Goal: Feedback & Contribution: Leave review/rating

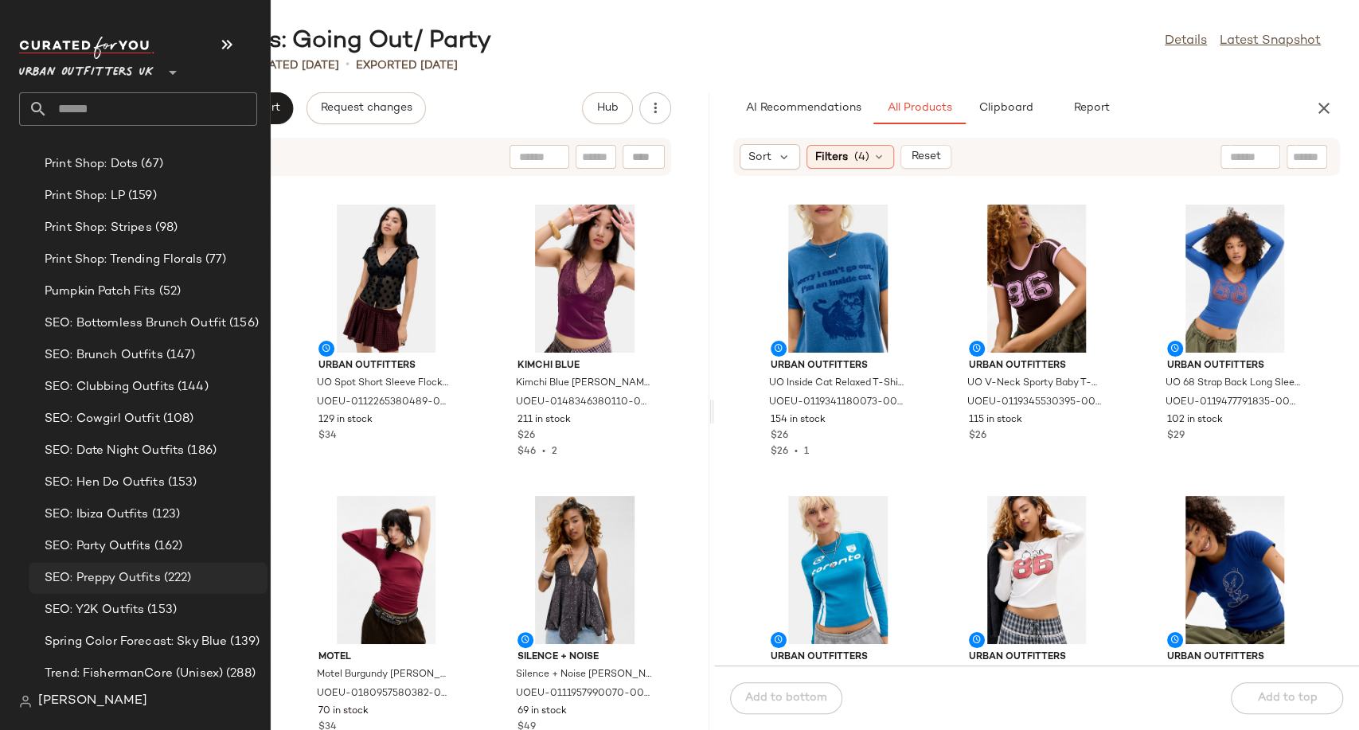
scroll to position [4781, 0]
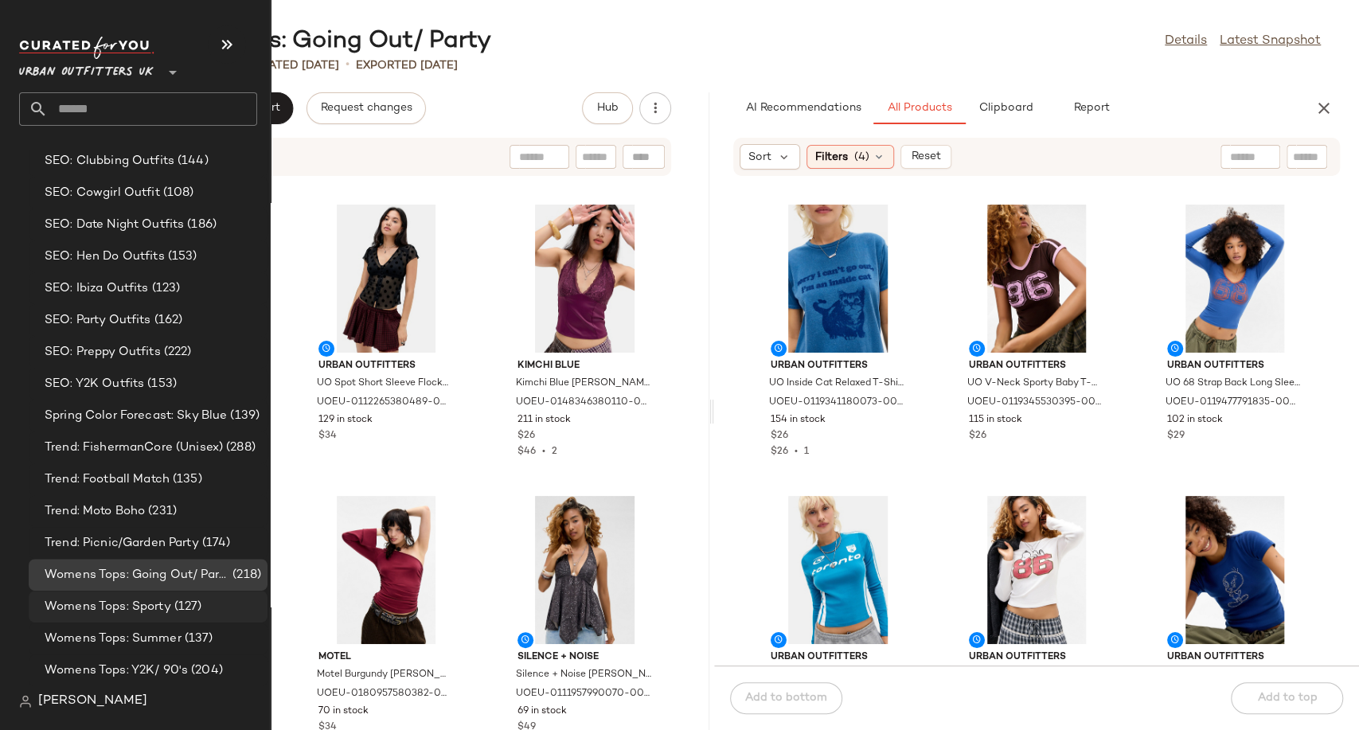
click at [96, 611] on span "Womens Tops: Sporty" at bounding box center [108, 607] width 127 height 18
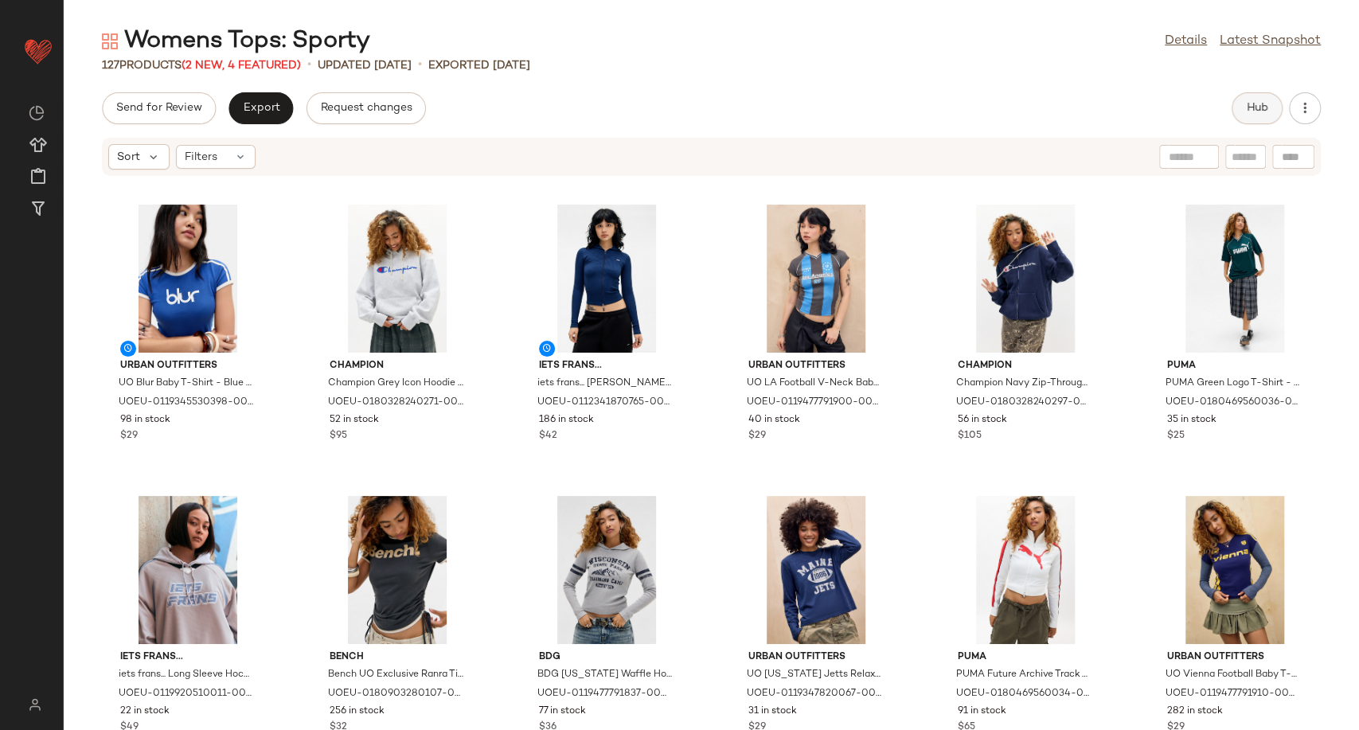
click at [1259, 114] on span "Hub" at bounding box center [1257, 108] width 22 height 13
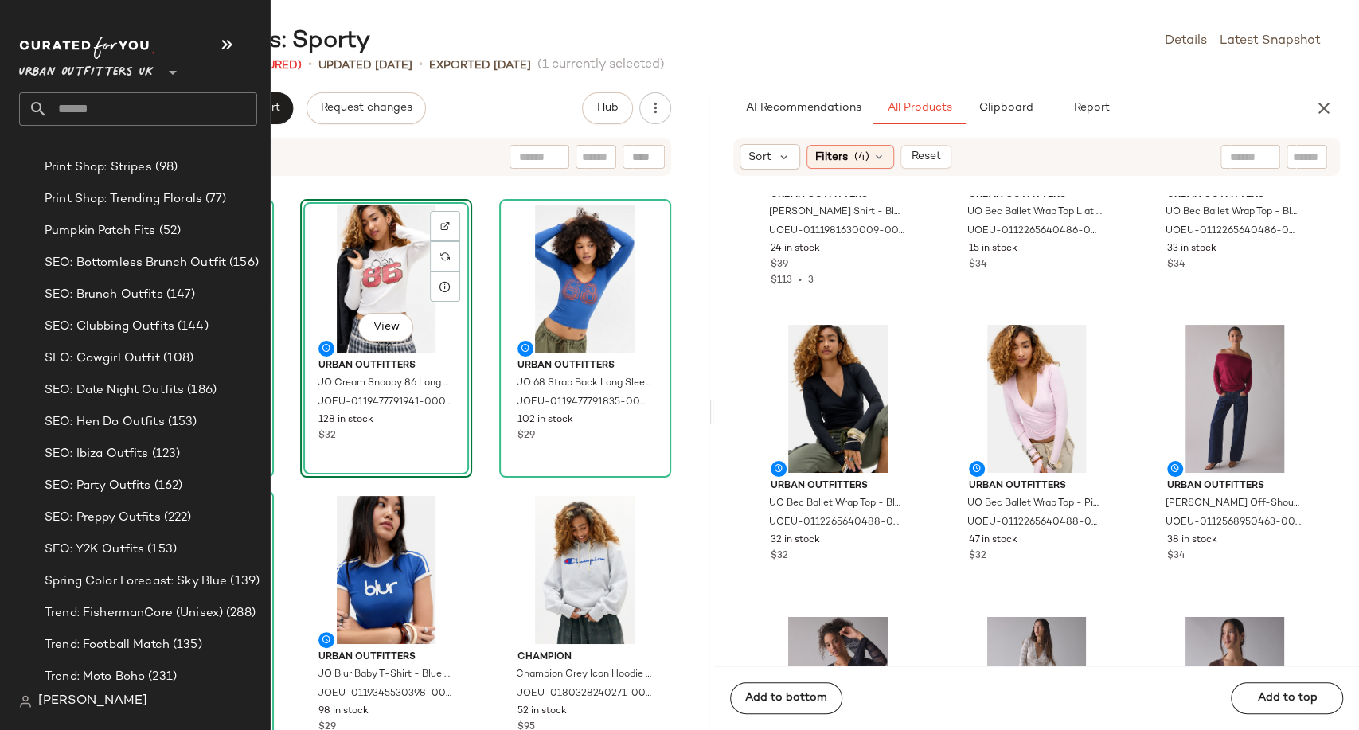
scroll to position [4781, 0]
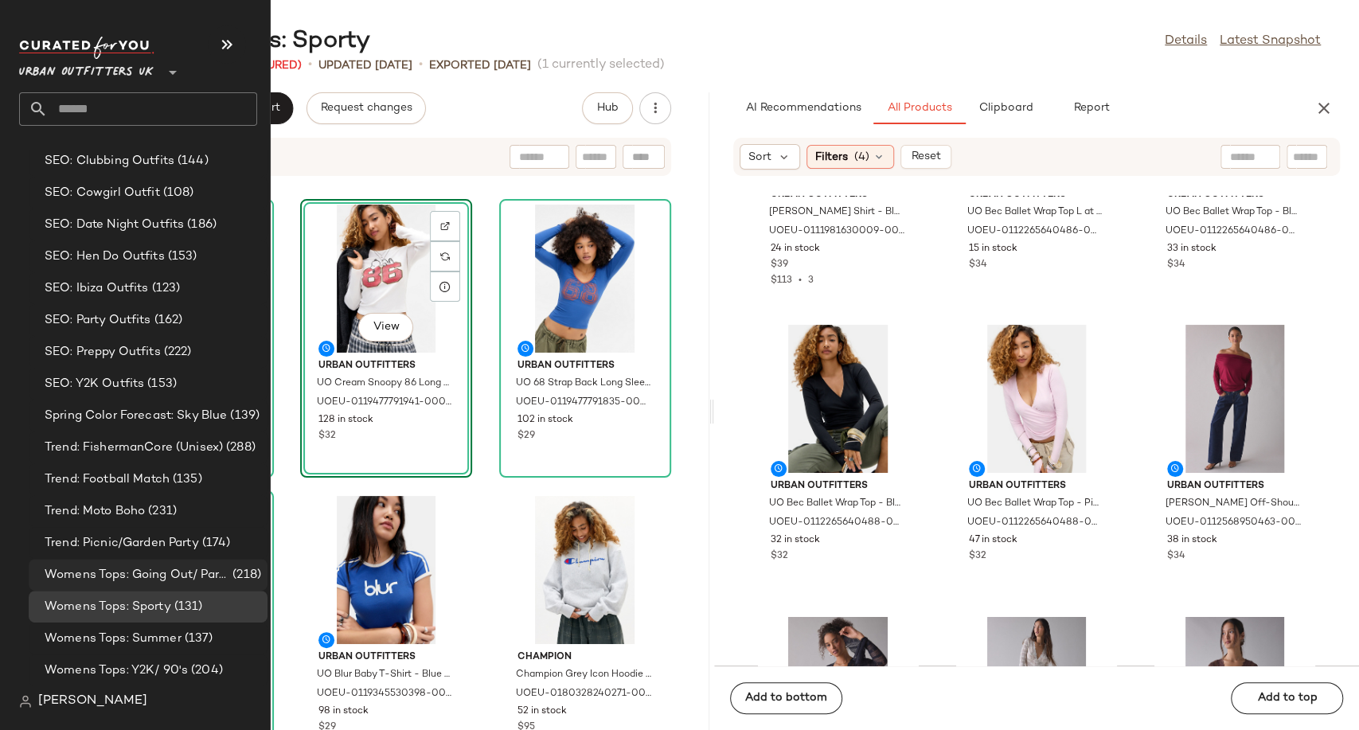
click at [139, 583] on div "Womens Tops: Going Out/ Party (218)" at bounding box center [148, 575] width 239 height 32
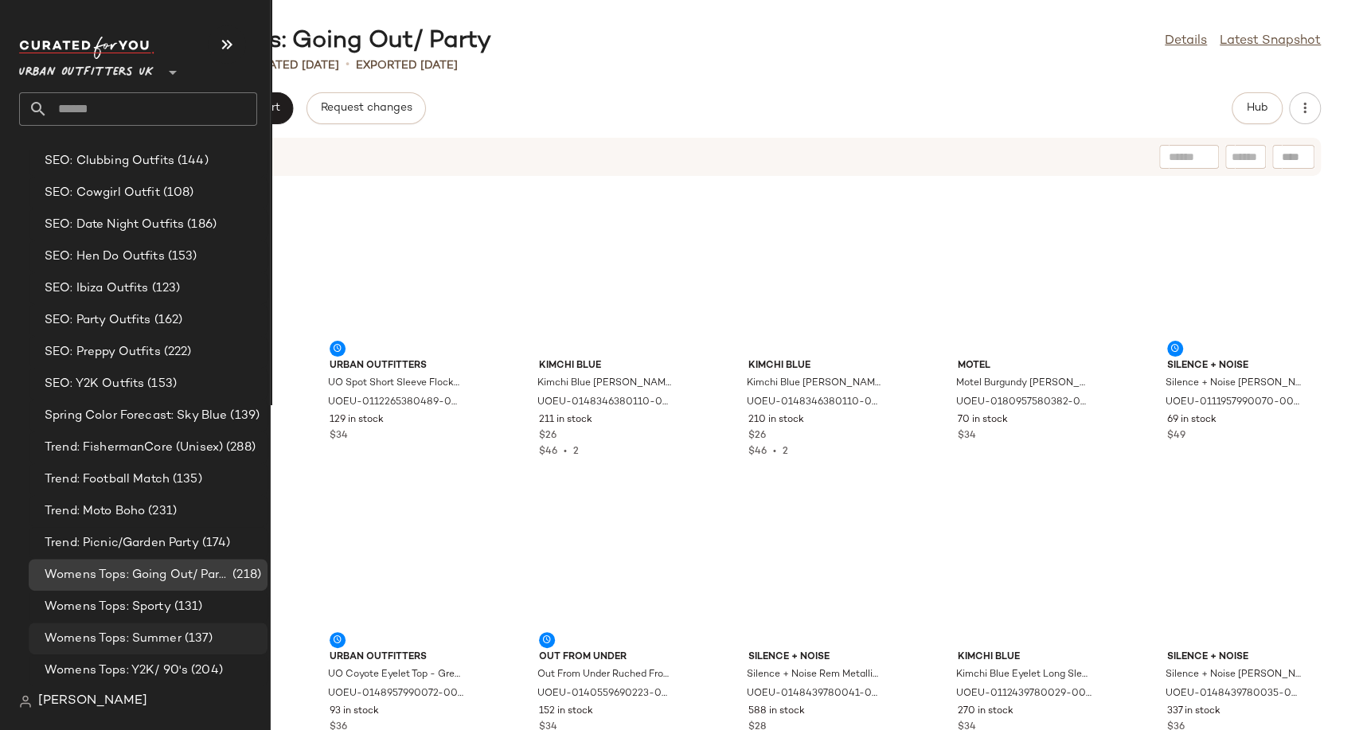
click at [134, 631] on span "Womens Tops: Summer" at bounding box center [113, 639] width 137 height 18
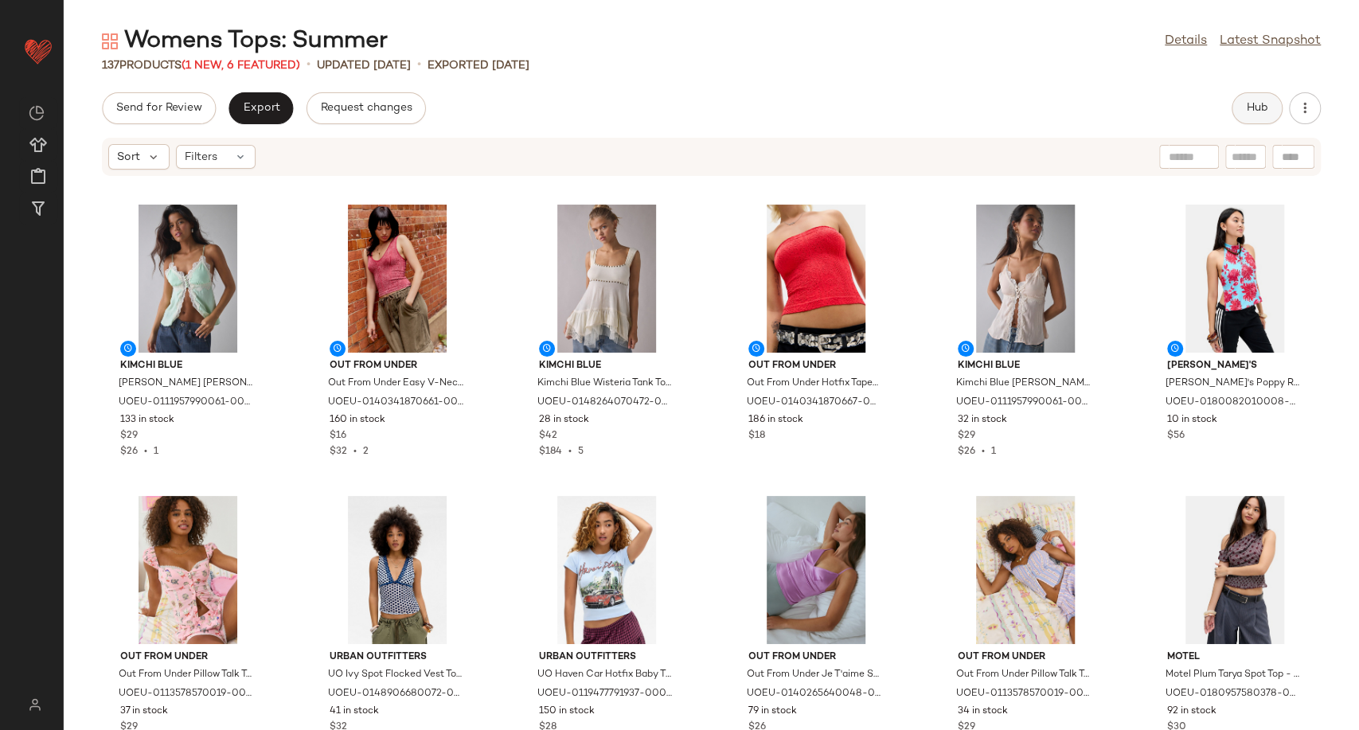
click at [1273, 117] on button "Hub" at bounding box center [1256, 108] width 51 height 32
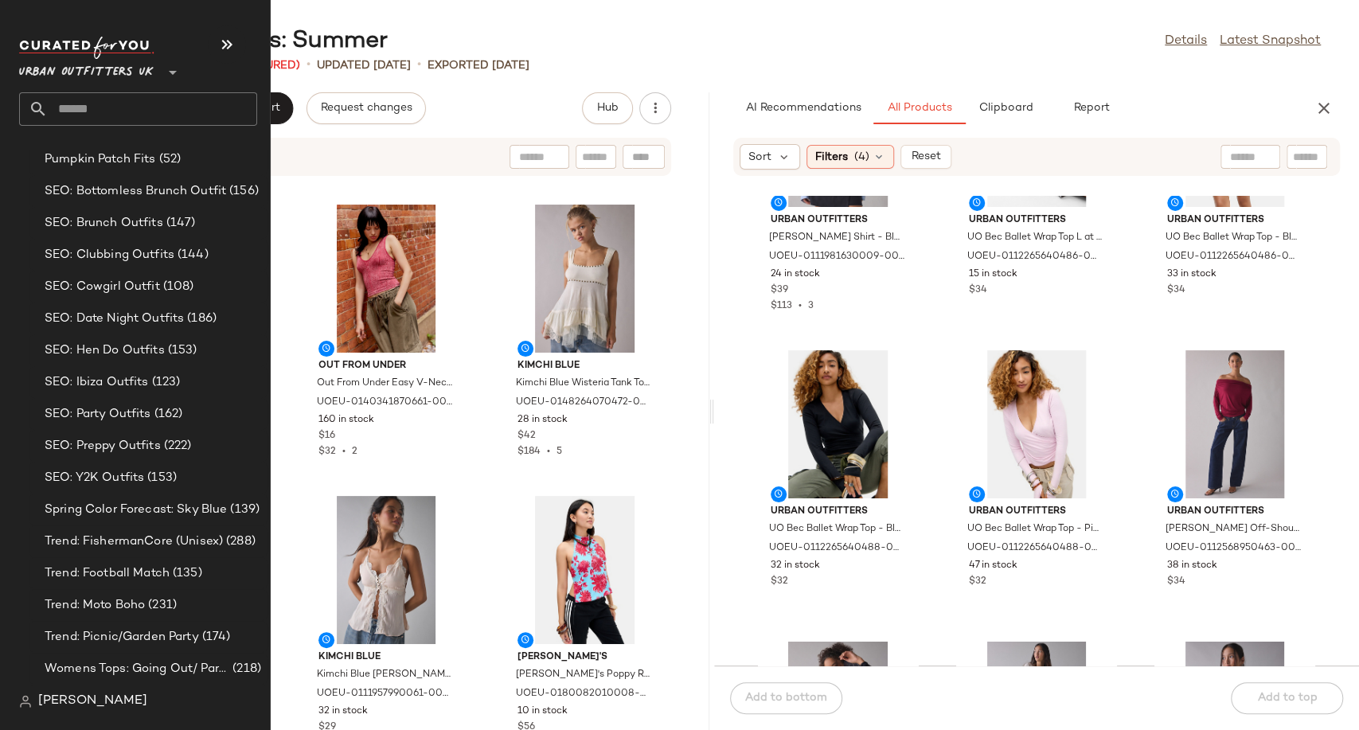
scroll to position [4781, 0]
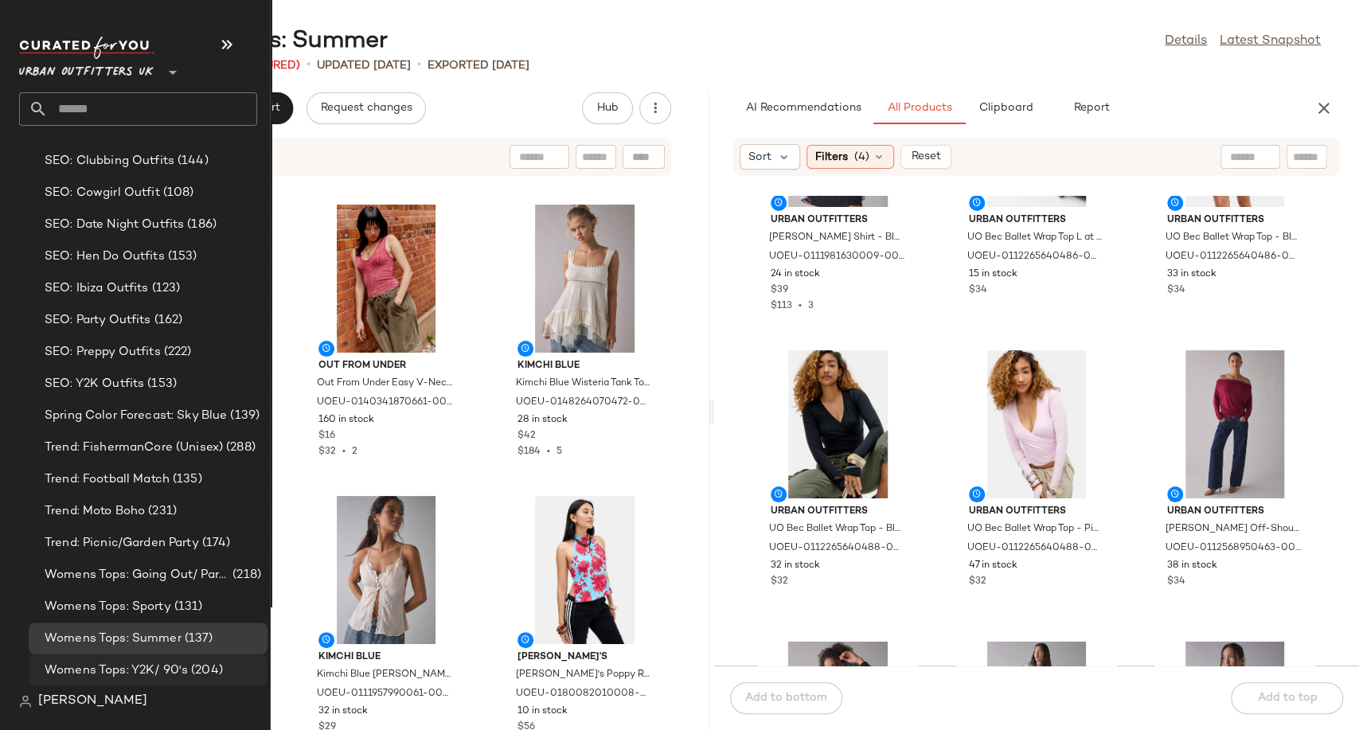
click at [119, 676] on span "Womens Tops: Y2K/ 90's" at bounding box center [116, 671] width 143 height 18
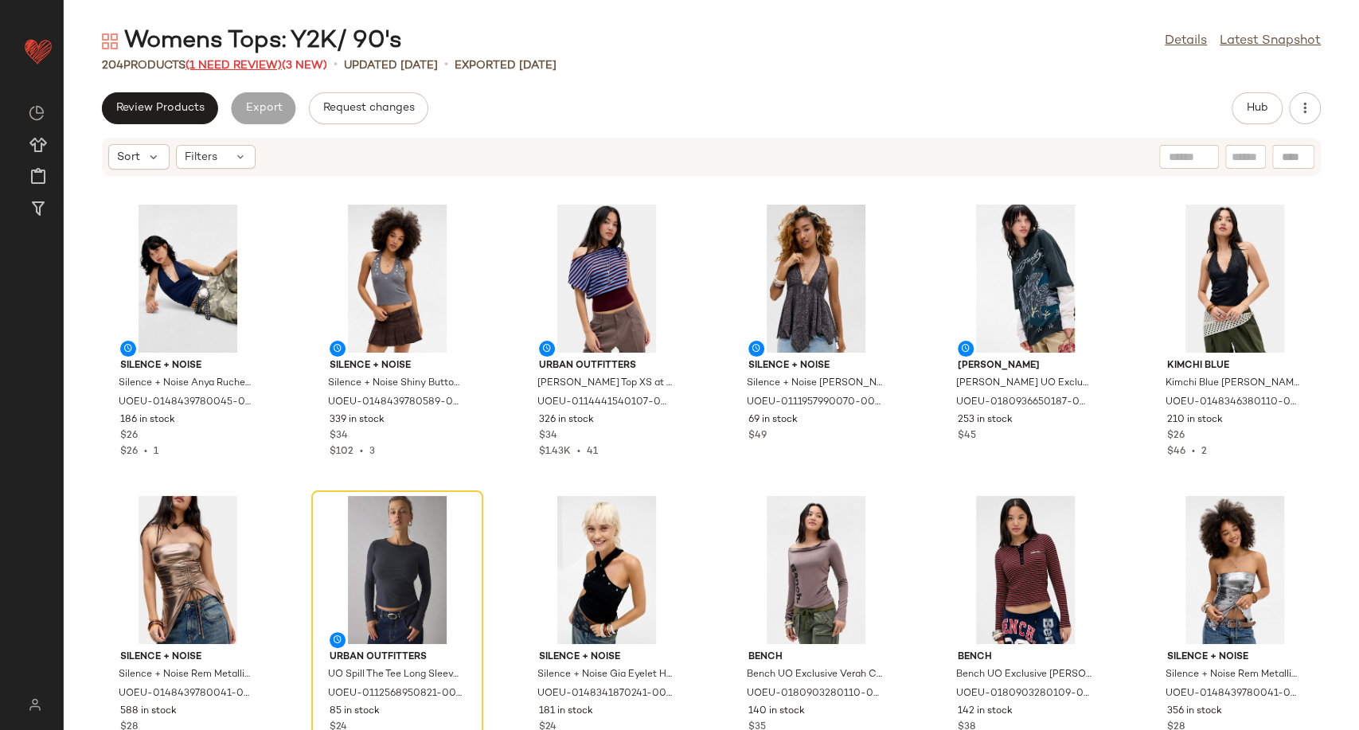
click at [237, 62] on span "(1 Need Review)" at bounding box center [233, 66] width 96 height 12
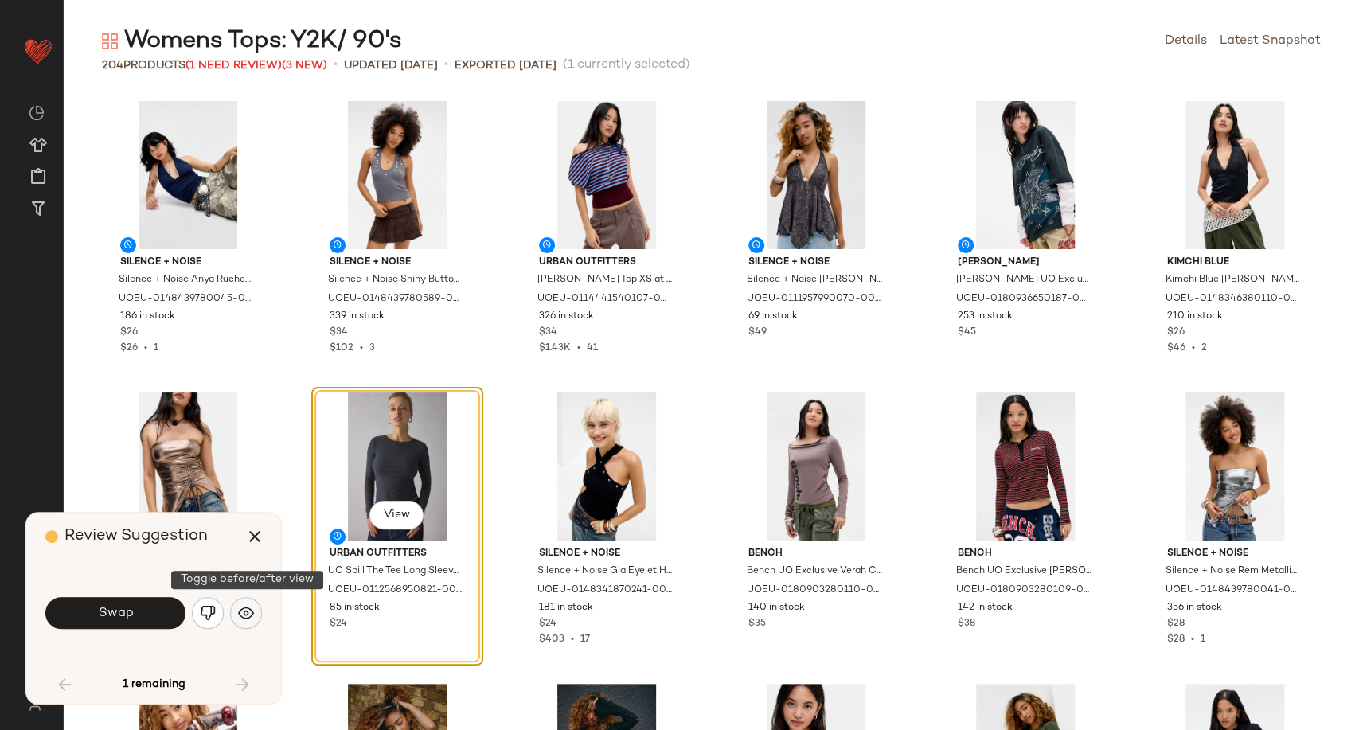
click at [255, 618] on button "button" at bounding box center [246, 613] width 32 height 32
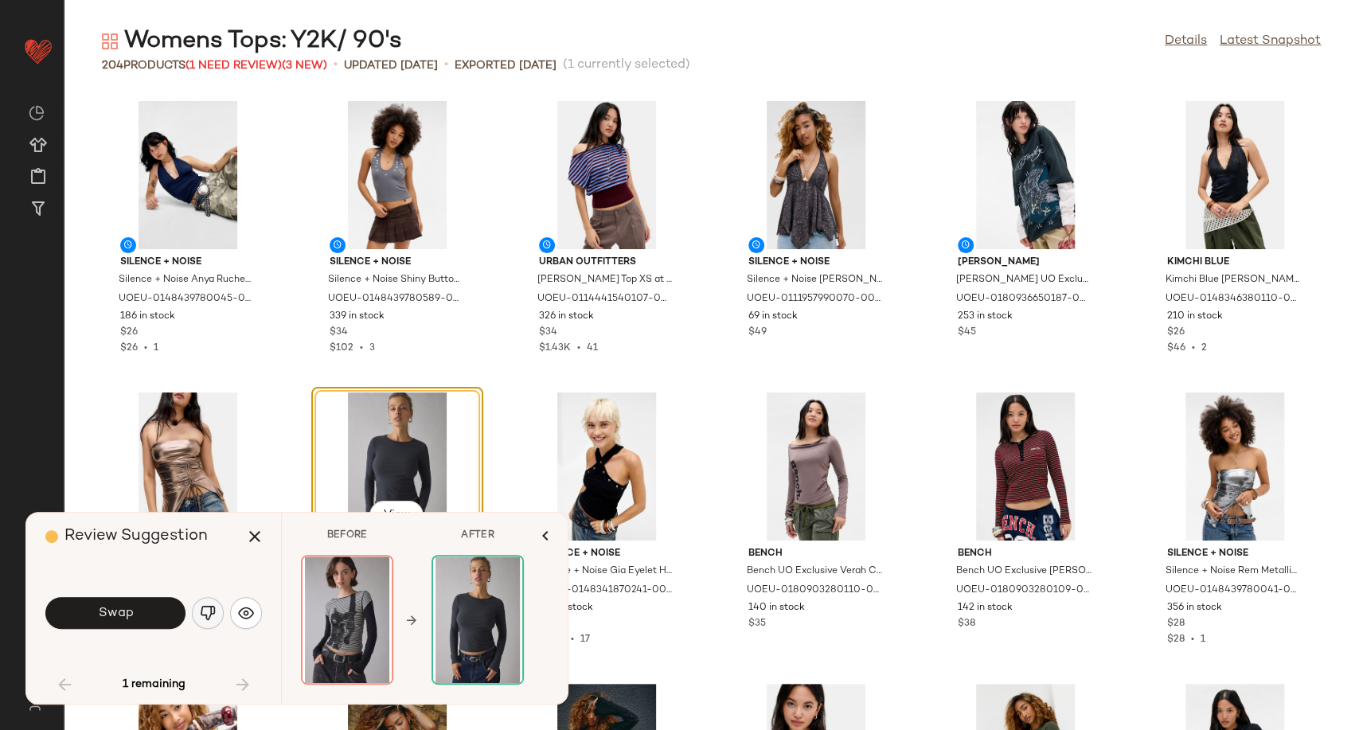
click at [204, 615] on img "button" at bounding box center [208, 613] width 16 height 16
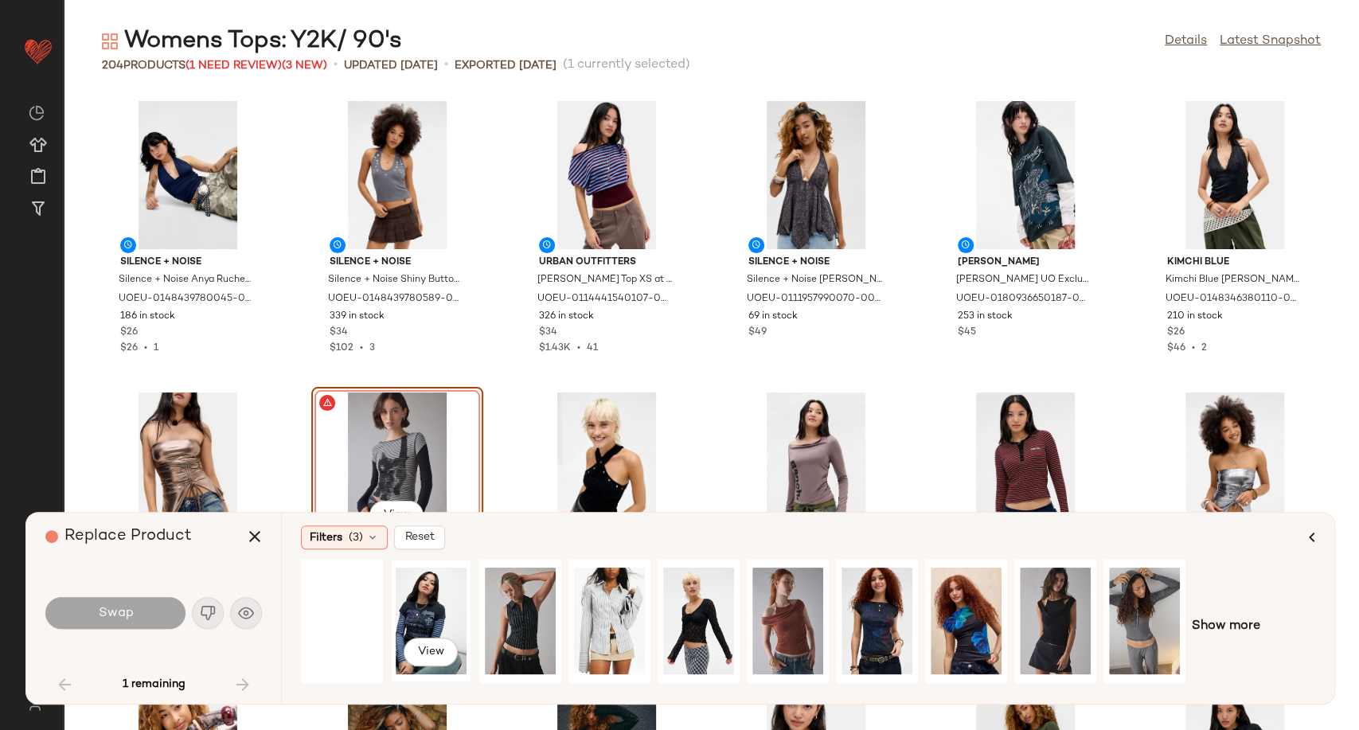
click at [430, 620] on div "View" at bounding box center [431, 620] width 71 height 113
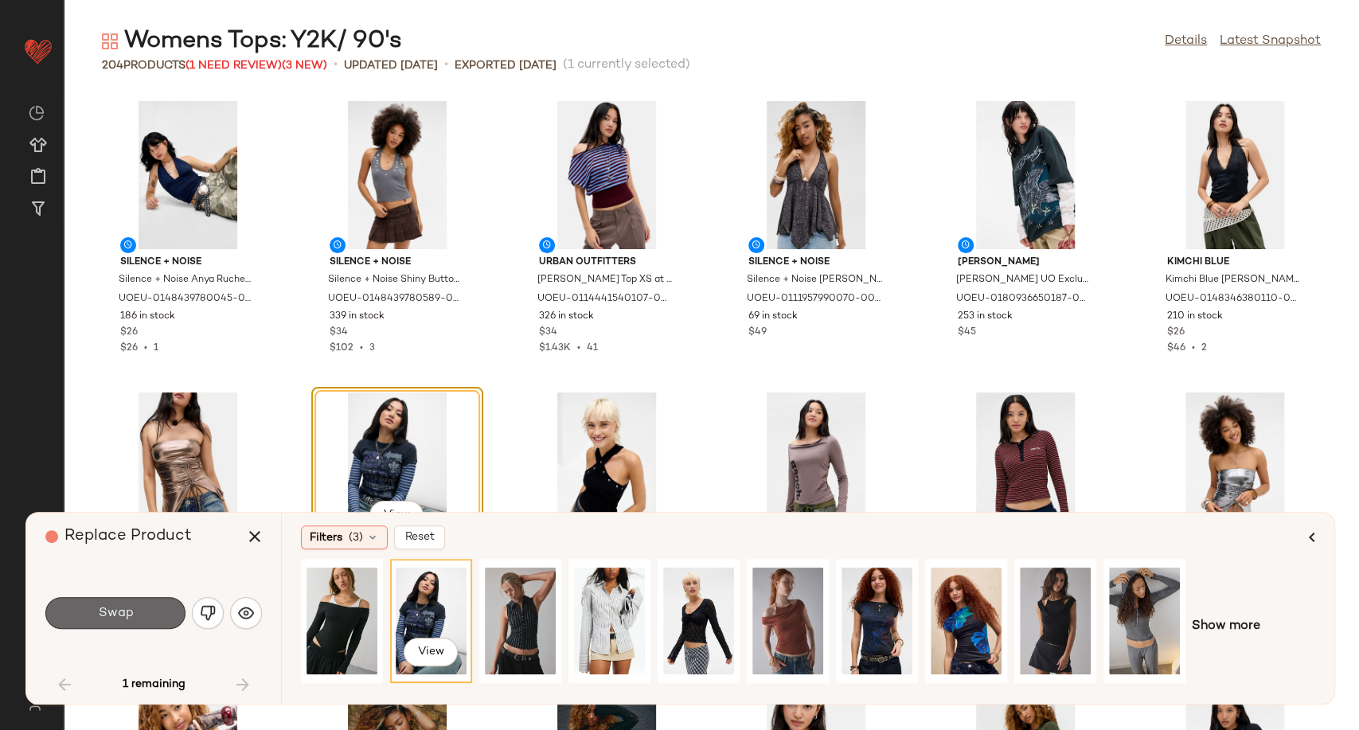
click at [146, 613] on button "Swap" at bounding box center [115, 613] width 140 height 32
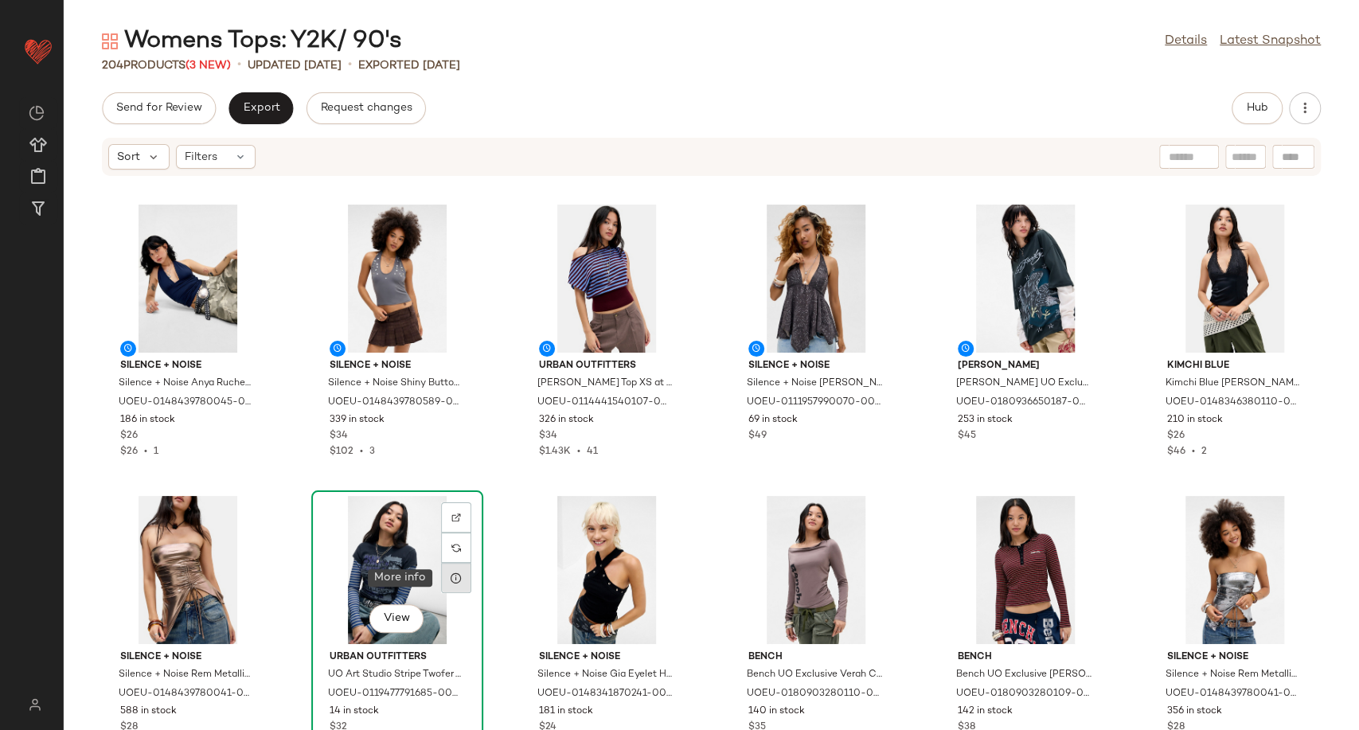
click at [454, 574] on icon at bounding box center [456, 578] width 13 height 13
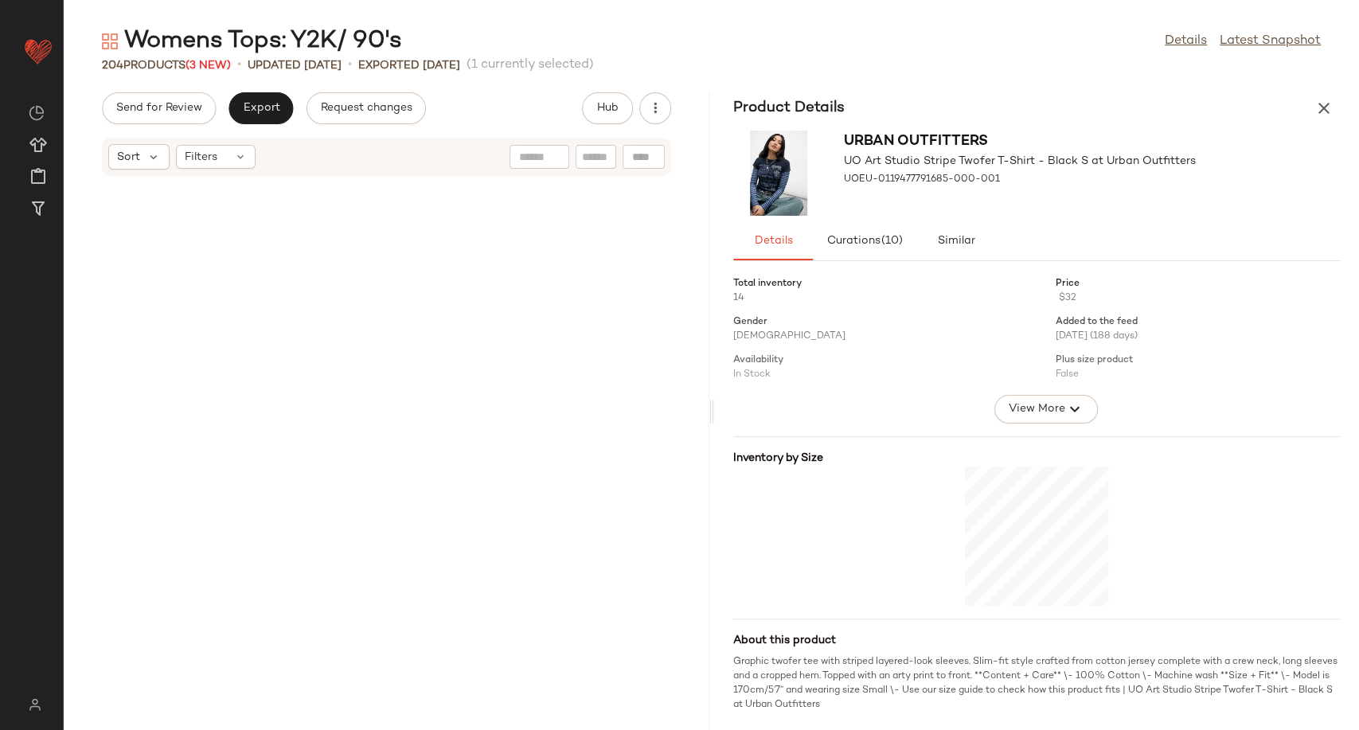
scroll to position [595, 0]
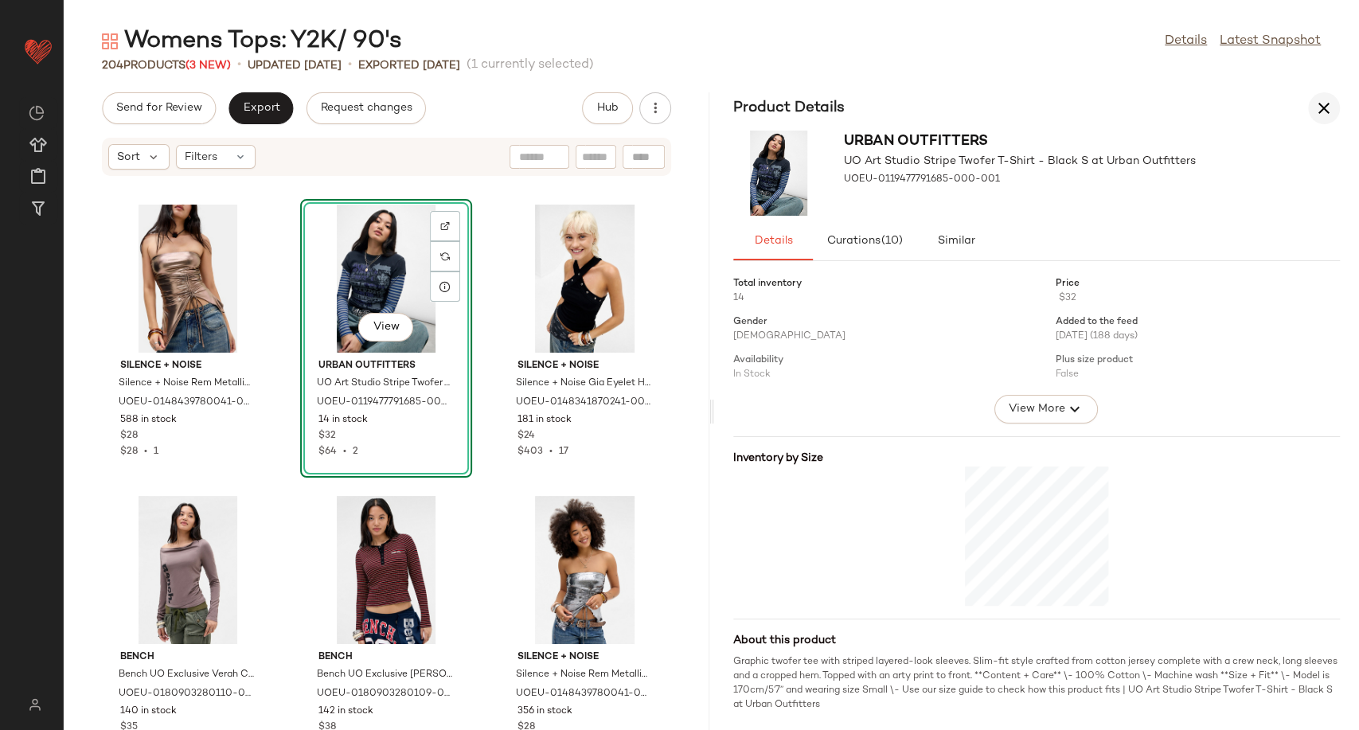
click at [1324, 109] on icon "button" at bounding box center [1323, 108] width 19 height 19
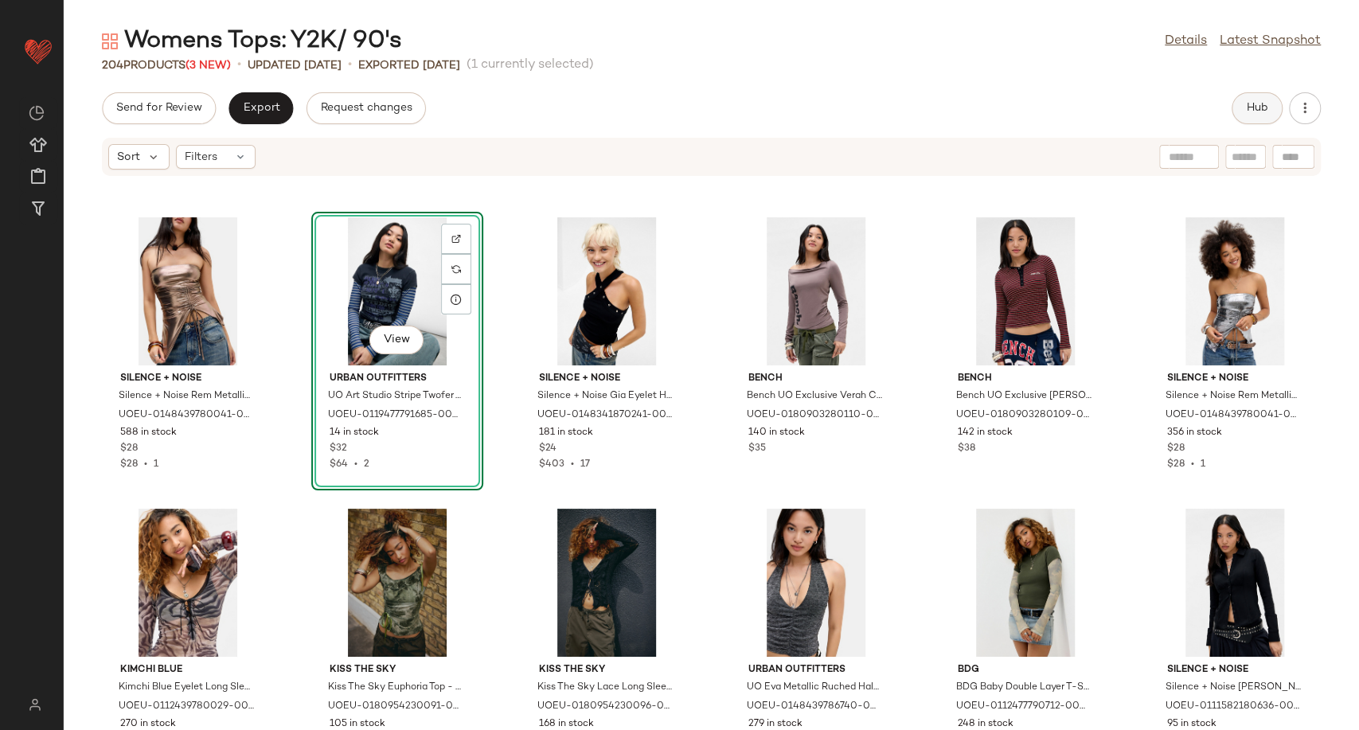
click at [1238, 103] on button "Hub" at bounding box center [1256, 108] width 51 height 32
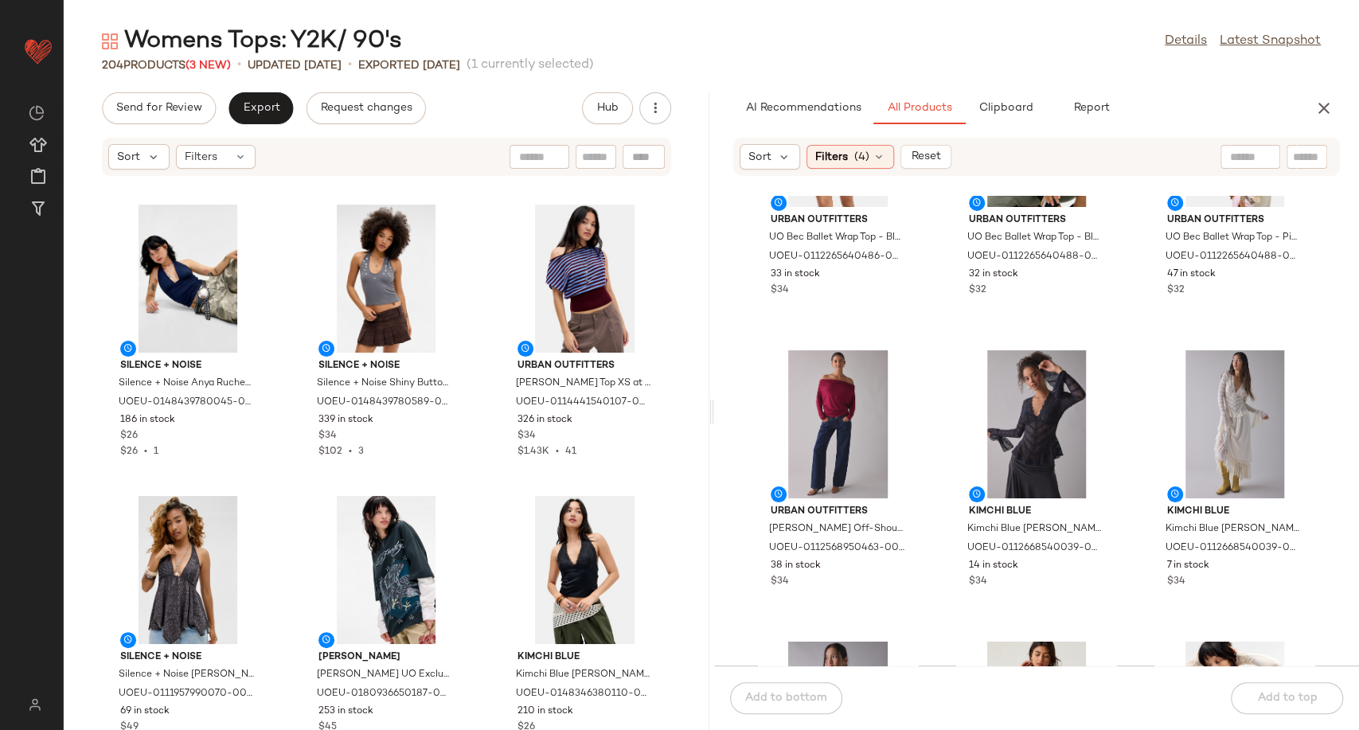
scroll to position [2843, 0]
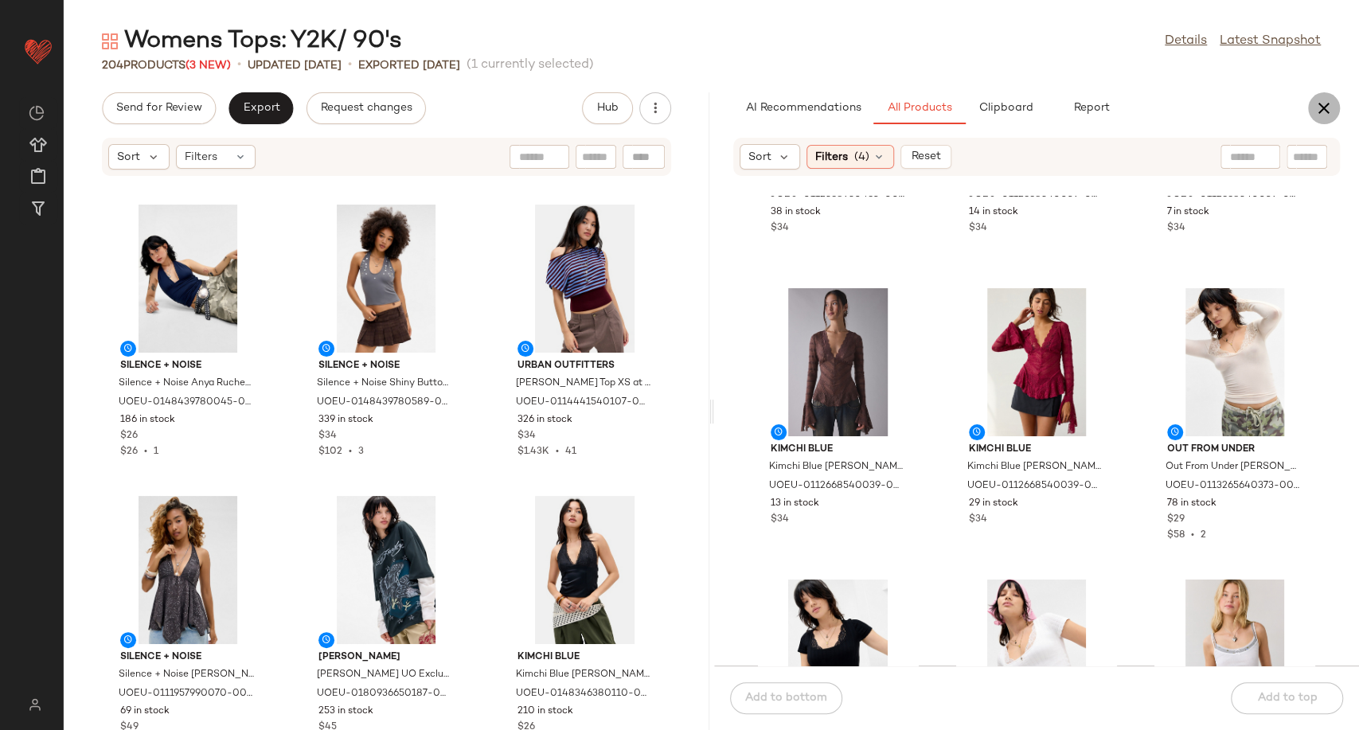
click at [1328, 110] on icon "button" at bounding box center [1323, 108] width 19 height 19
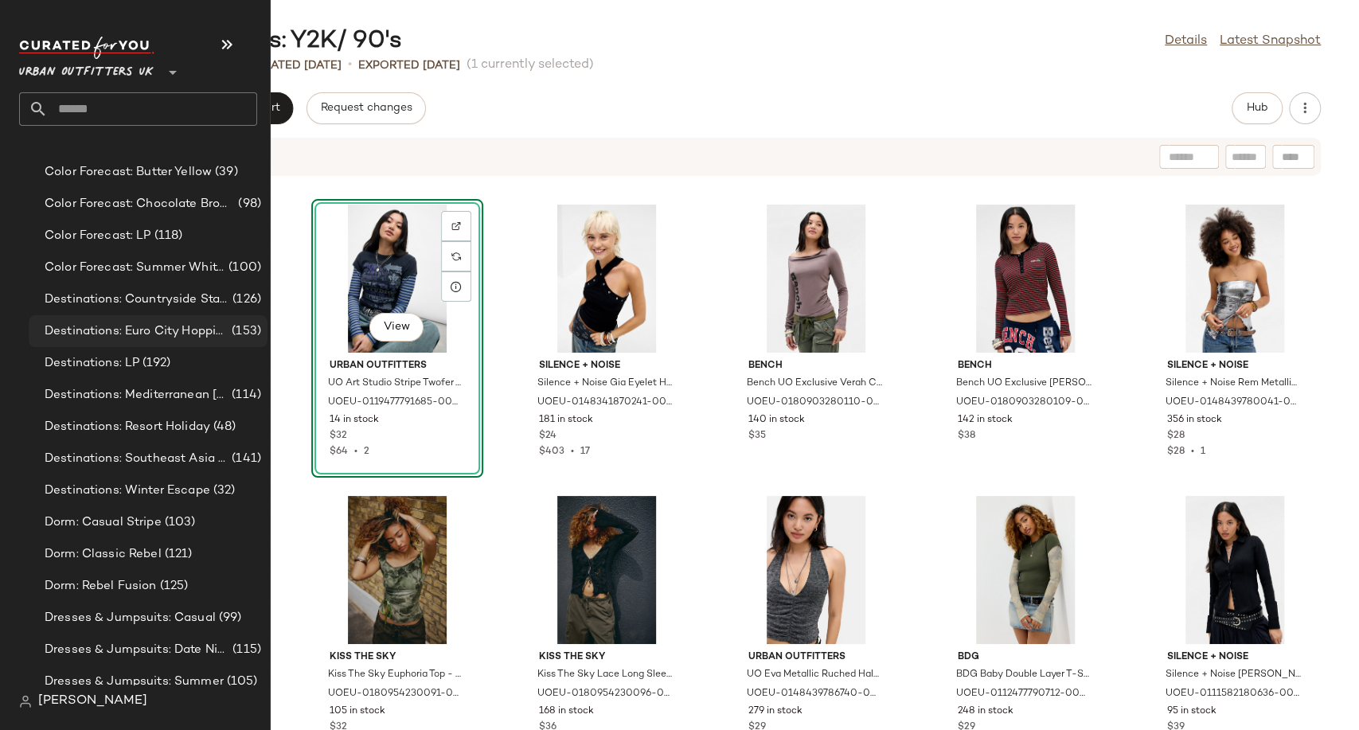
scroll to position [3361, 0]
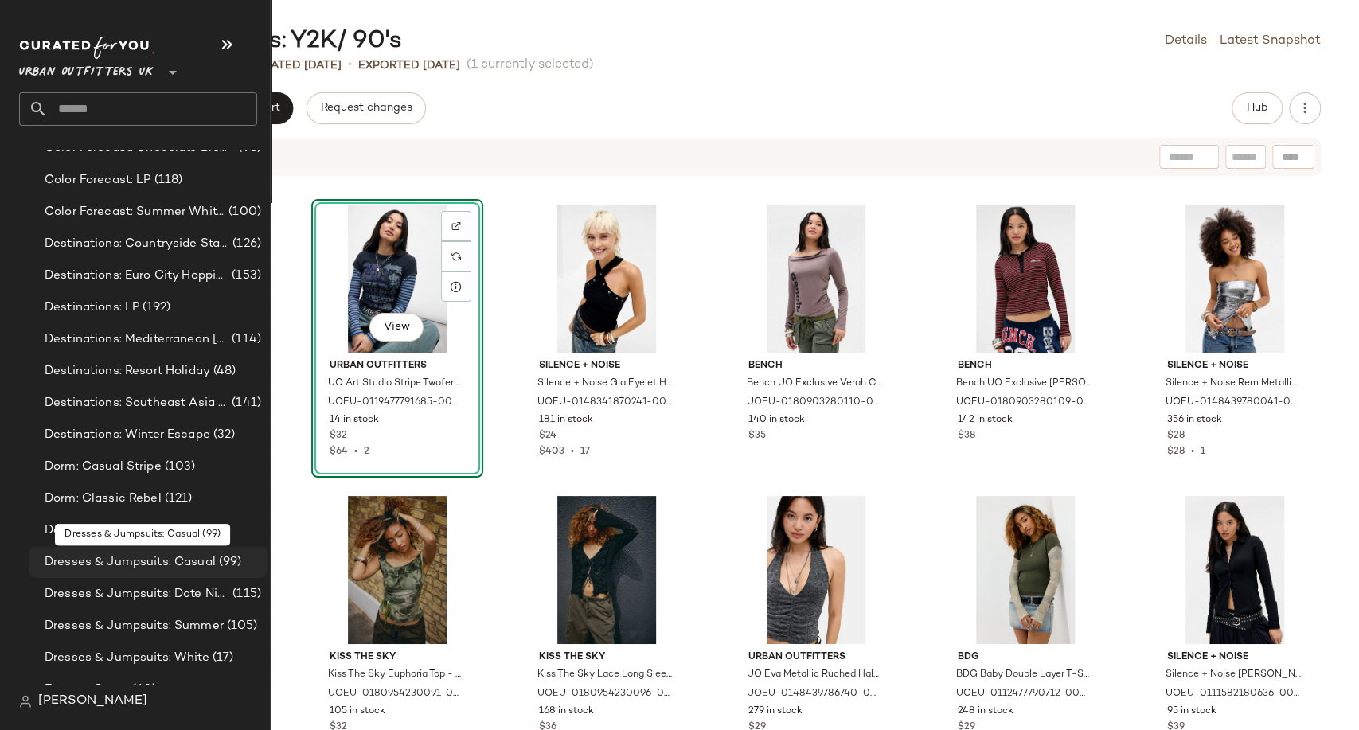
click at [139, 558] on span "Dresses & Jumpsuits: Casual" at bounding box center [130, 562] width 171 height 18
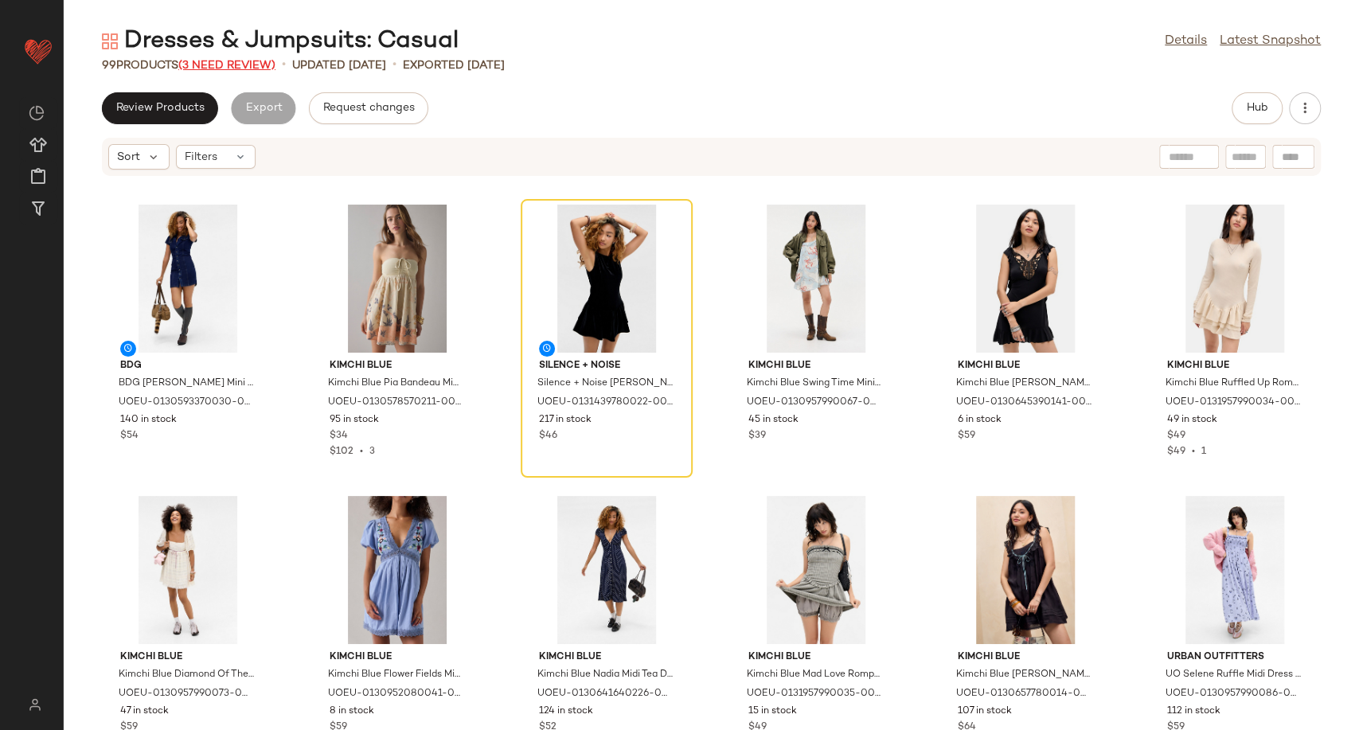
click at [226, 65] on span "(3 Need Review)" at bounding box center [226, 66] width 97 height 12
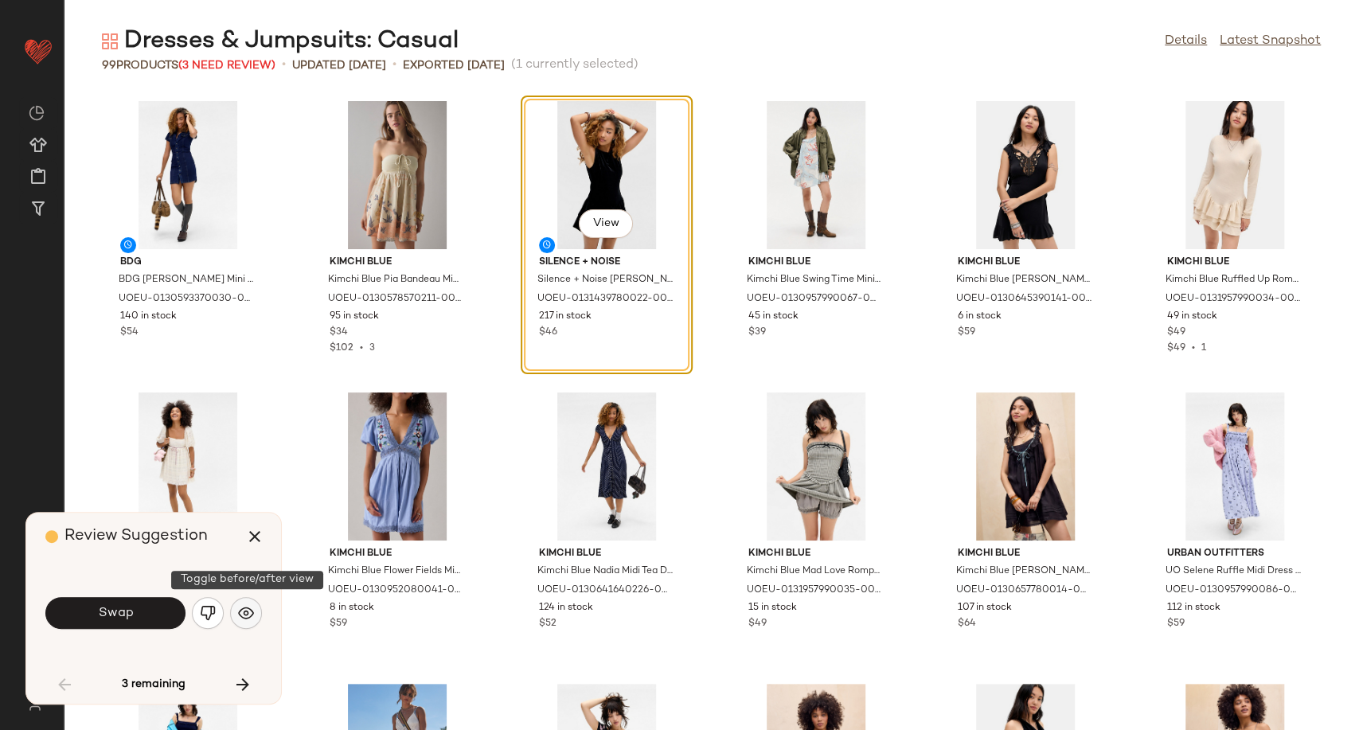
click at [248, 613] on img "button" at bounding box center [246, 613] width 16 height 16
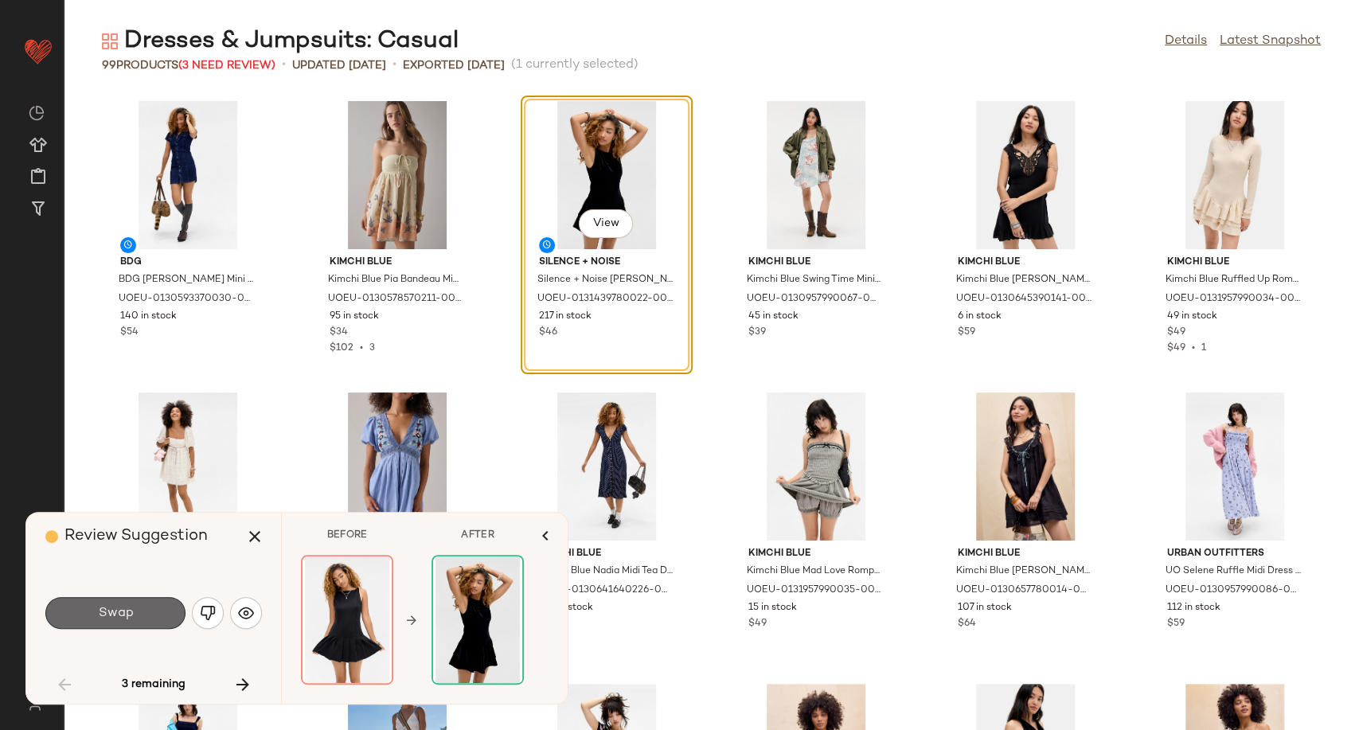
click at [144, 610] on button "Swap" at bounding box center [115, 613] width 140 height 32
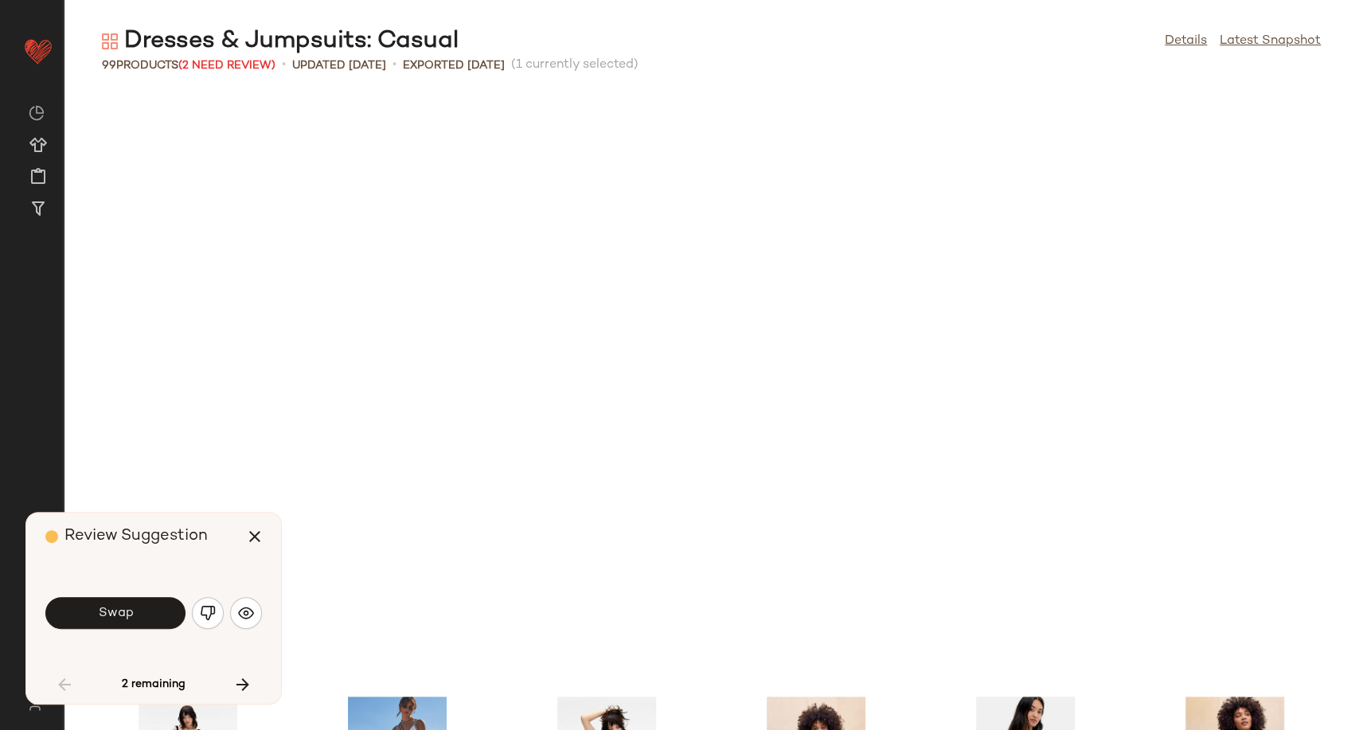
scroll to position [595, 0]
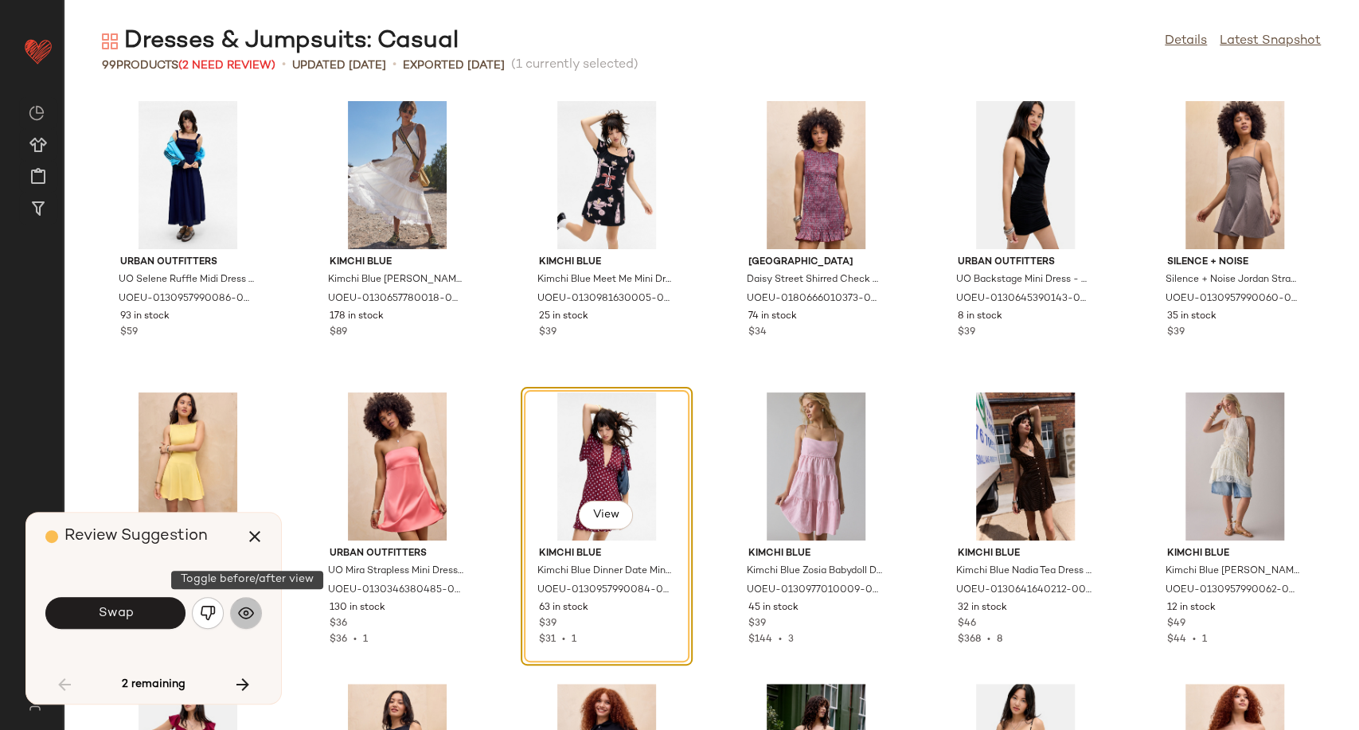
click at [248, 615] on img "button" at bounding box center [246, 613] width 16 height 16
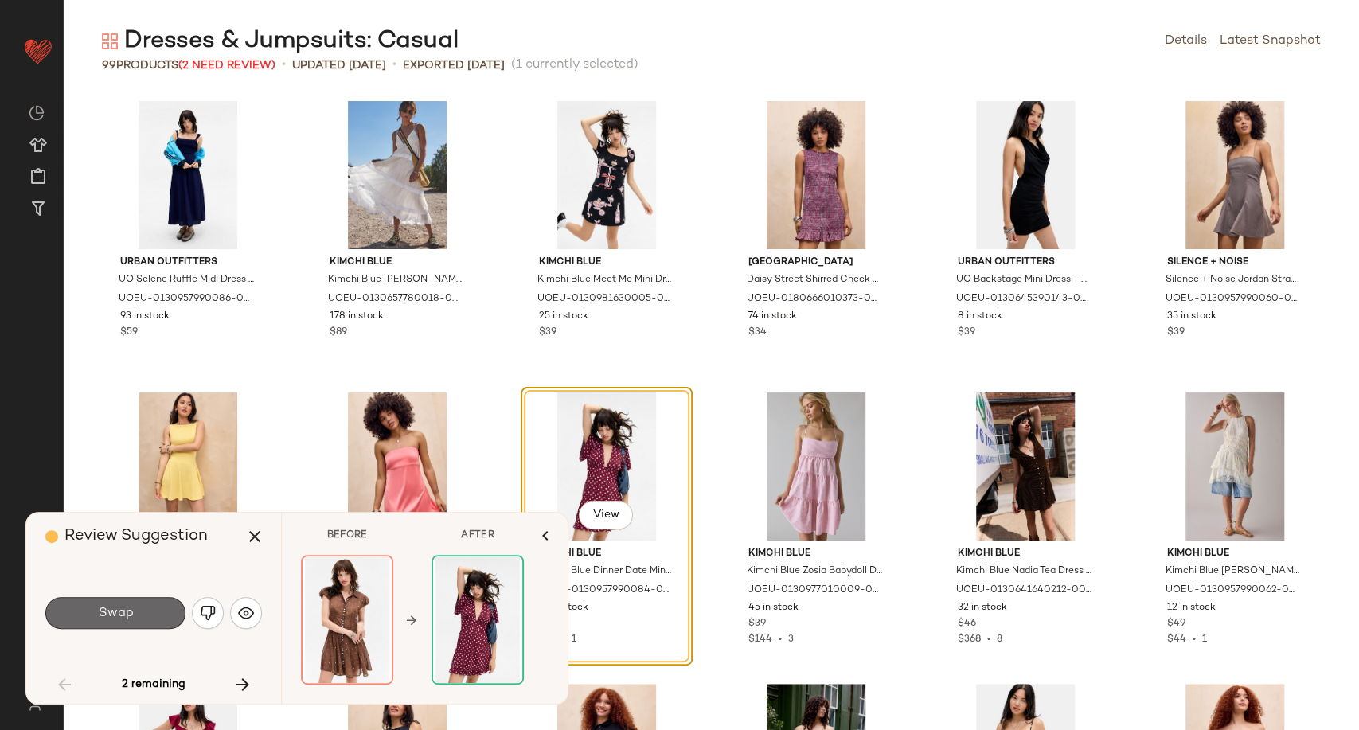
click at [153, 614] on button "Swap" at bounding box center [115, 613] width 140 height 32
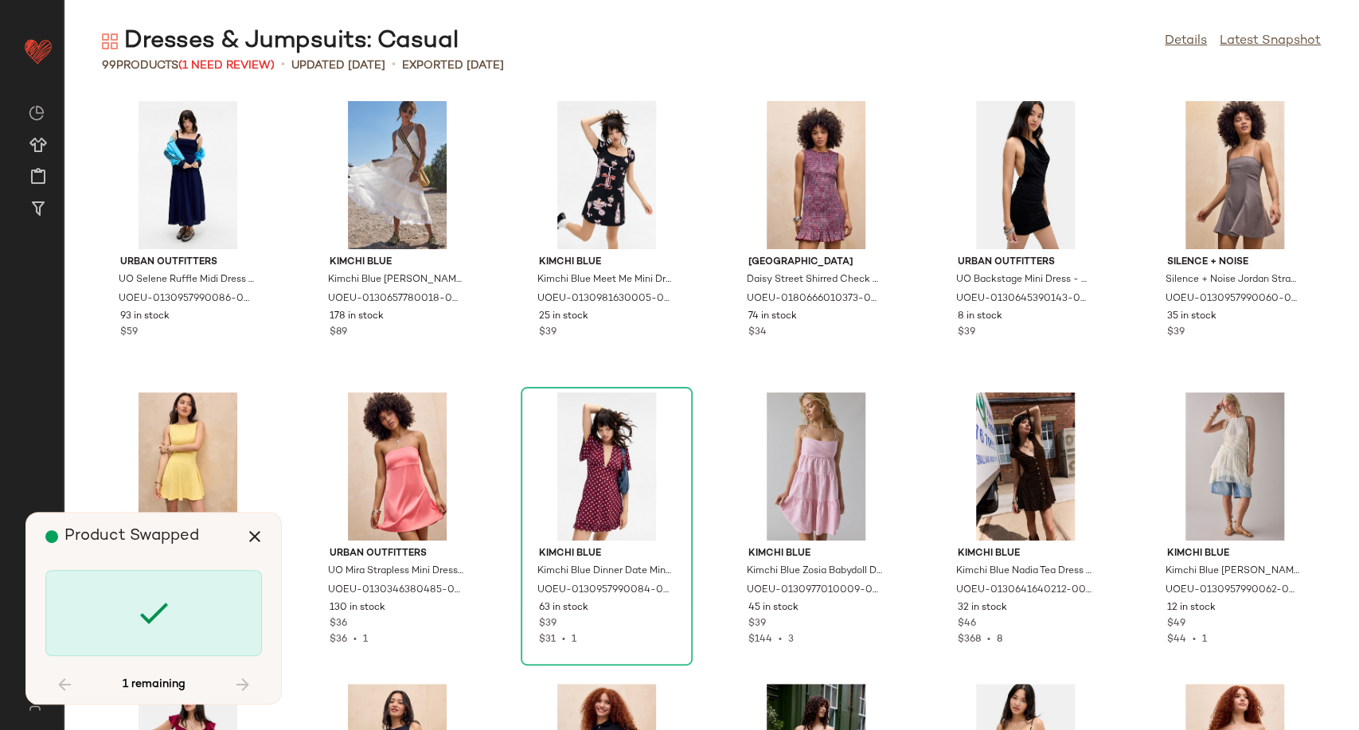
scroll to position [4079, 0]
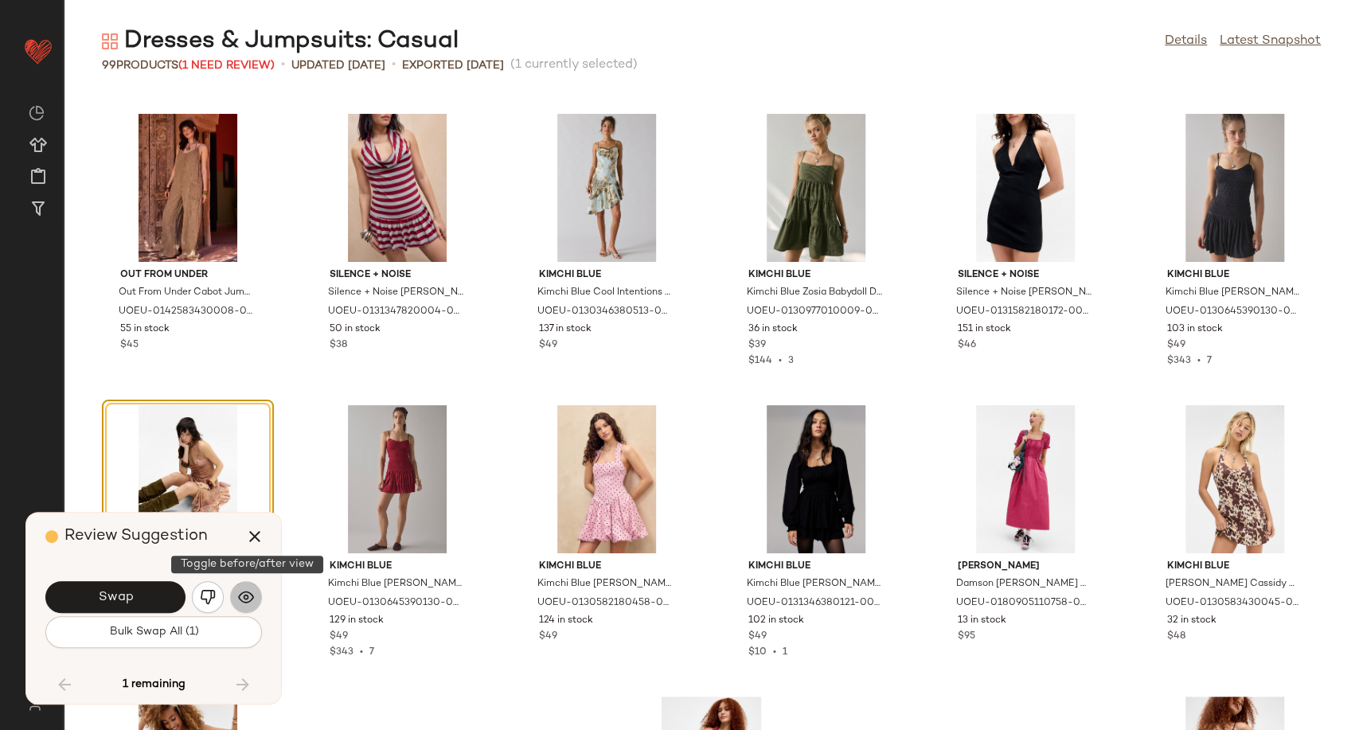
click at [235, 597] on button "button" at bounding box center [246, 597] width 32 height 32
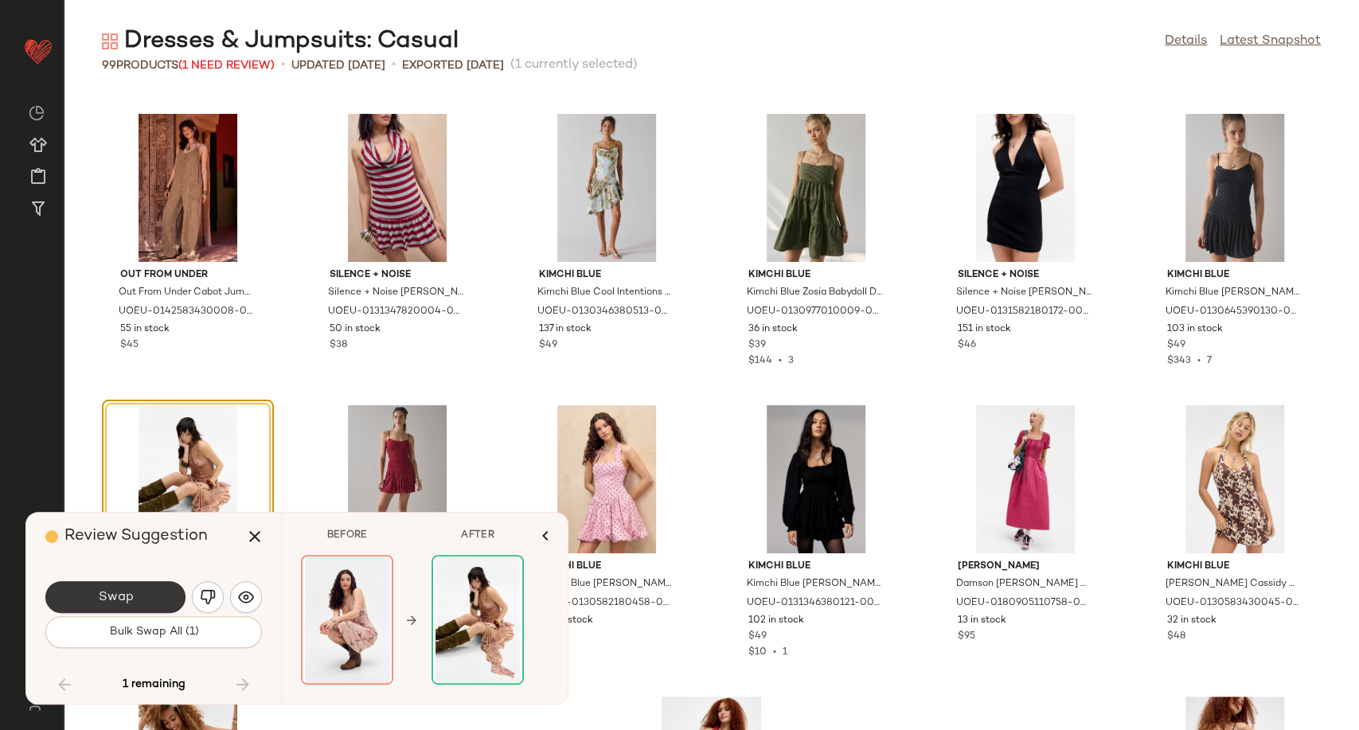
click at [159, 598] on button "Swap" at bounding box center [115, 597] width 140 height 32
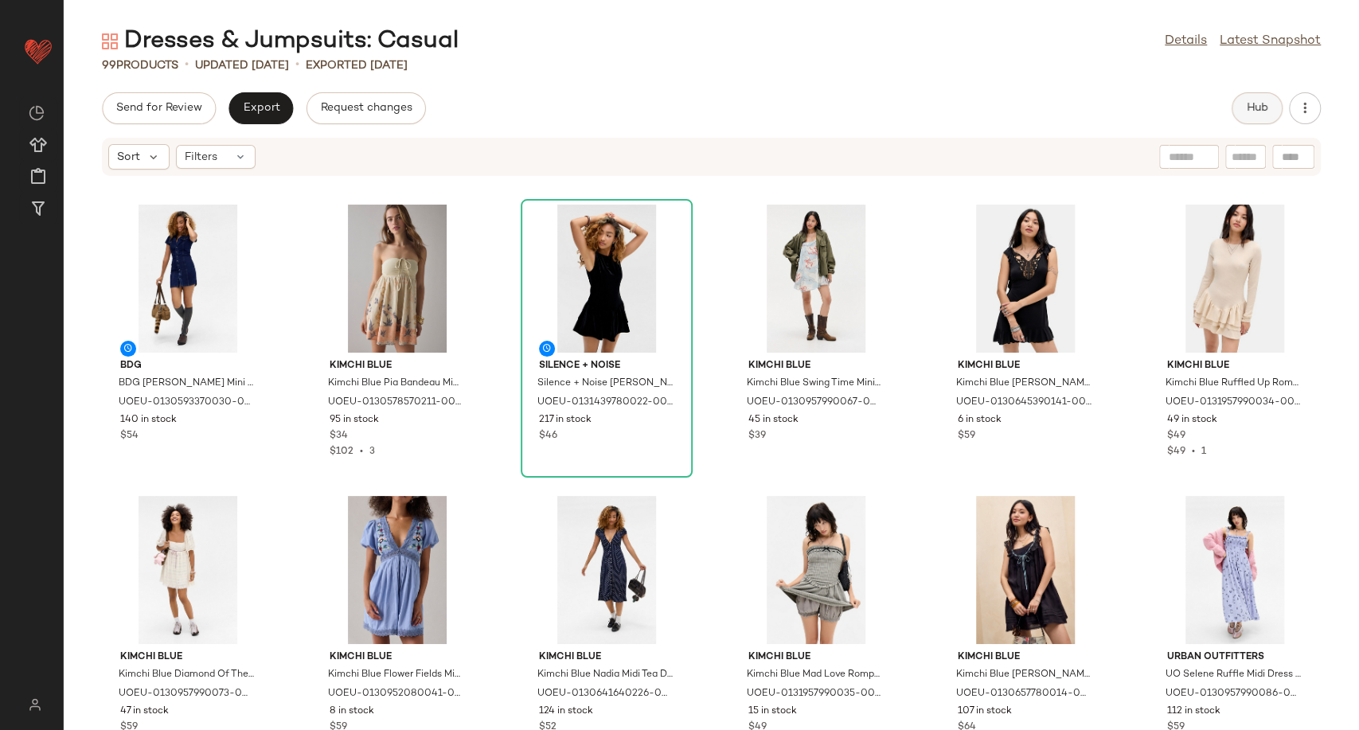
click at [1253, 104] on span "Hub" at bounding box center [1257, 108] width 22 height 13
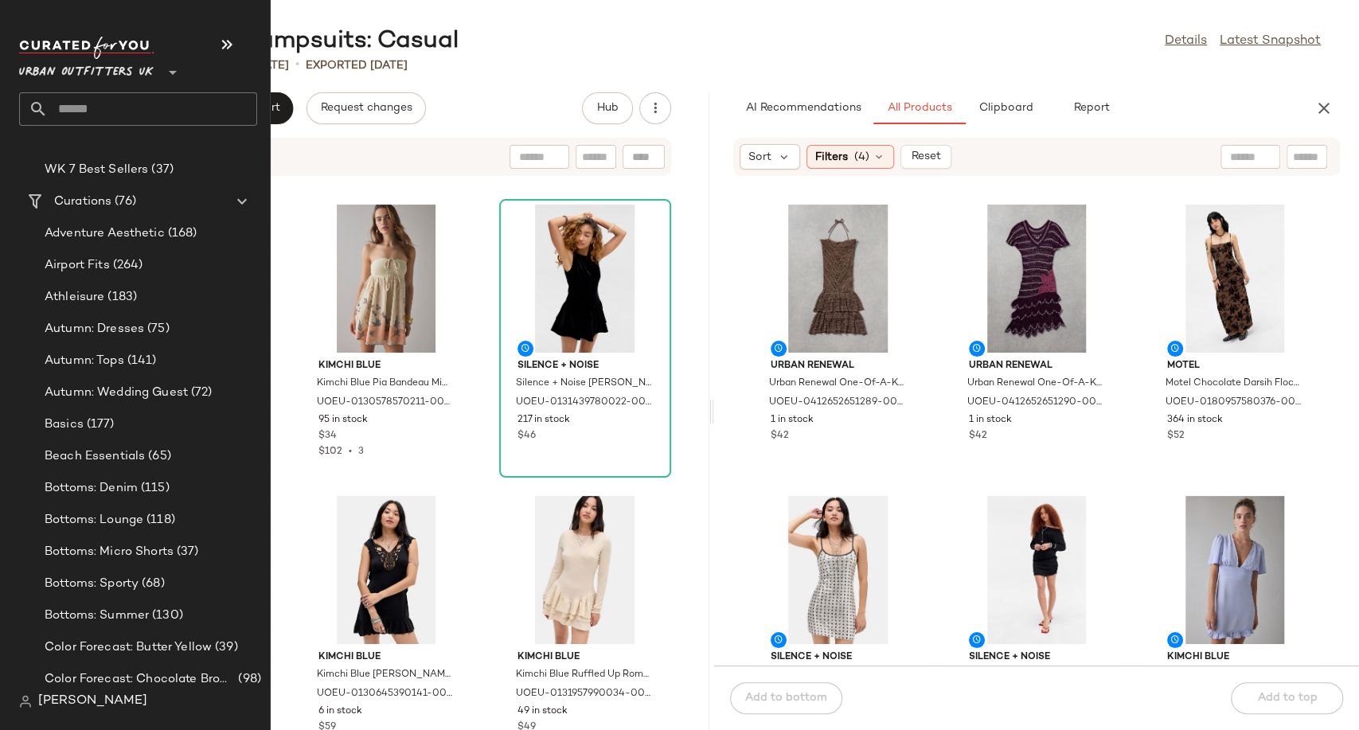
scroll to position [3449, 0]
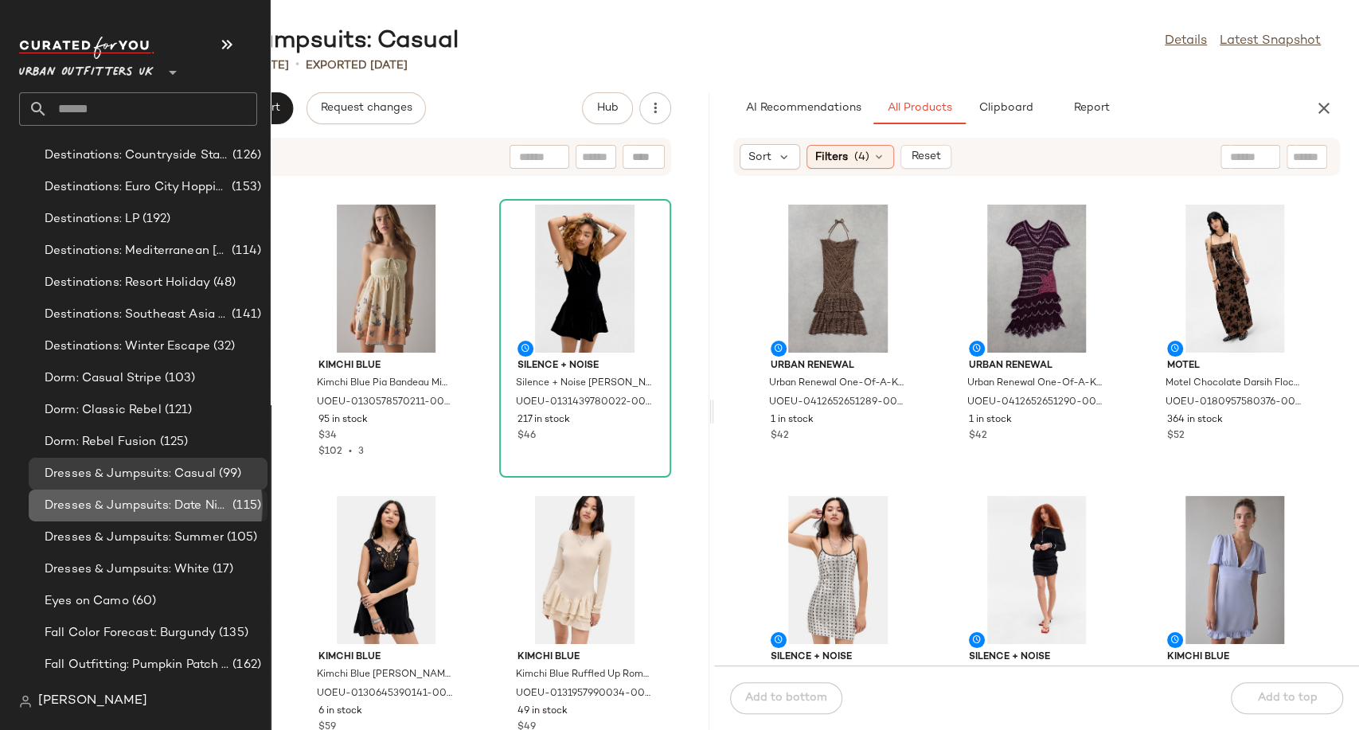
click at [110, 495] on div "Dresses & Jumpsuits: Date Night/ Night Out (115)" at bounding box center [148, 506] width 239 height 32
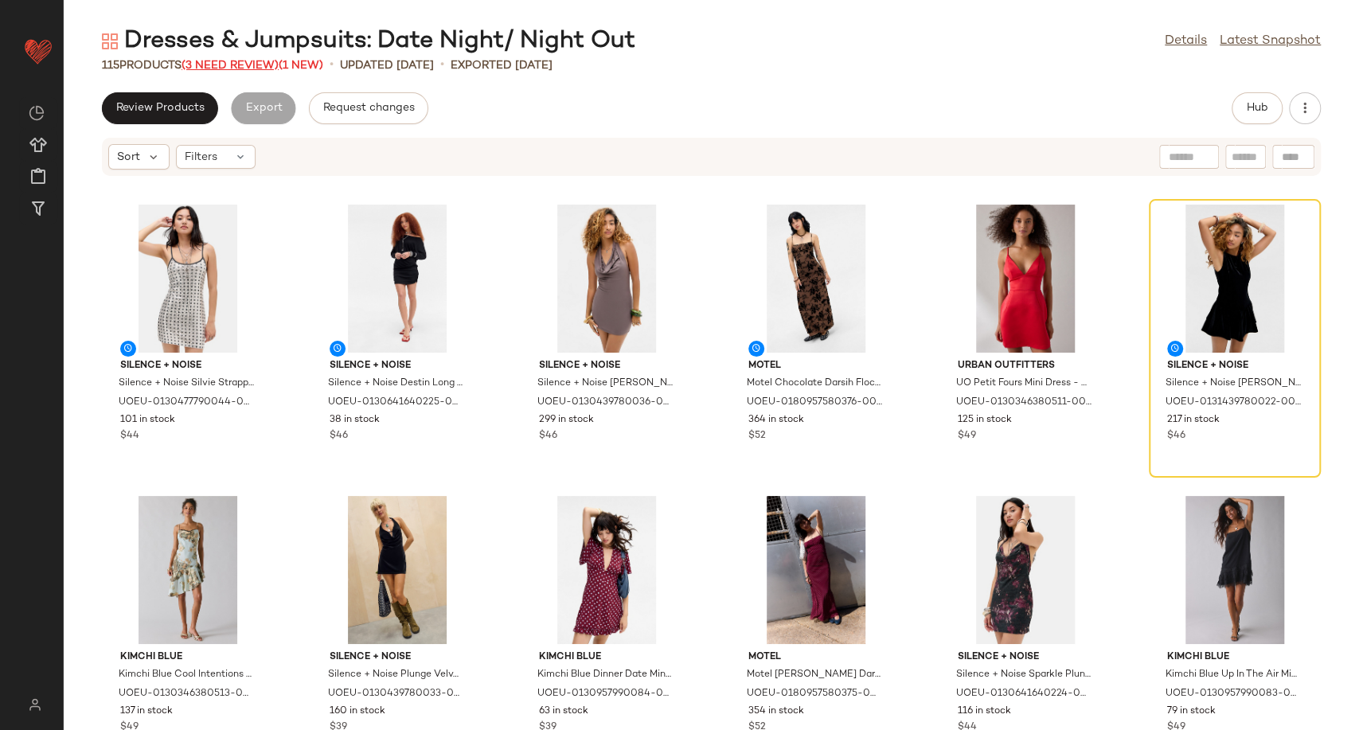
click at [233, 61] on span "(3 Need Review)" at bounding box center [229, 66] width 97 height 12
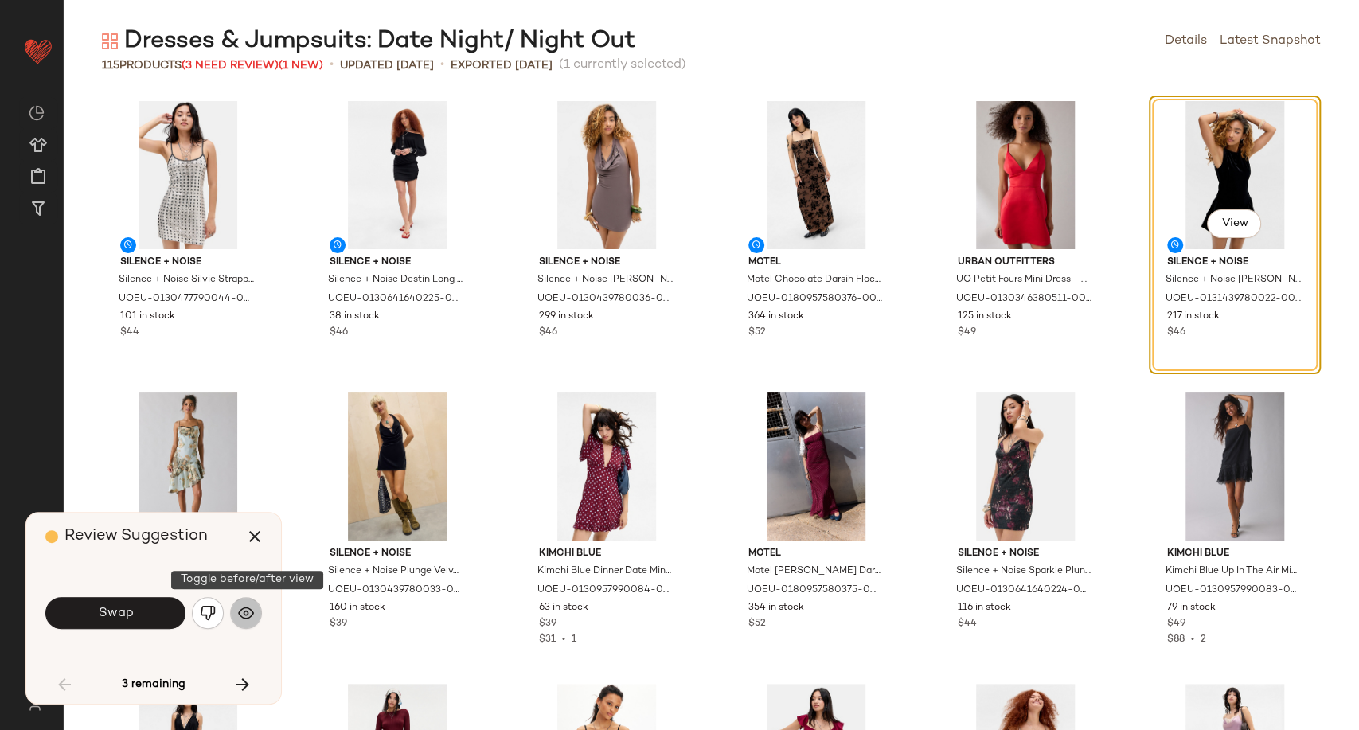
click at [254, 626] on button "button" at bounding box center [246, 613] width 32 height 32
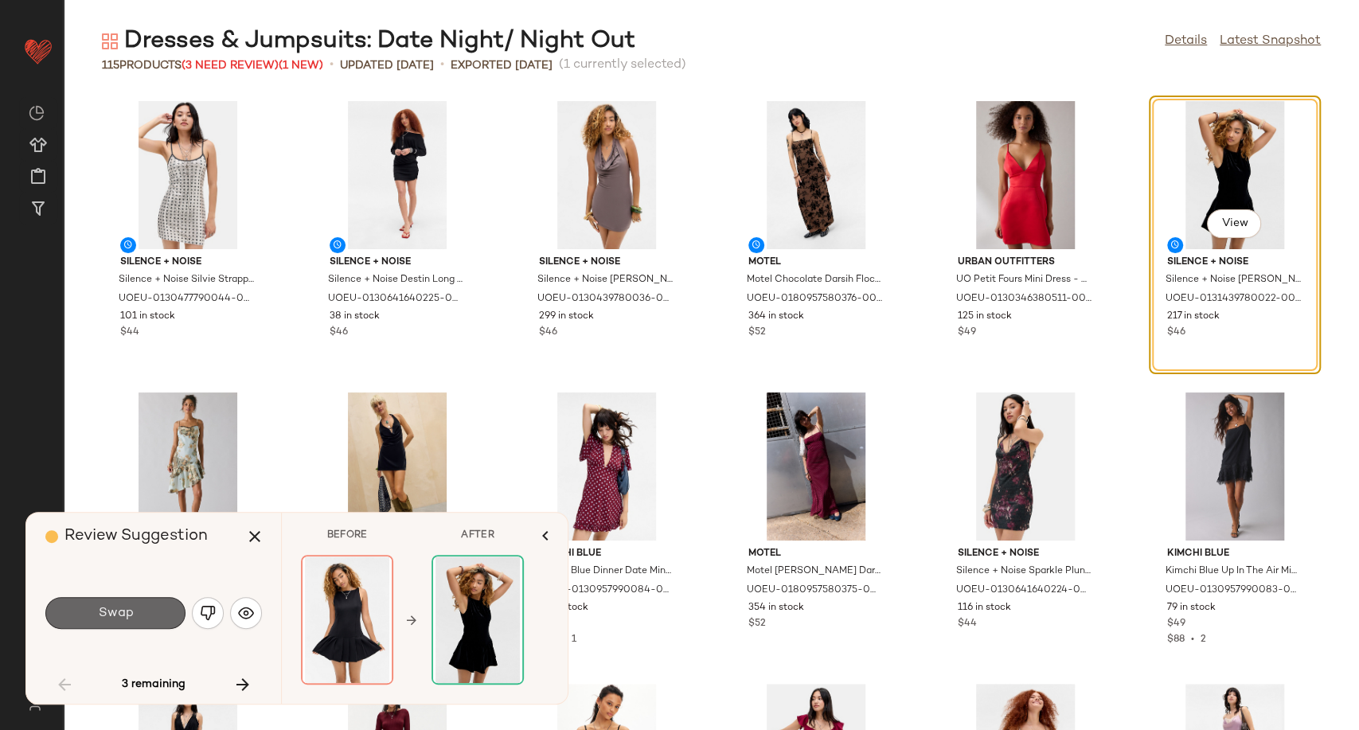
click at [134, 615] on button "Swap" at bounding box center [115, 613] width 140 height 32
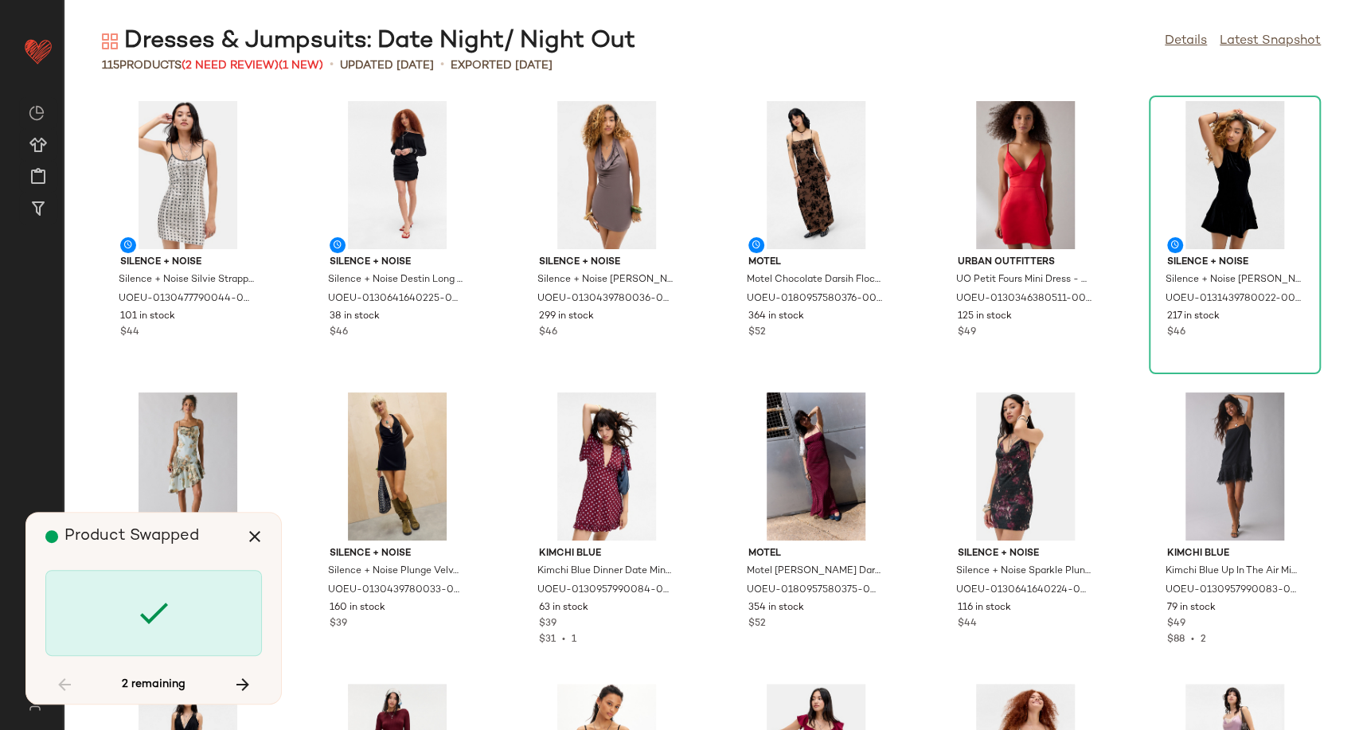
scroll to position [1457, 0]
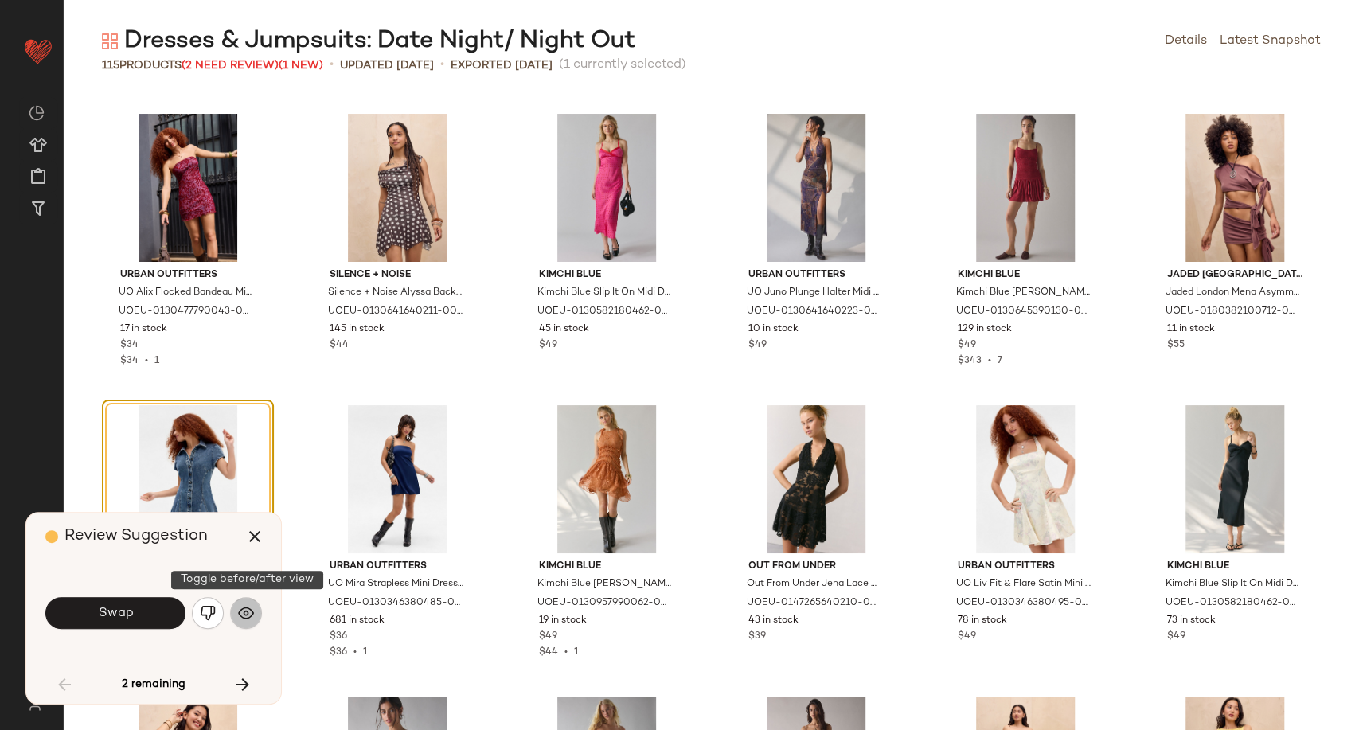
click at [248, 608] on img "button" at bounding box center [246, 613] width 16 height 16
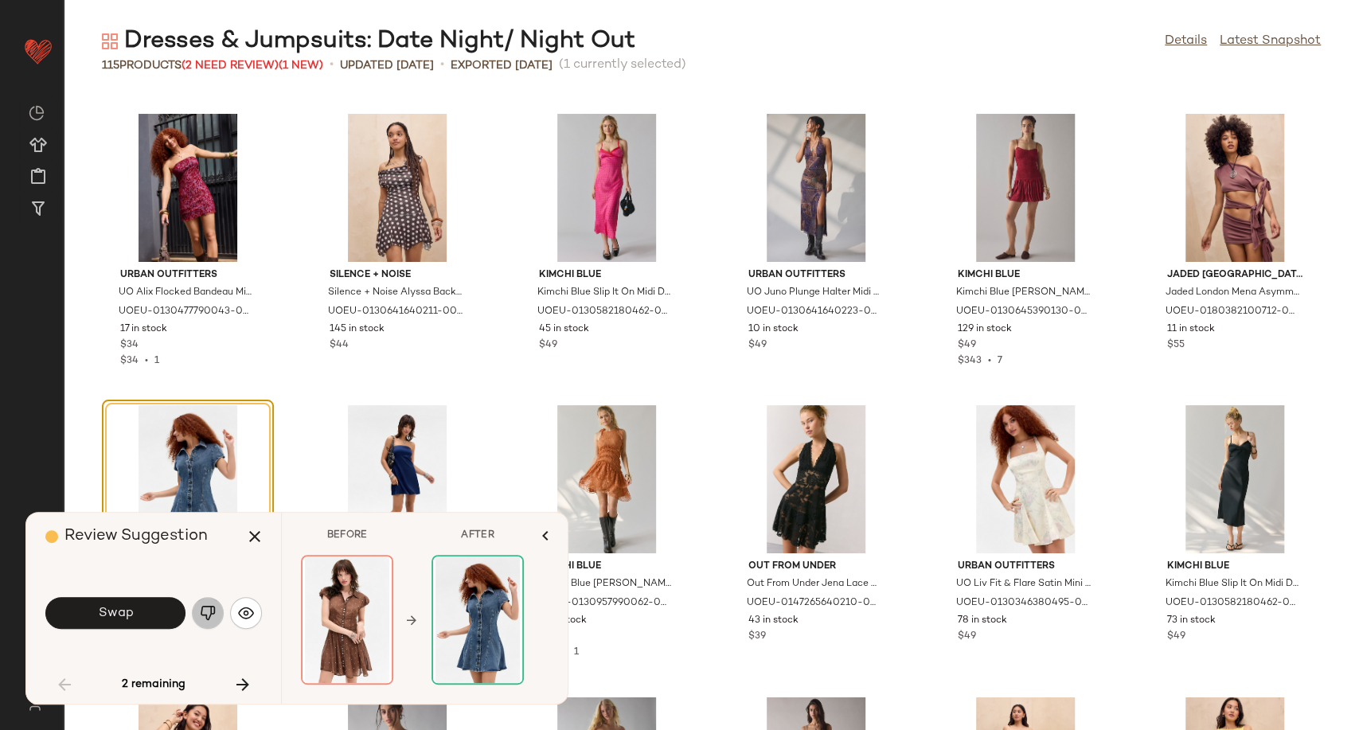
click at [213, 611] on img "button" at bounding box center [208, 613] width 16 height 16
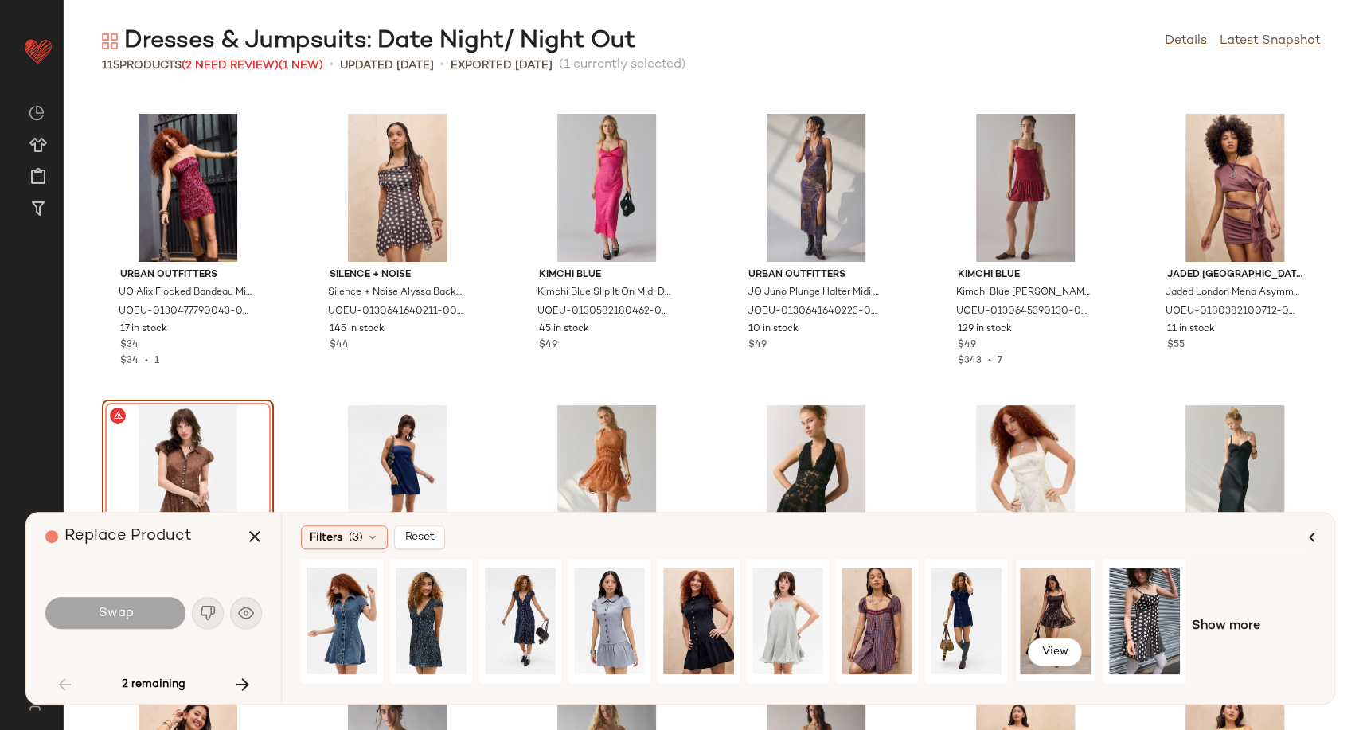
click at [1060, 607] on div "View" at bounding box center [1055, 620] width 71 height 113
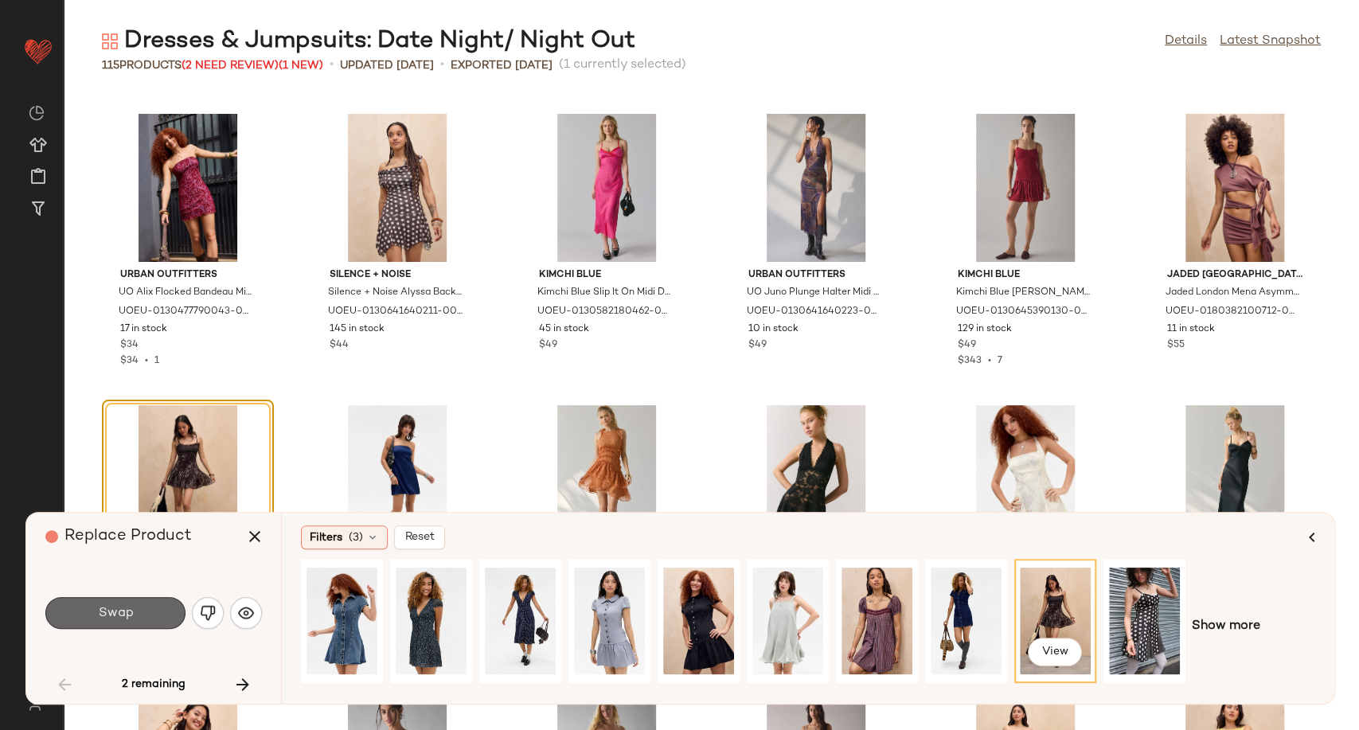
click at [140, 600] on button "Swap" at bounding box center [115, 613] width 140 height 32
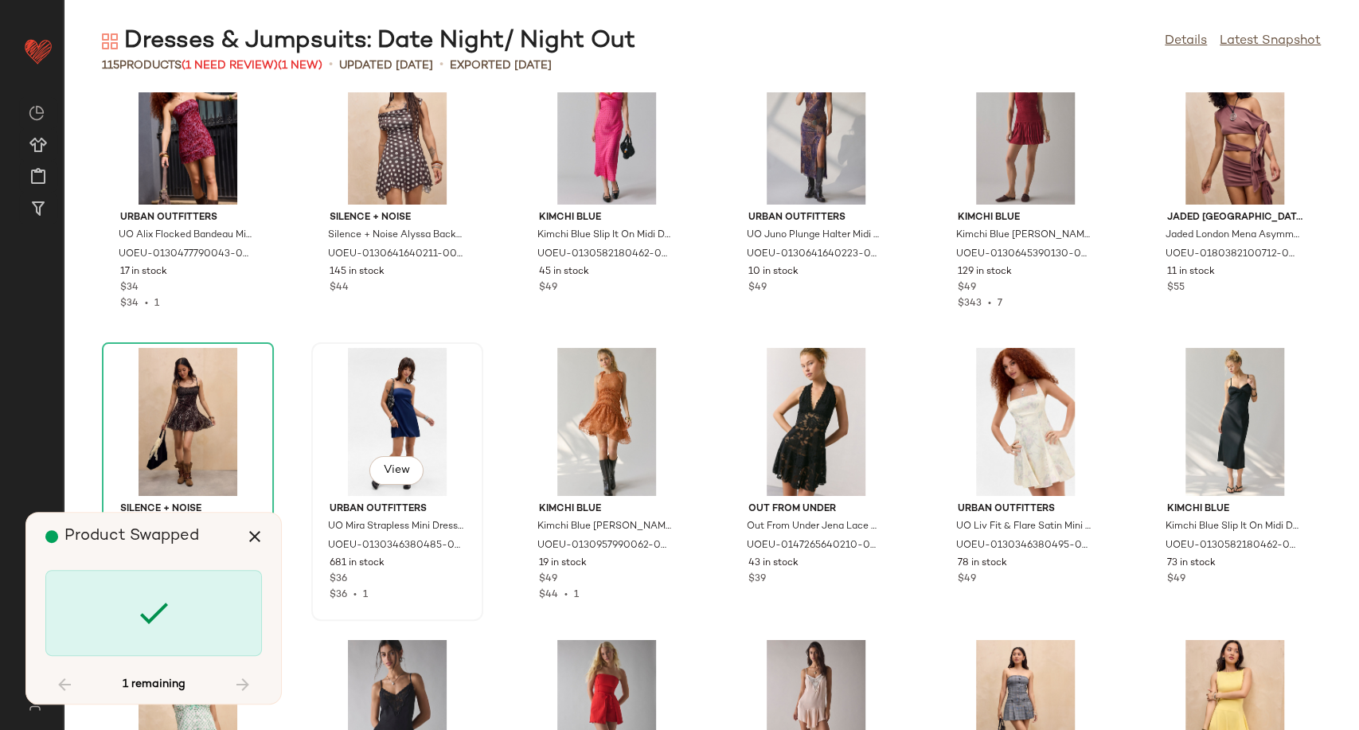
scroll to position [1722, 0]
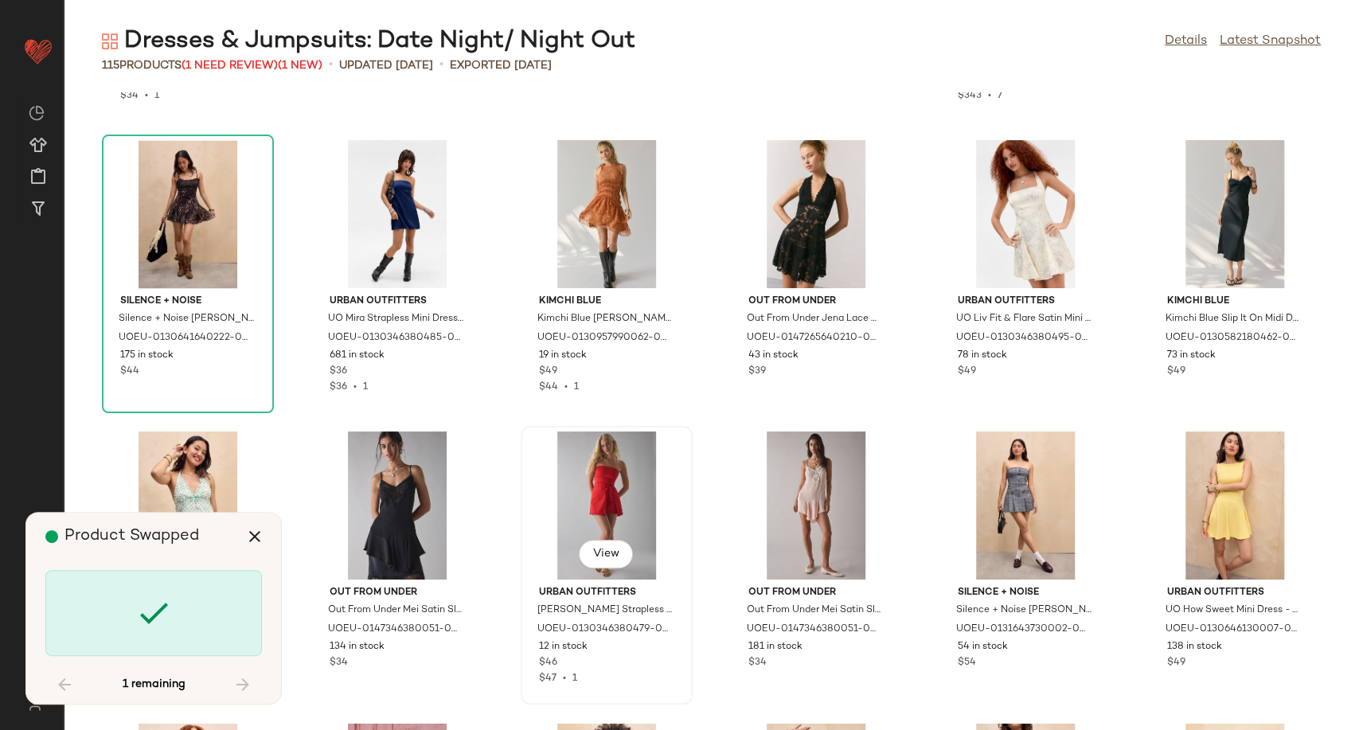
scroll to position [3788, 0]
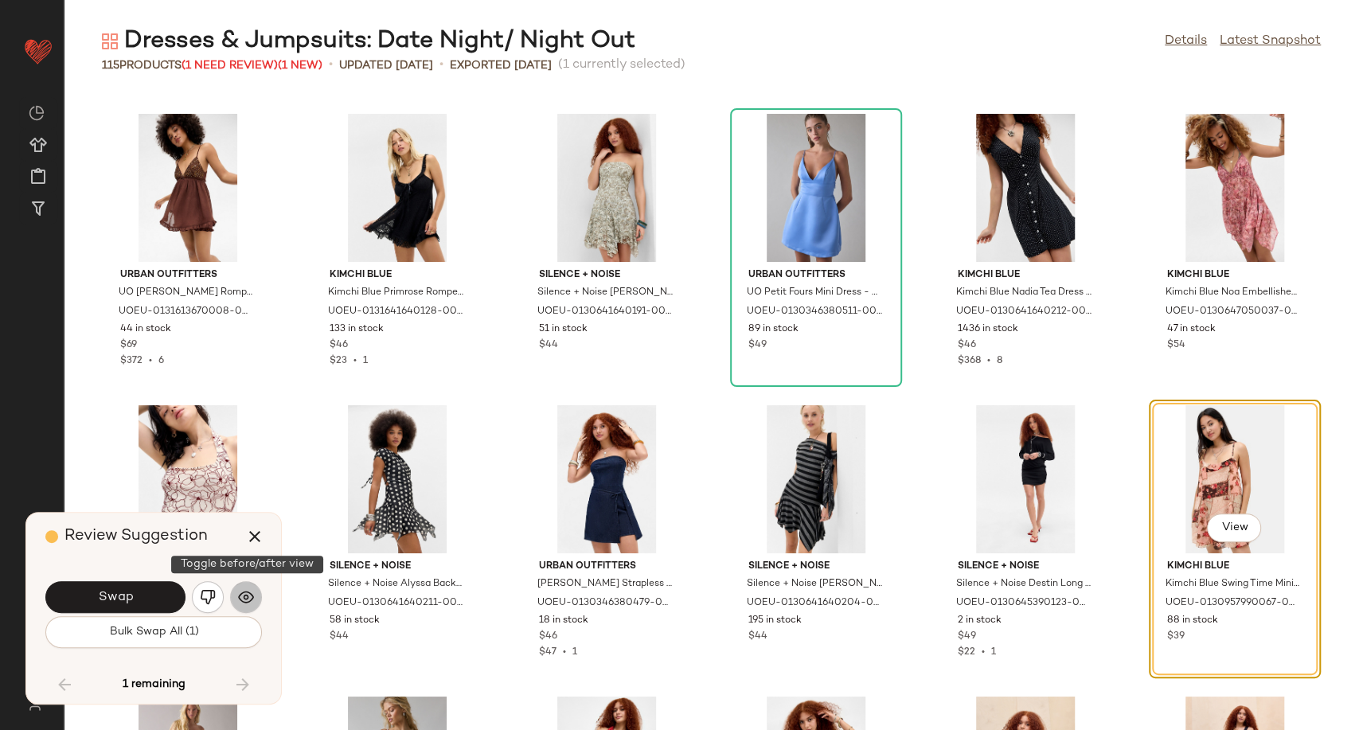
click at [252, 599] on img "button" at bounding box center [246, 597] width 16 height 16
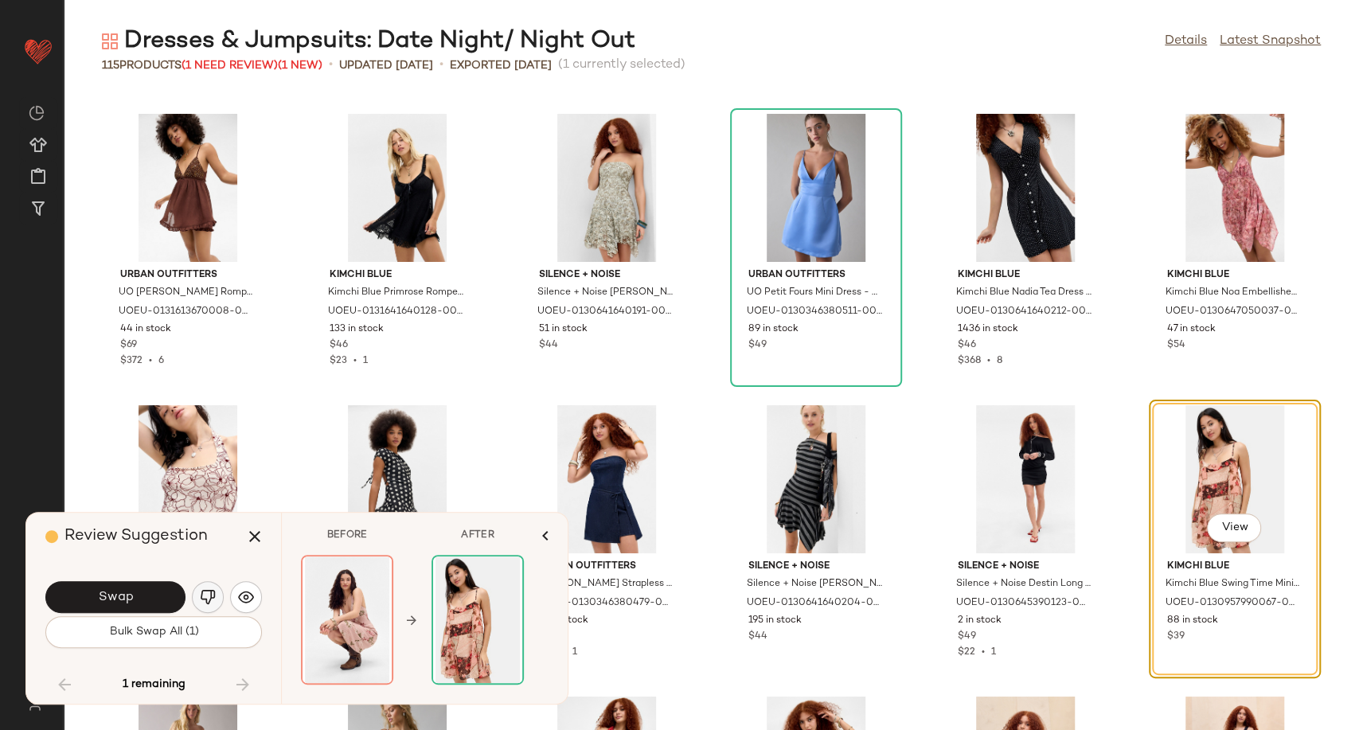
click at [205, 590] on img "button" at bounding box center [208, 597] width 16 height 16
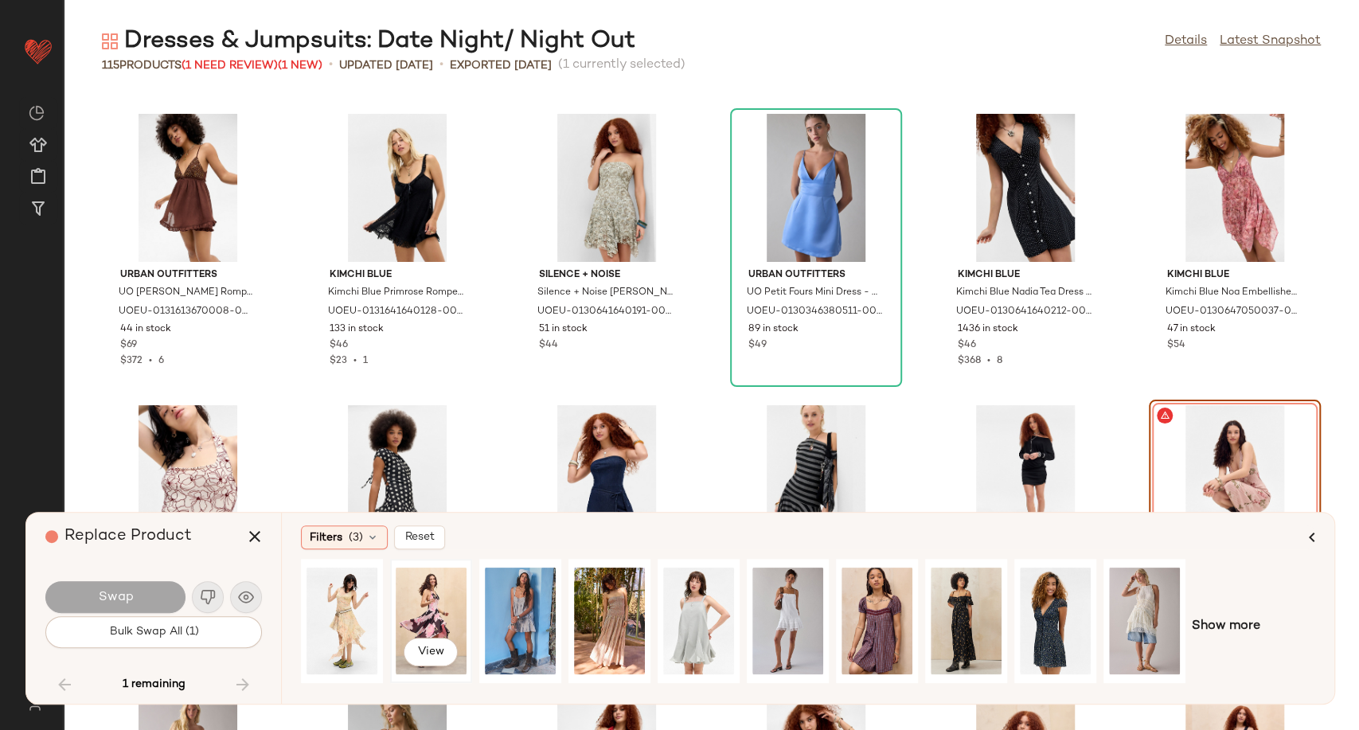
click at [429, 600] on div "View" at bounding box center [431, 620] width 71 height 113
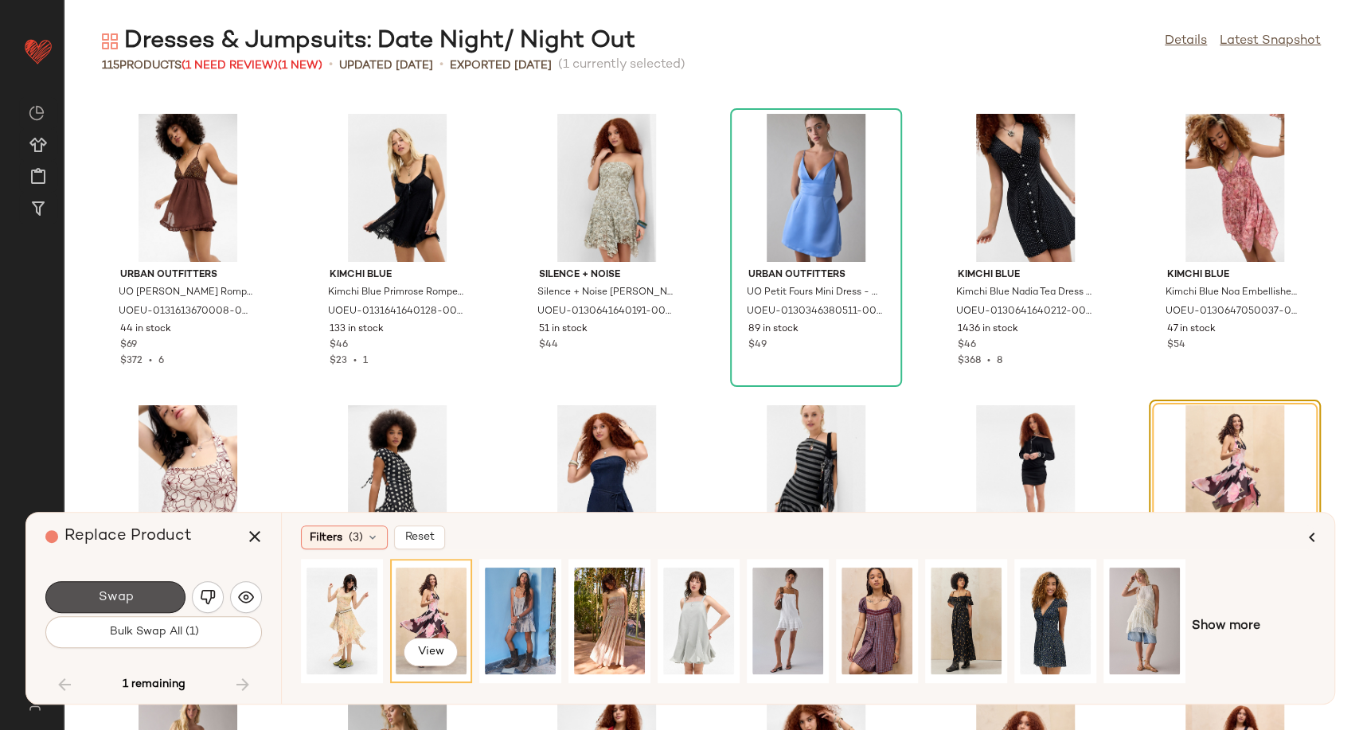
click at [150, 598] on button "Swap" at bounding box center [115, 597] width 140 height 32
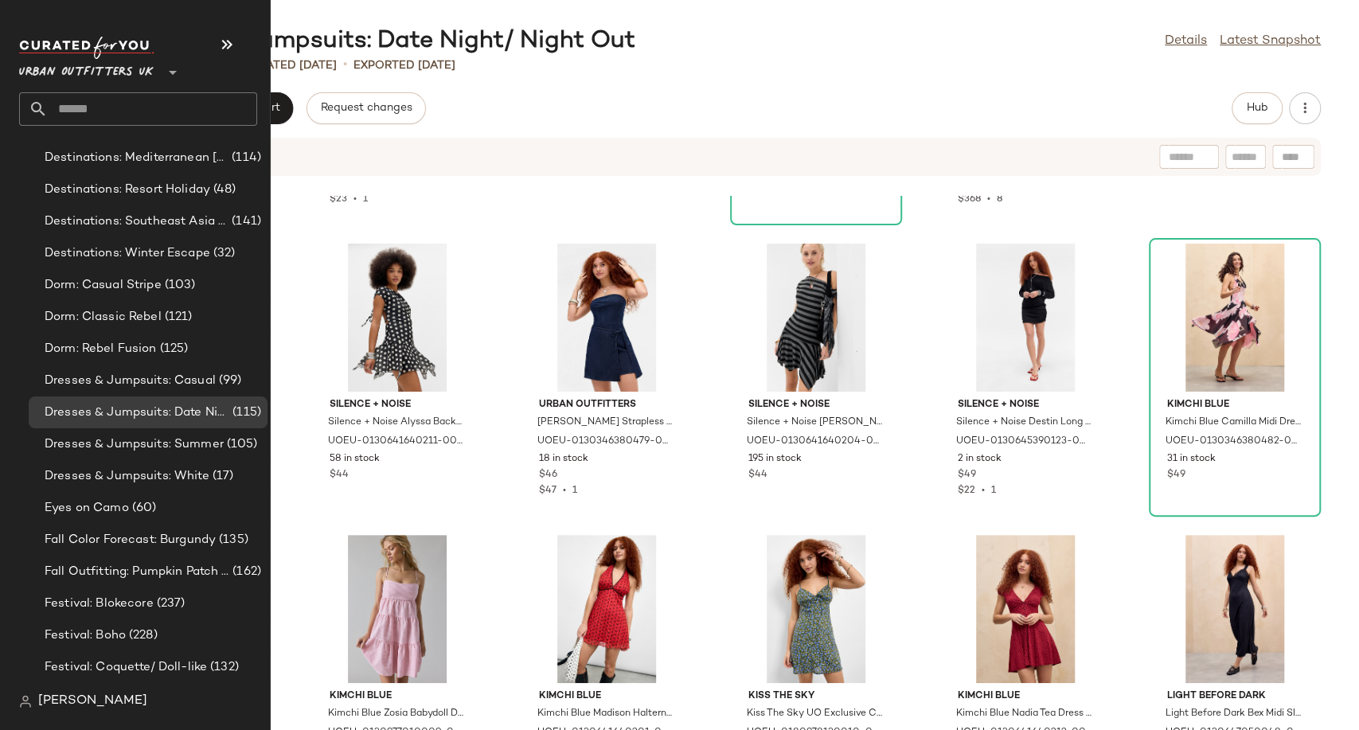
scroll to position [3538, 0]
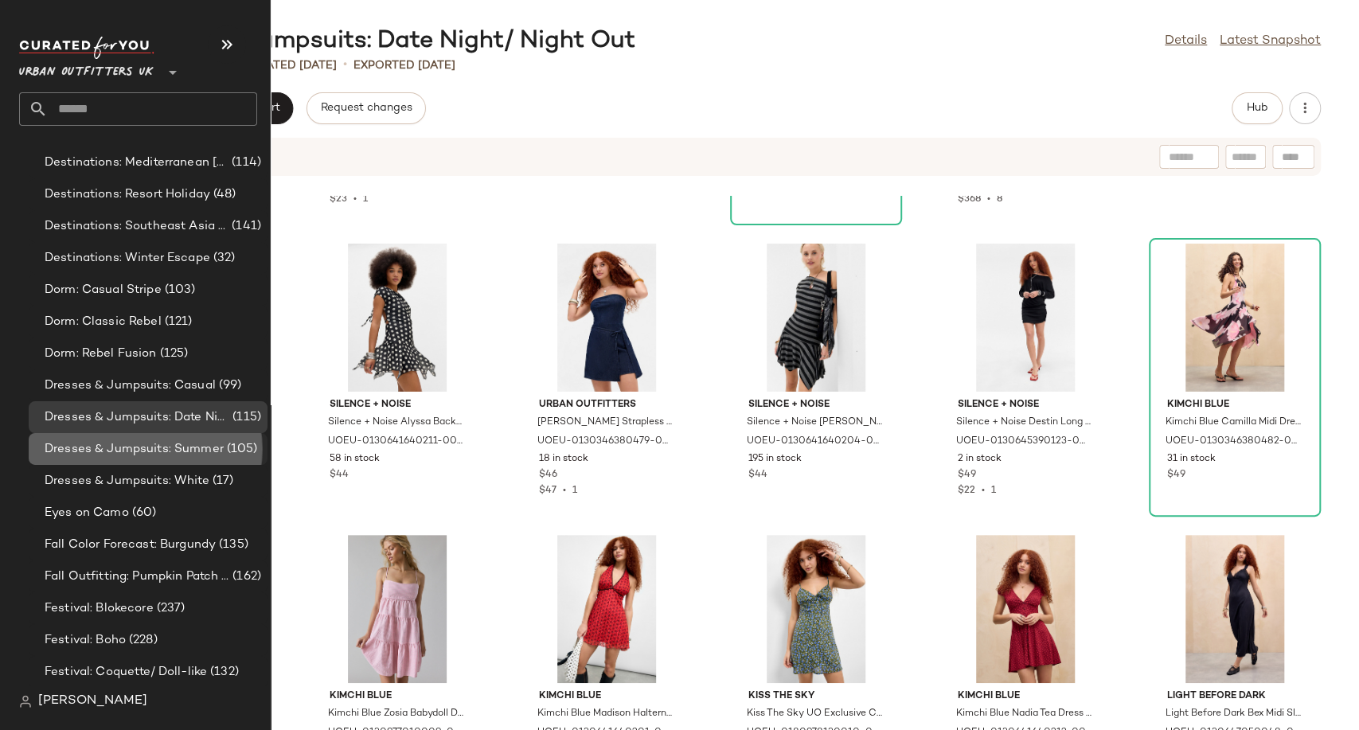
click at [124, 451] on span "Dresses & Jumpsuits: Summer" at bounding box center [134, 449] width 179 height 18
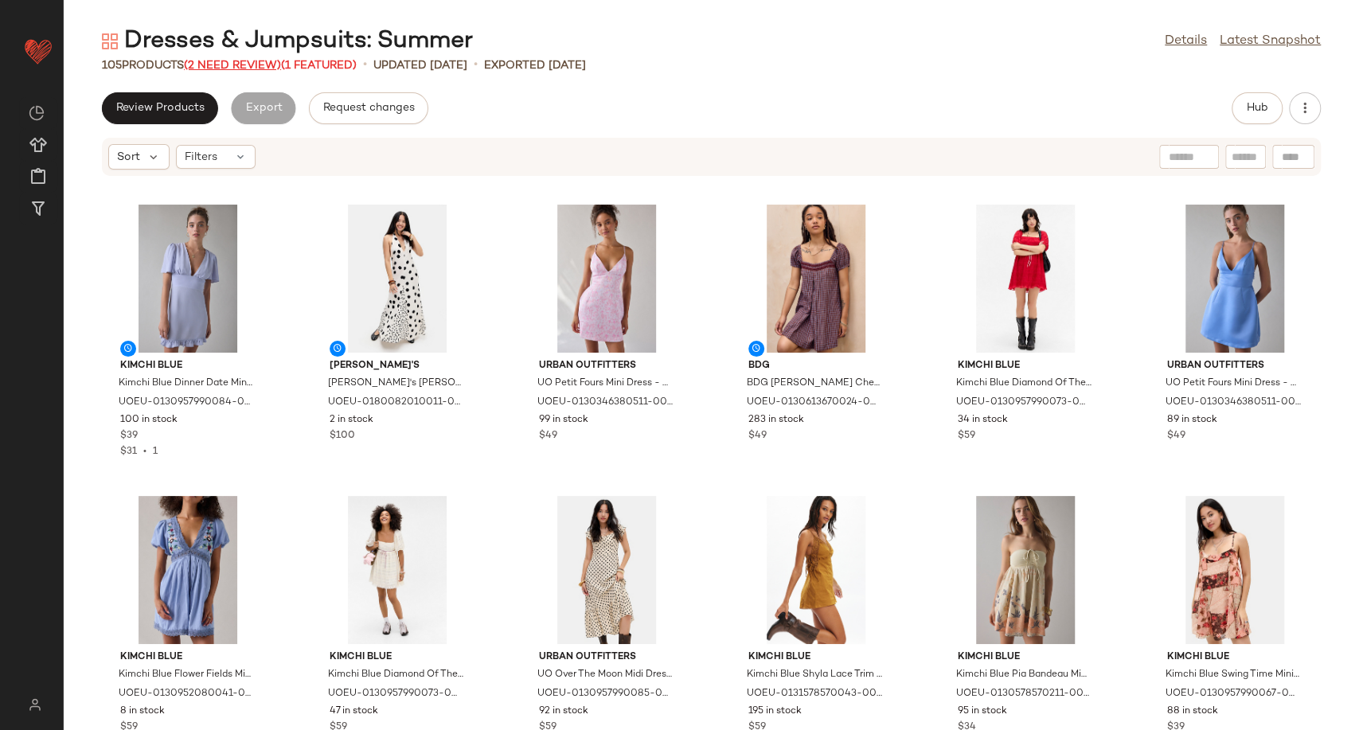
click at [223, 60] on span "(2 Need Review)" at bounding box center [232, 66] width 97 height 12
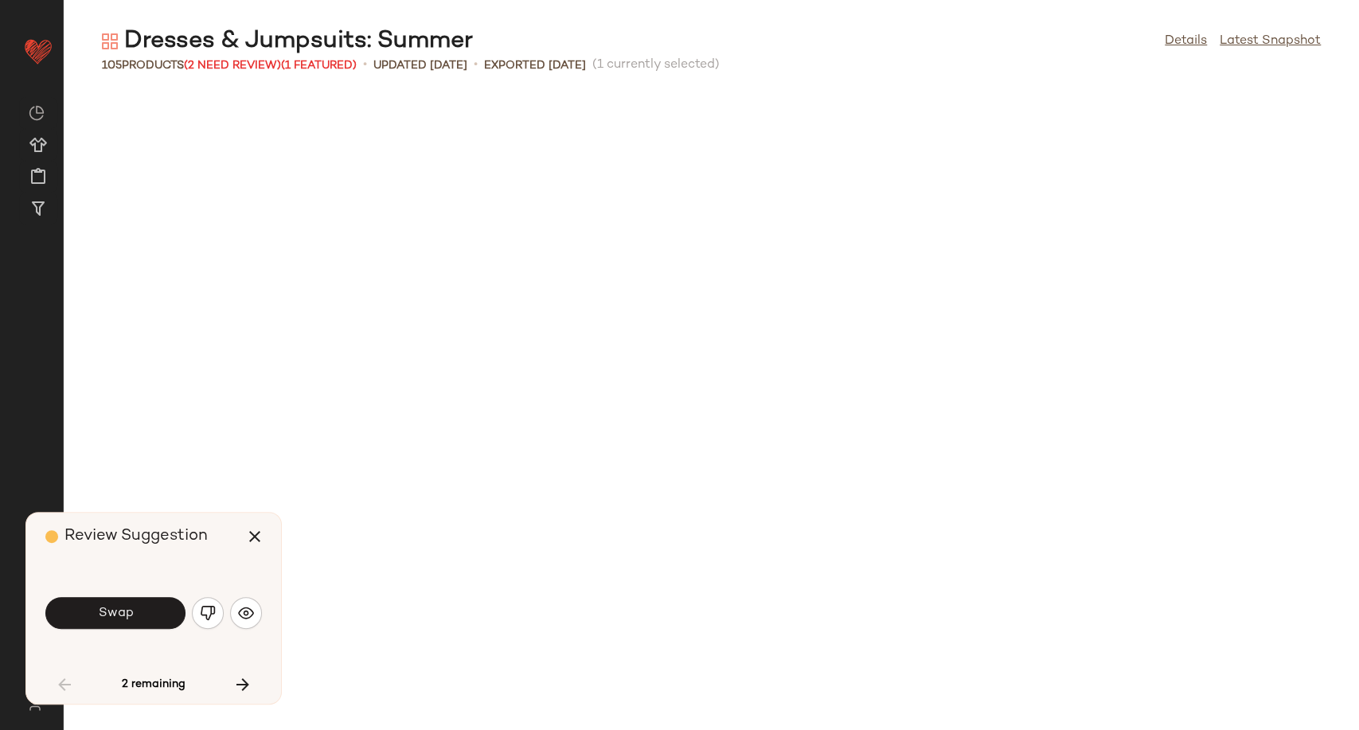
scroll to position [886, 0]
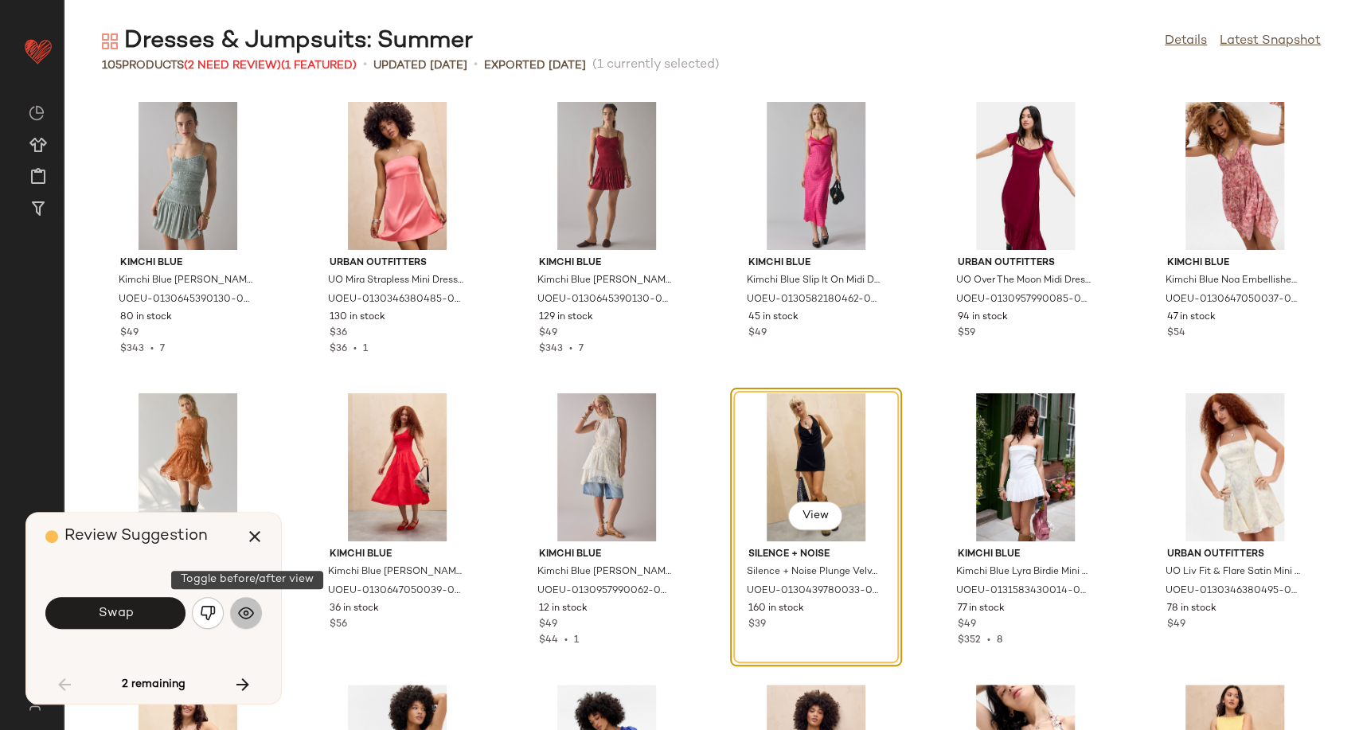
click at [248, 608] on img "button" at bounding box center [246, 613] width 16 height 16
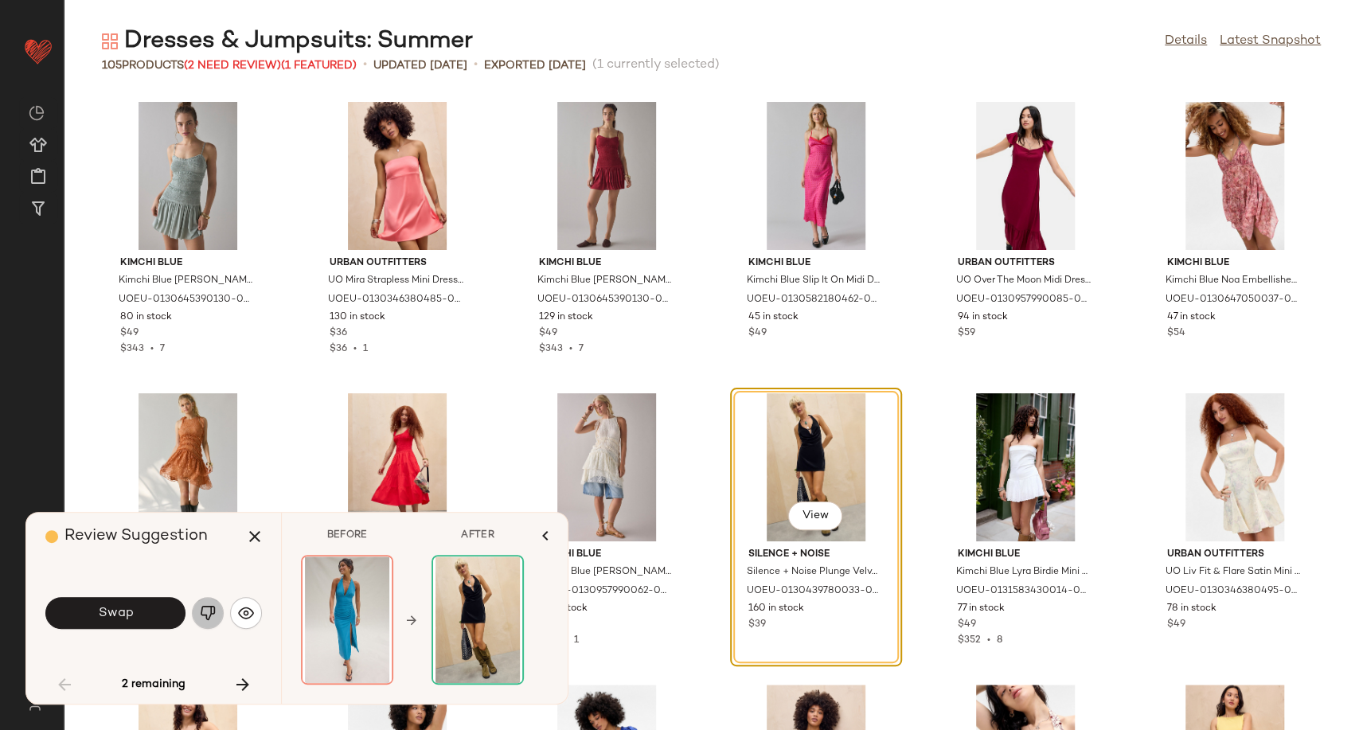
click at [201, 615] on img "button" at bounding box center [208, 613] width 16 height 16
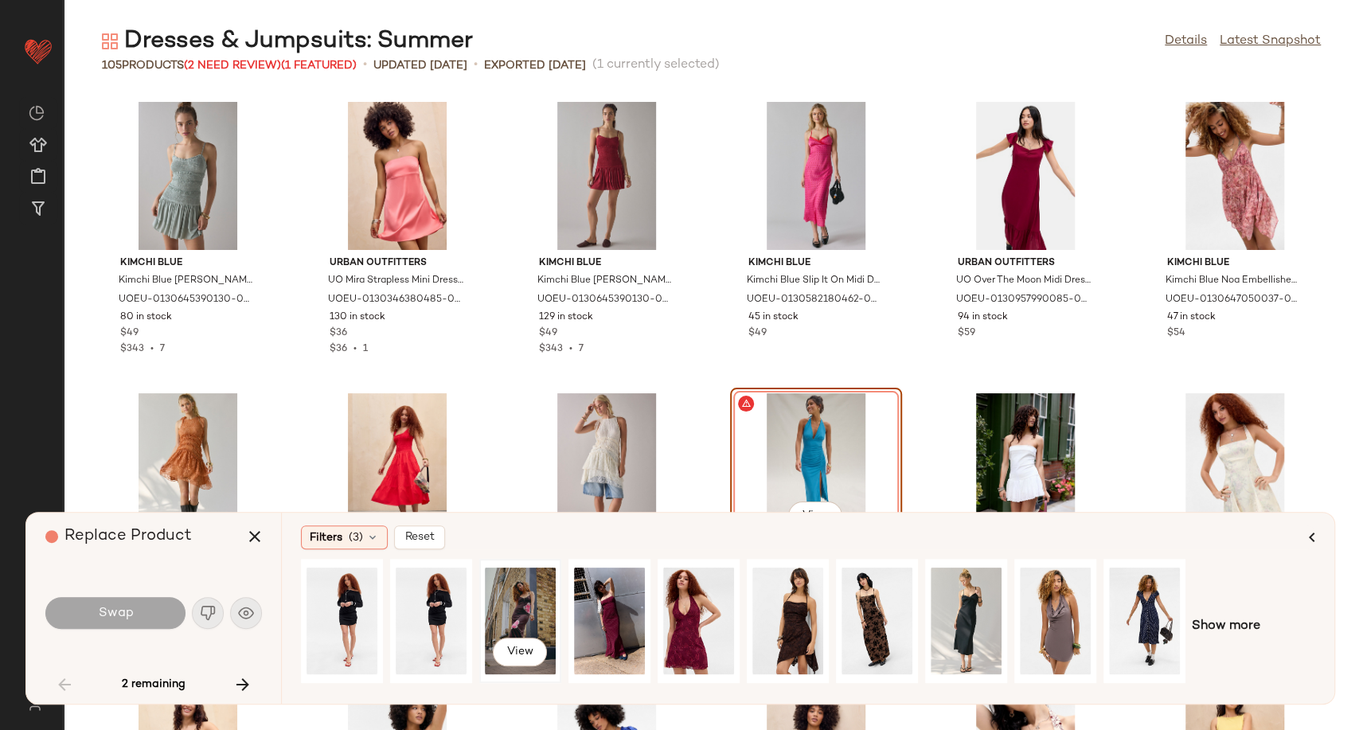
click at [532, 613] on div "View" at bounding box center [520, 620] width 71 height 113
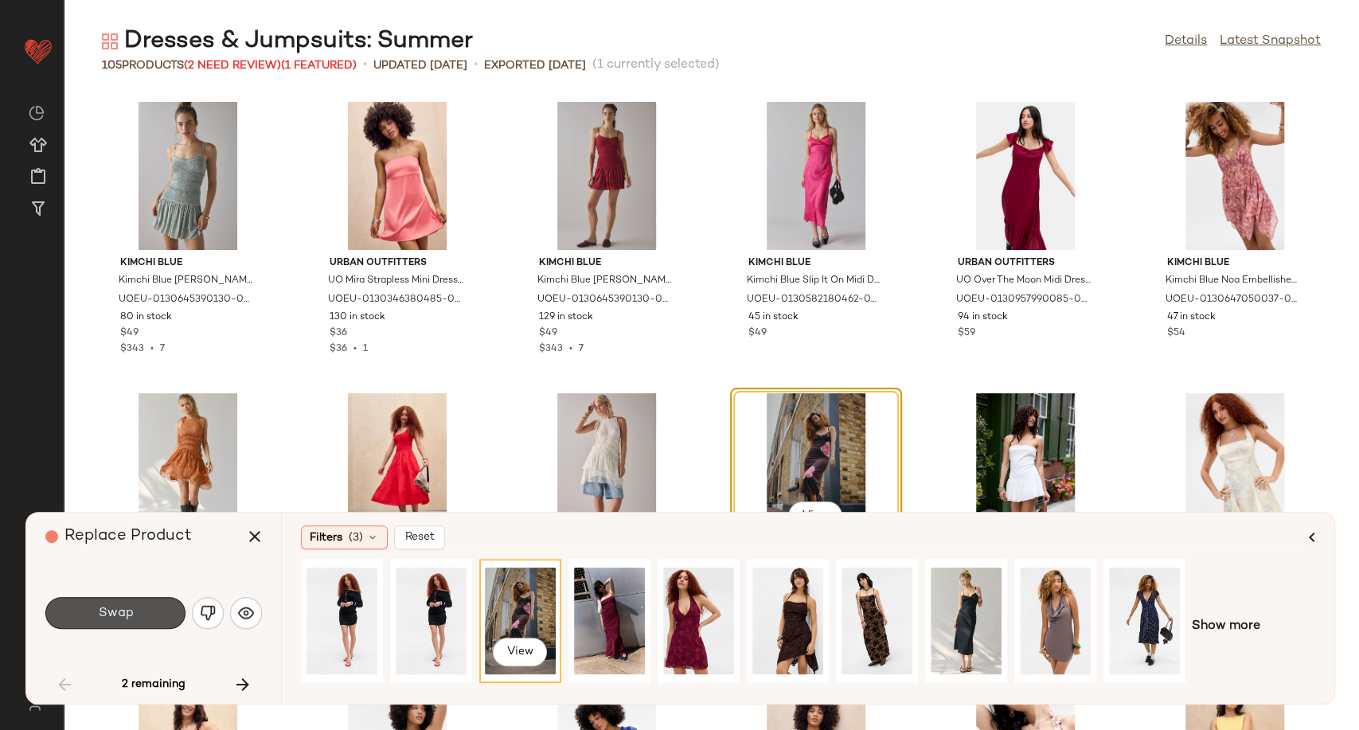
click at [104, 603] on button "Swap" at bounding box center [115, 613] width 140 height 32
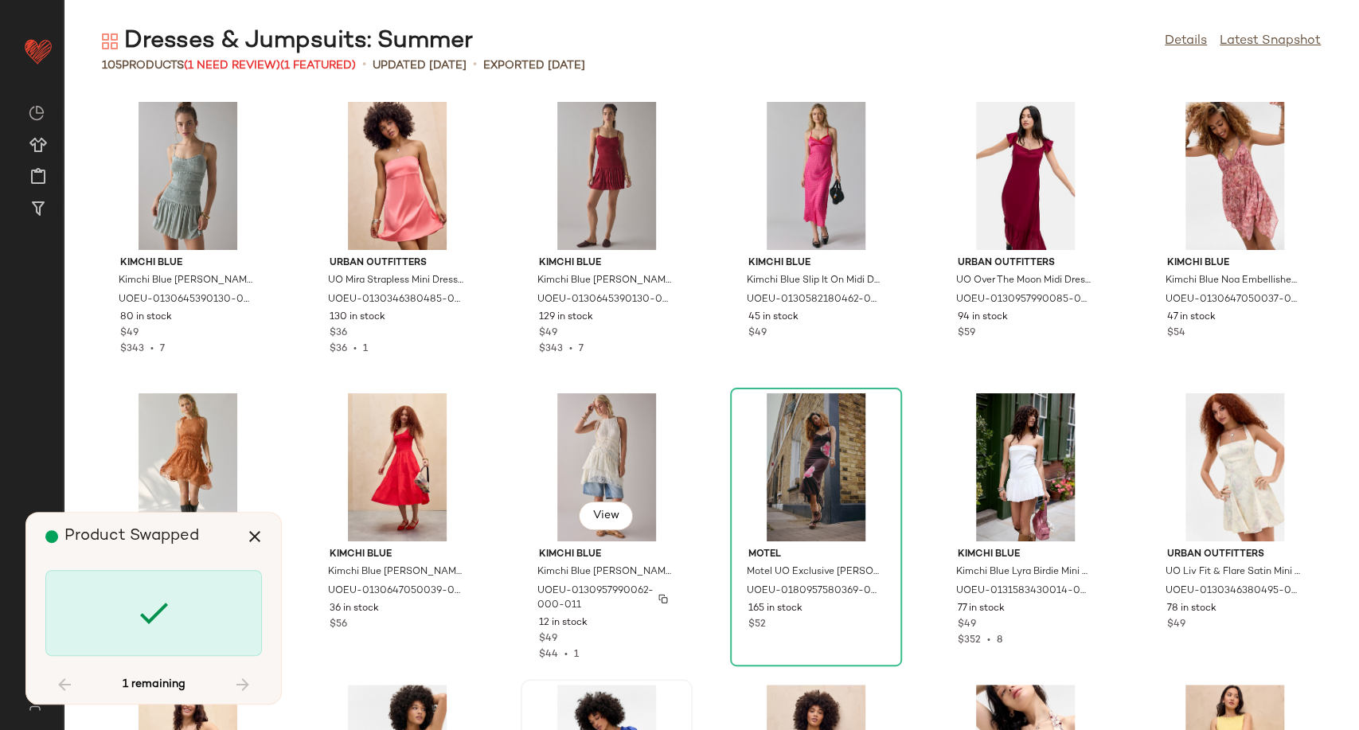
scroll to position [1152, 0]
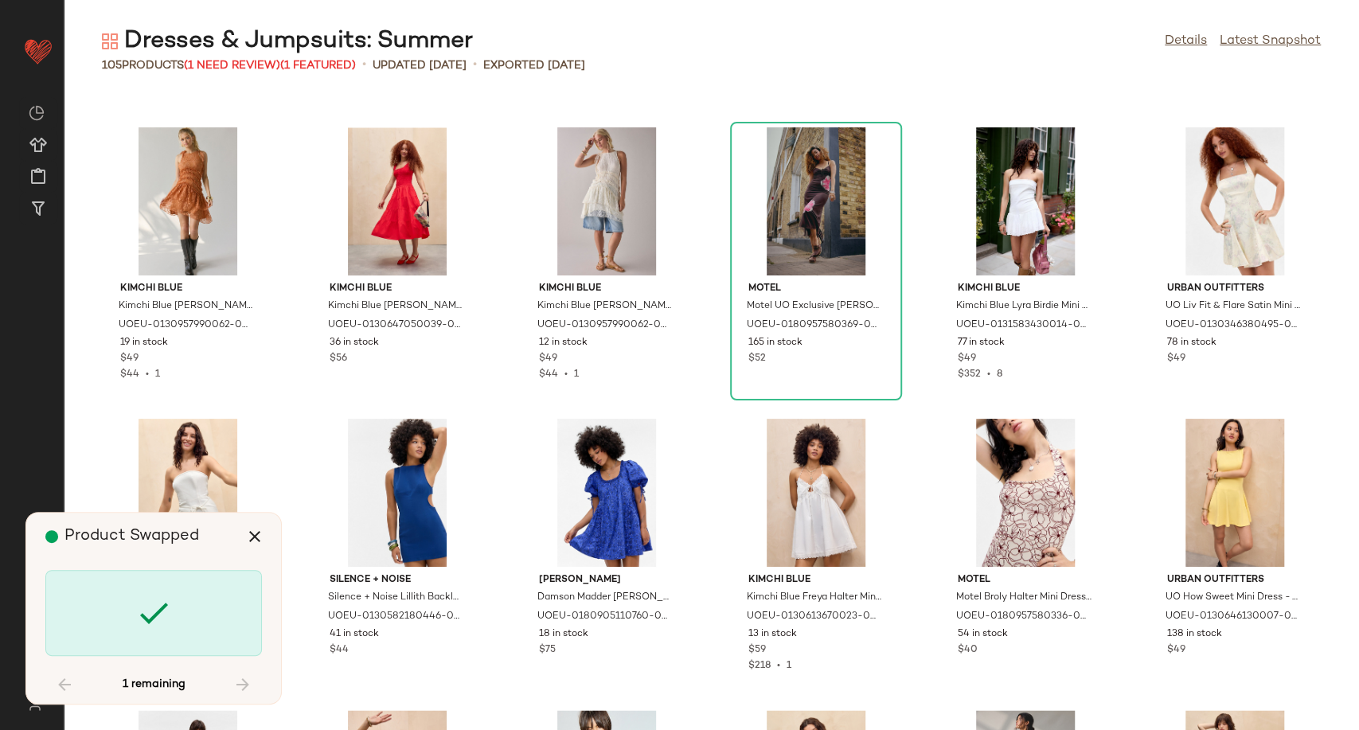
scroll to position [2622, 0]
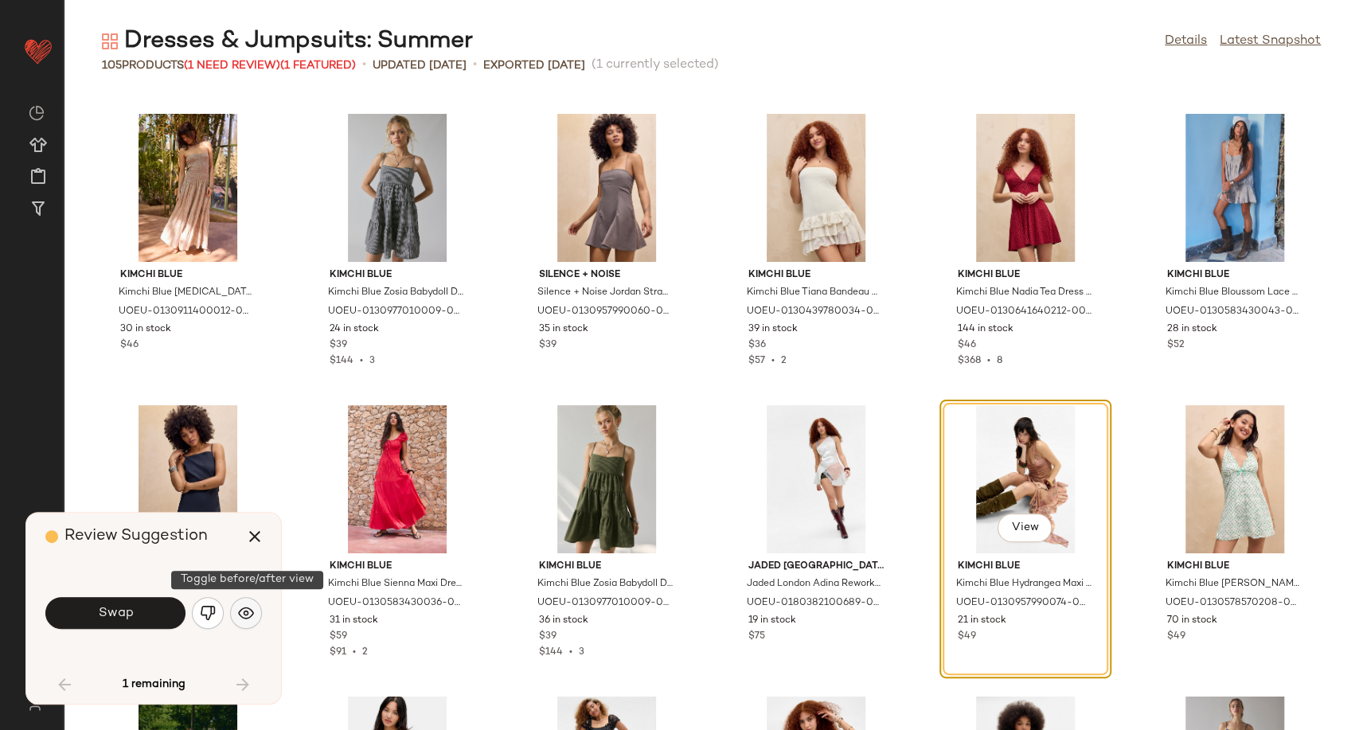
click at [250, 613] on img "button" at bounding box center [246, 613] width 16 height 16
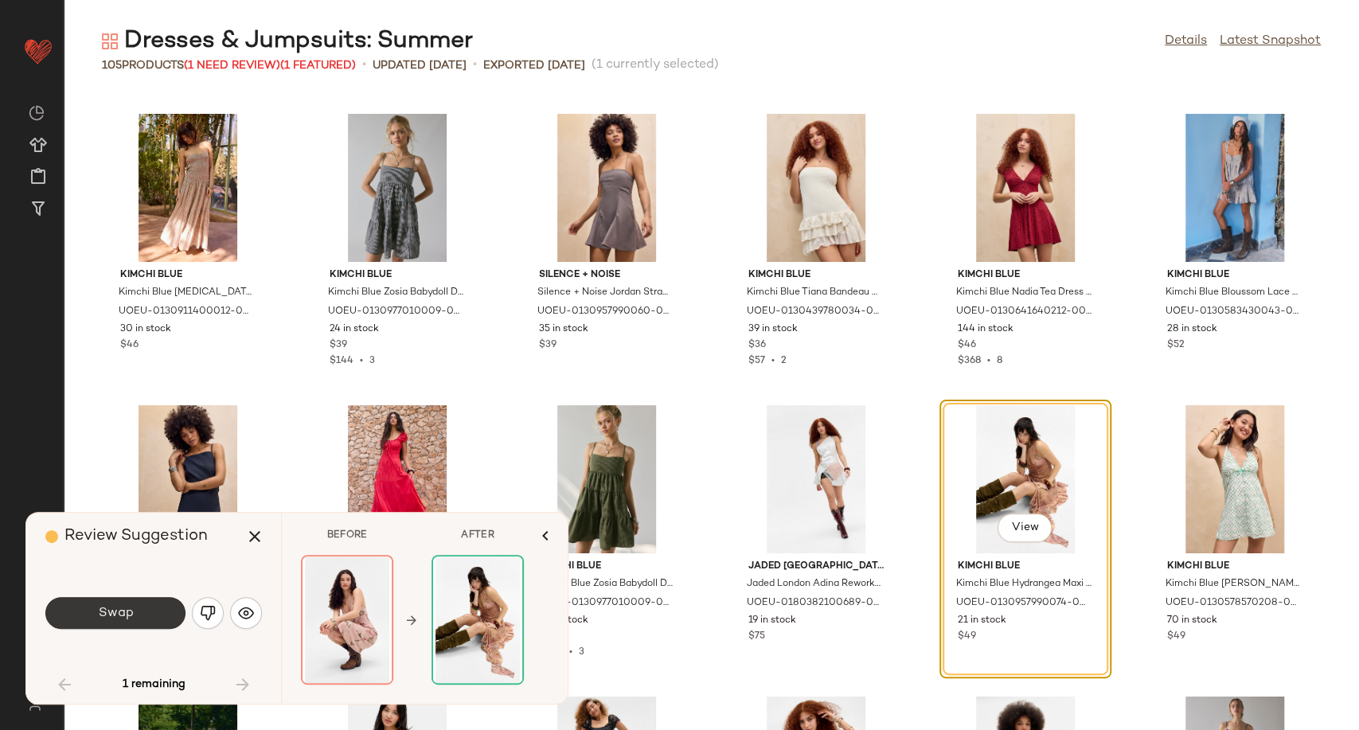
click at [142, 621] on button "Swap" at bounding box center [115, 613] width 140 height 32
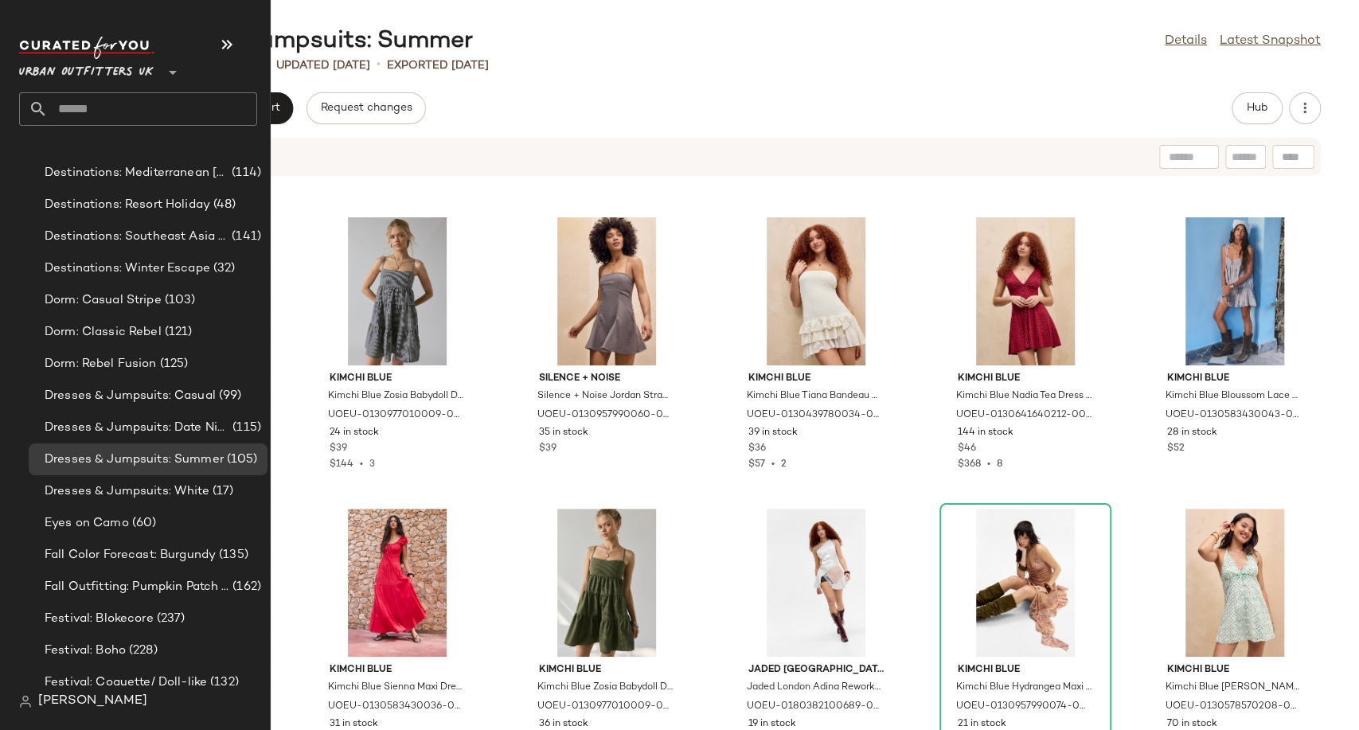
scroll to position [3538, 0]
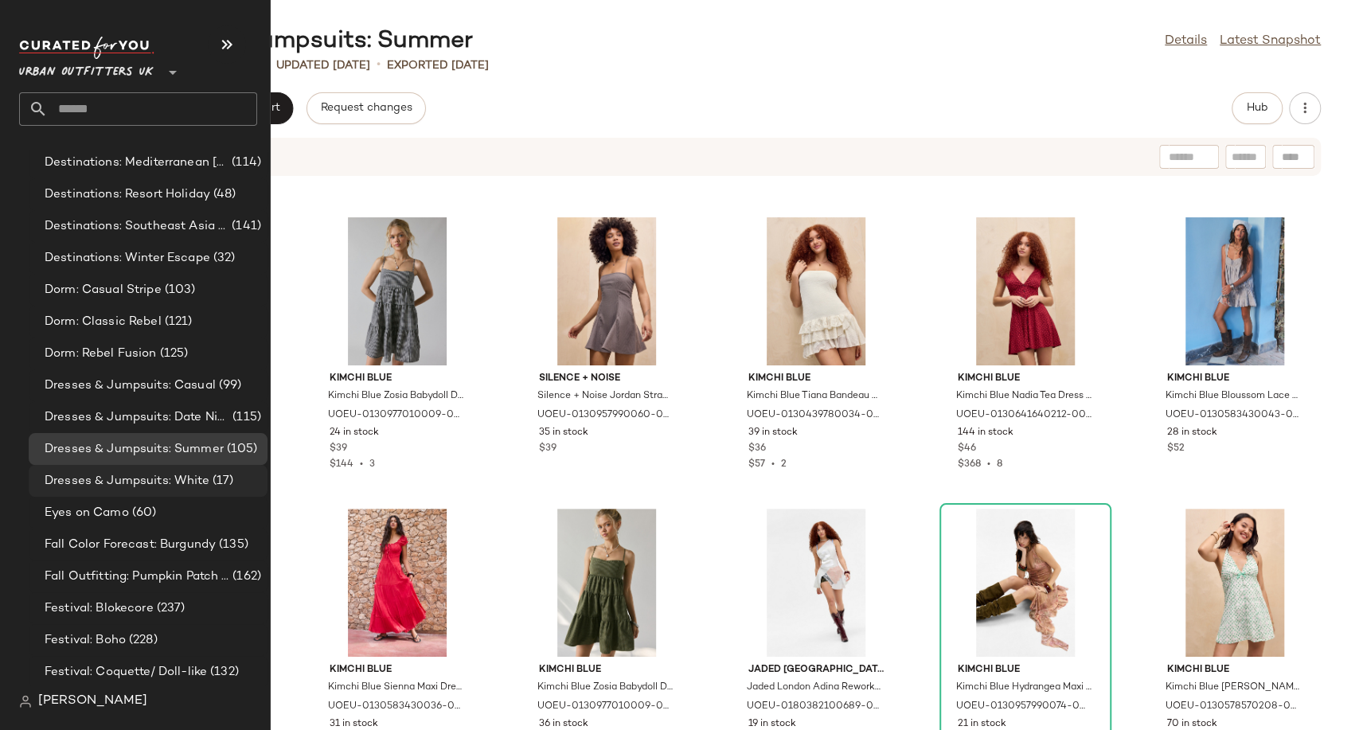
click at [115, 483] on span "Dresses & Jumpsuits: White" at bounding box center [127, 481] width 165 height 18
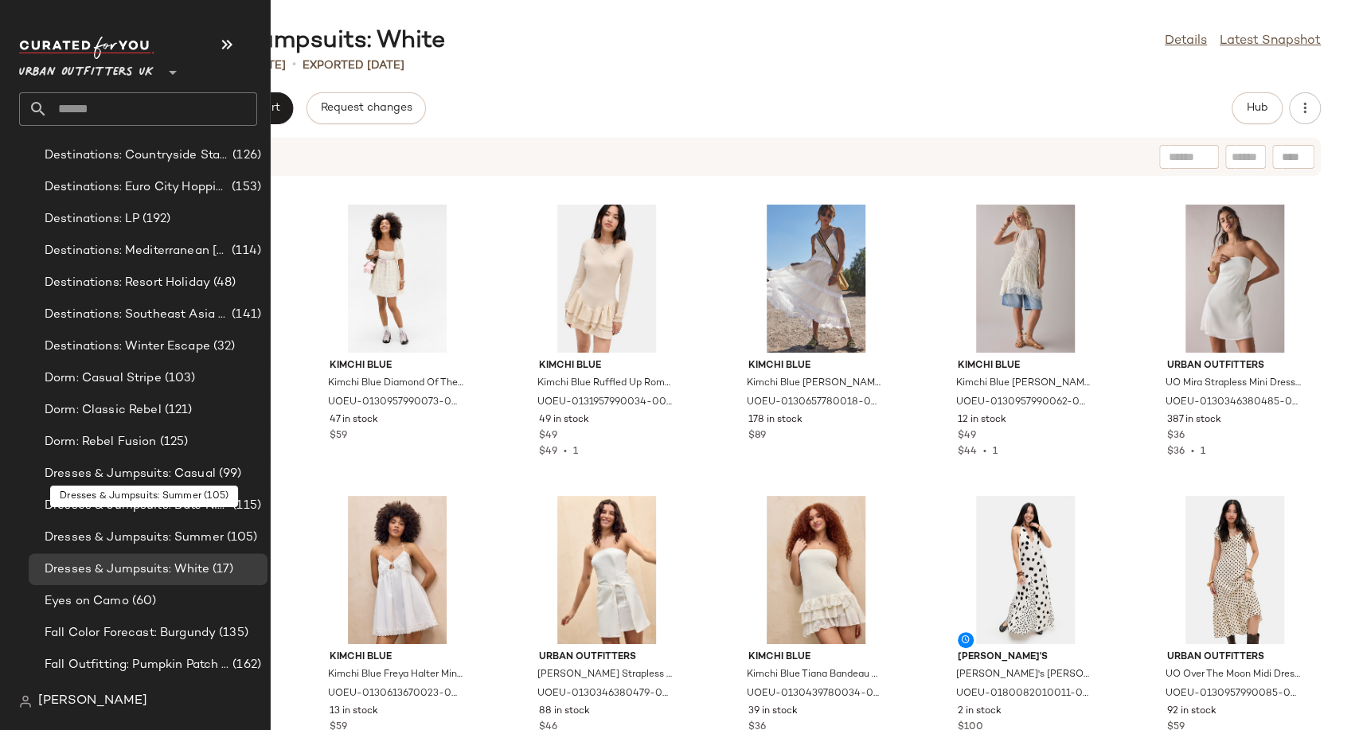
scroll to position [3626, 0]
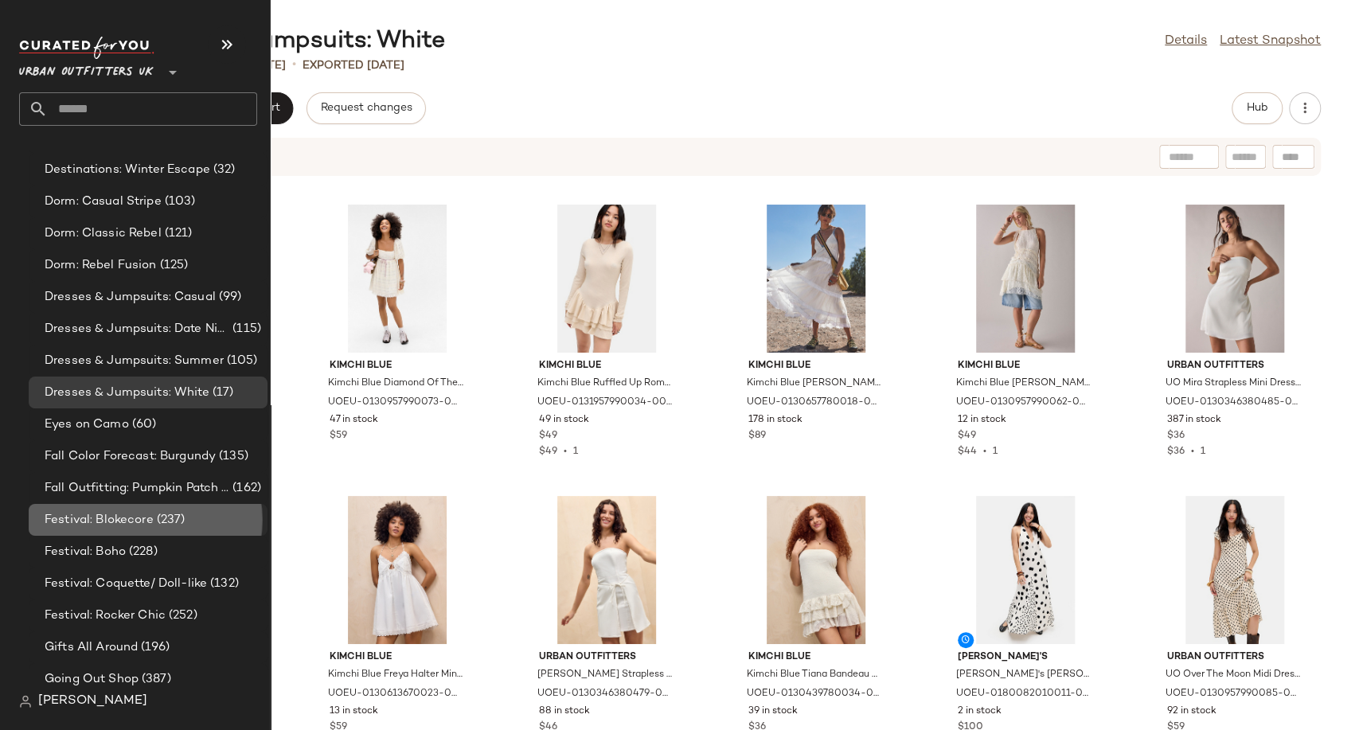
click at [59, 514] on span "Festival: Blokecore" at bounding box center [99, 520] width 109 height 18
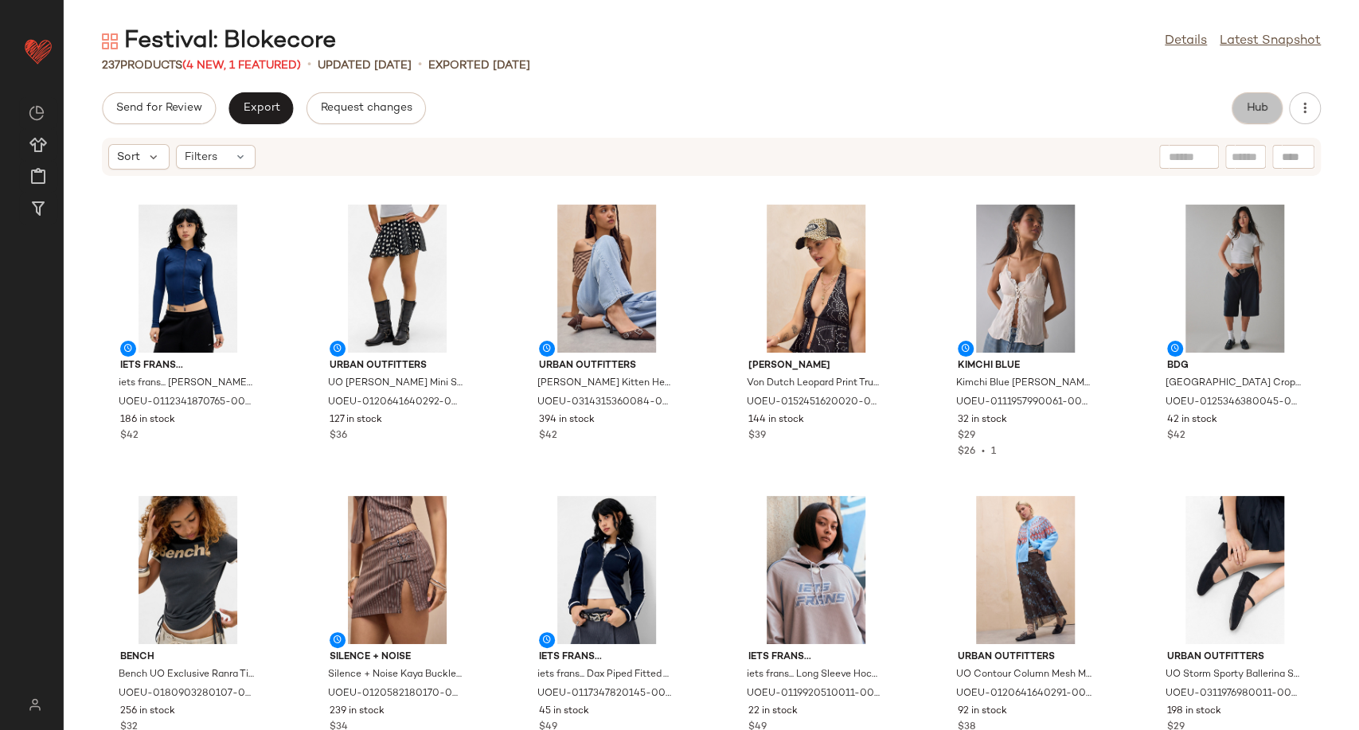
click at [1259, 102] on span "Hub" at bounding box center [1257, 108] width 22 height 13
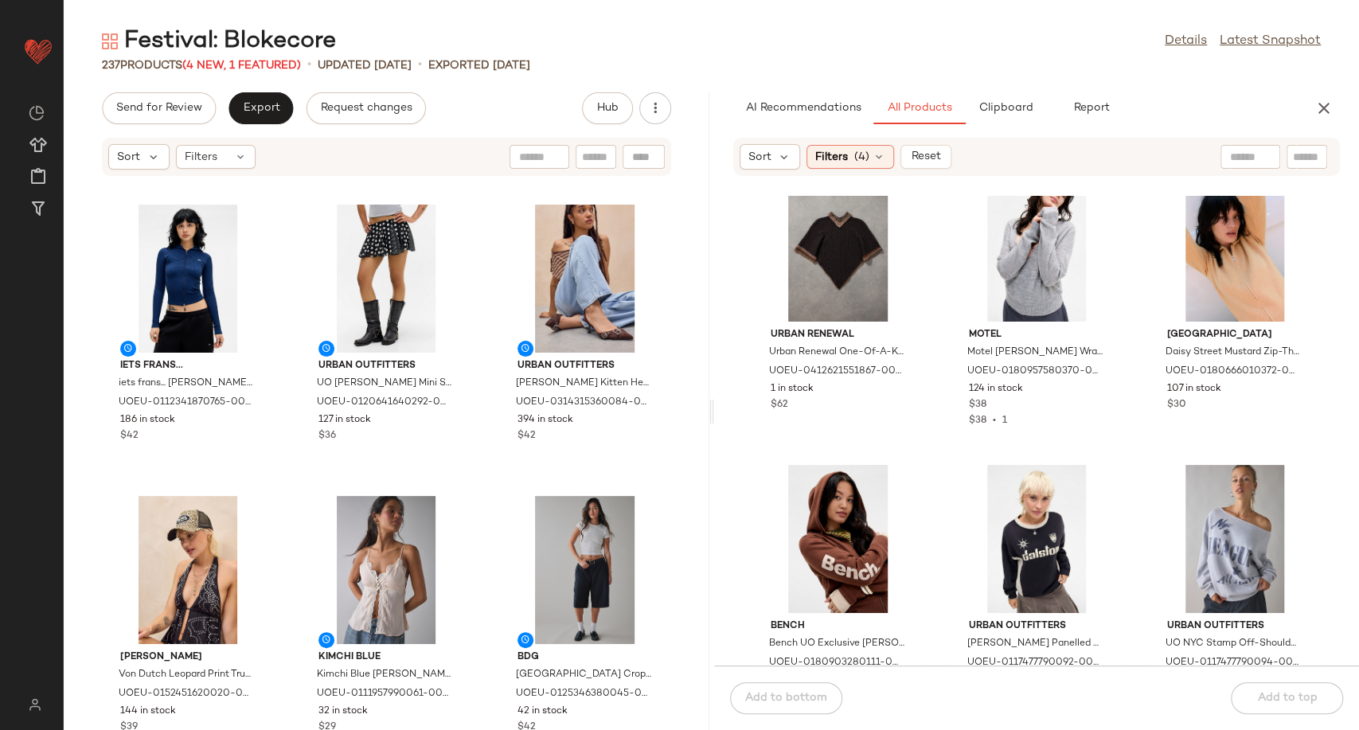
scroll to position [2754, 0]
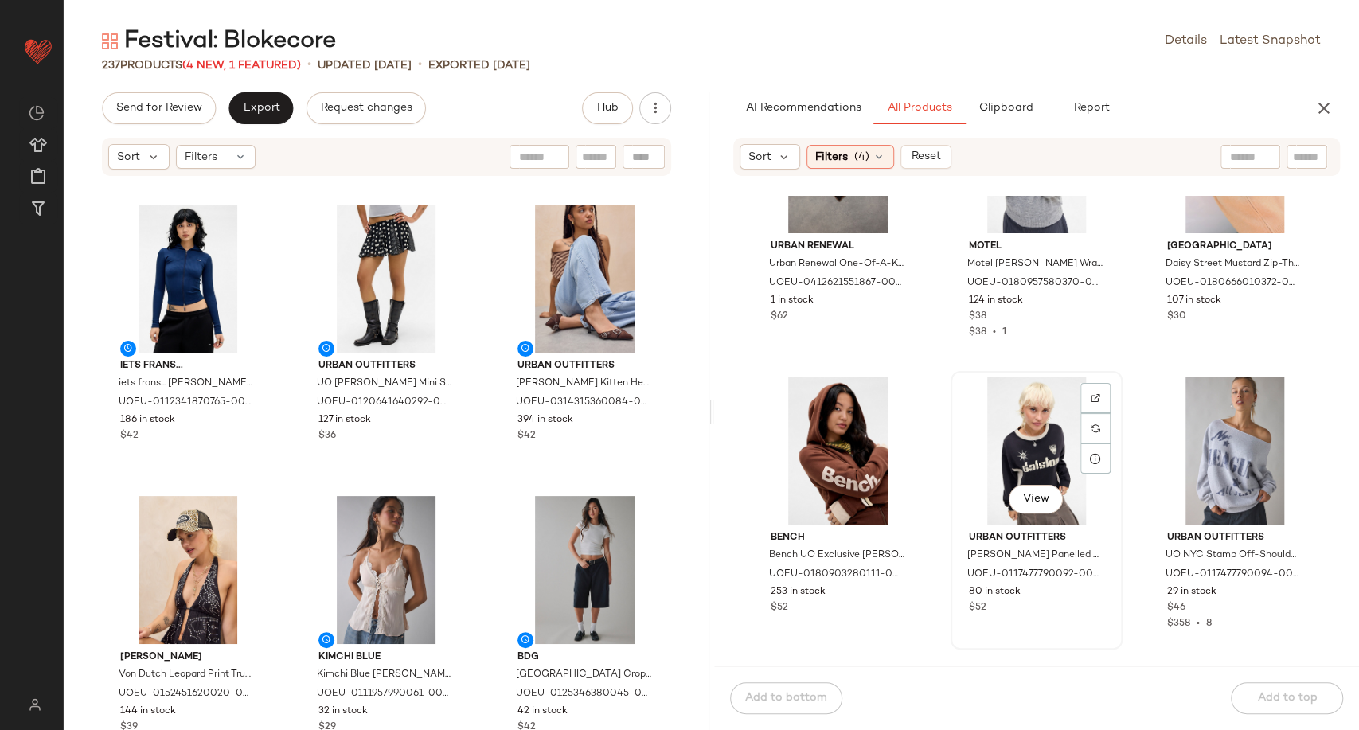
click at [1005, 453] on div "View" at bounding box center [1036, 451] width 161 height 148
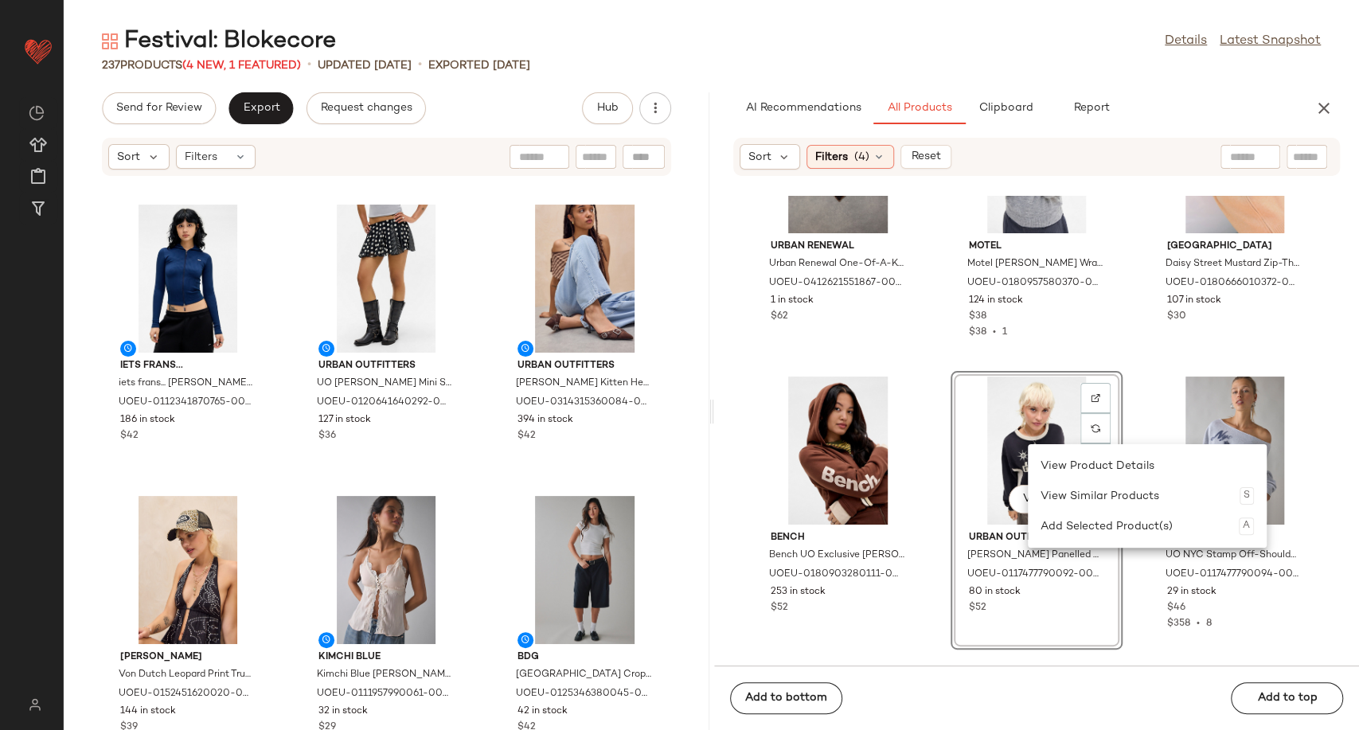
click at [994, 429] on div "View" at bounding box center [1036, 451] width 161 height 148
click at [1076, 530] on div "Add Selected Product(s) A" at bounding box center [1142, 524] width 213 height 30
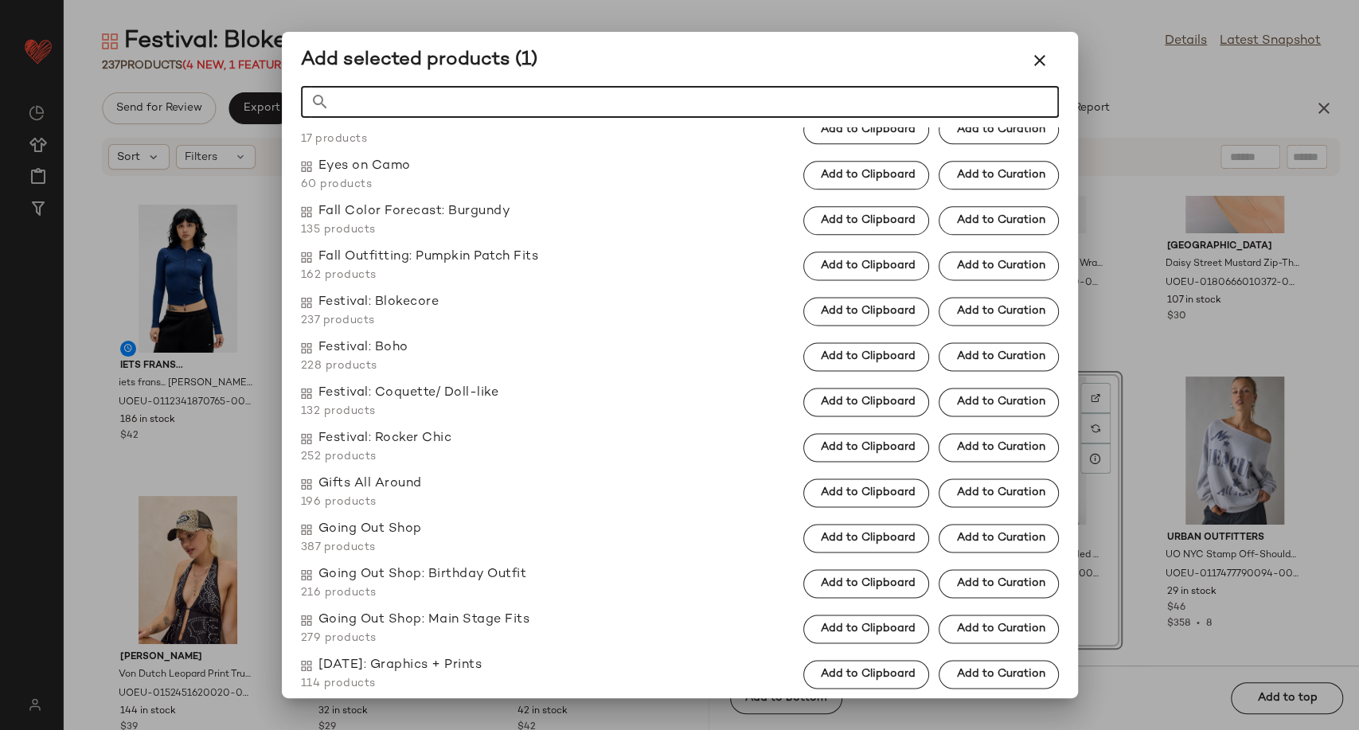
scroll to position [1325, 0]
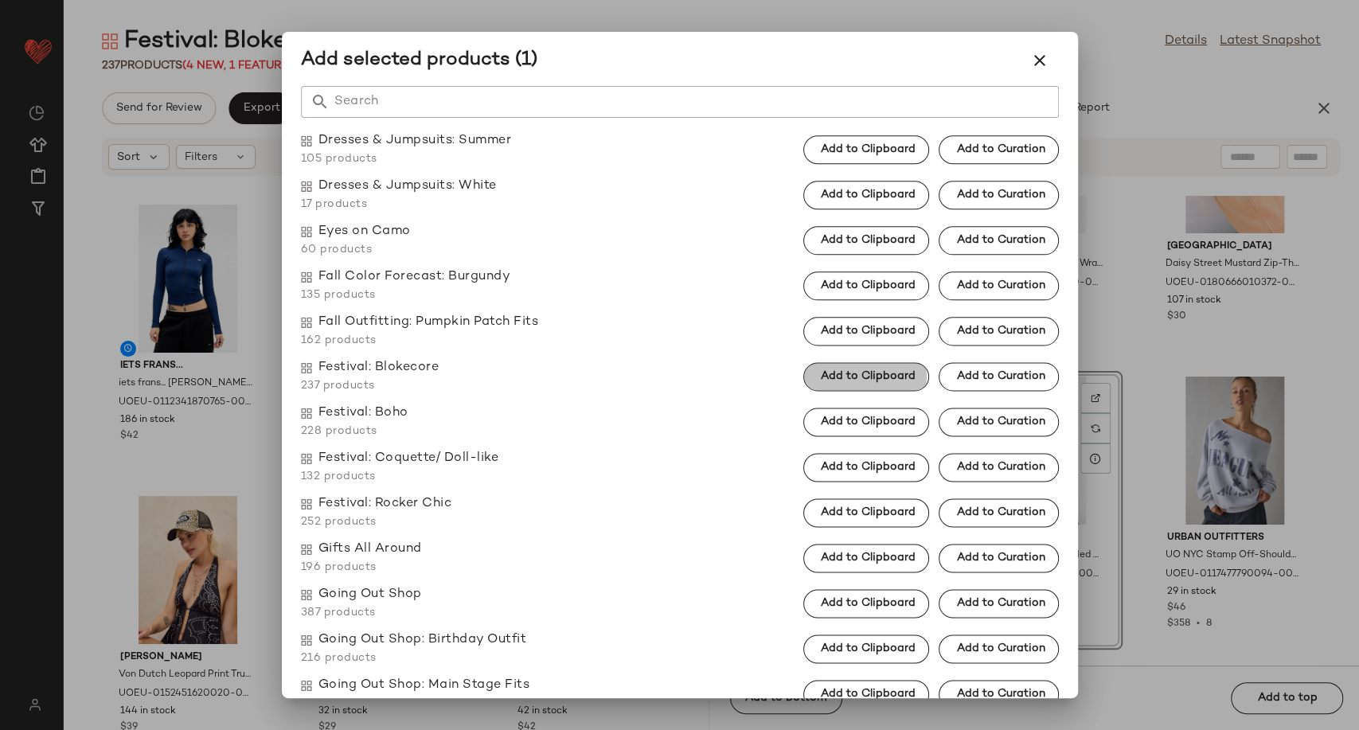
click at [848, 384] on button "Add to Clipboard" at bounding box center [866, 376] width 126 height 29
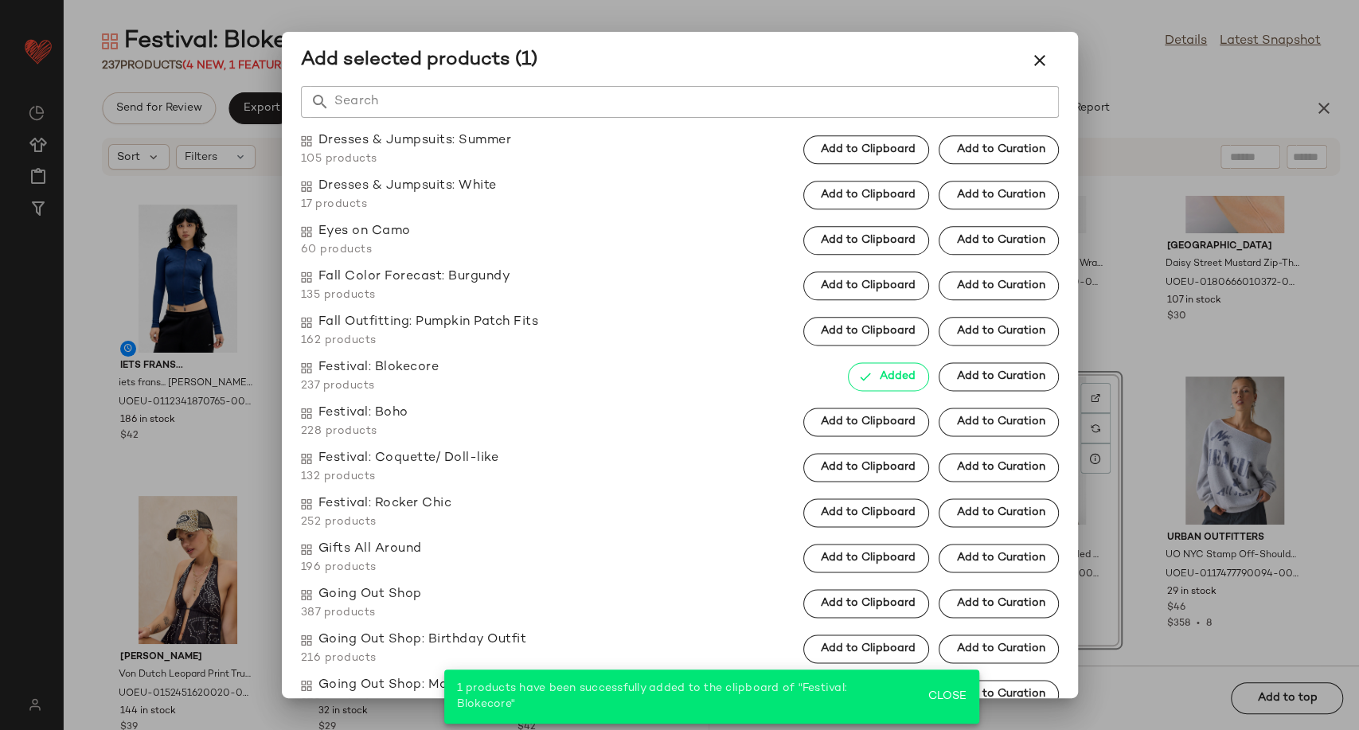
click at [1135, 398] on div at bounding box center [679, 365] width 1359 height 730
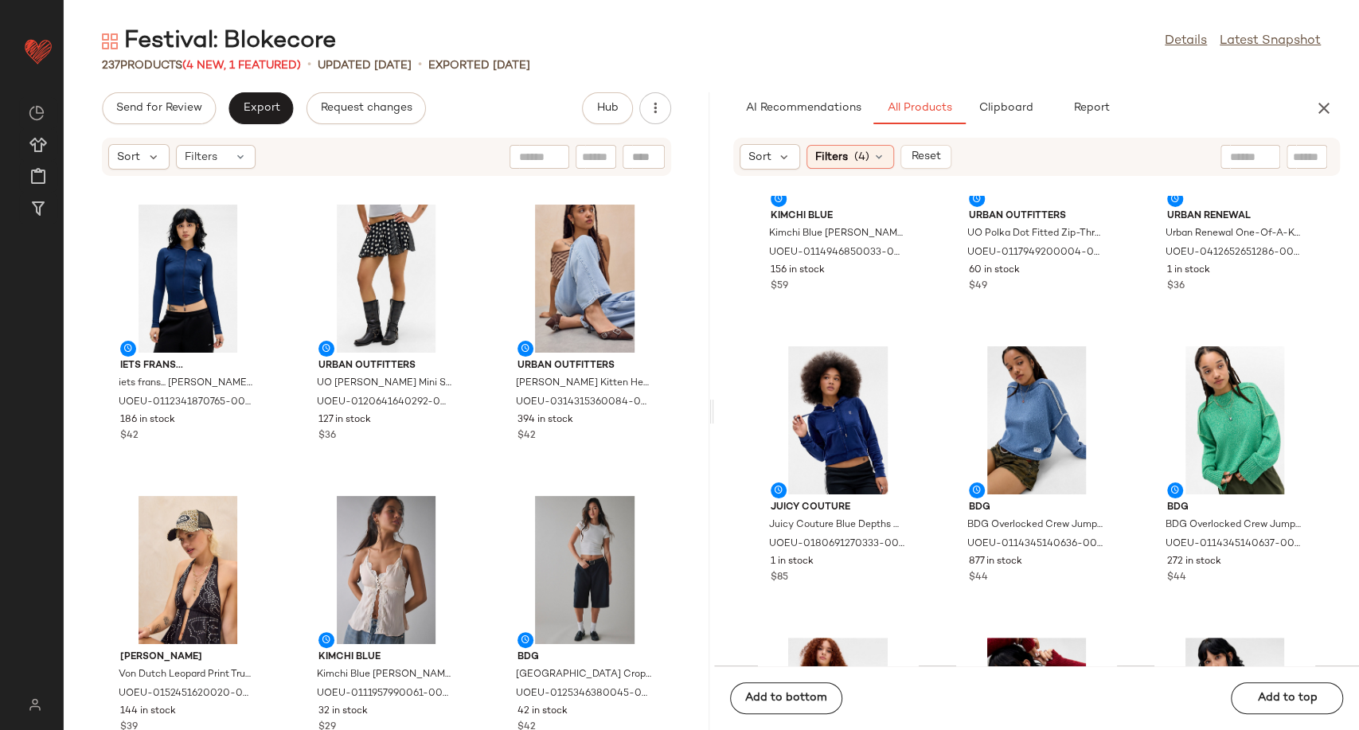
scroll to position [0, 0]
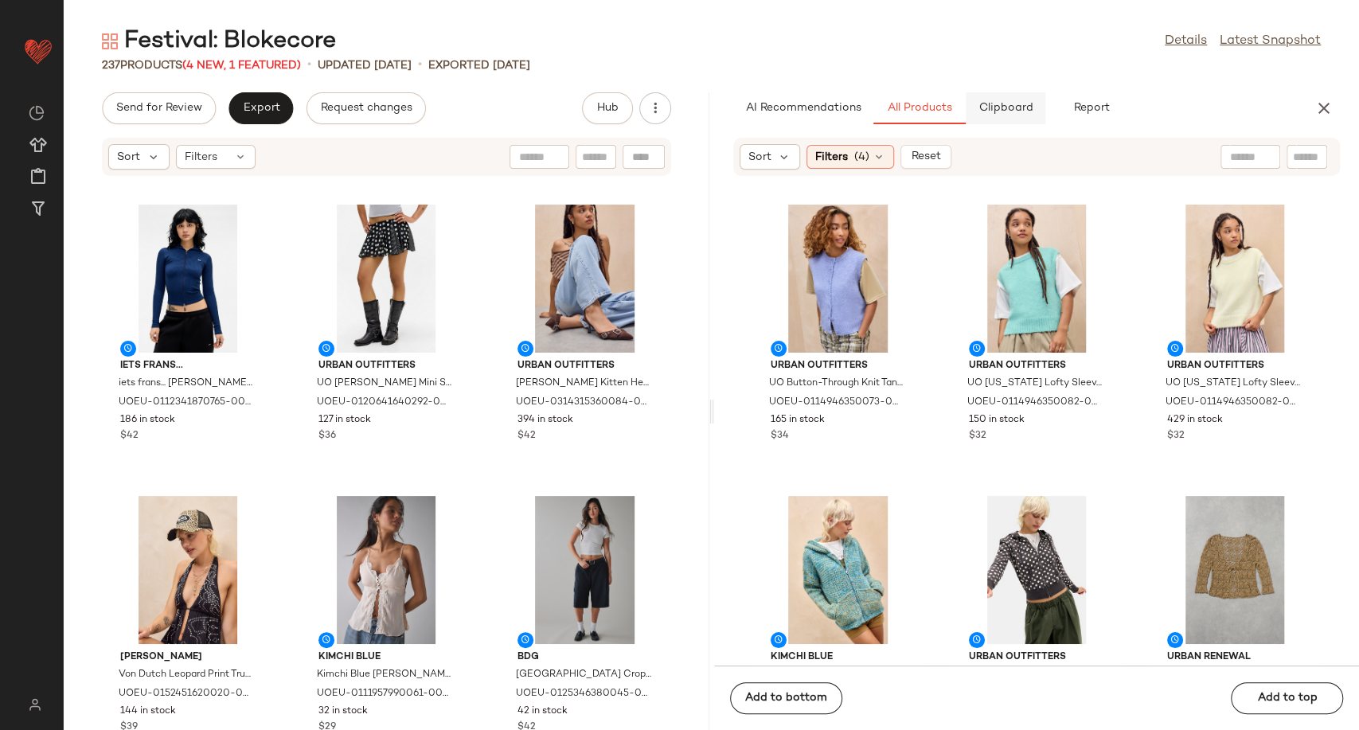
click at [1005, 105] on span "Clipboard" at bounding box center [1005, 108] width 55 height 13
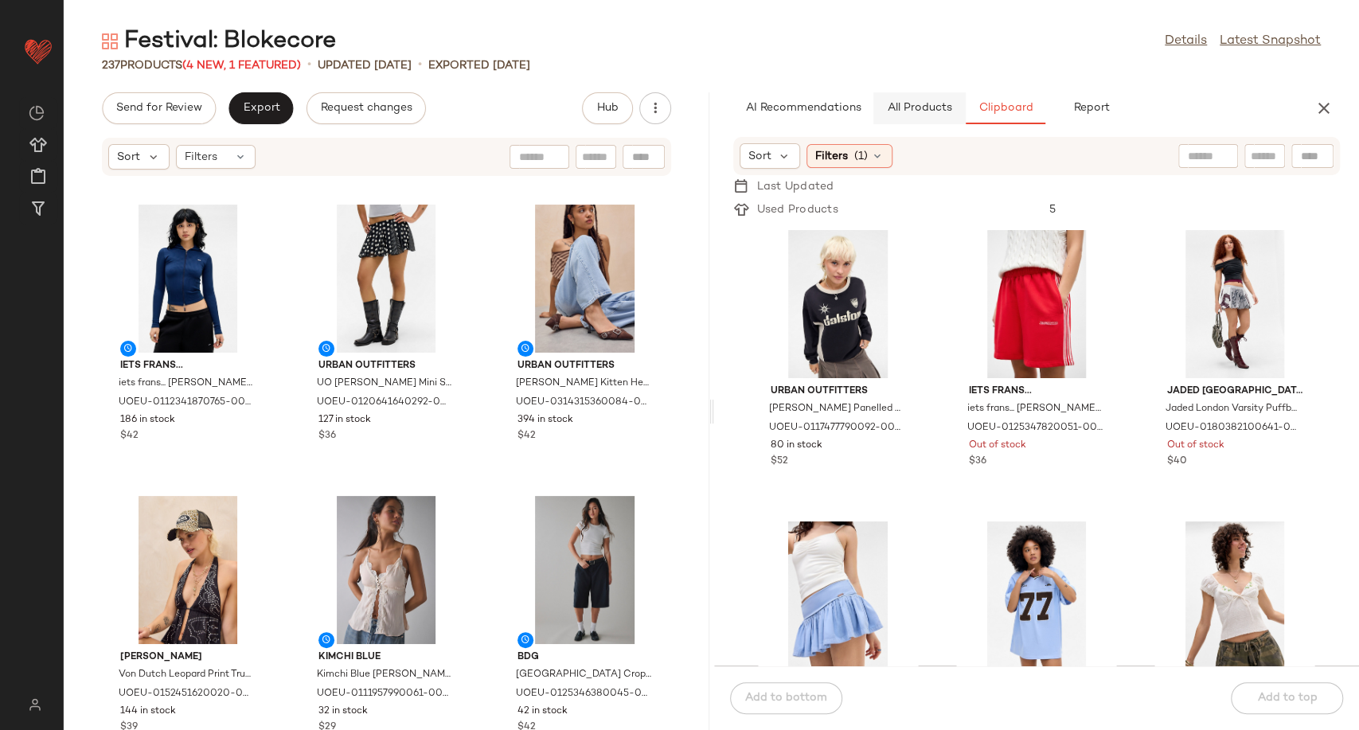
click at [894, 117] on button "All Products" at bounding box center [919, 108] width 92 height 32
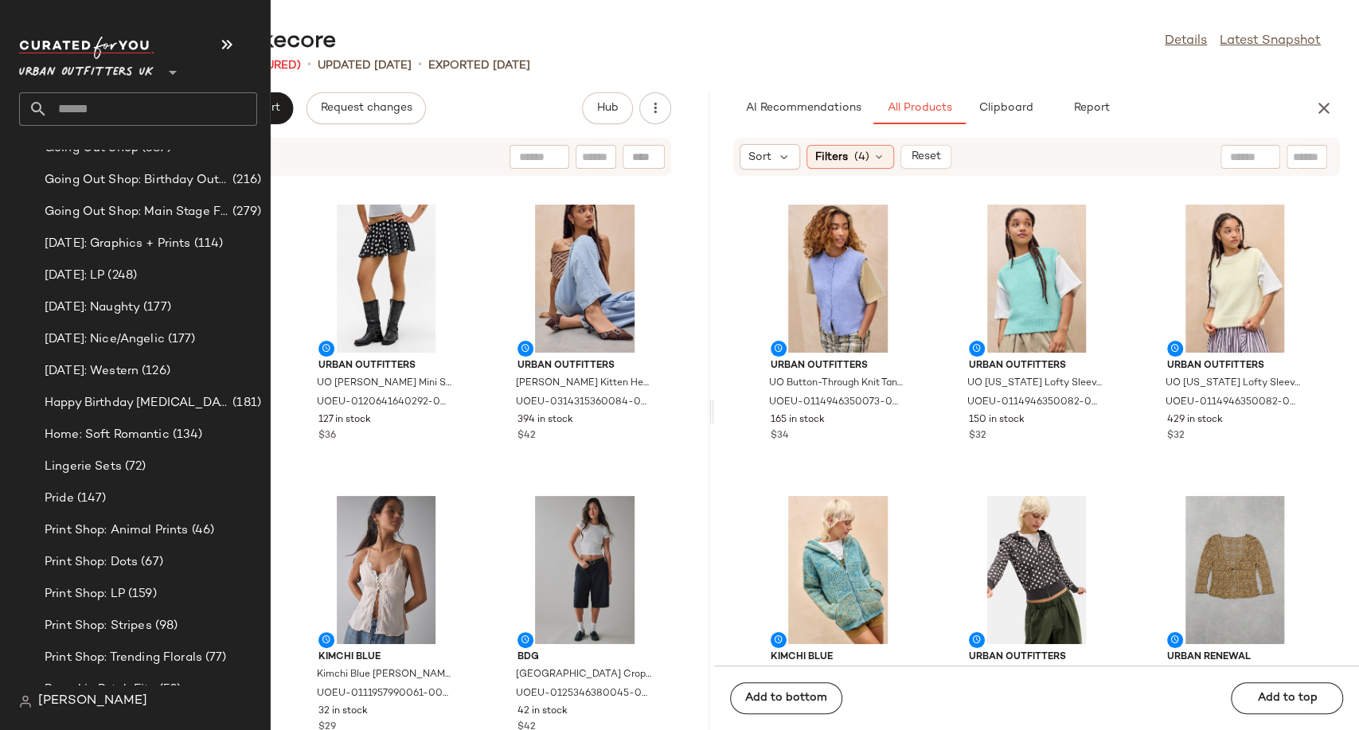
scroll to position [3803, 0]
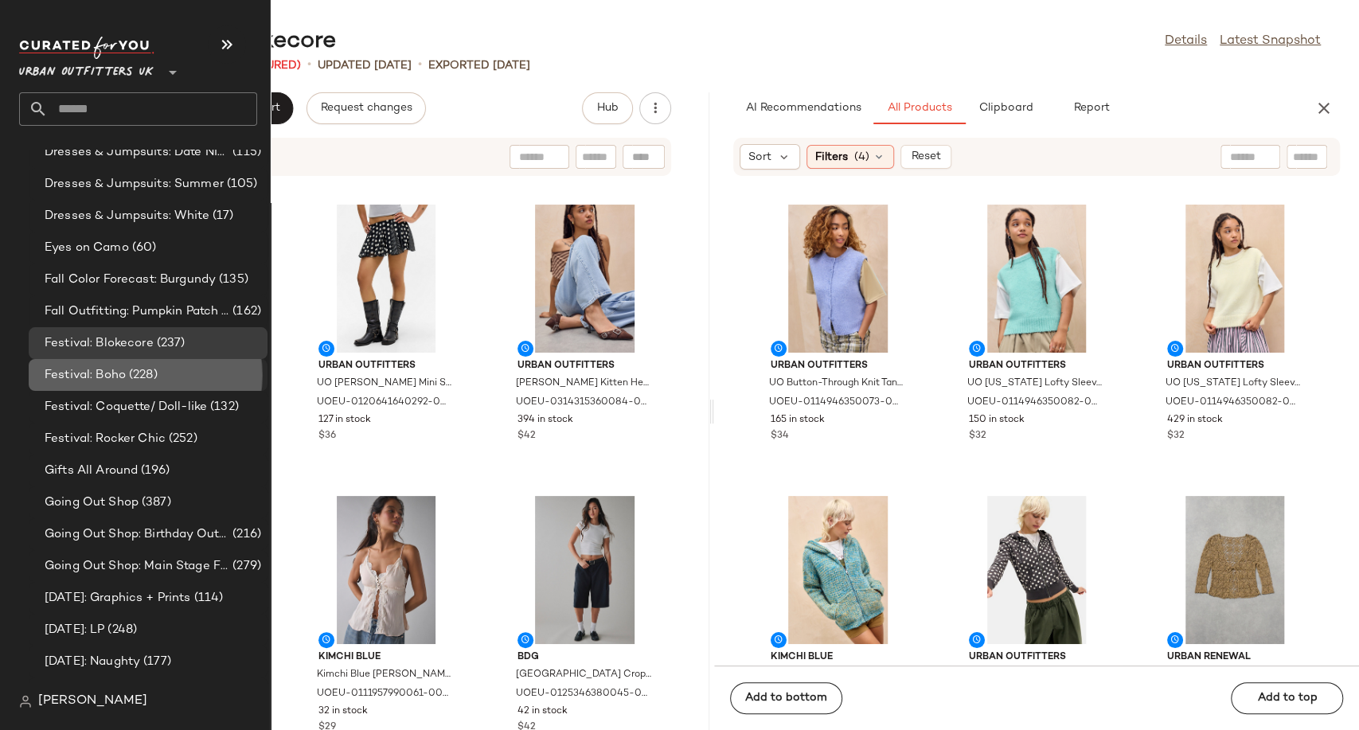
click at [102, 377] on span "Festival: Boho" at bounding box center [85, 375] width 81 height 18
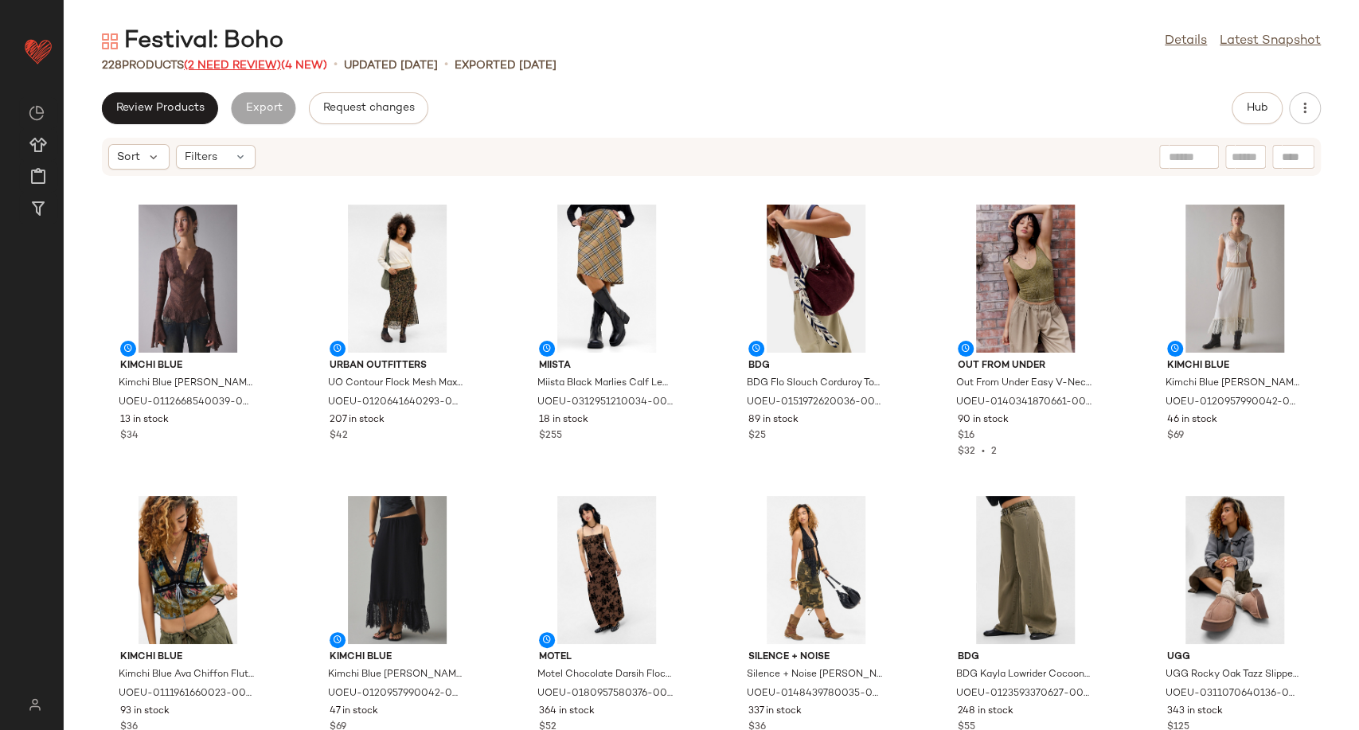
click at [217, 64] on span "(2 Need Review)" at bounding box center [232, 66] width 97 height 12
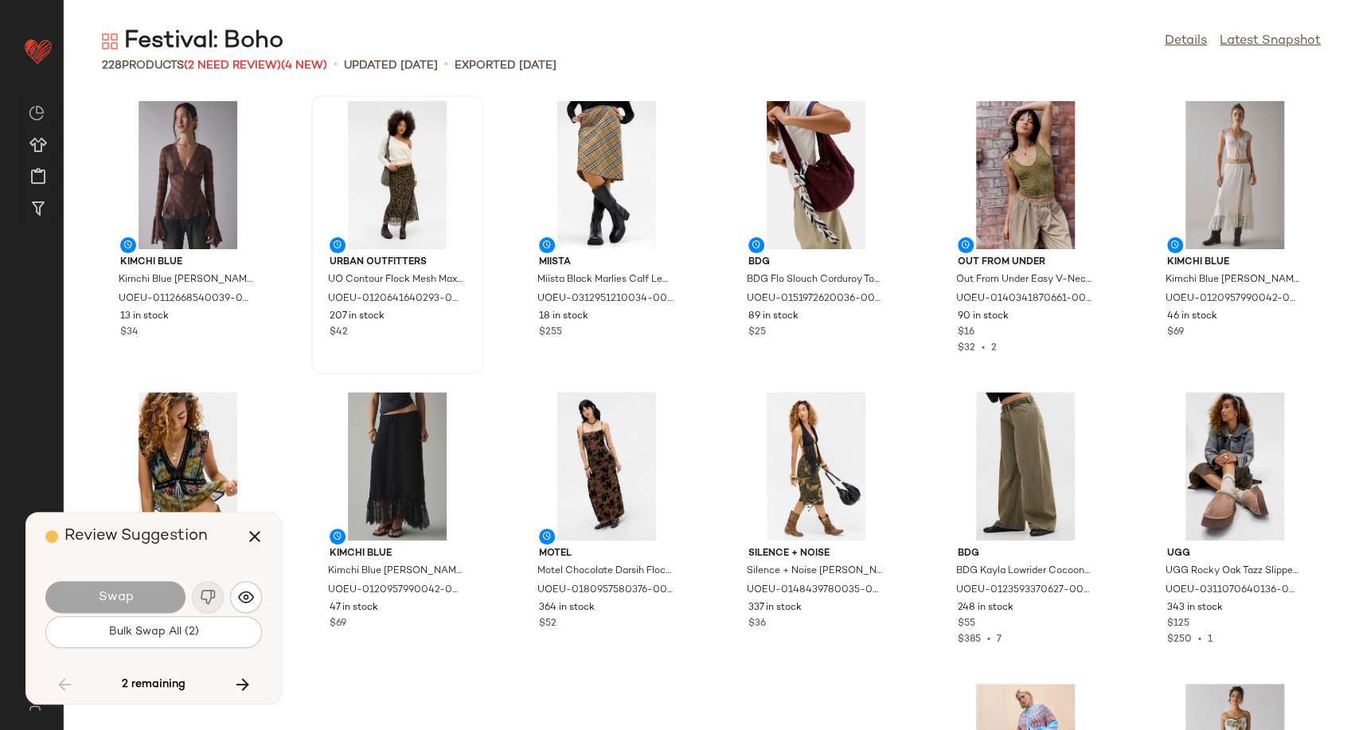
scroll to position [8449, 0]
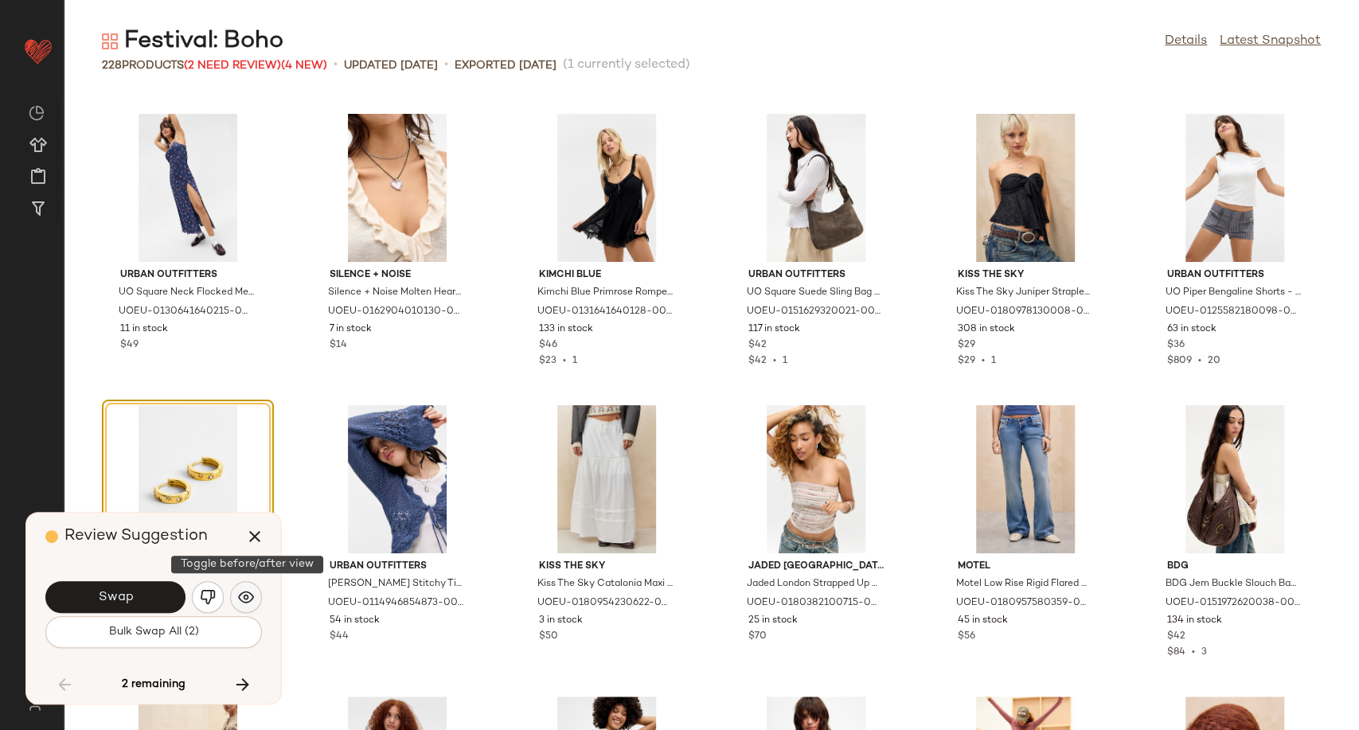
click at [252, 592] on img "button" at bounding box center [246, 597] width 16 height 16
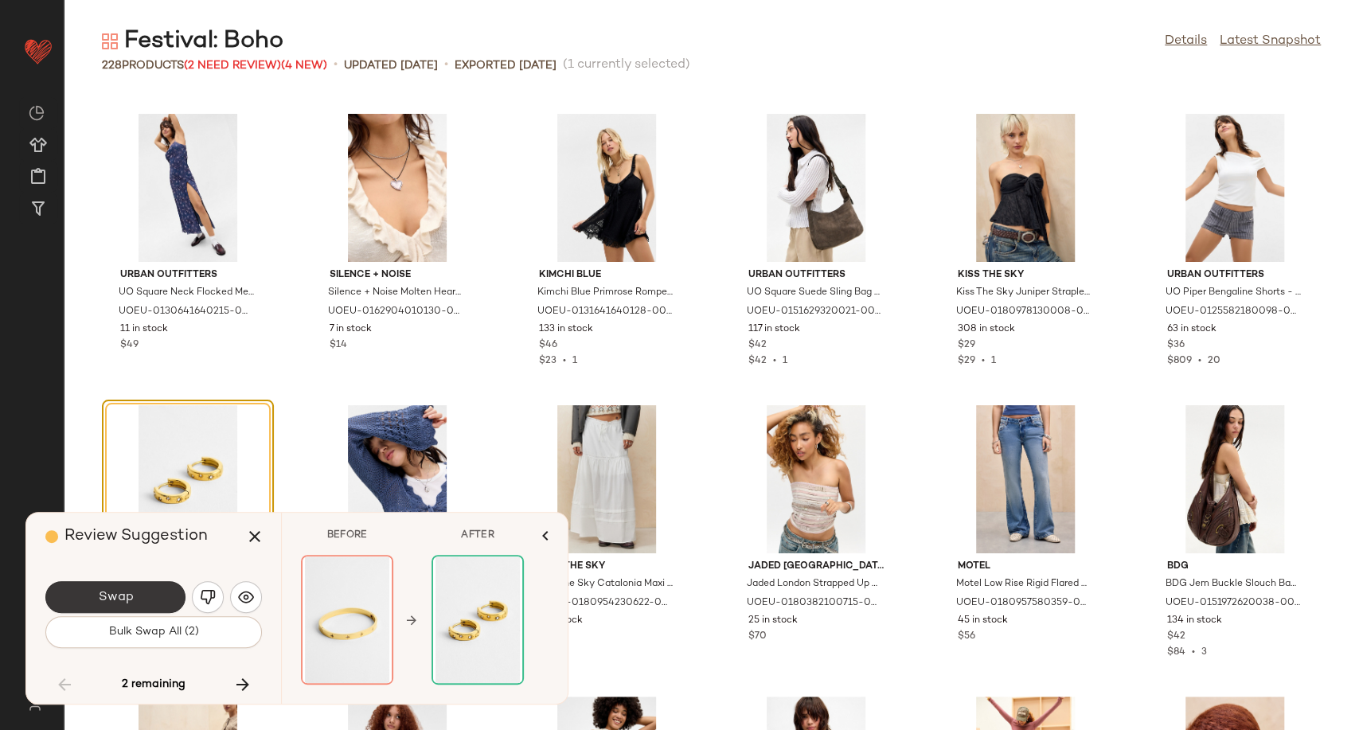
click at [157, 598] on button "Swap" at bounding box center [115, 597] width 140 height 32
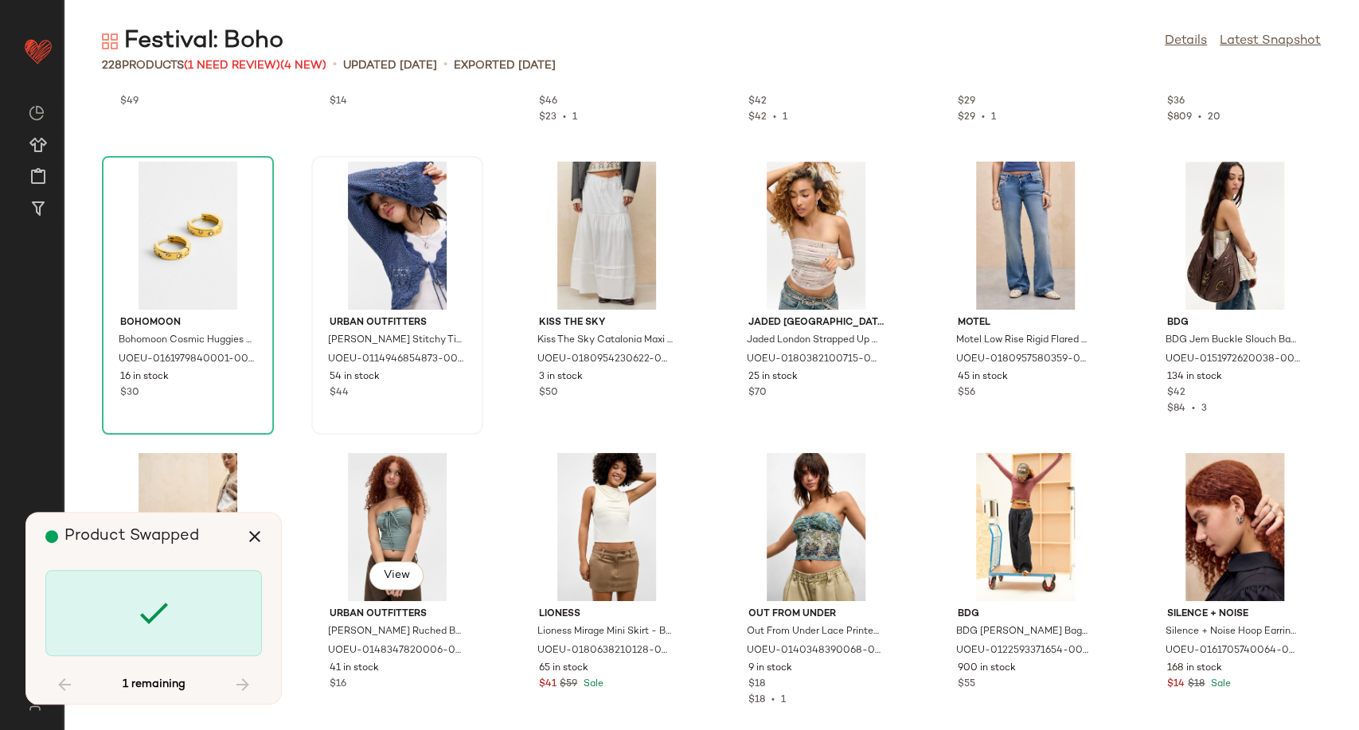
scroll to position [8714, 0]
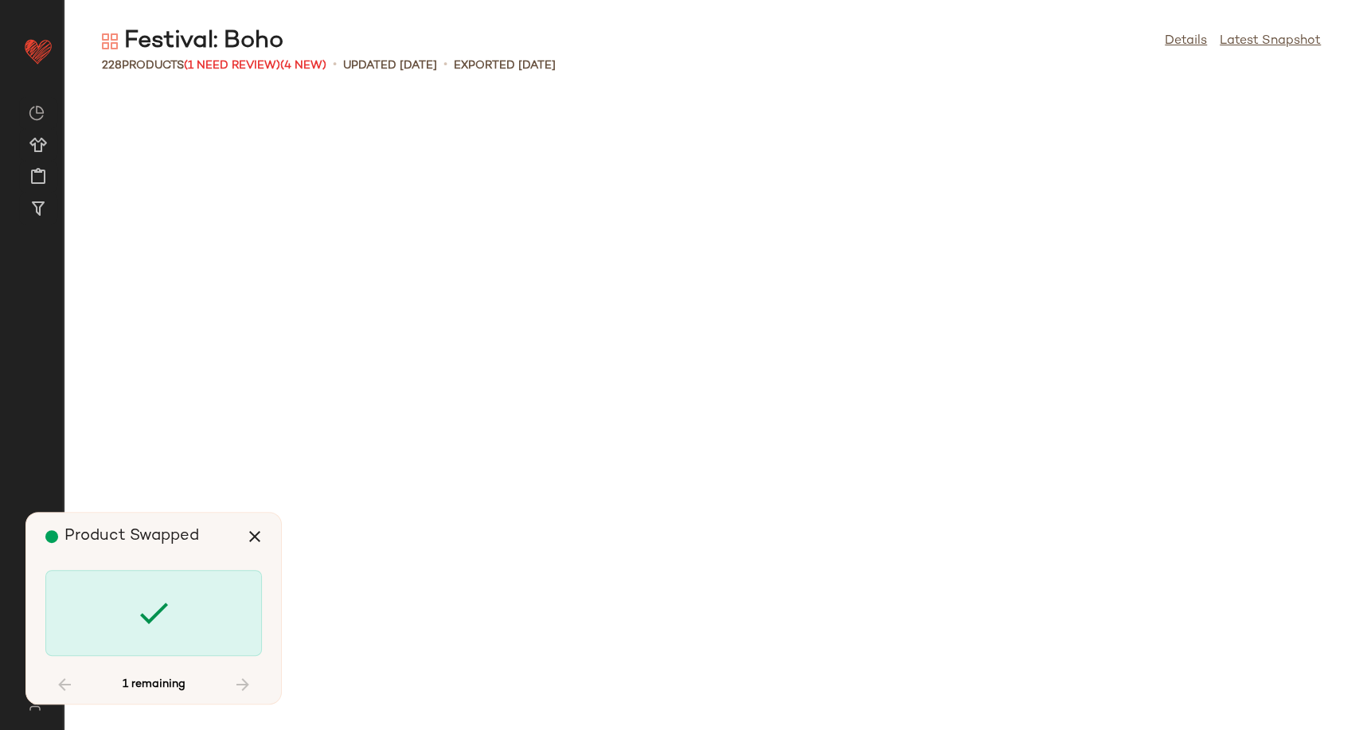
scroll to position [9906, 0]
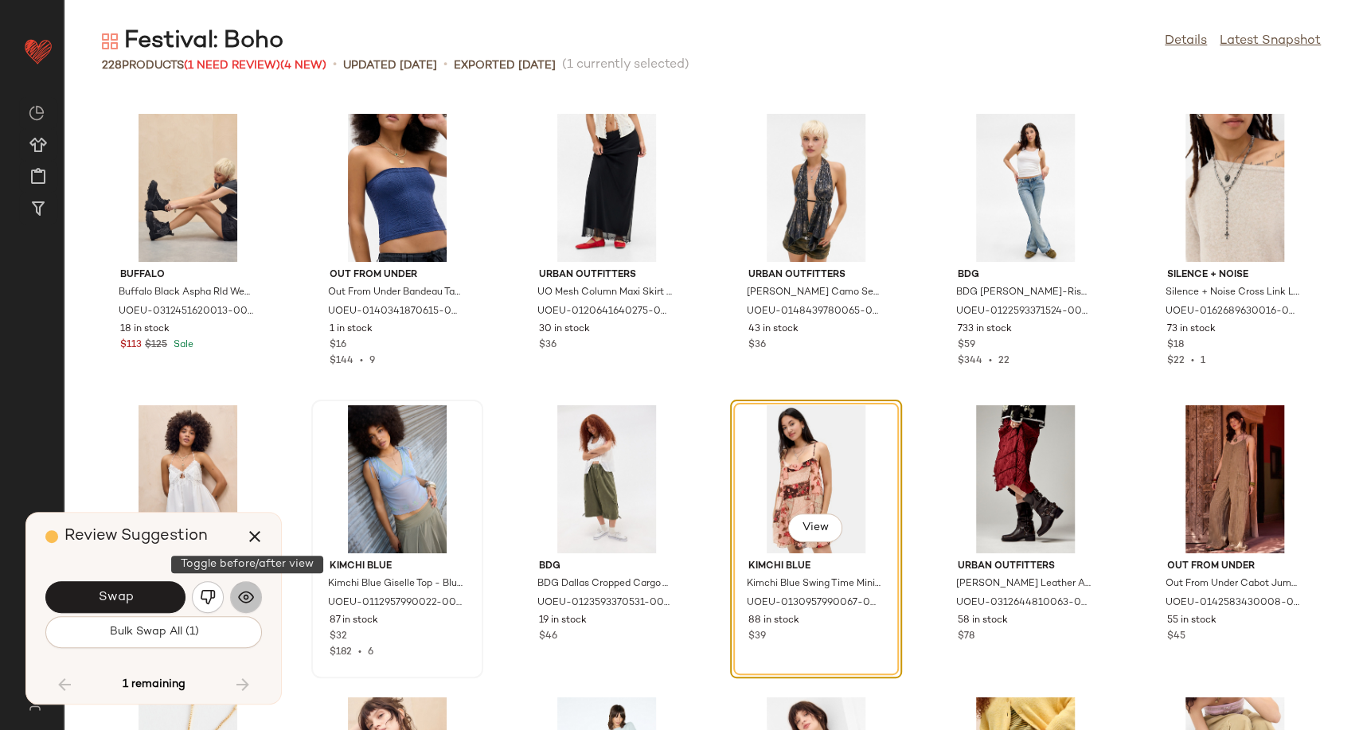
click at [252, 594] on img "button" at bounding box center [246, 597] width 16 height 16
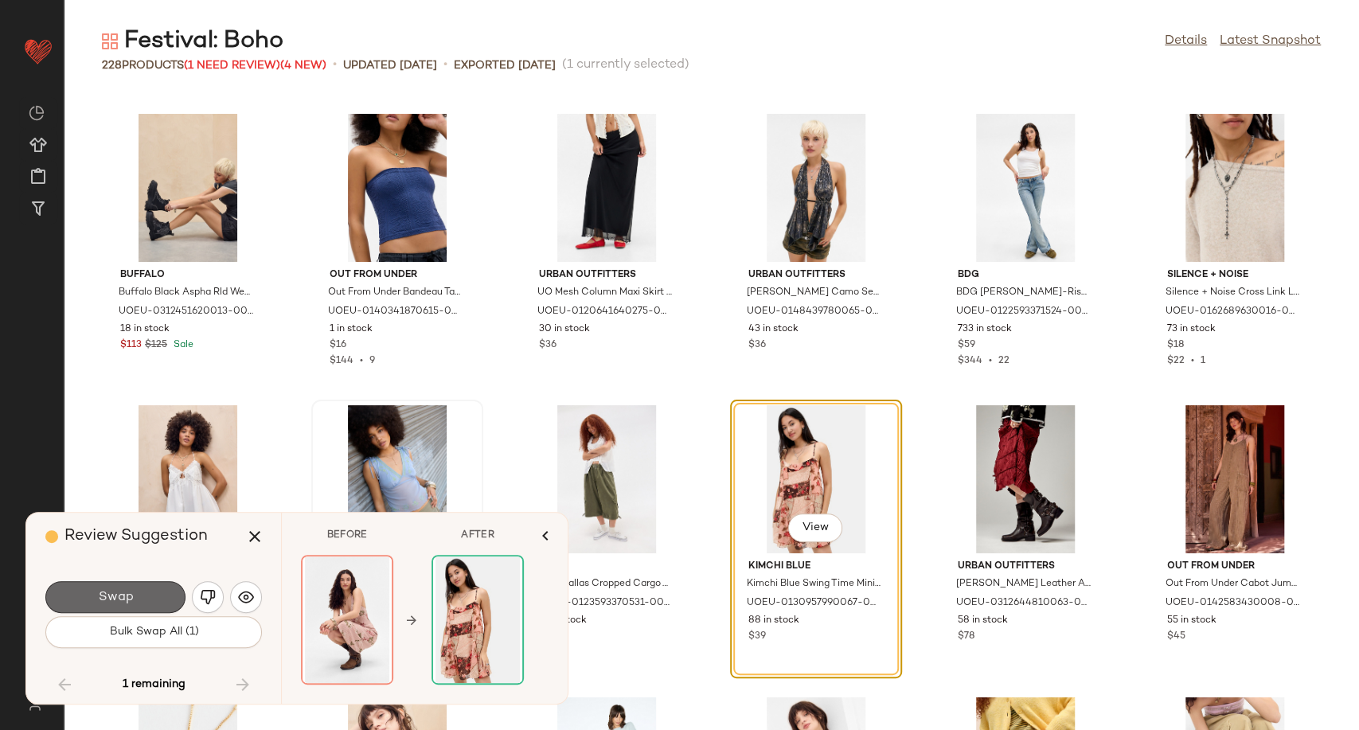
click at [151, 601] on button "Swap" at bounding box center [115, 597] width 140 height 32
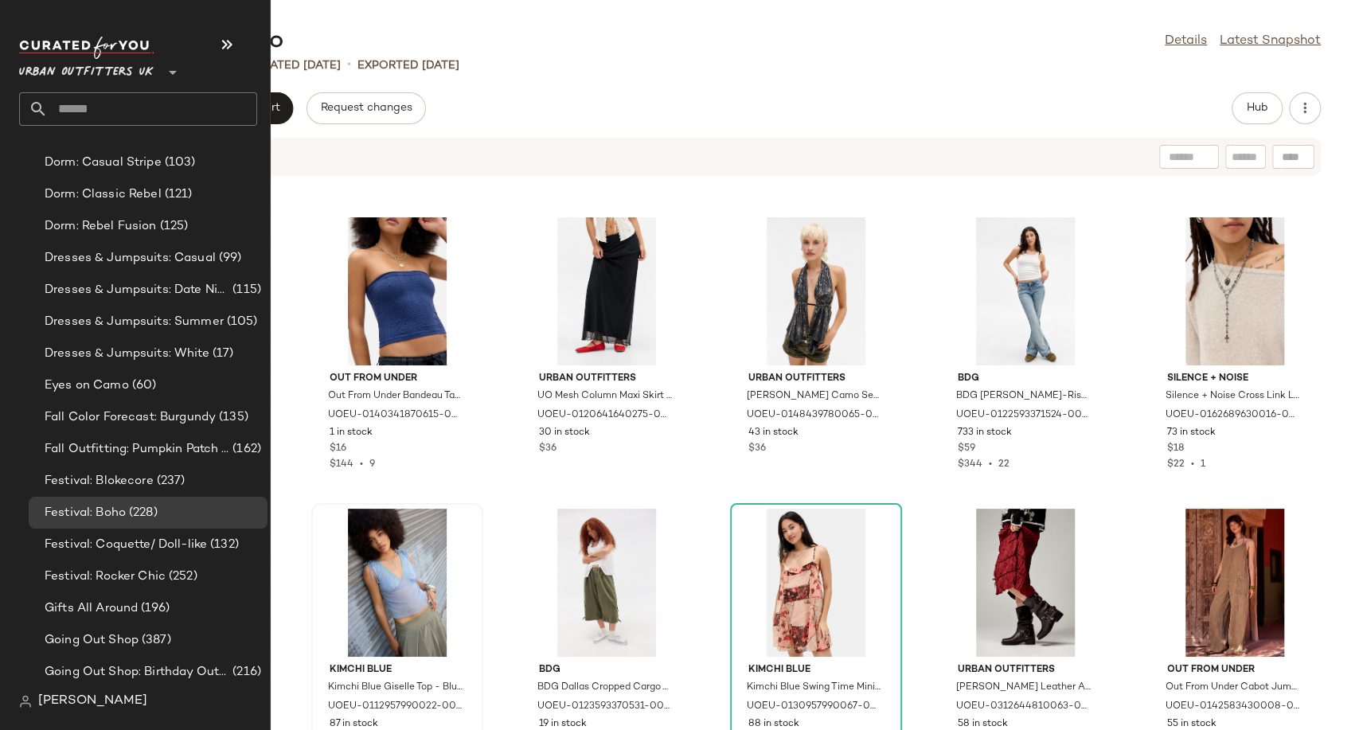
scroll to position [3803, 0]
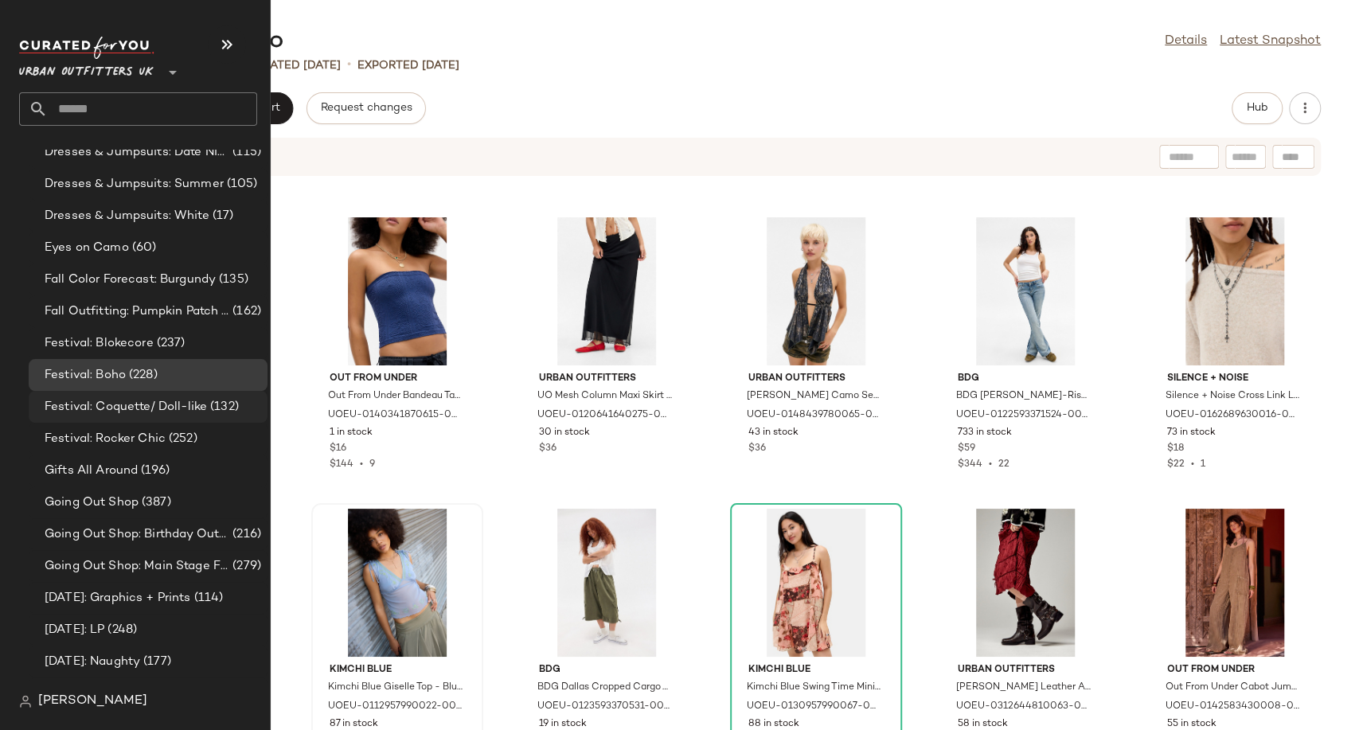
click at [89, 396] on div "Festival: Coquette/ Doll-like (132)" at bounding box center [148, 407] width 239 height 32
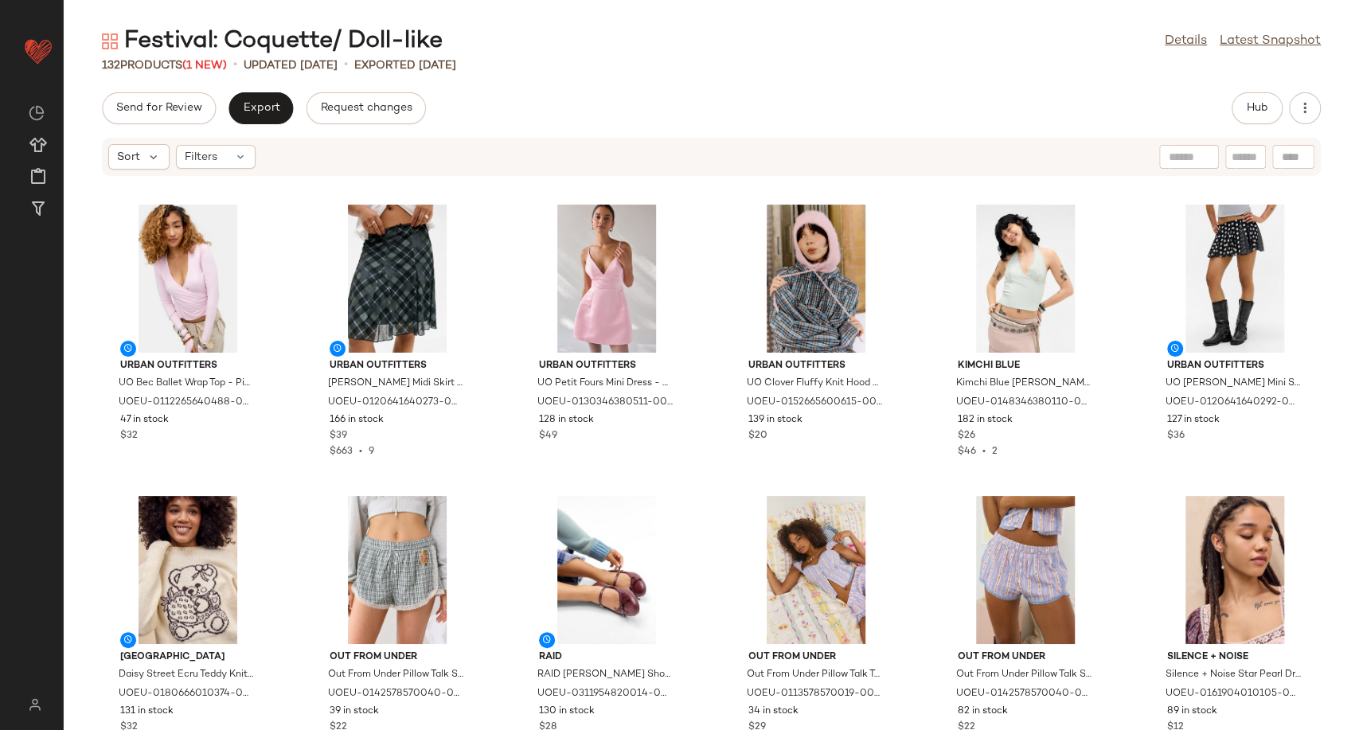
click at [210, 65] on span "(1 New)" at bounding box center [204, 66] width 45 height 12
drag, startPoint x: 350, startPoint y: 39, endPoint x: 441, endPoint y: 40, distance: 90.8
click at [441, 40] on div "Festival: Coquette/ Doll-like" at bounding box center [272, 41] width 341 height 32
drag, startPoint x: 228, startPoint y: 41, endPoint x: 439, endPoint y: 44, distance: 211.8
click at [439, 44] on div "Festival: Coquette/ Doll-like" at bounding box center [272, 41] width 341 height 32
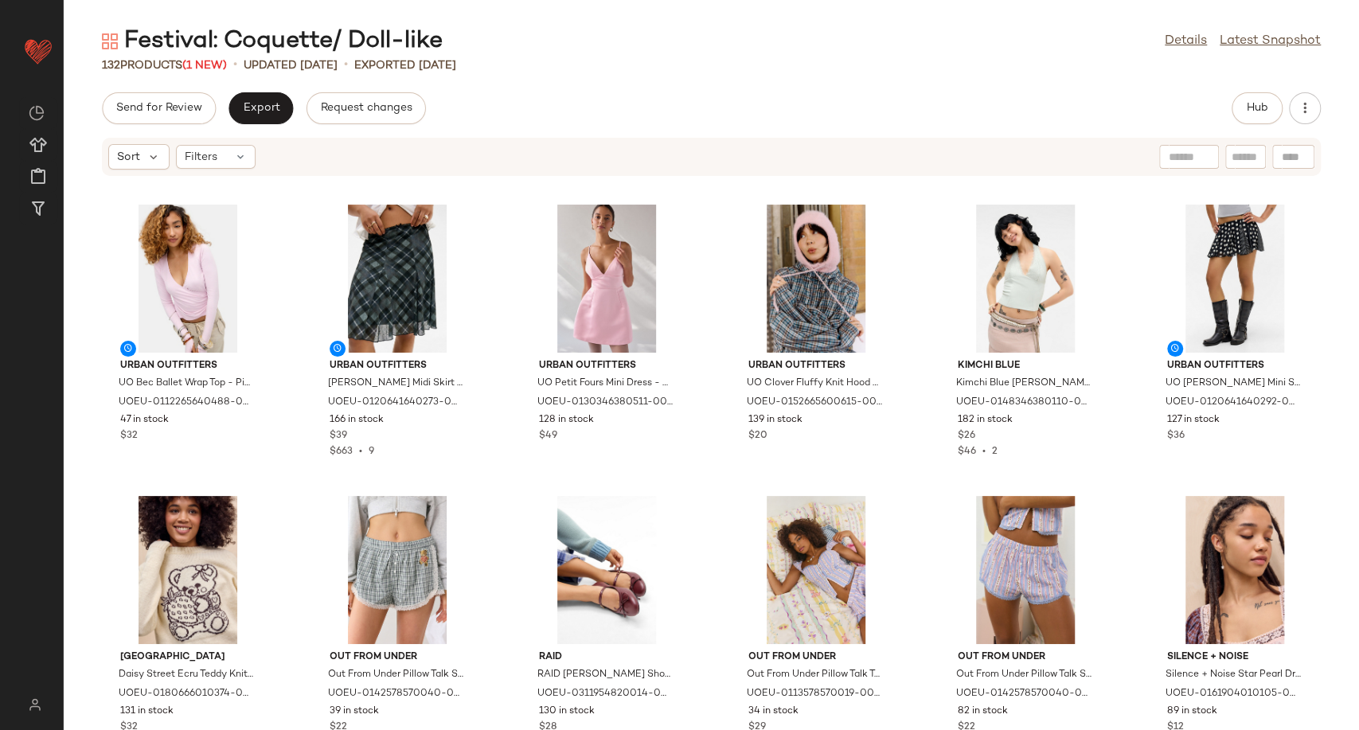
drag, startPoint x: 124, startPoint y: 42, endPoint x: 442, endPoint y: 37, distance: 317.7
click at [442, 37] on div "Festival: Coquette/ Doll-like" at bounding box center [272, 41] width 341 height 32
click at [630, 55] on div "Festival: Coquette/ Doll-like Details Latest Snapshot" at bounding box center [711, 41] width 1295 height 32
click at [1235, 105] on button "Hub" at bounding box center [1256, 108] width 51 height 32
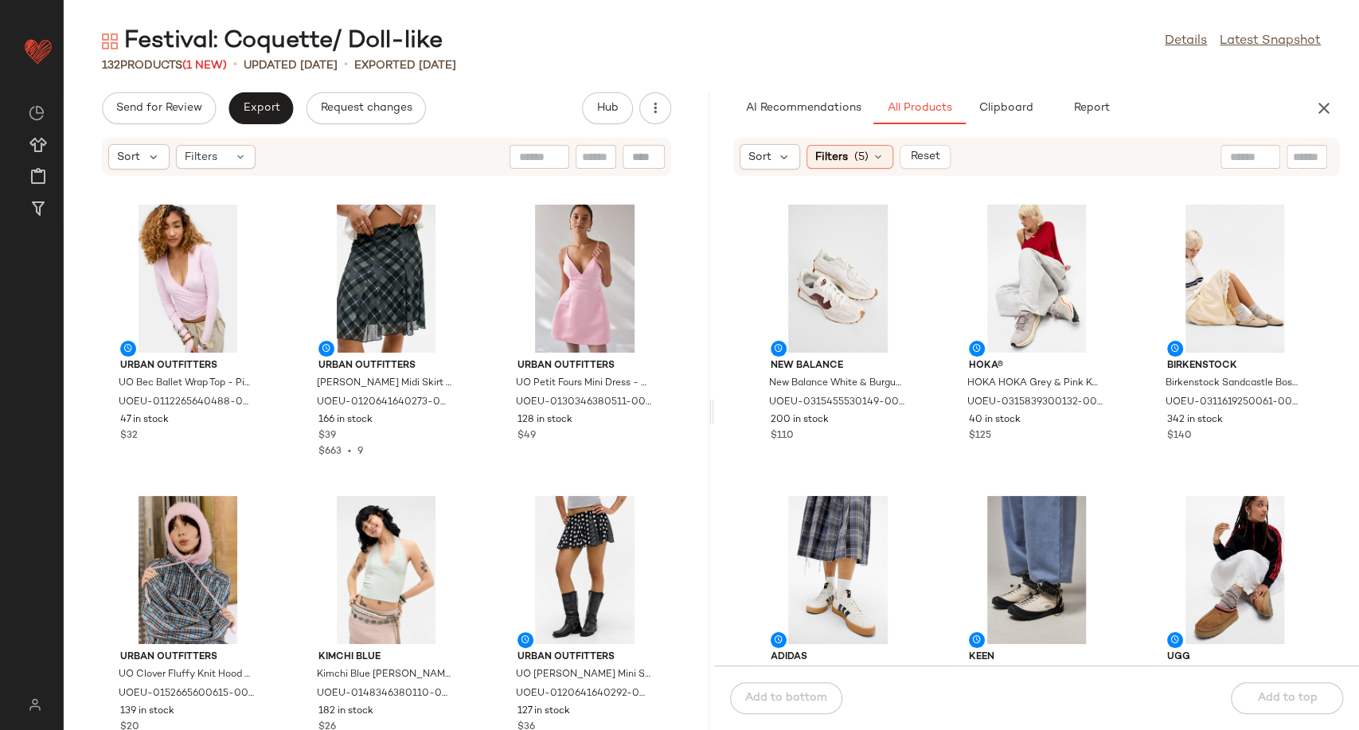
click at [927, 486] on div "New Balance New Balance White & Burgundy 327 Trainers - White Shoe [GEOGRAPHIC_…" at bounding box center [1037, 431] width 646 height 470
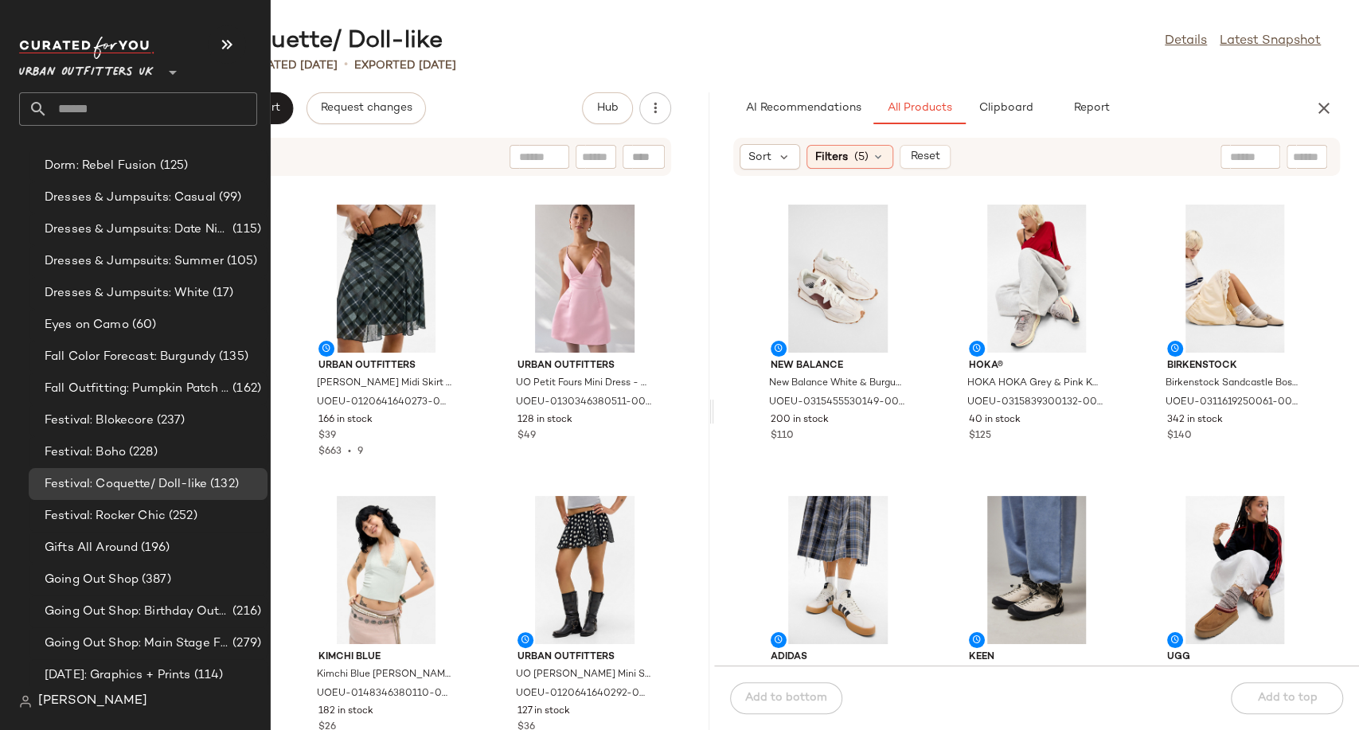
scroll to position [3626, 0]
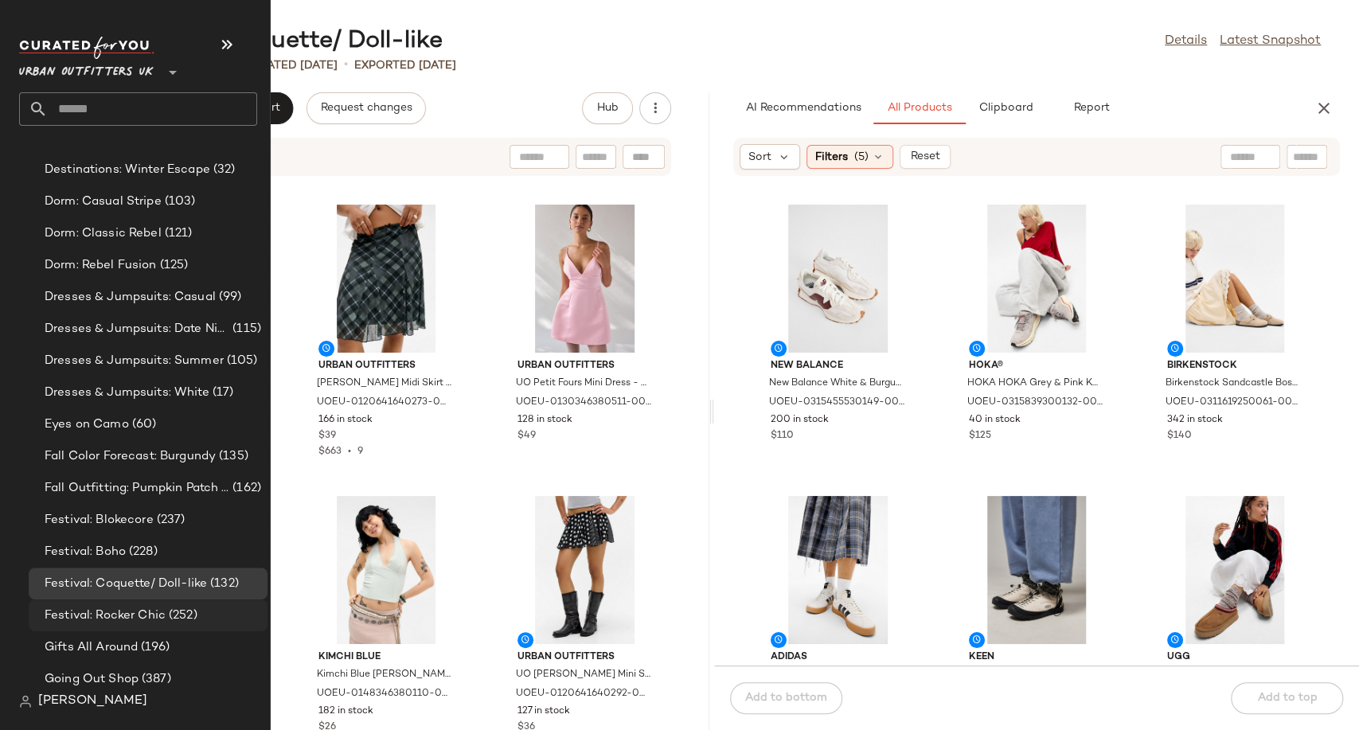
click at [135, 615] on span "Festival: Rocker Chic" at bounding box center [105, 616] width 121 height 18
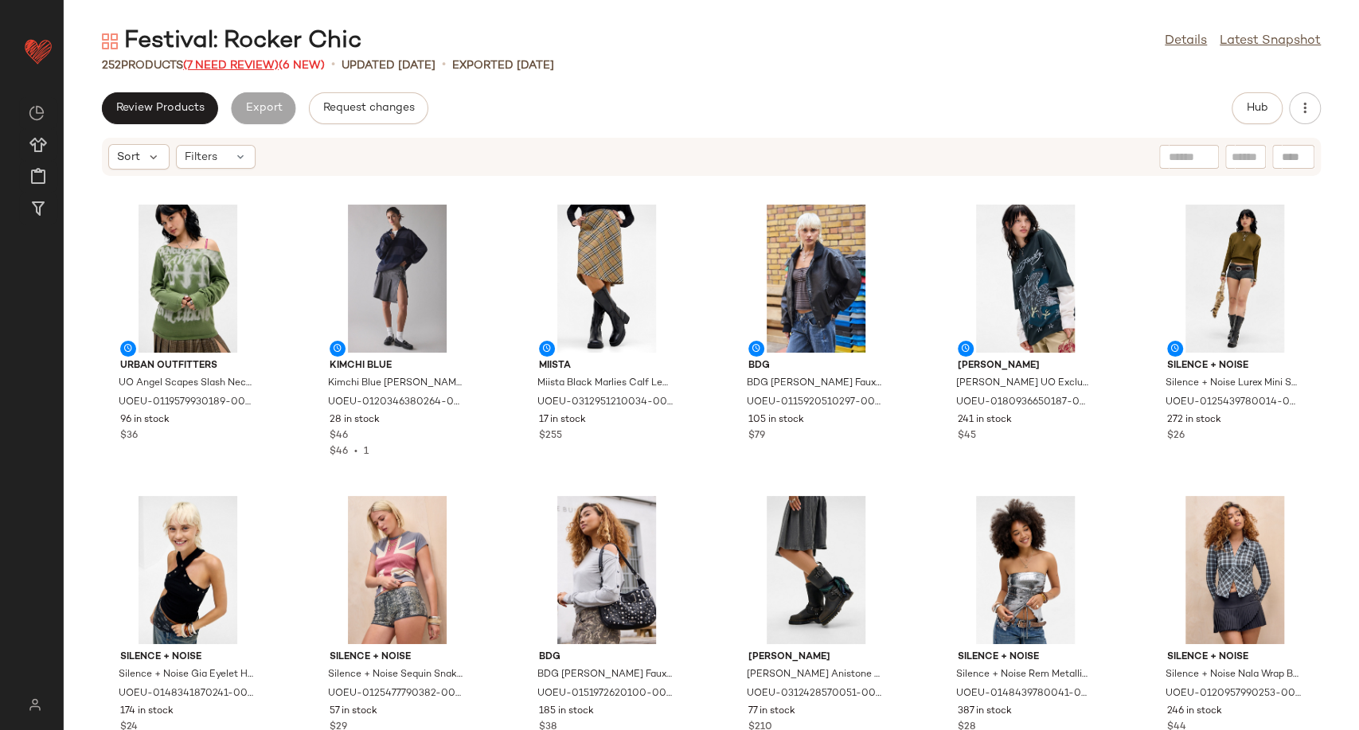
click at [223, 68] on span "(7 Need Review)" at bounding box center [231, 66] width 96 height 12
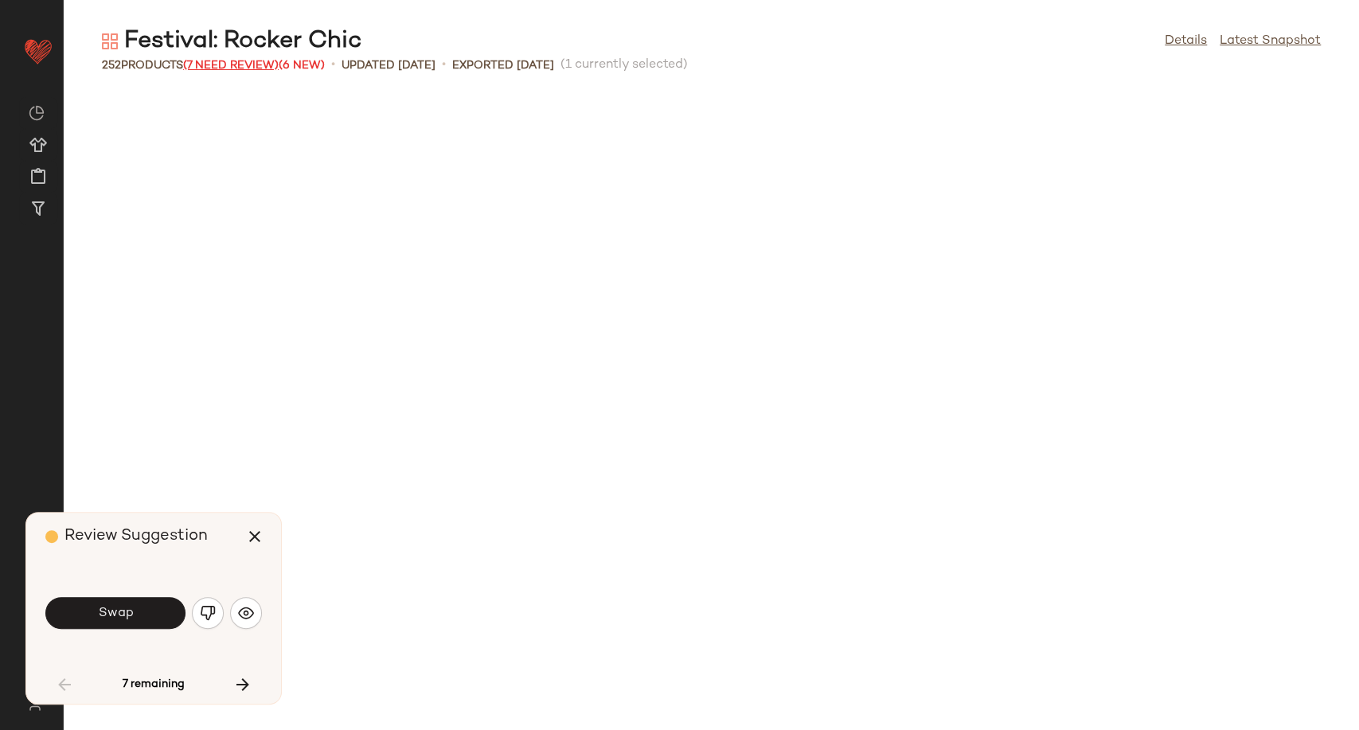
scroll to position [886, 0]
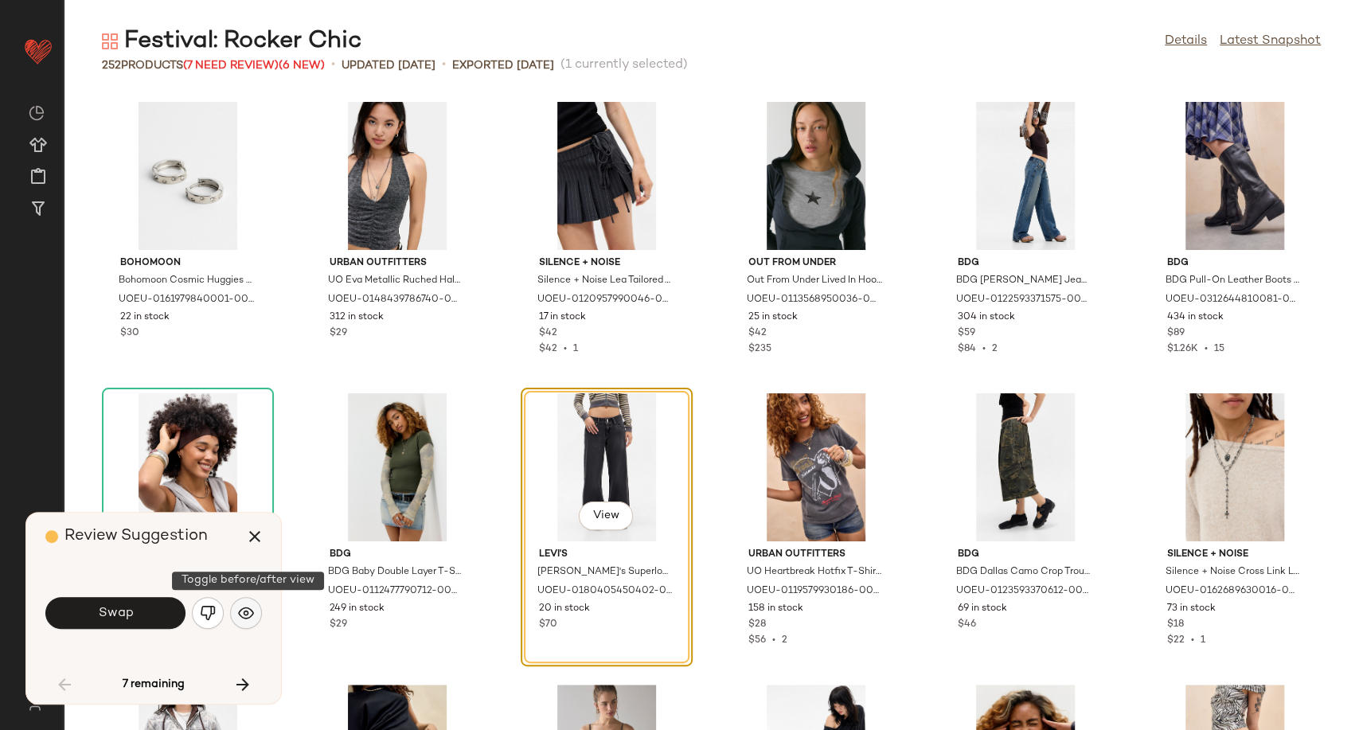
click at [241, 611] on img "button" at bounding box center [246, 613] width 16 height 16
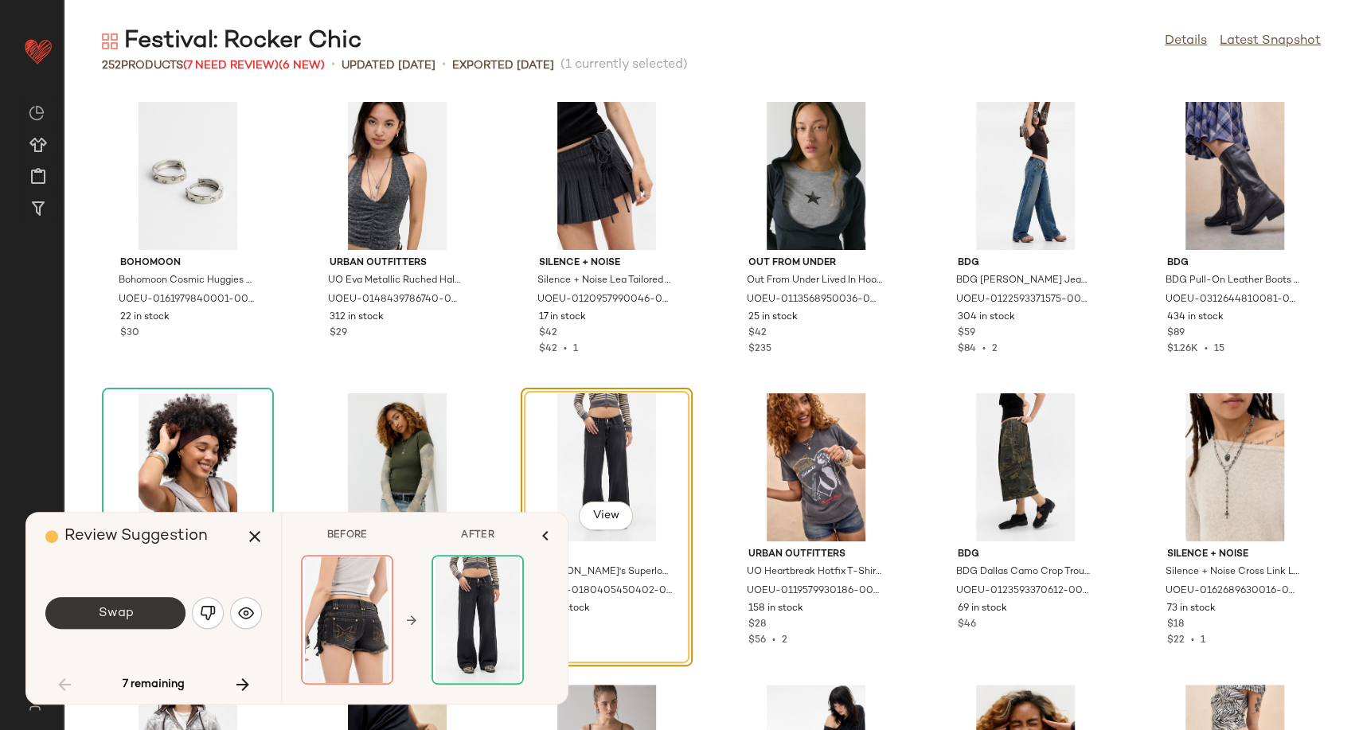
click at [132, 613] on span "Swap" at bounding box center [115, 613] width 36 height 15
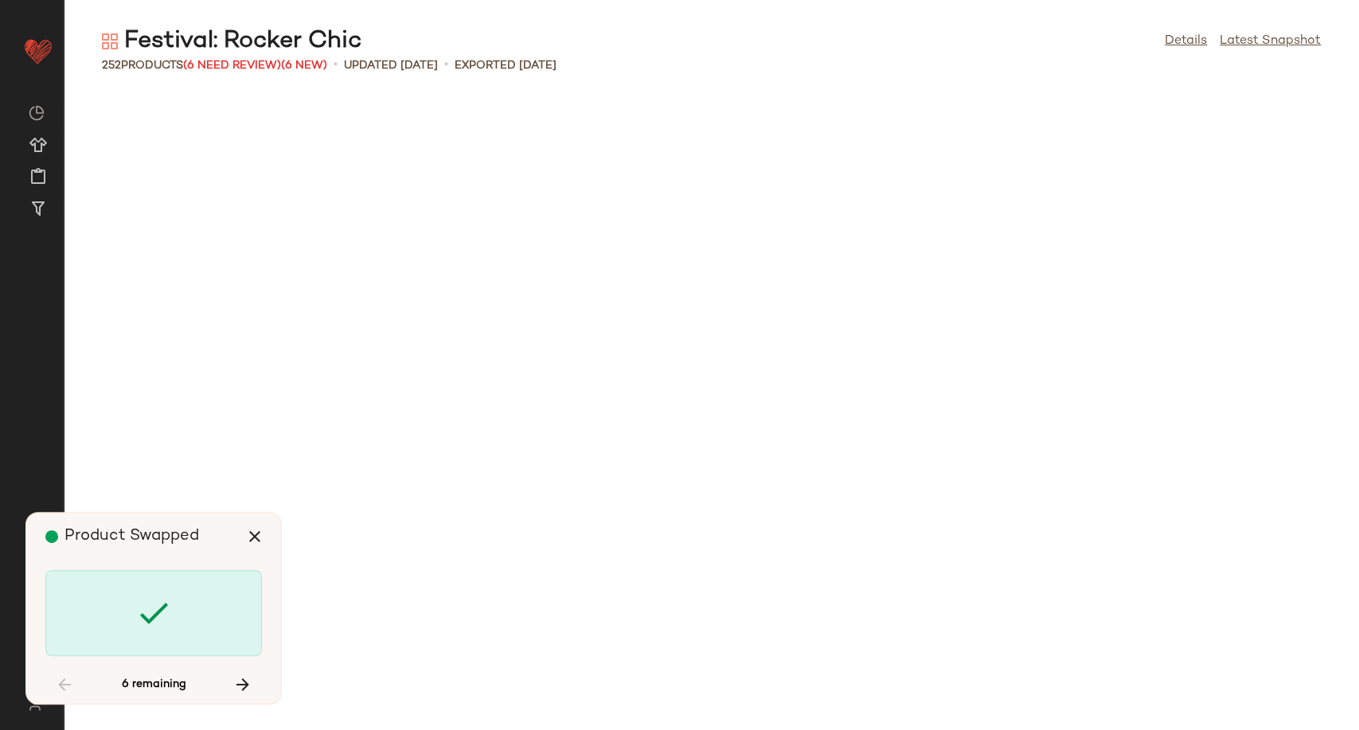
scroll to position [2039, 0]
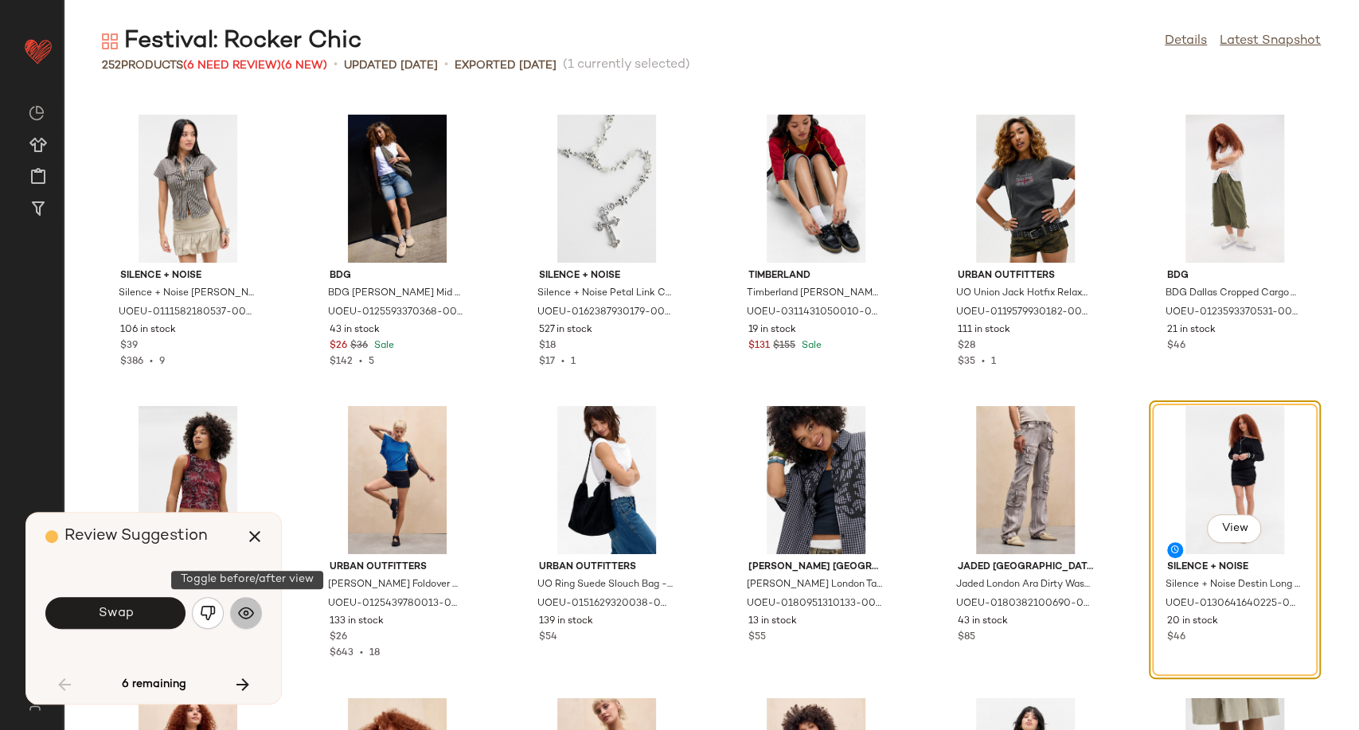
click at [248, 624] on button "button" at bounding box center [246, 613] width 32 height 32
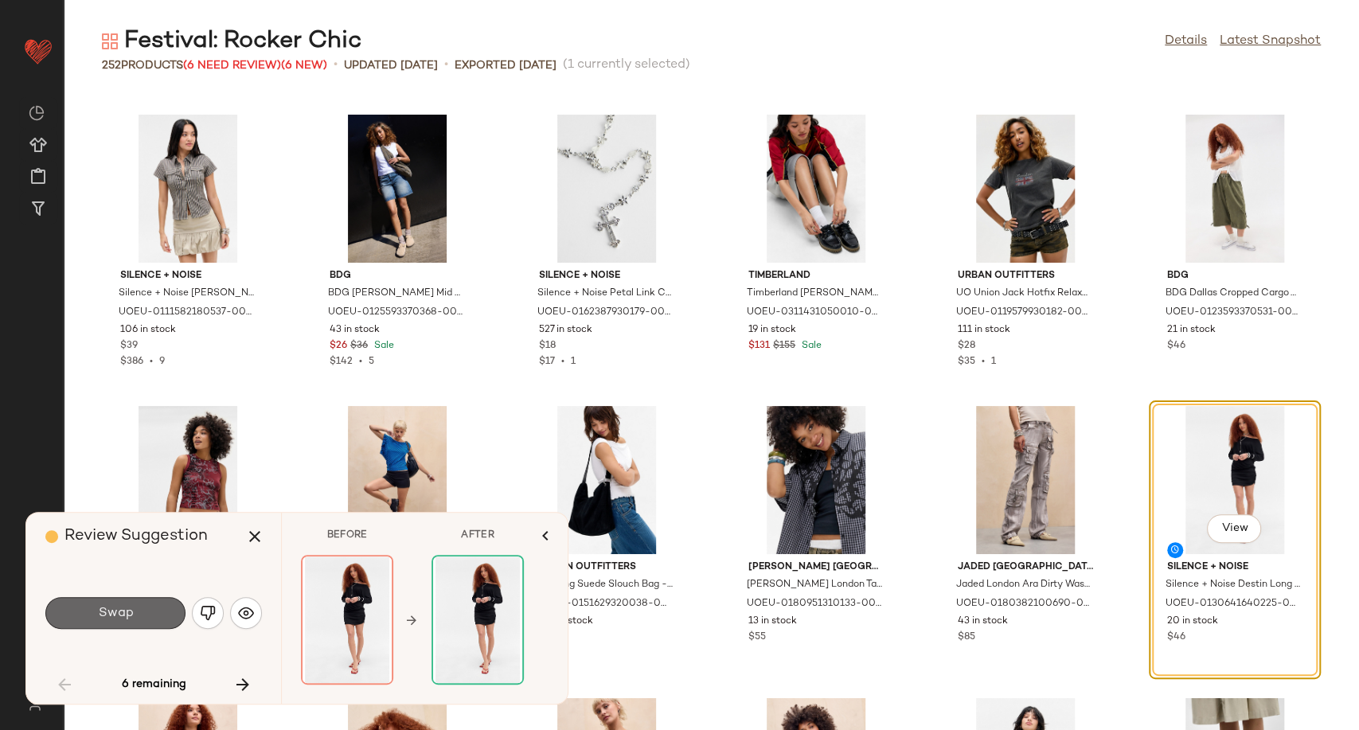
click at [166, 616] on button "Swap" at bounding box center [115, 613] width 140 height 32
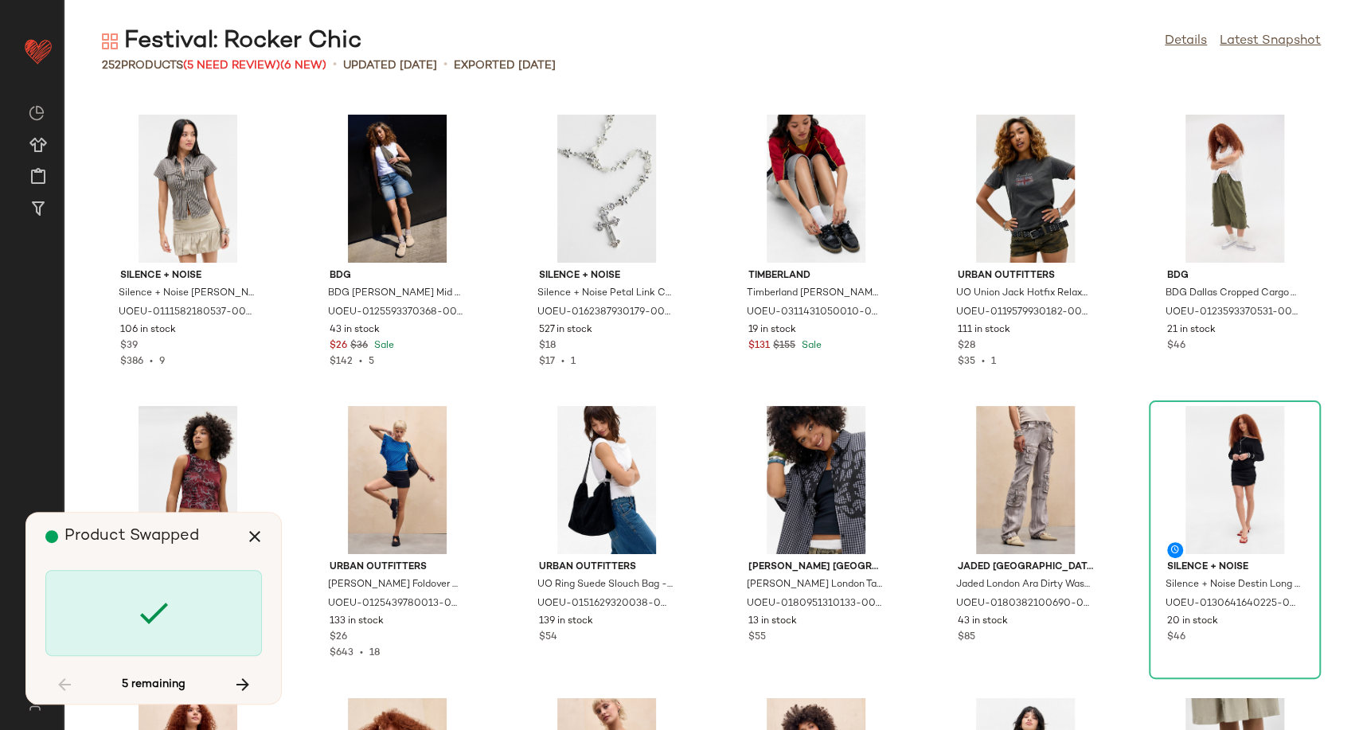
scroll to position [4079, 0]
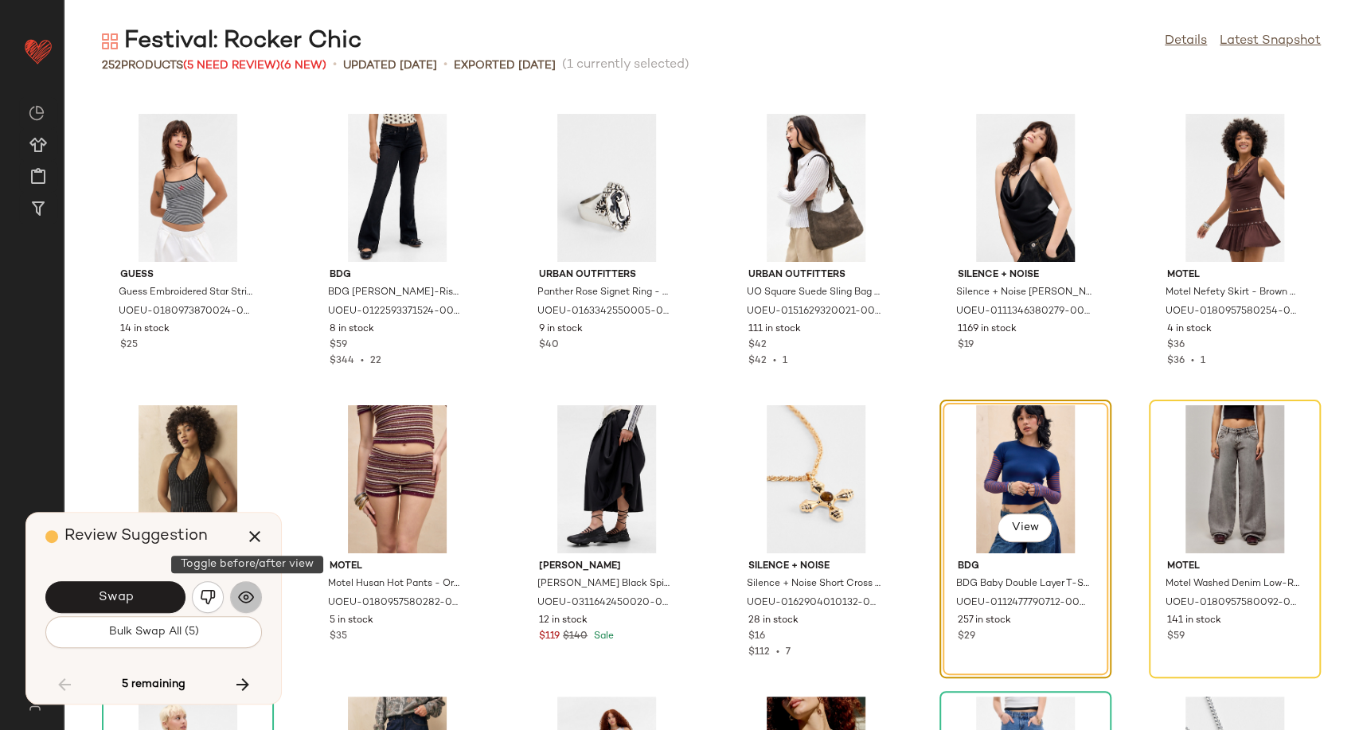
click at [255, 600] on button "button" at bounding box center [246, 597] width 32 height 32
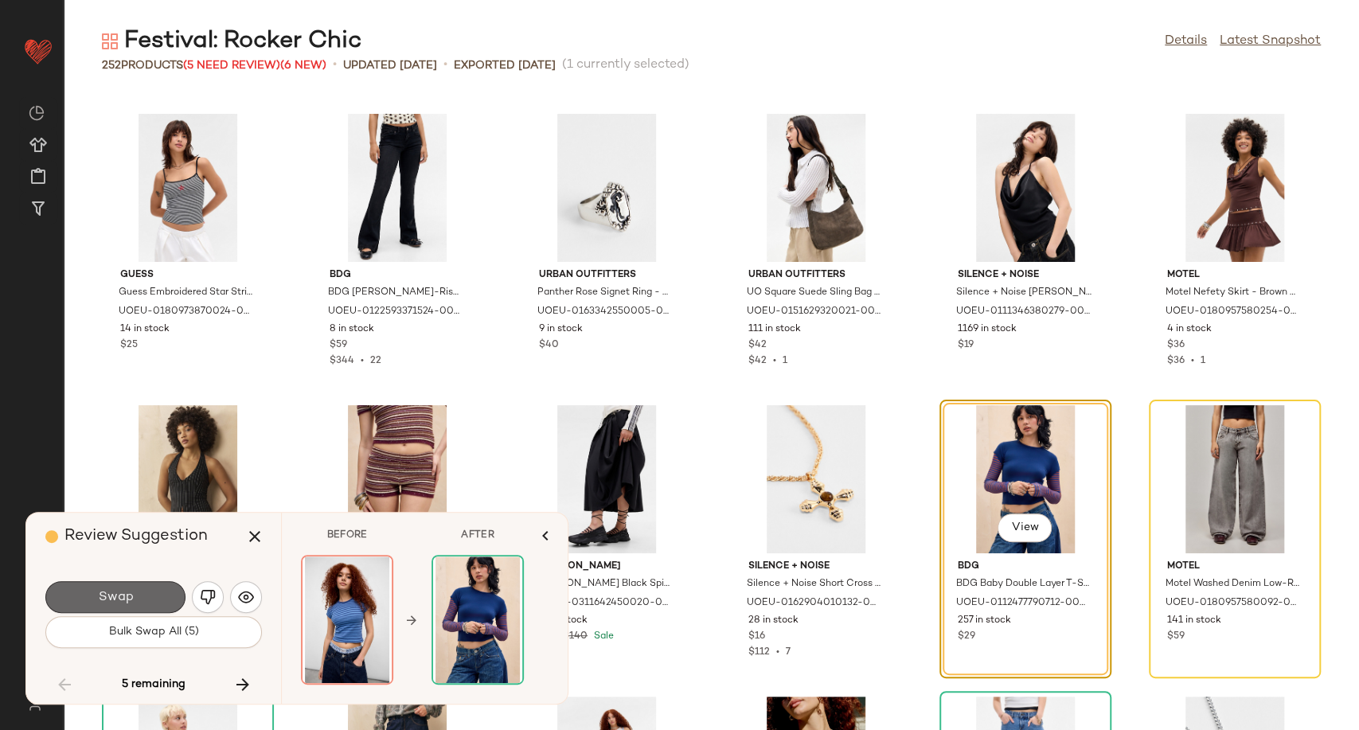
click at [134, 595] on button "Swap" at bounding box center [115, 597] width 140 height 32
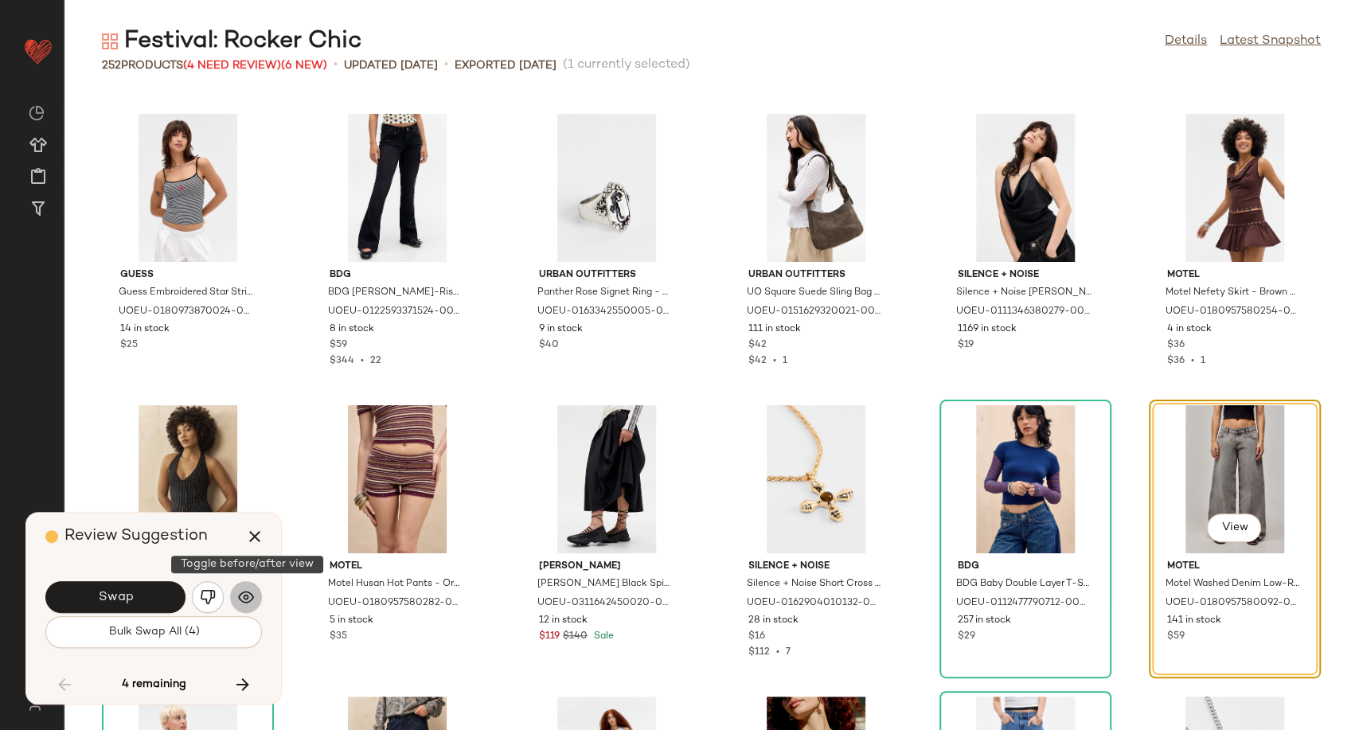
click at [240, 594] on img "button" at bounding box center [246, 597] width 16 height 16
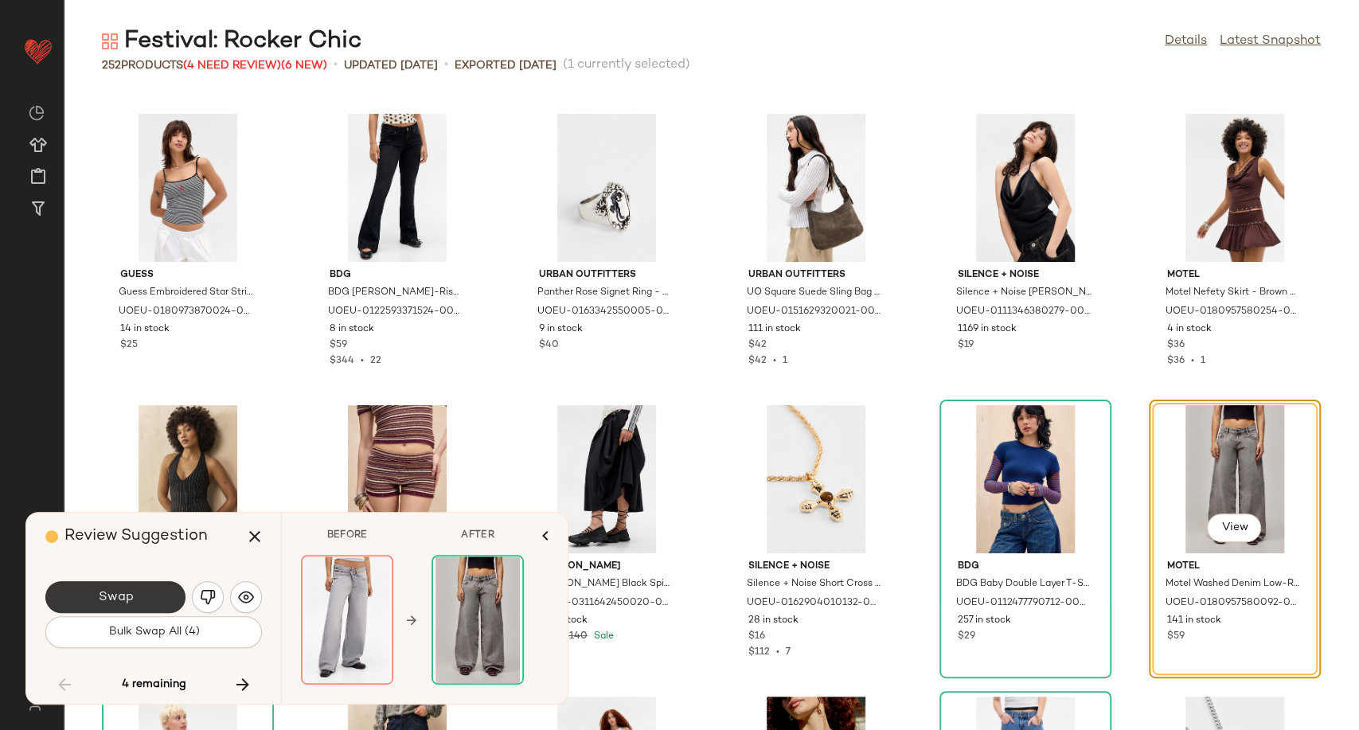
click at [131, 595] on span "Swap" at bounding box center [115, 597] width 36 height 15
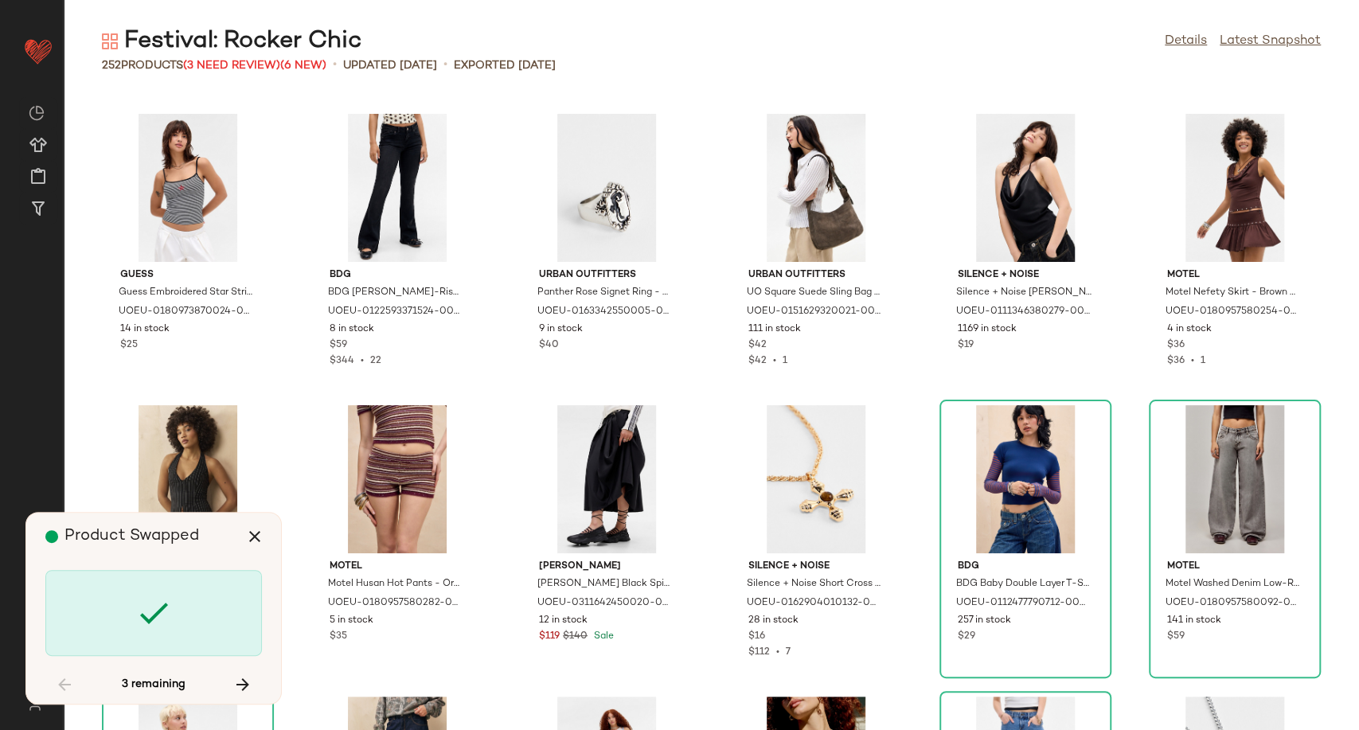
scroll to position [6410, 0]
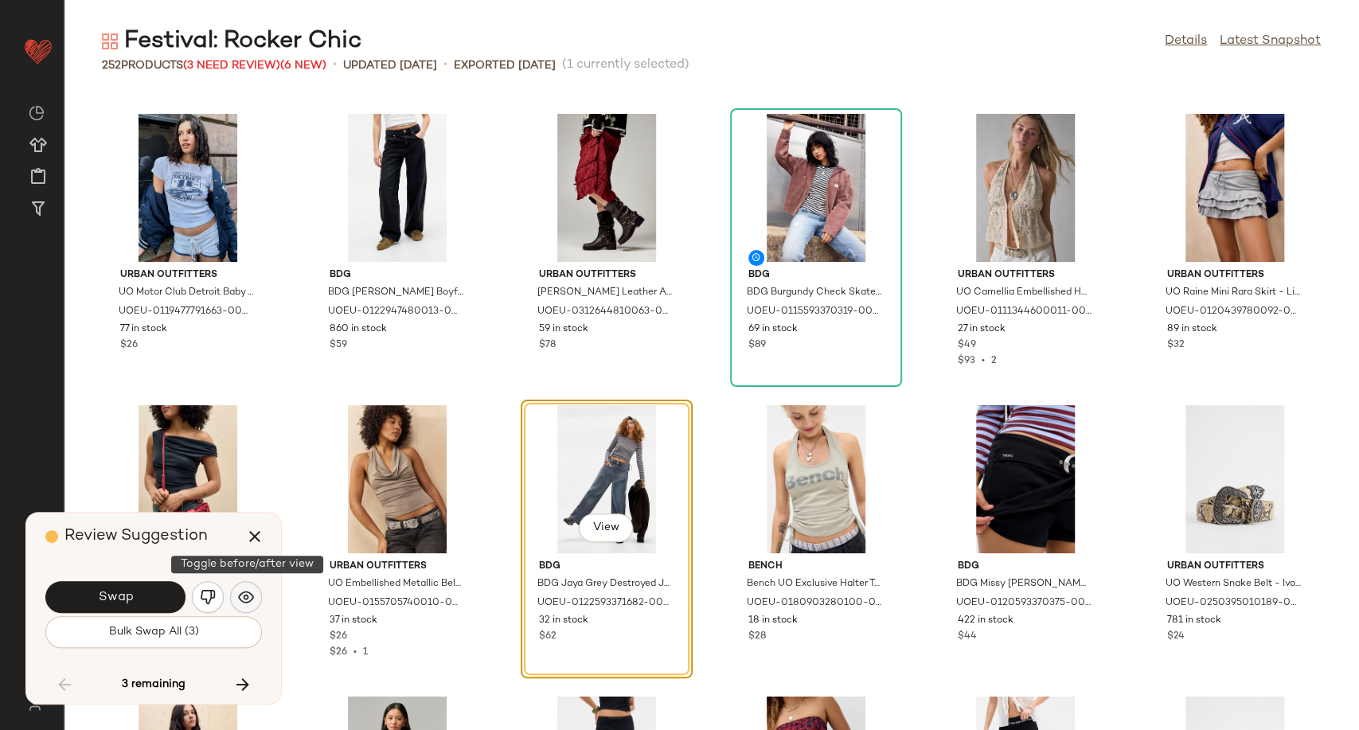
click at [244, 601] on img "button" at bounding box center [246, 597] width 16 height 16
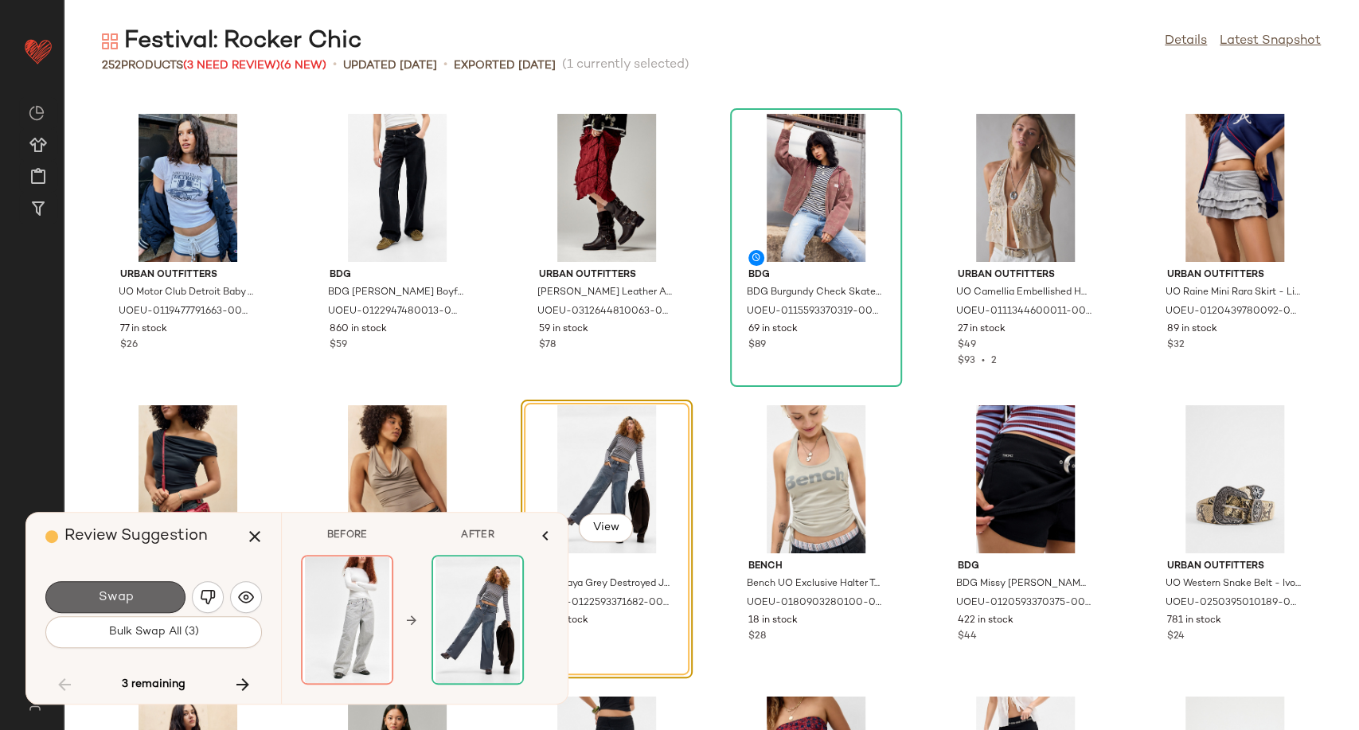
click at [154, 599] on button "Swap" at bounding box center [115, 597] width 140 height 32
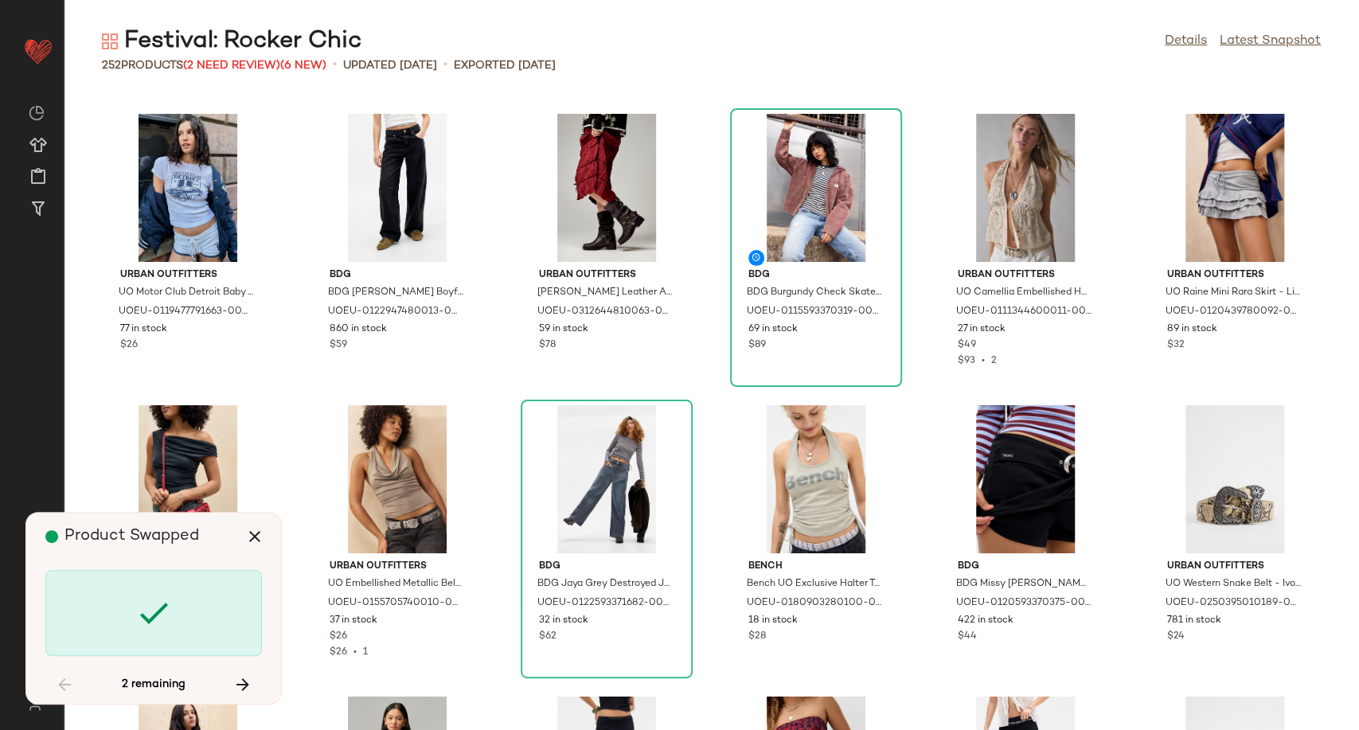
scroll to position [9031, 0]
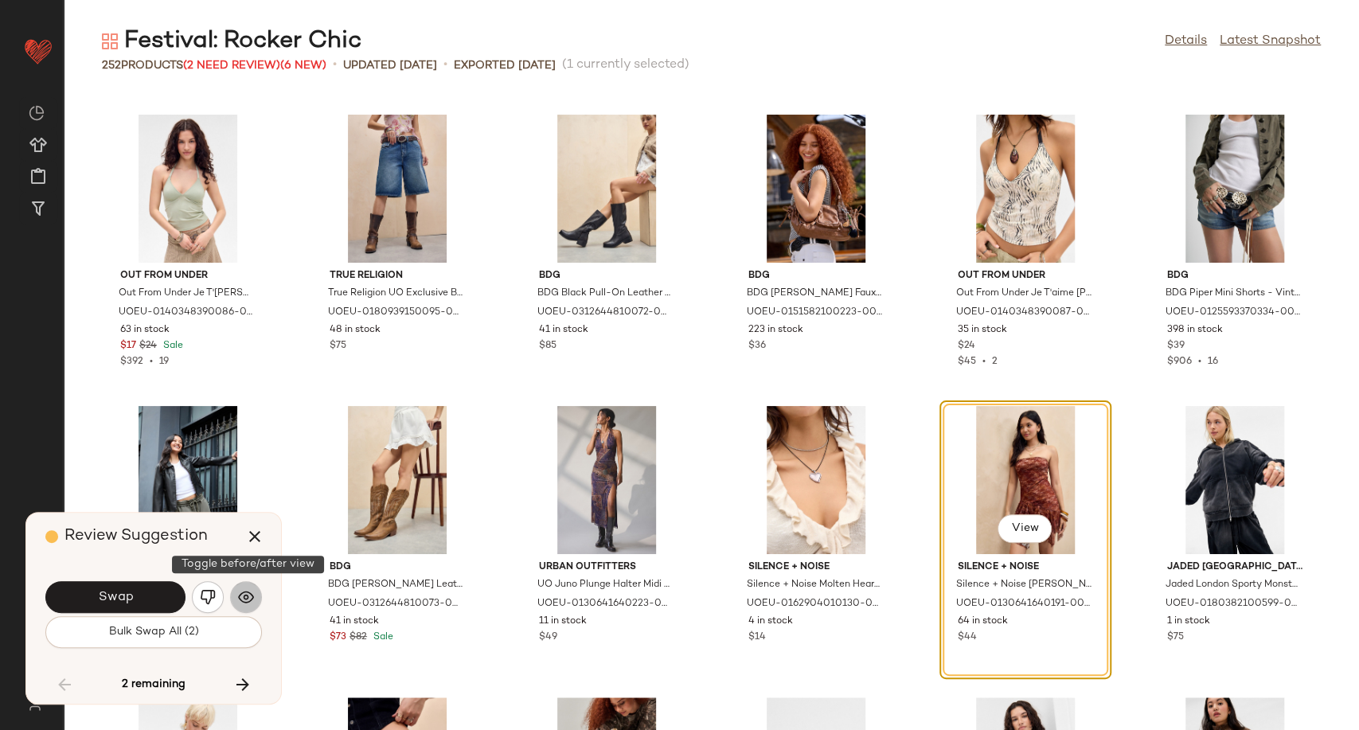
click at [244, 598] on img "button" at bounding box center [246, 597] width 16 height 16
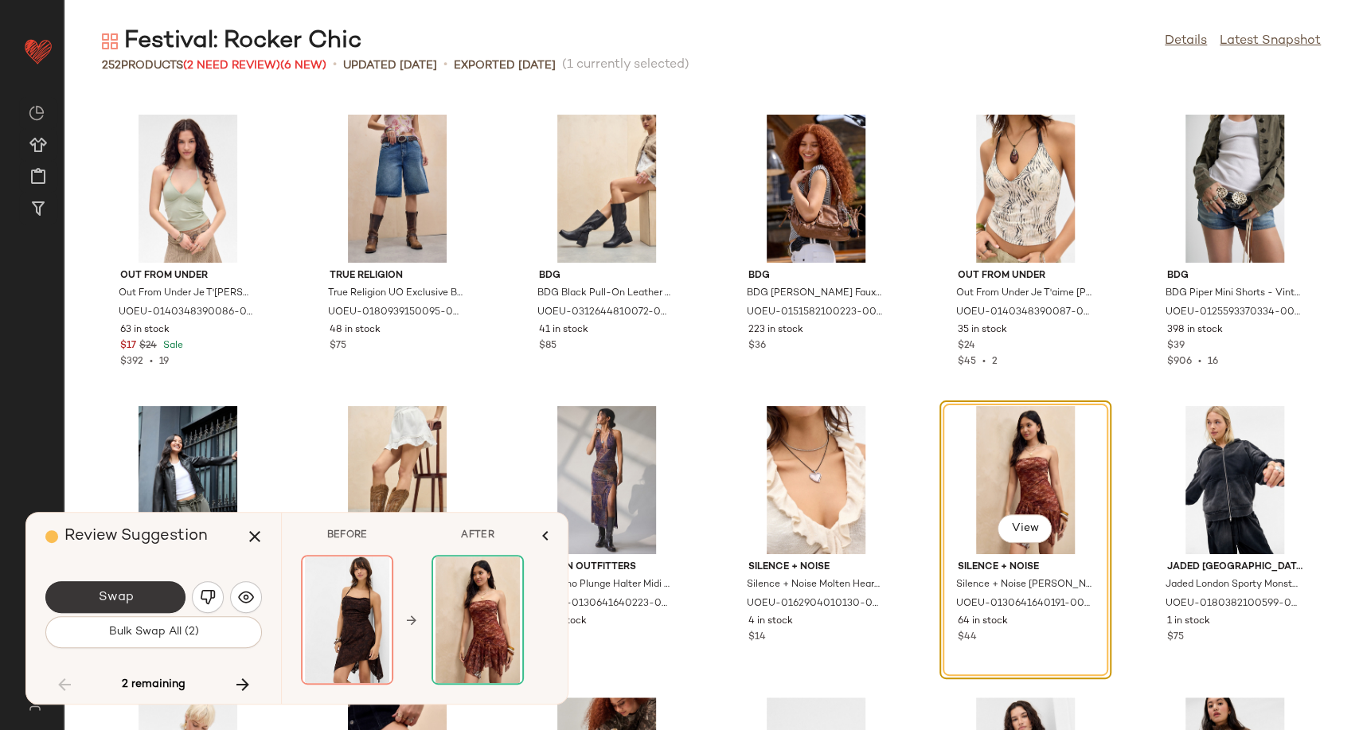
click at [163, 591] on button "Swap" at bounding box center [115, 597] width 140 height 32
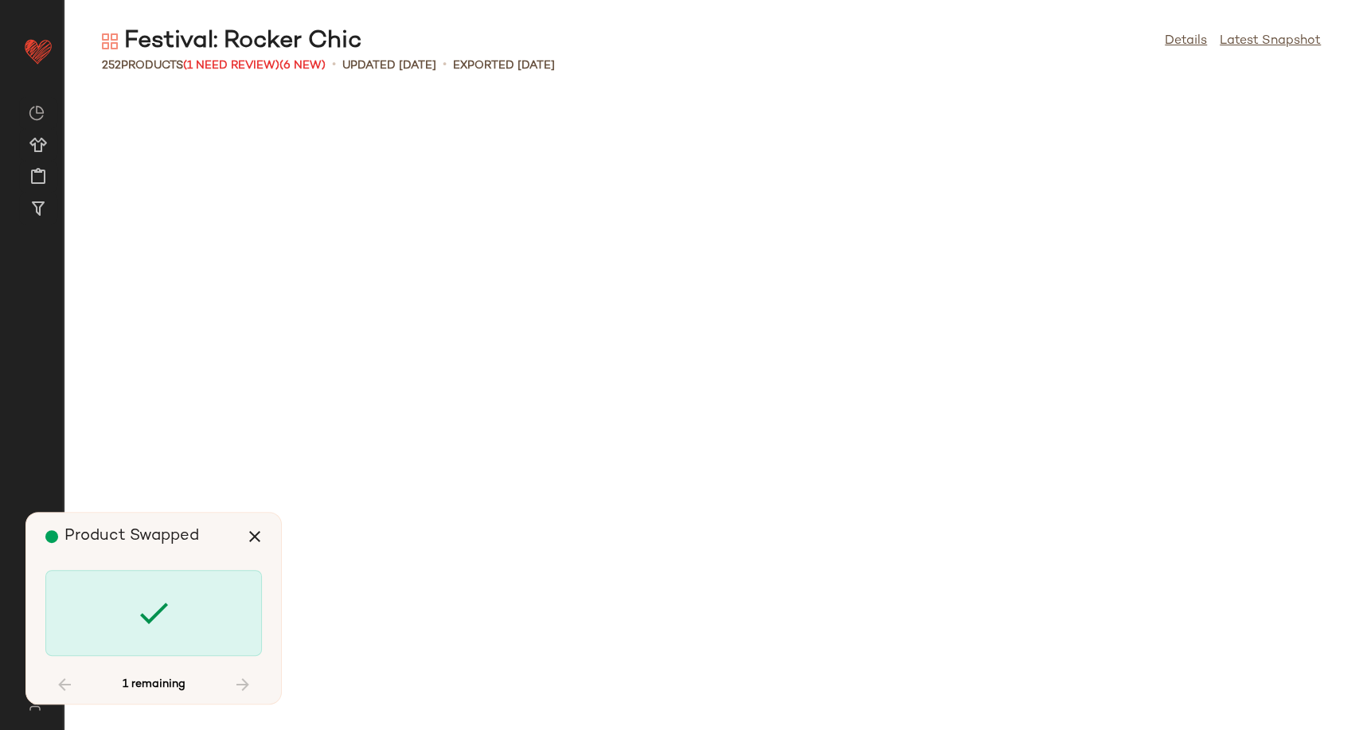
scroll to position [10780, 0]
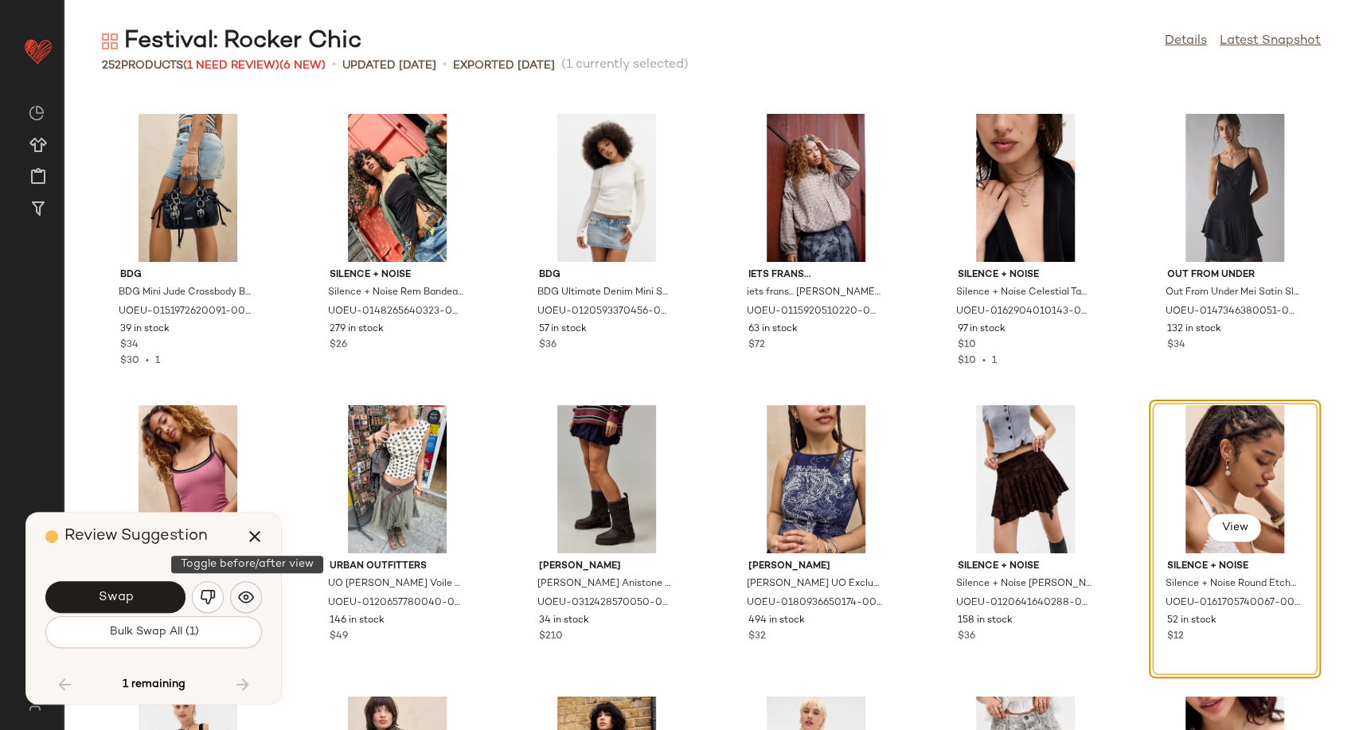
click at [245, 601] on img "button" at bounding box center [246, 597] width 16 height 16
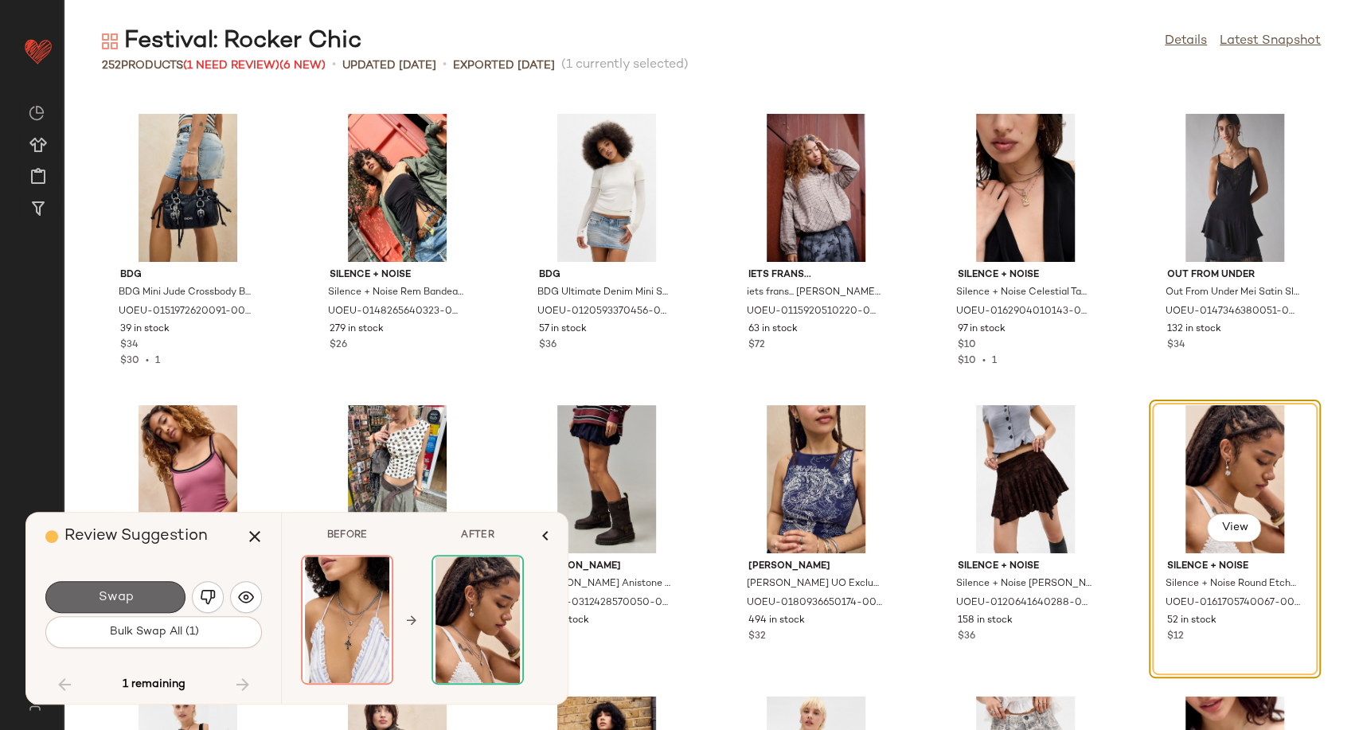
click at [159, 594] on button "Swap" at bounding box center [115, 597] width 140 height 32
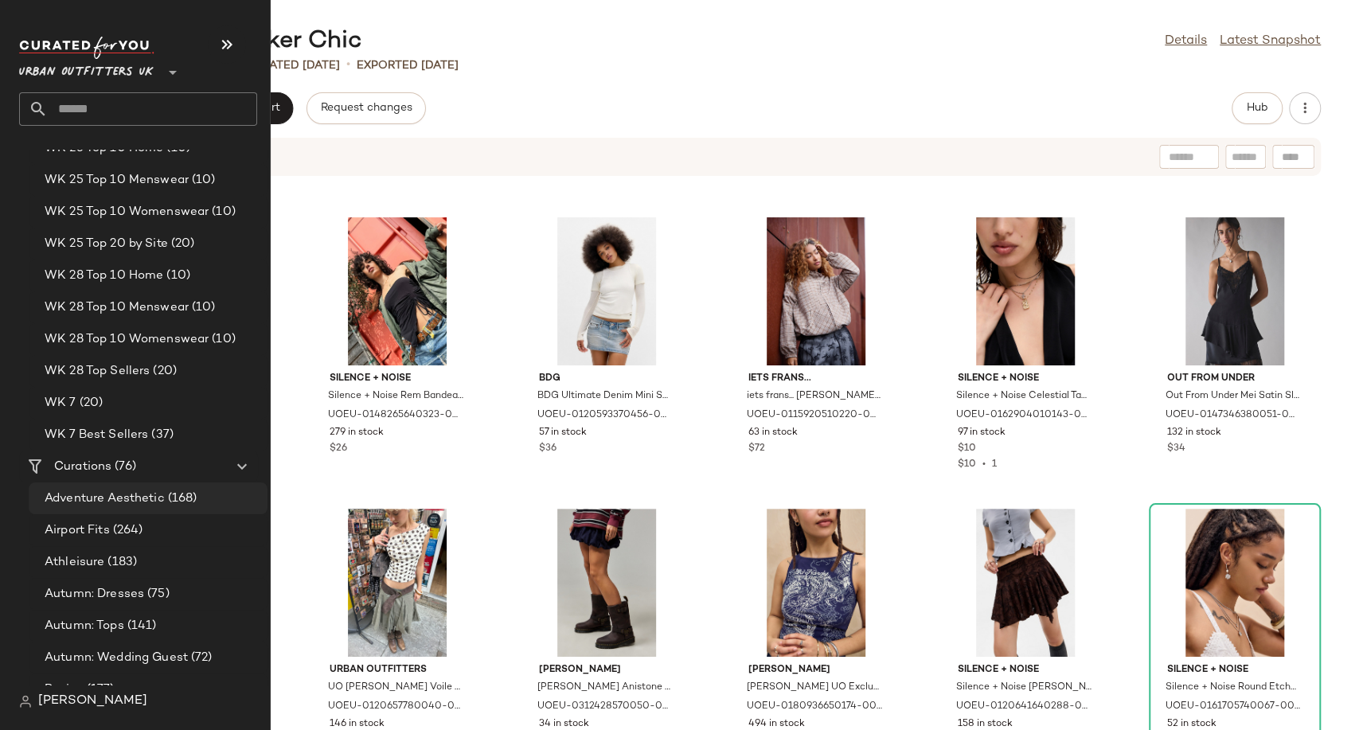
scroll to position [2918, 0]
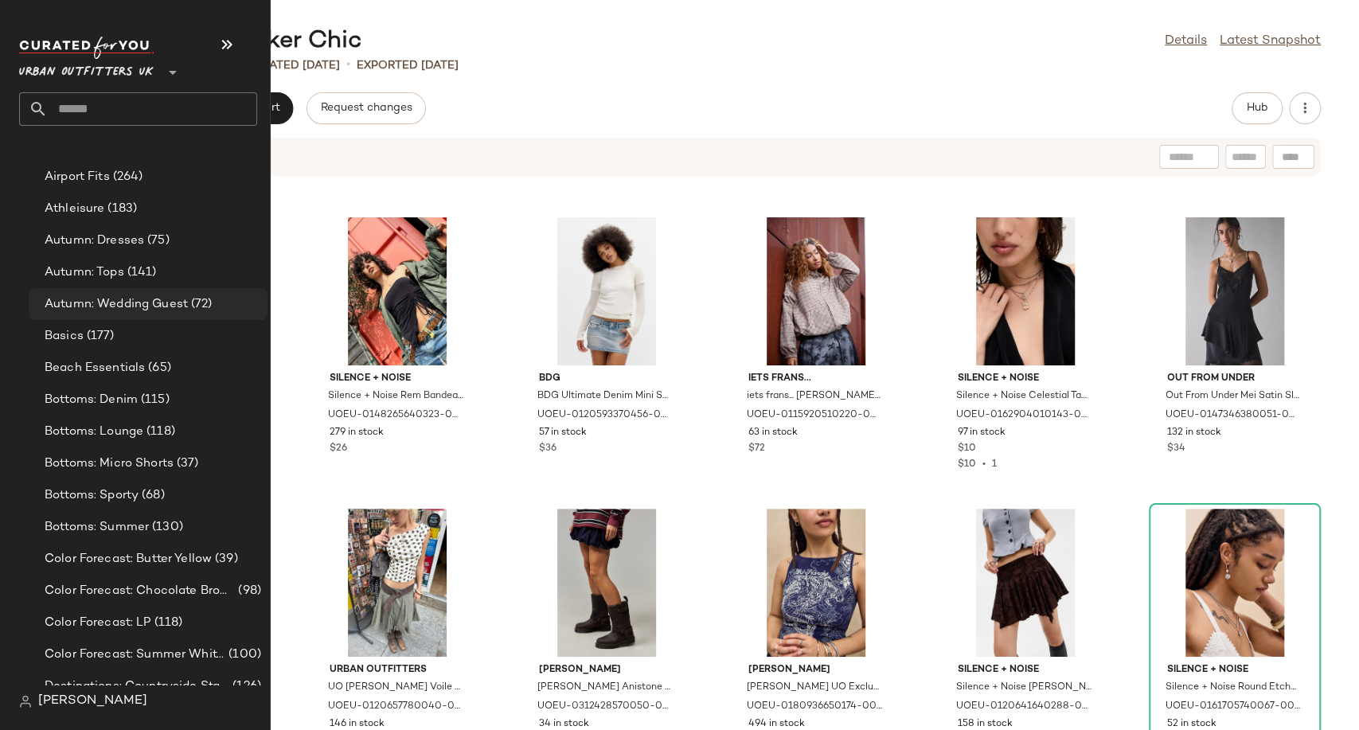
click at [92, 298] on span "Autumn: Wedding Guest" at bounding box center [116, 304] width 143 height 18
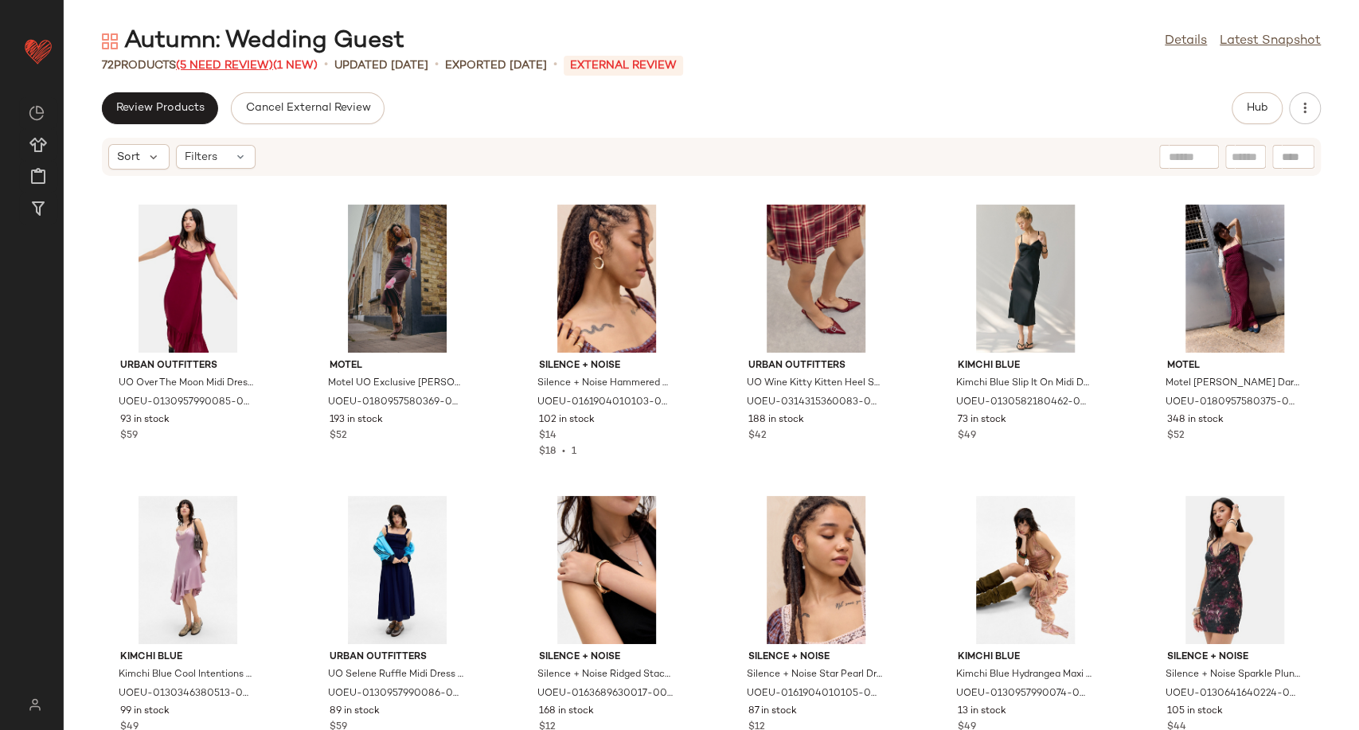
click at [249, 68] on span "(5 Need Review)" at bounding box center [224, 66] width 97 height 12
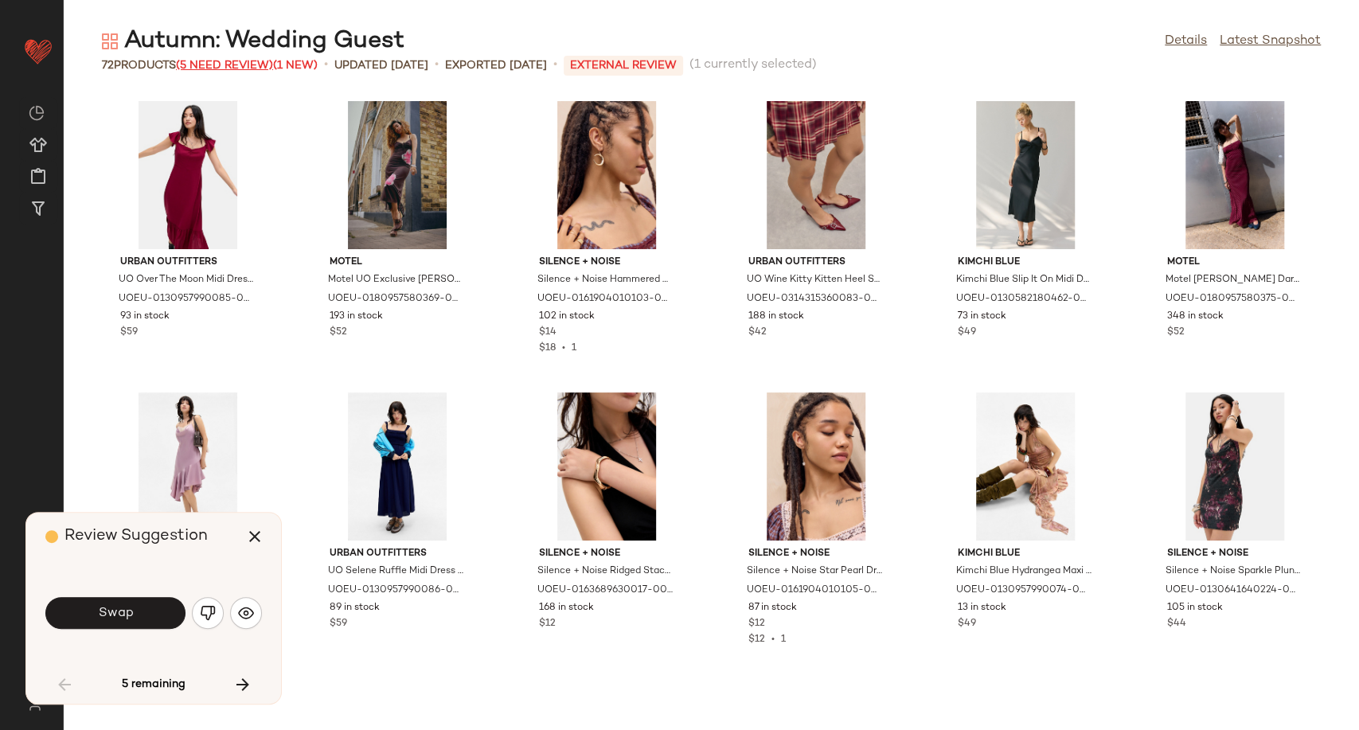
scroll to position [595, 0]
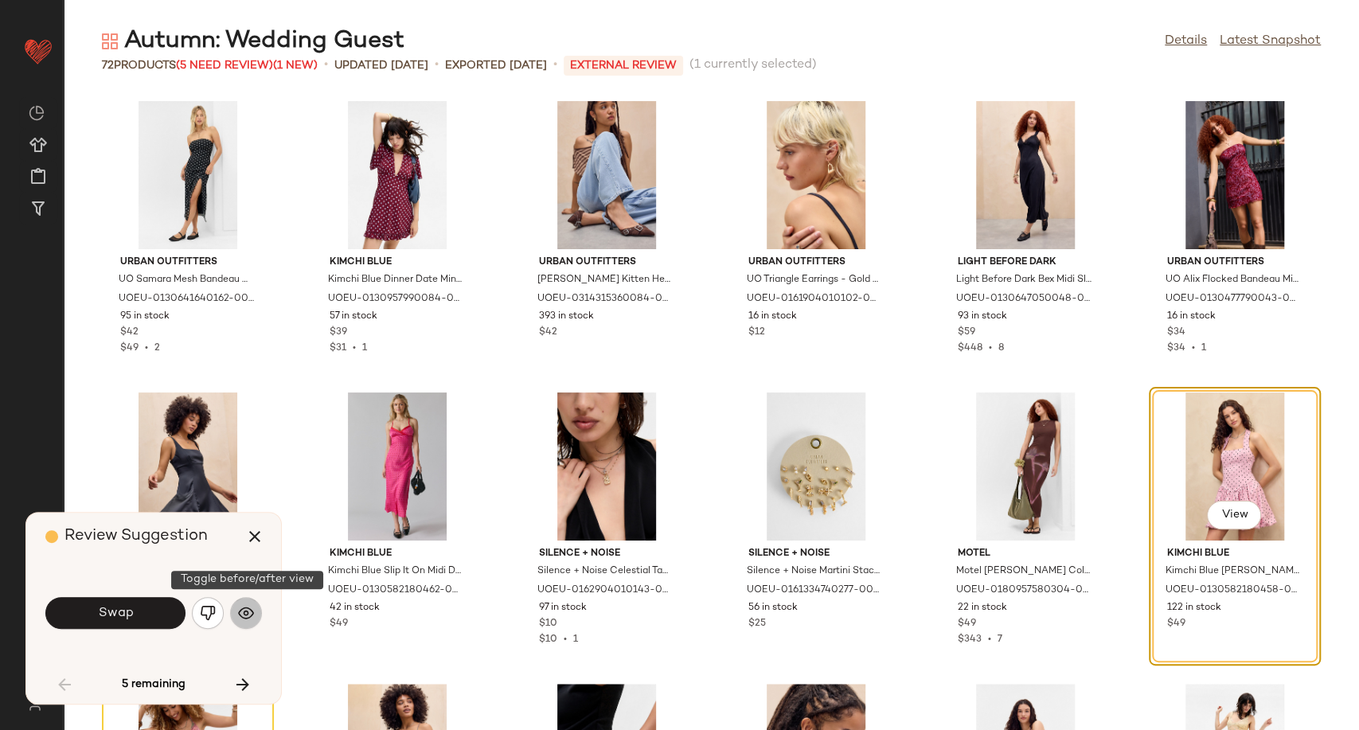
click at [245, 607] on img "button" at bounding box center [246, 613] width 16 height 16
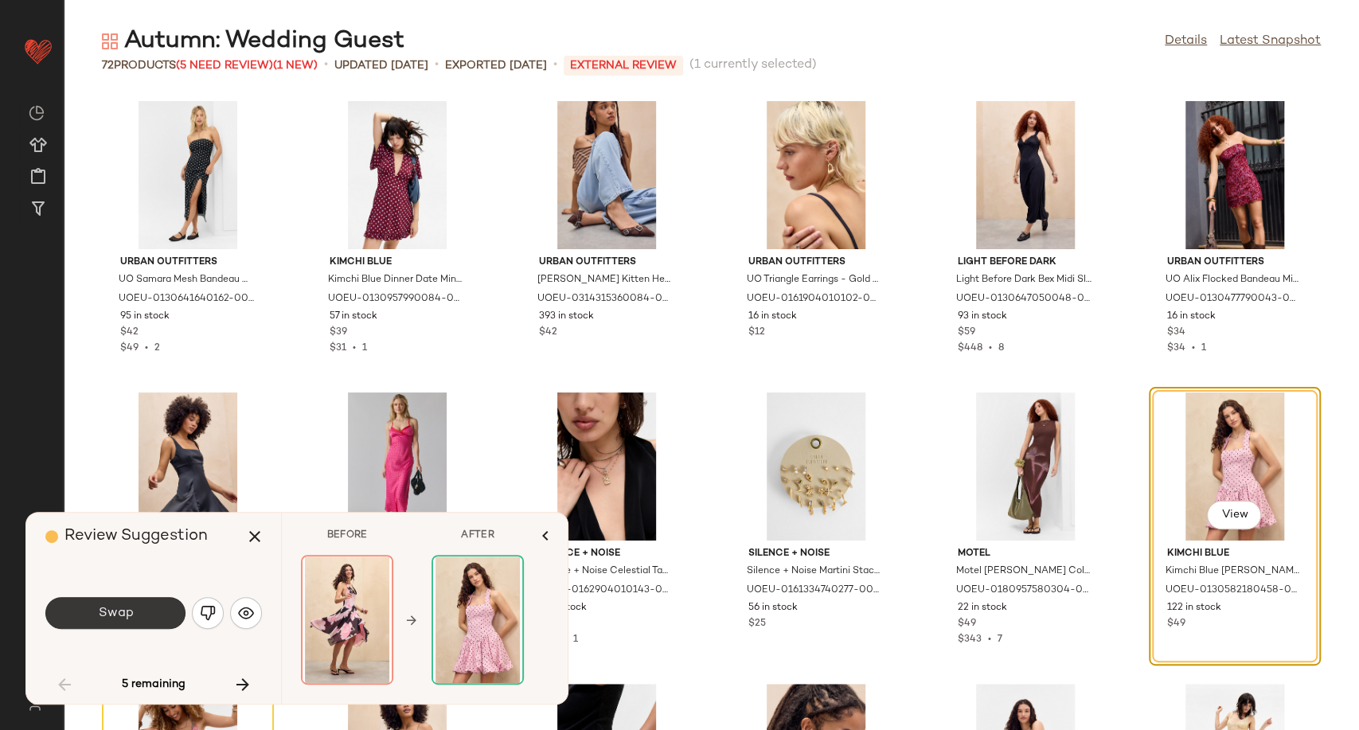
click at [142, 615] on button "Swap" at bounding box center [115, 613] width 140 height 32
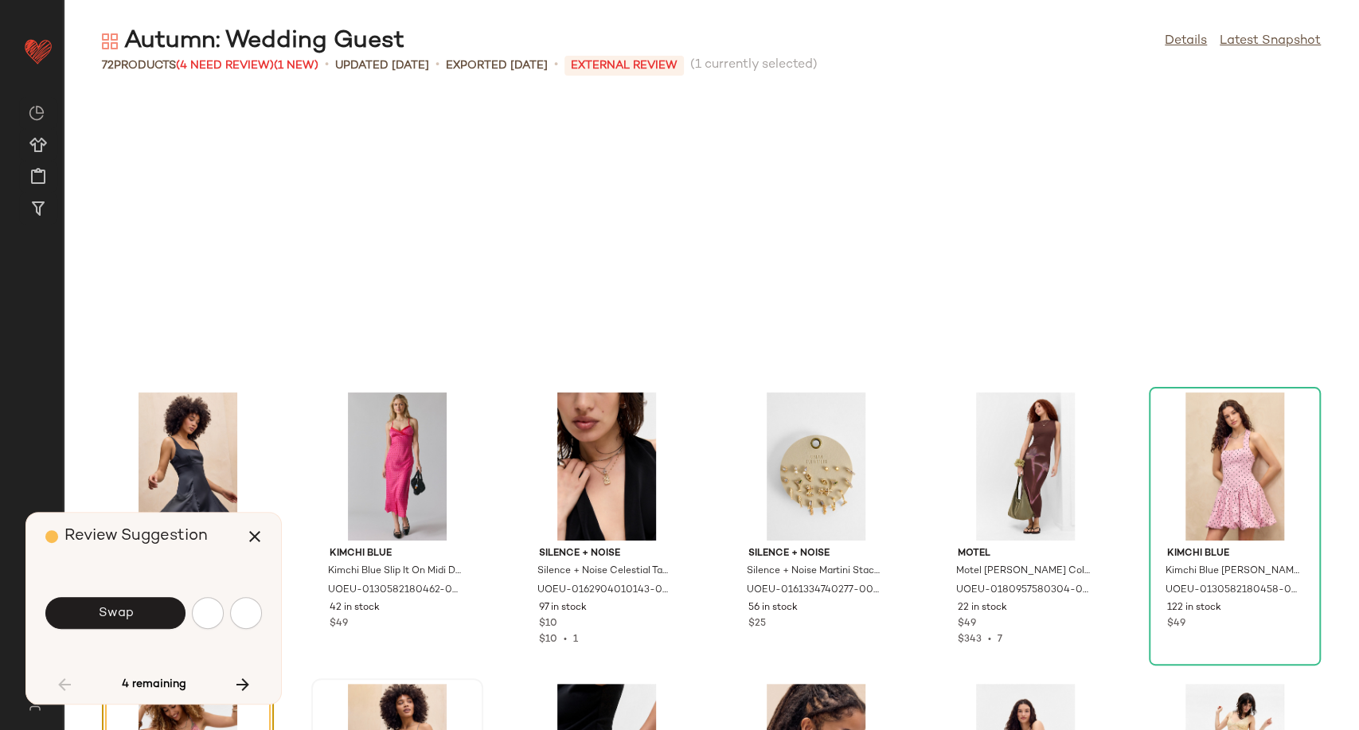
scroll to position [873, 0]
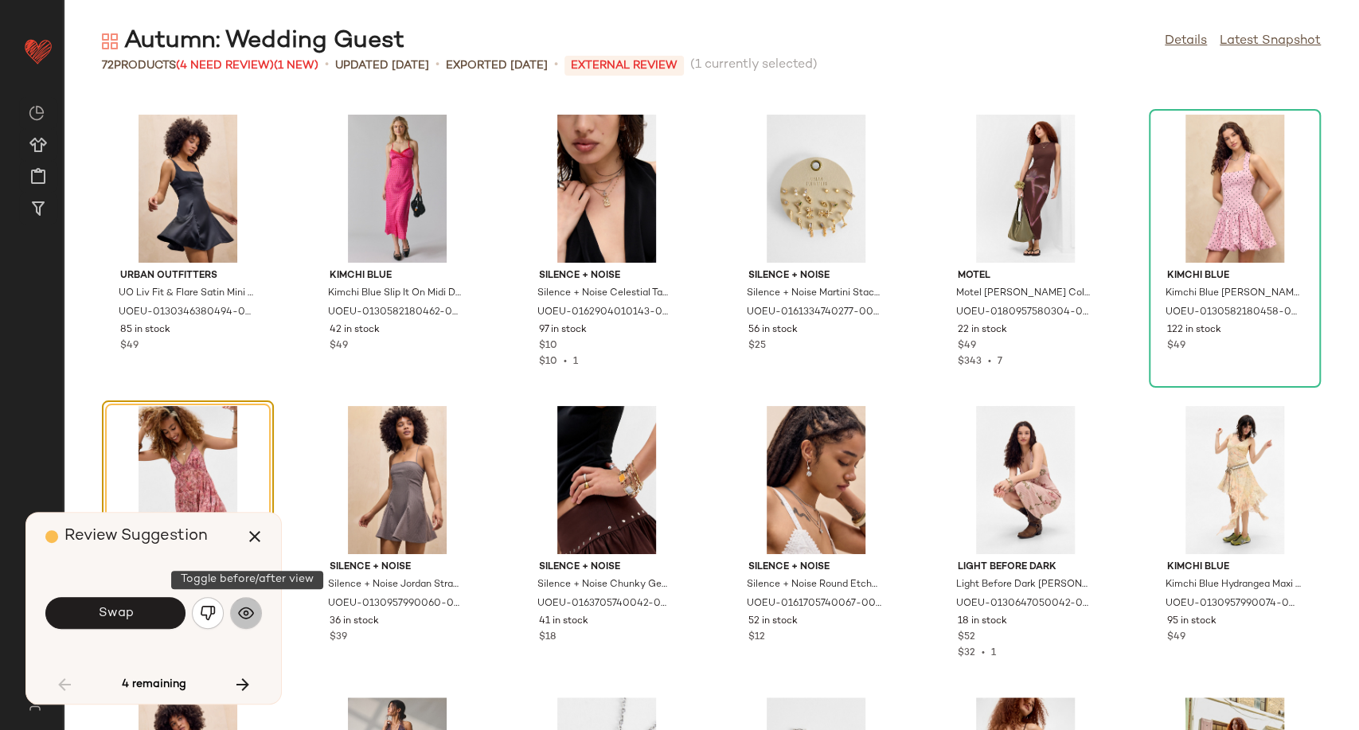
click at [251, 608] on img "button" at bounding box center [246, 613] width 16 height 16
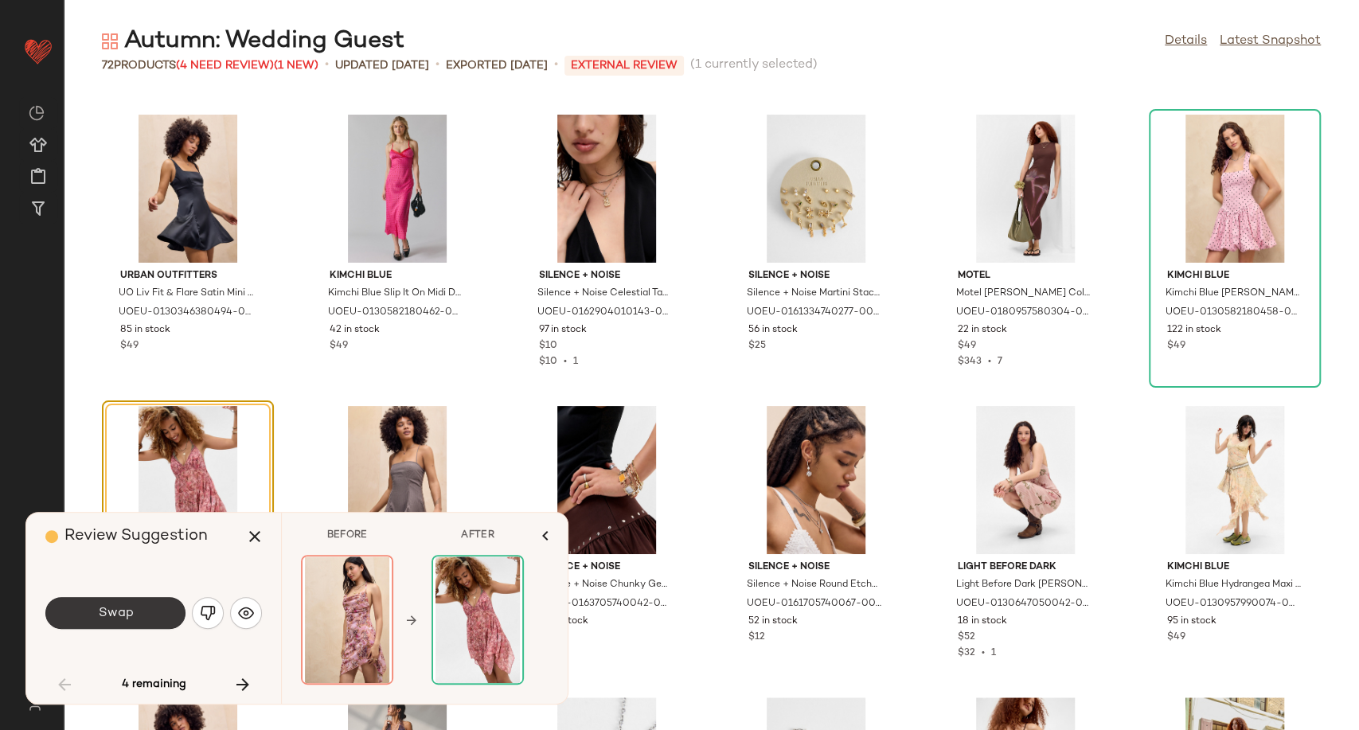
click at [119, 610] on span "Swap" at bounding box center [115, 613] width 36 height 15
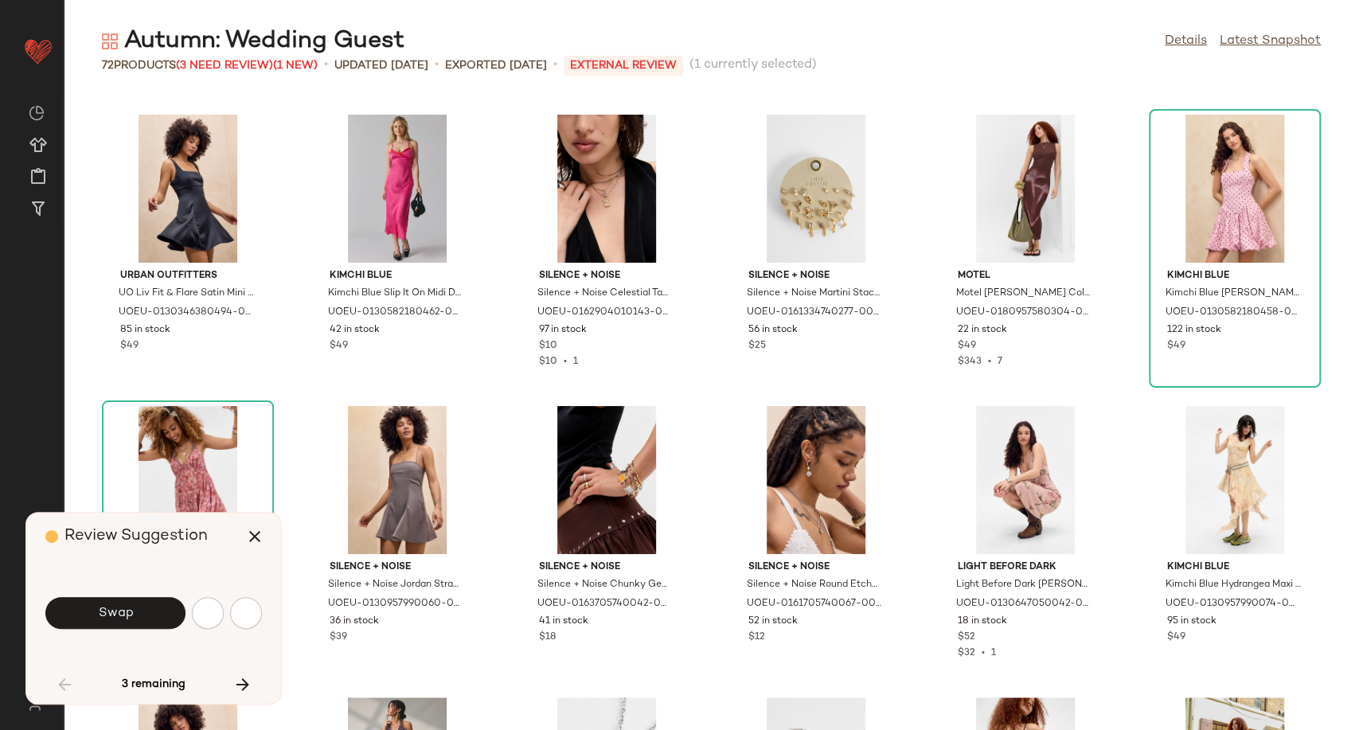
scroll to position [1748, 0]
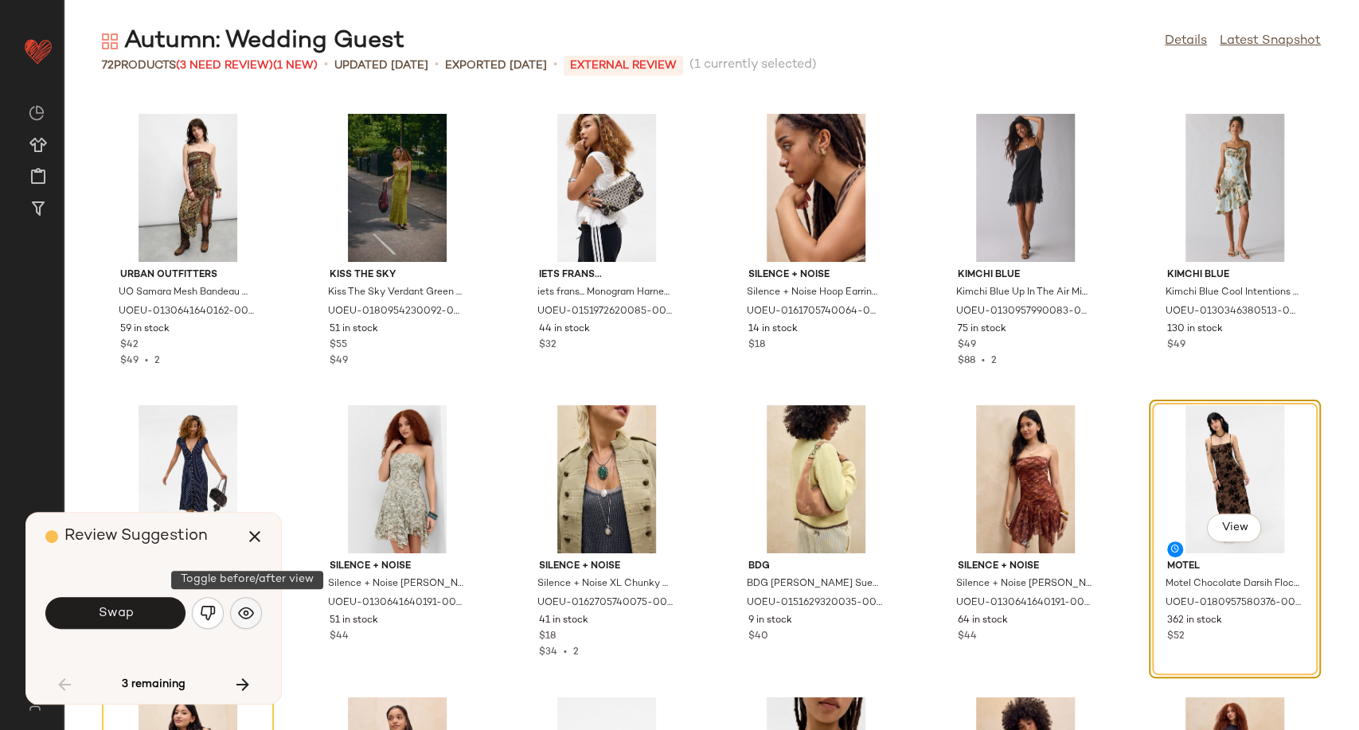
click at [253, 612] on img "button" at bounding box center [246, 613] width 16 height 16
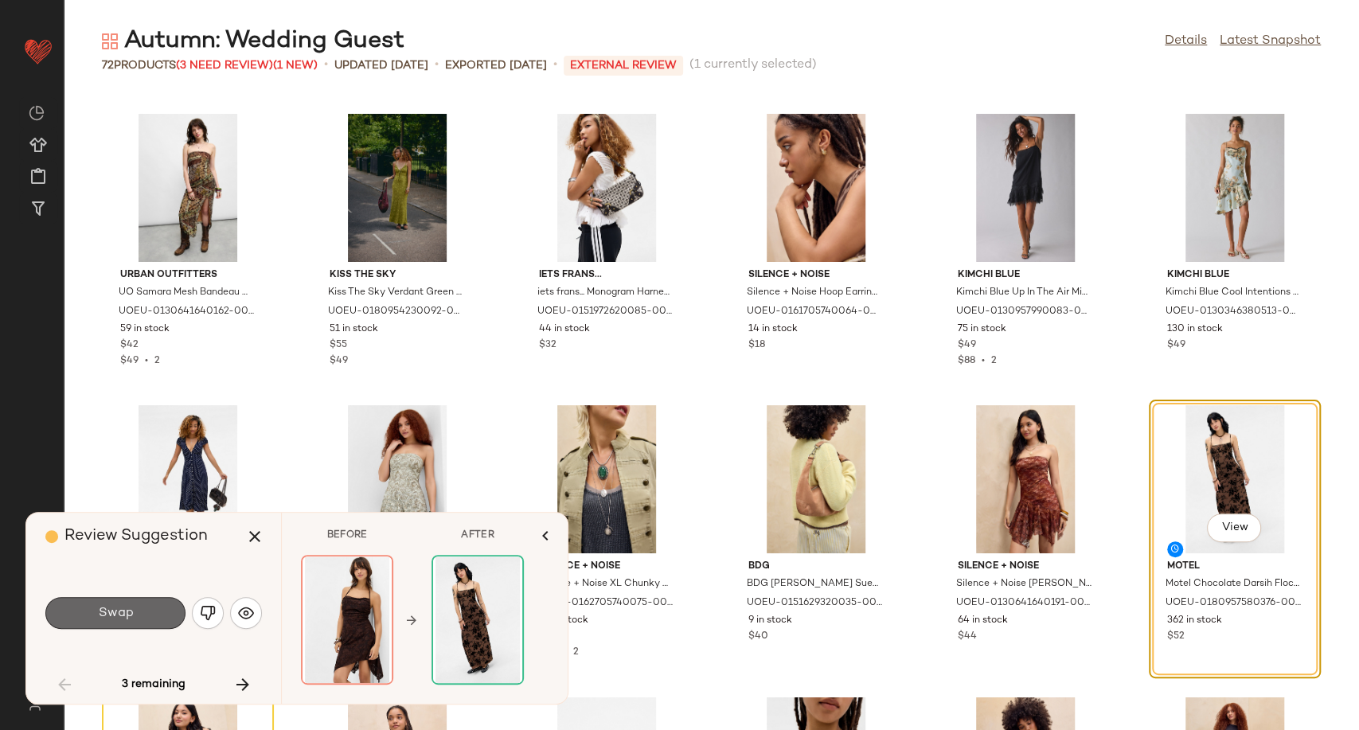
click at [141, 614] on button "Swap" at bounding box center [115, 613] width 140 height 32
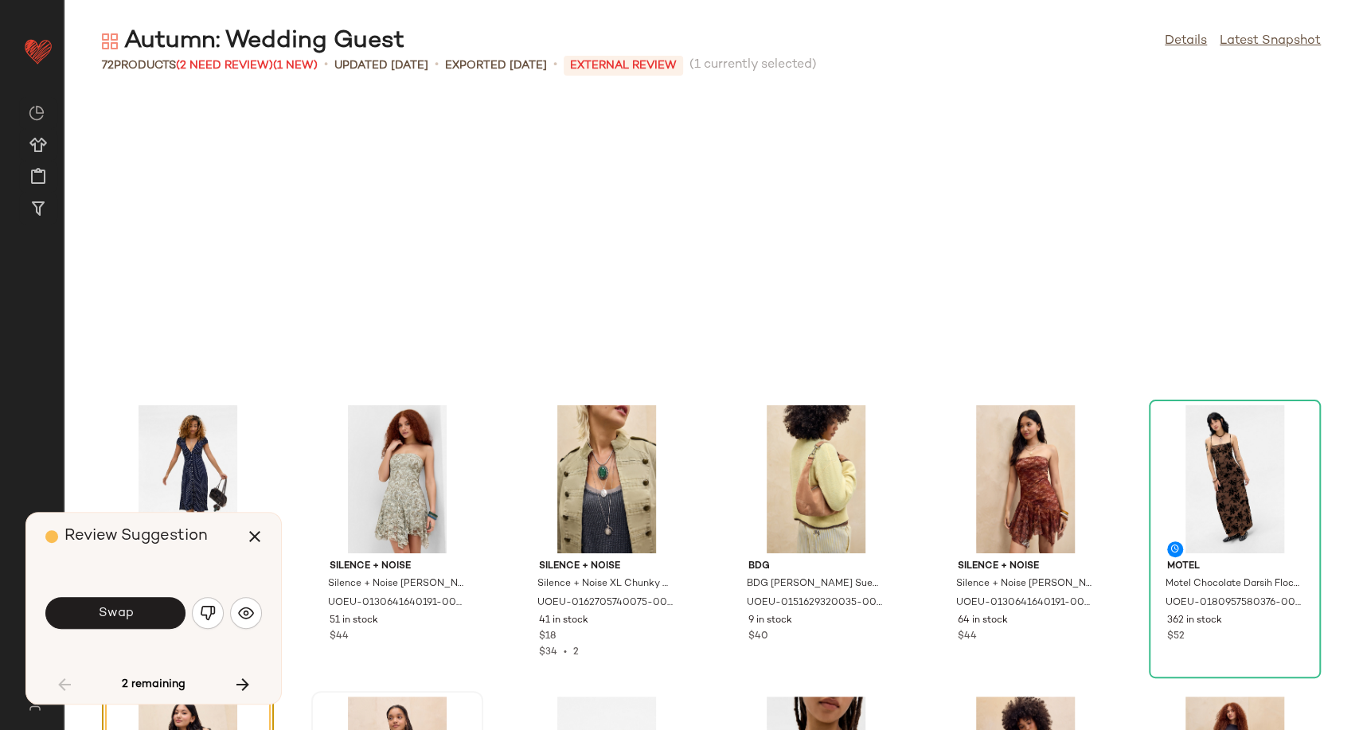
scroll to position [2039, 0]
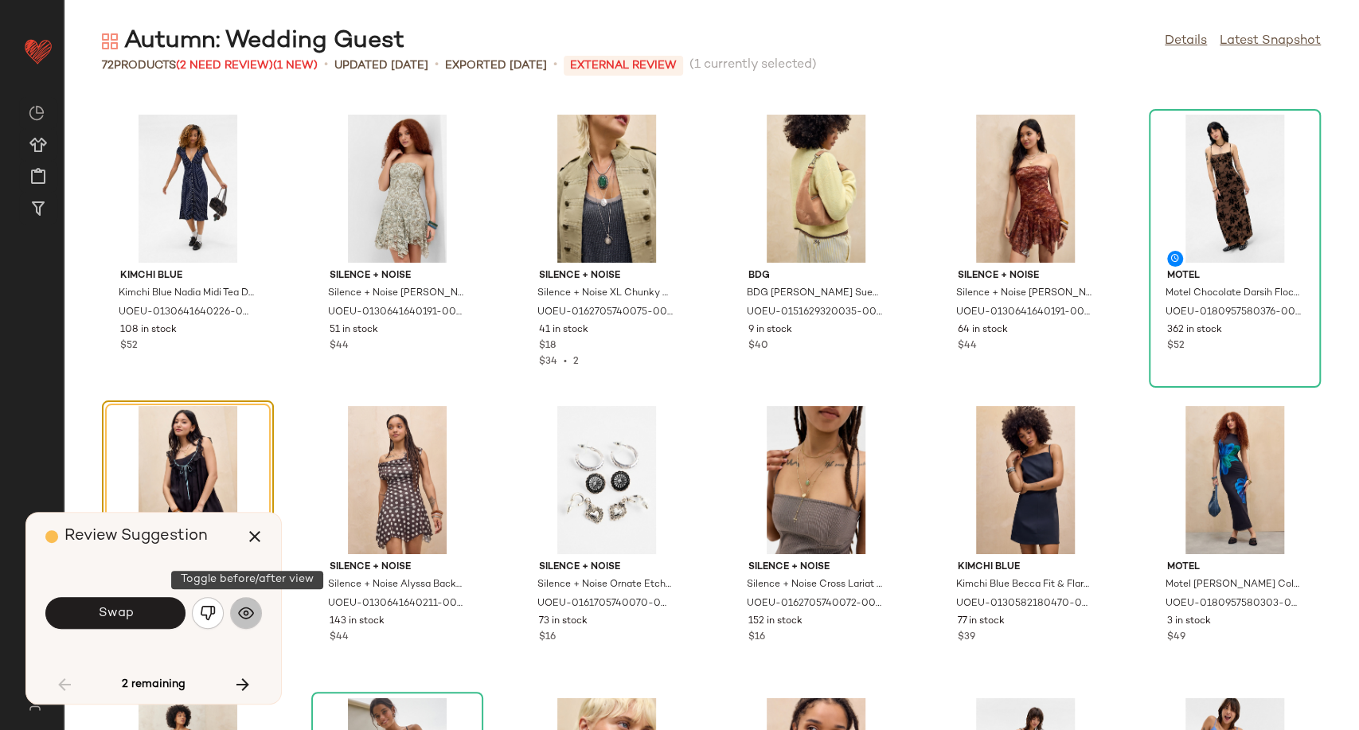
click at [252, 614] on img "button" at bounding box center [246, 613] width 16 height 16
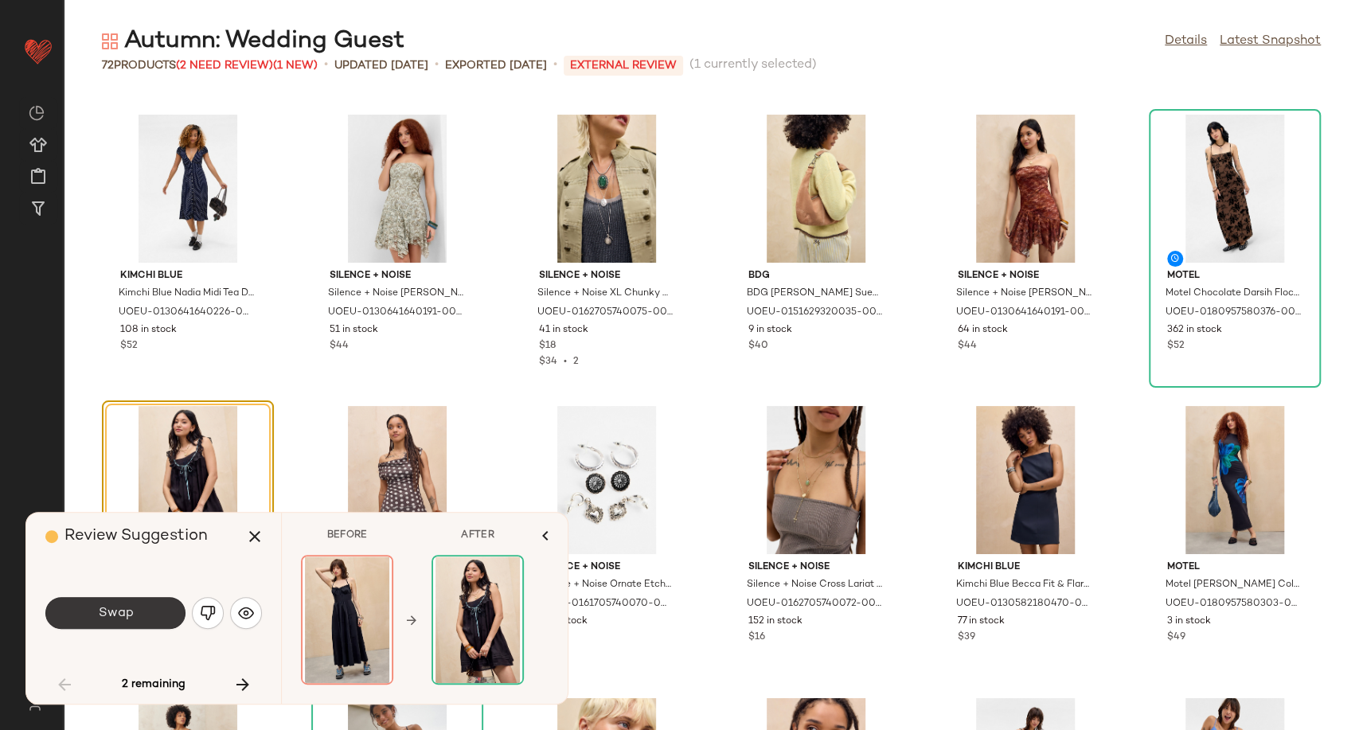
click at [151, 603] on button "Swap" at bounding box center [115, 613] width 140 height 32
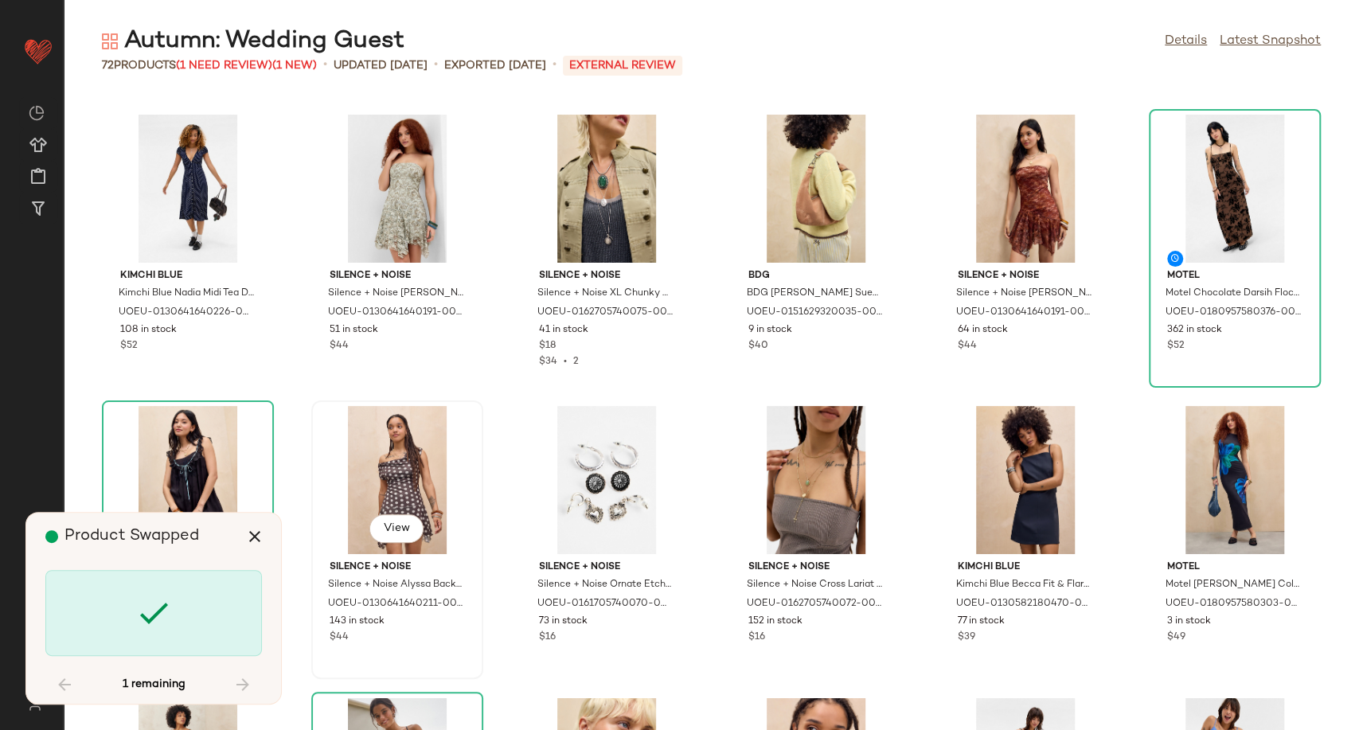
scroll to position [2305, 0]
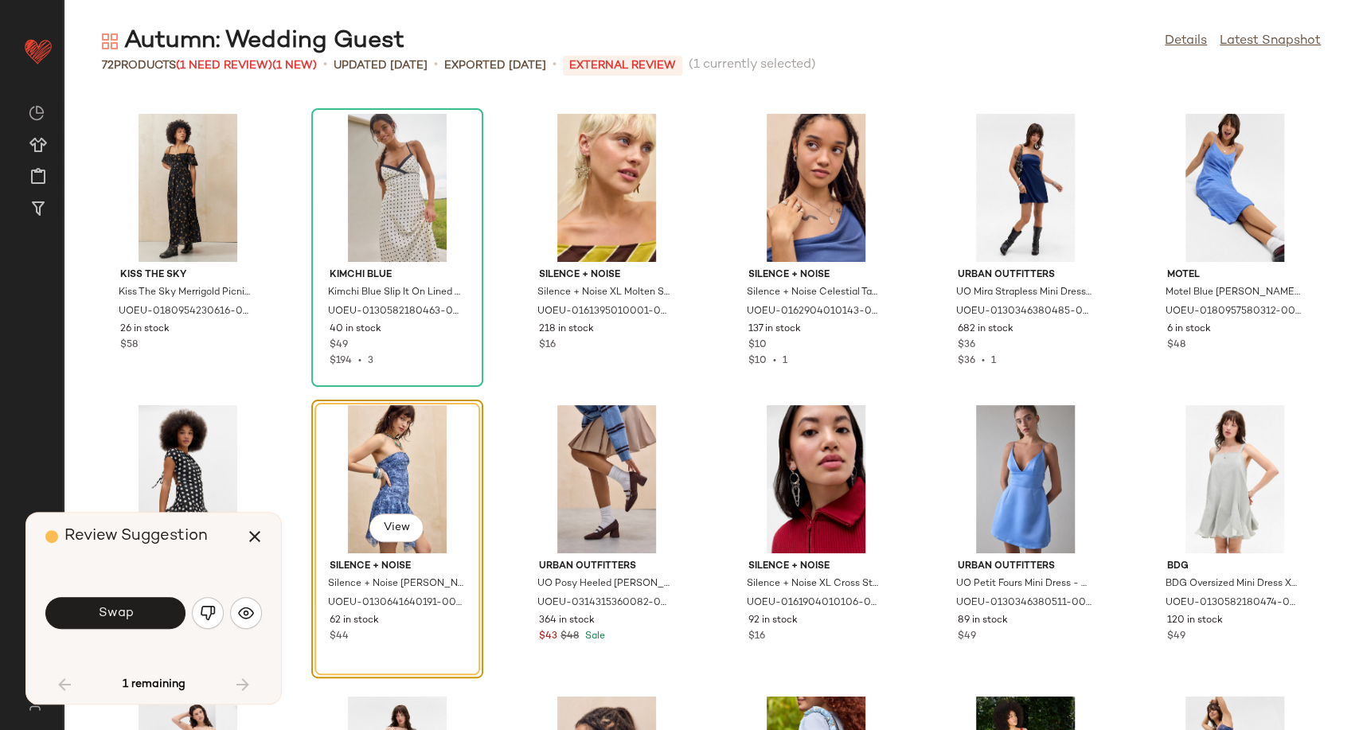
scroll to position [2711, 0]
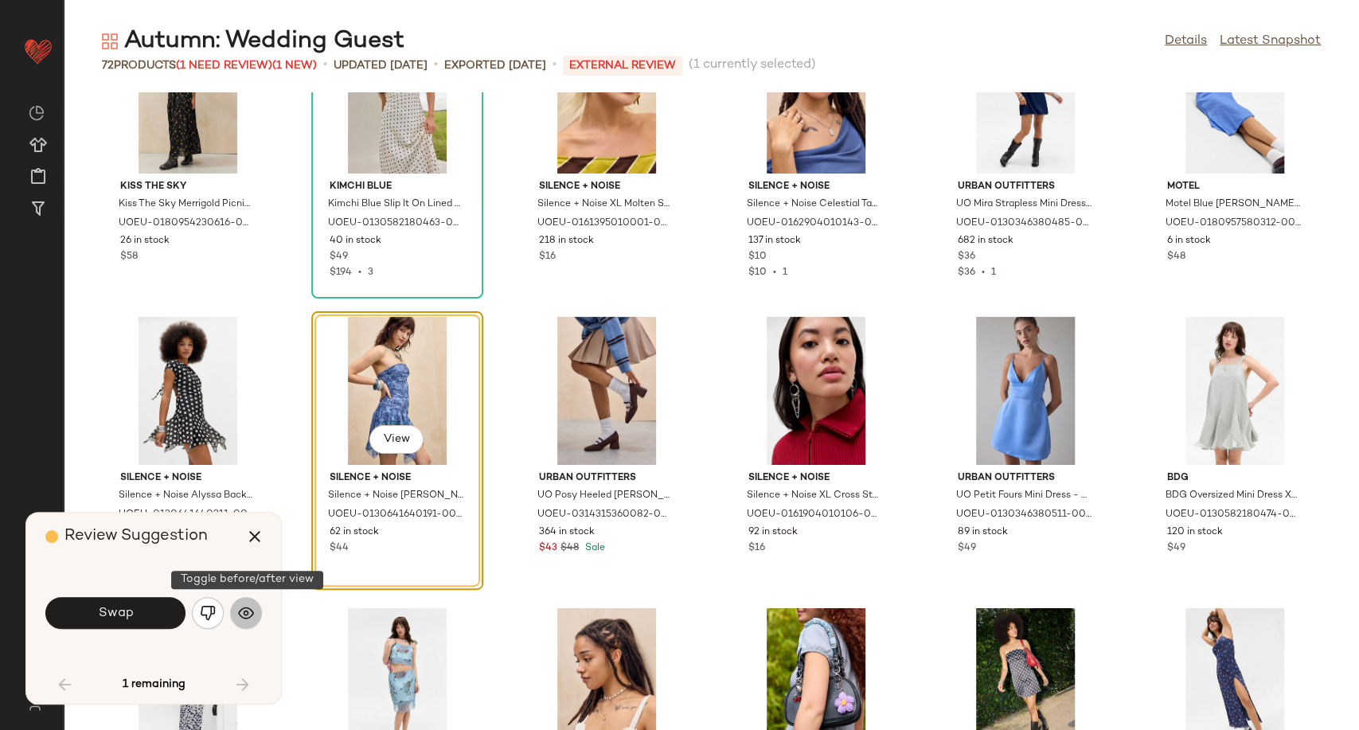
click at [243, 611] on img "button" at bounding box center [246, 613] width 16 height 16
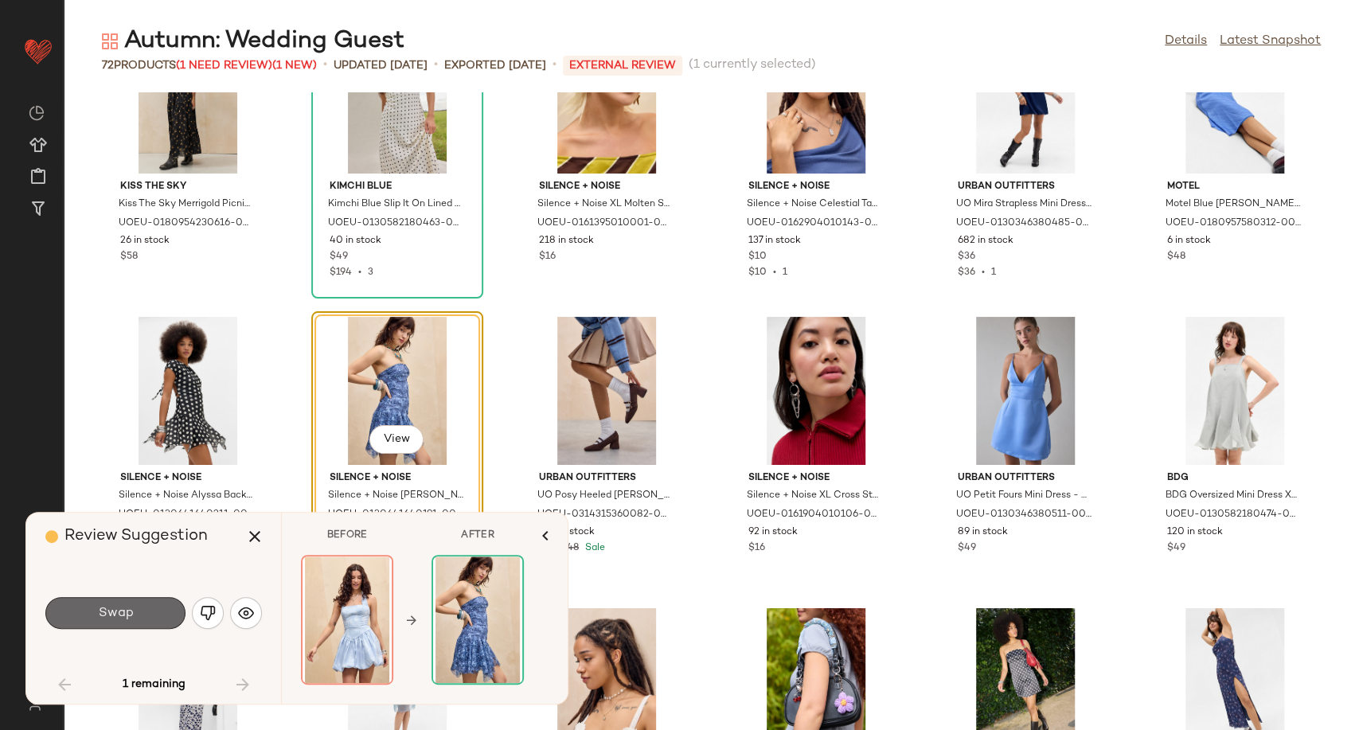
click at [142, 617] on button "Swap" at bounding box center [115, 613] width 140 height 32
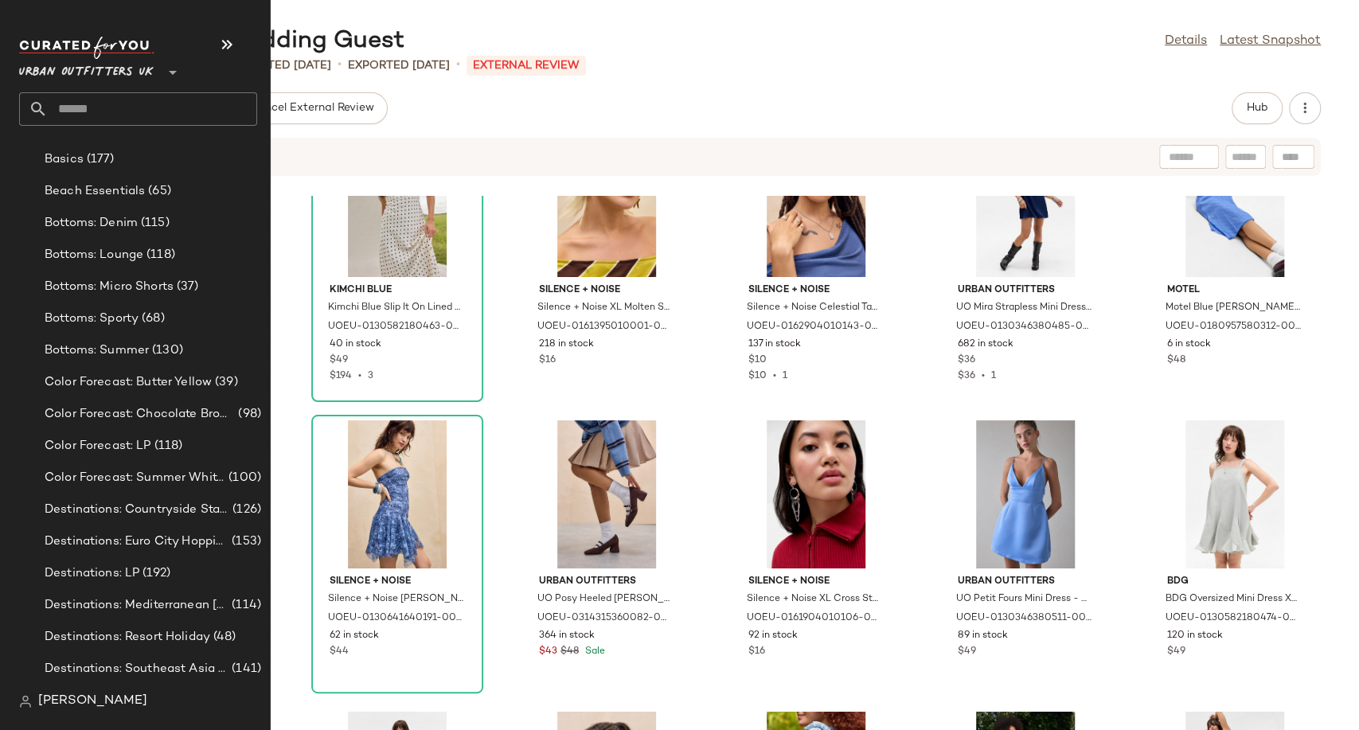
scroll to position [3273, 0]
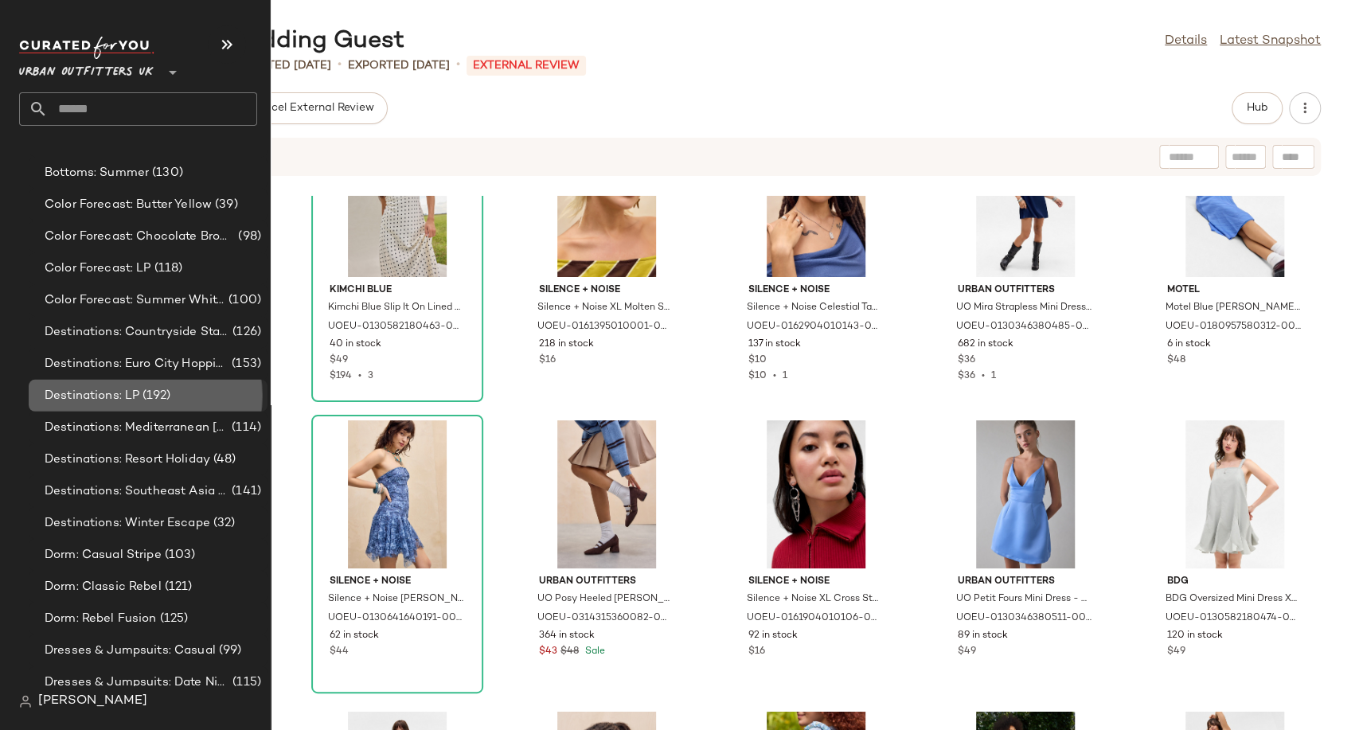
click at [115, 405] on div "Destinations: LP (192)" at bounding box center [148, 396] width 239 height 32
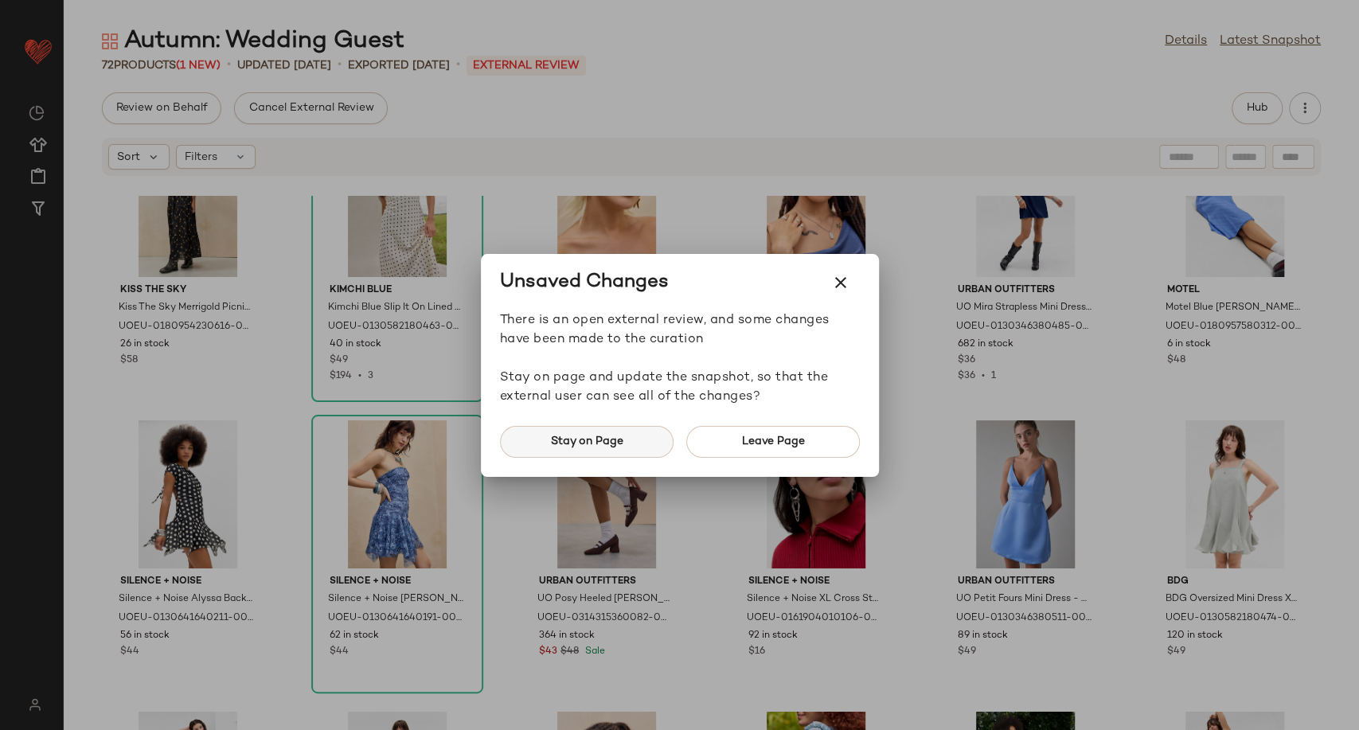
click at [634, 443] on button "Stay on Page" at bounding box center [587, 442] width 174 height 32
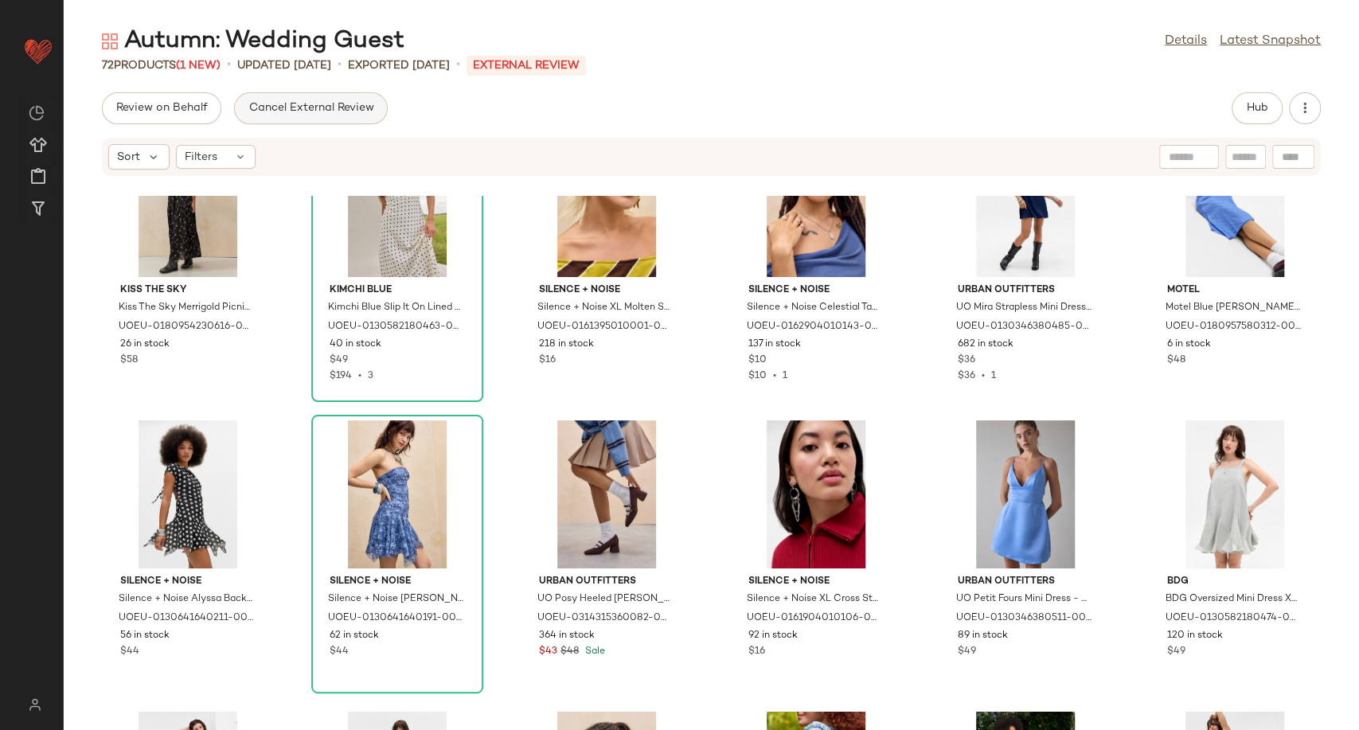
click at [324, 118] on button "Cancel External Review" at bounding box center [310, 108] width 153 height 32
click at [324, 113] on span "Request changes" at bounding box center [366, 108] width 92 height 13
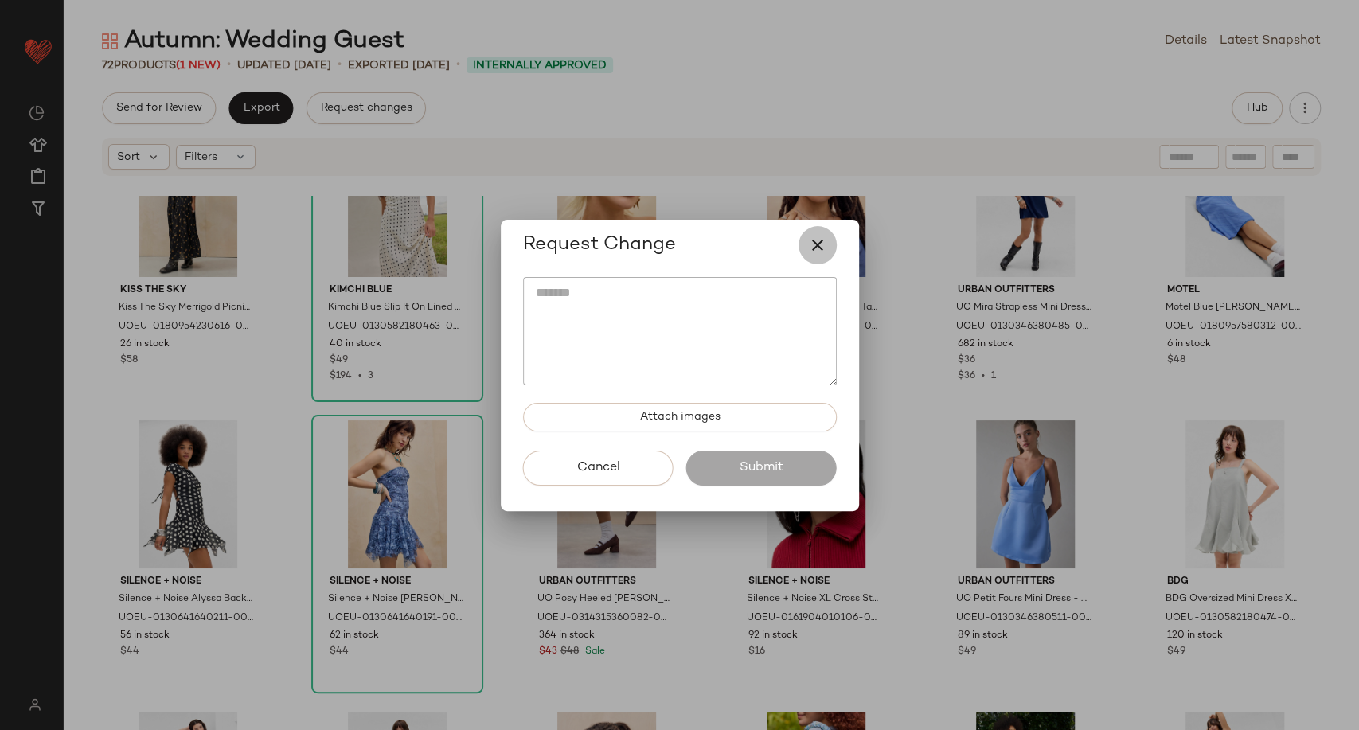
click at [828, 242] on button "button" at bounding box center [817, 245] width 38 height 38
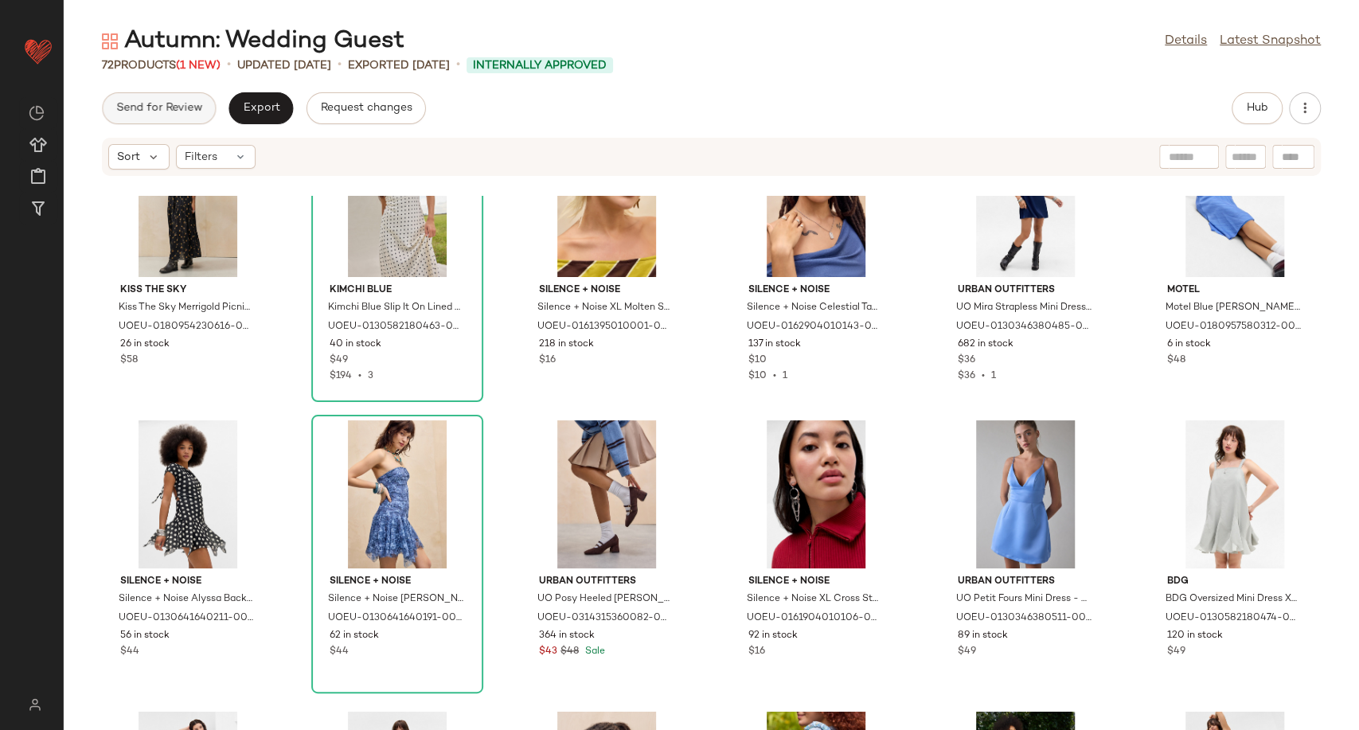
click at [175, 110] on span "Send for Review" at bounding box center [158, 108] width 87 height 13
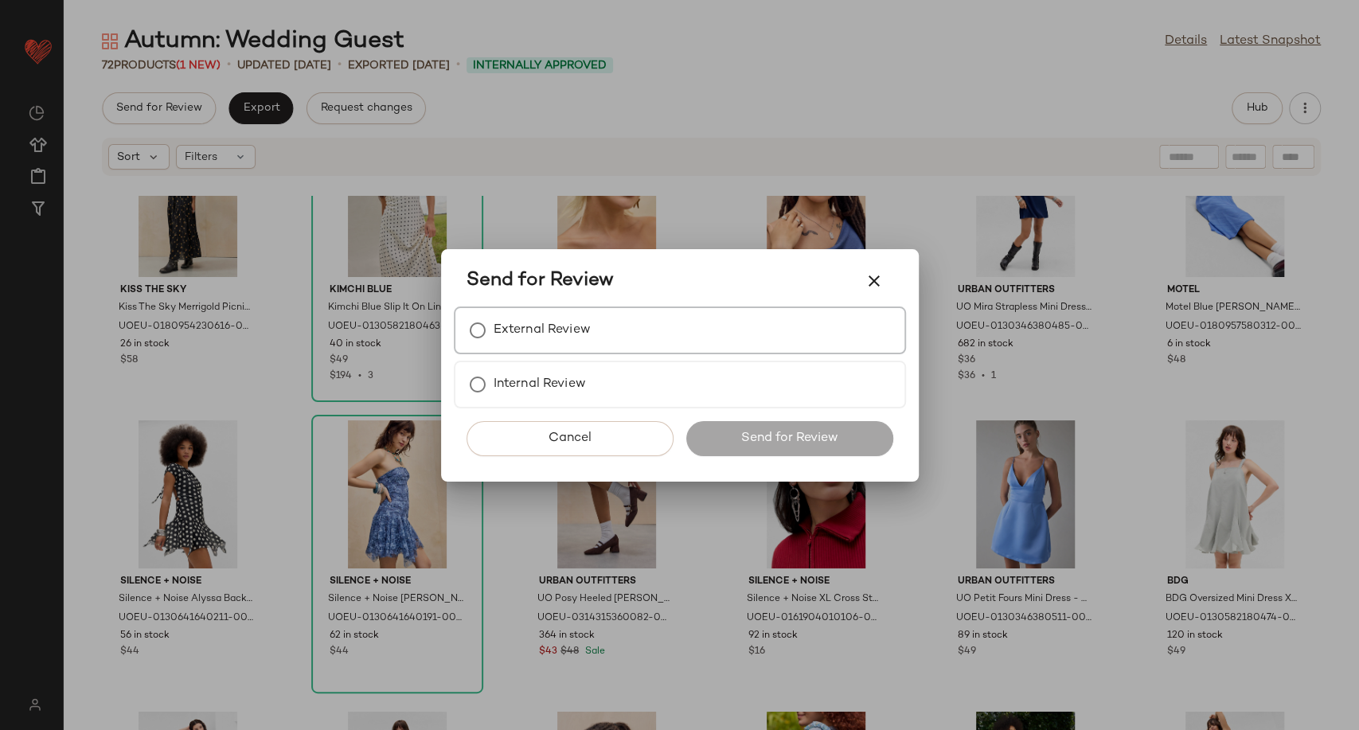
click at [523, 325] on label "External Review" at bounding box center [542, 330] width 97 height 32
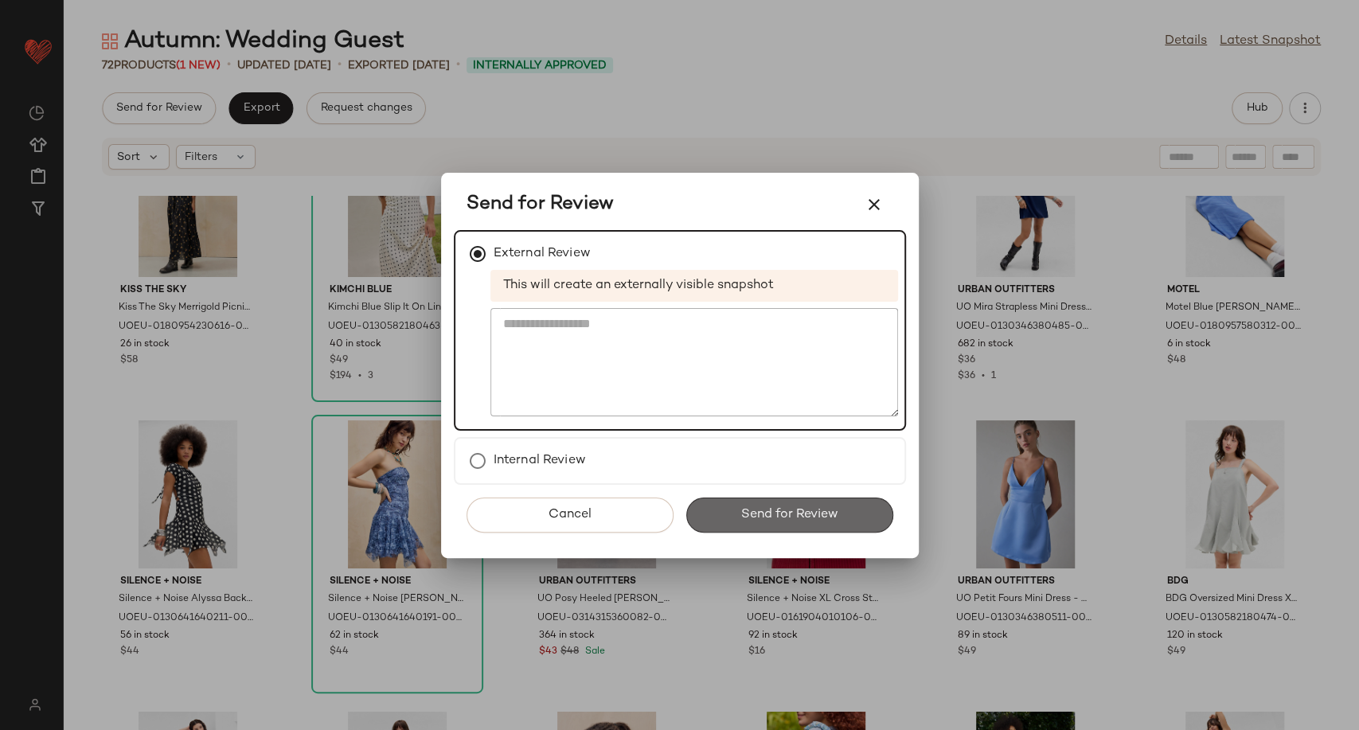
click at [777, 513] on span "Send for Review" at bounding box center [789, 514] width 98 height 15
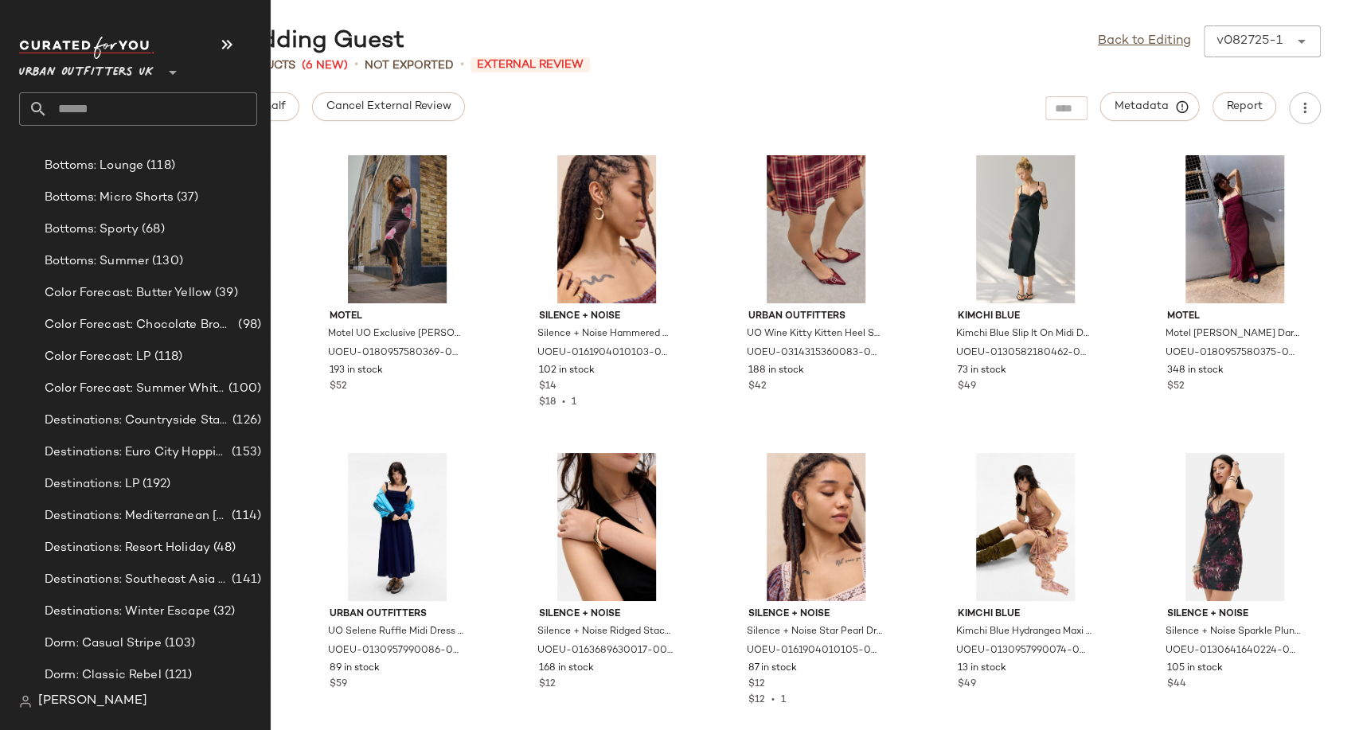
scroll to position [3273, 0]
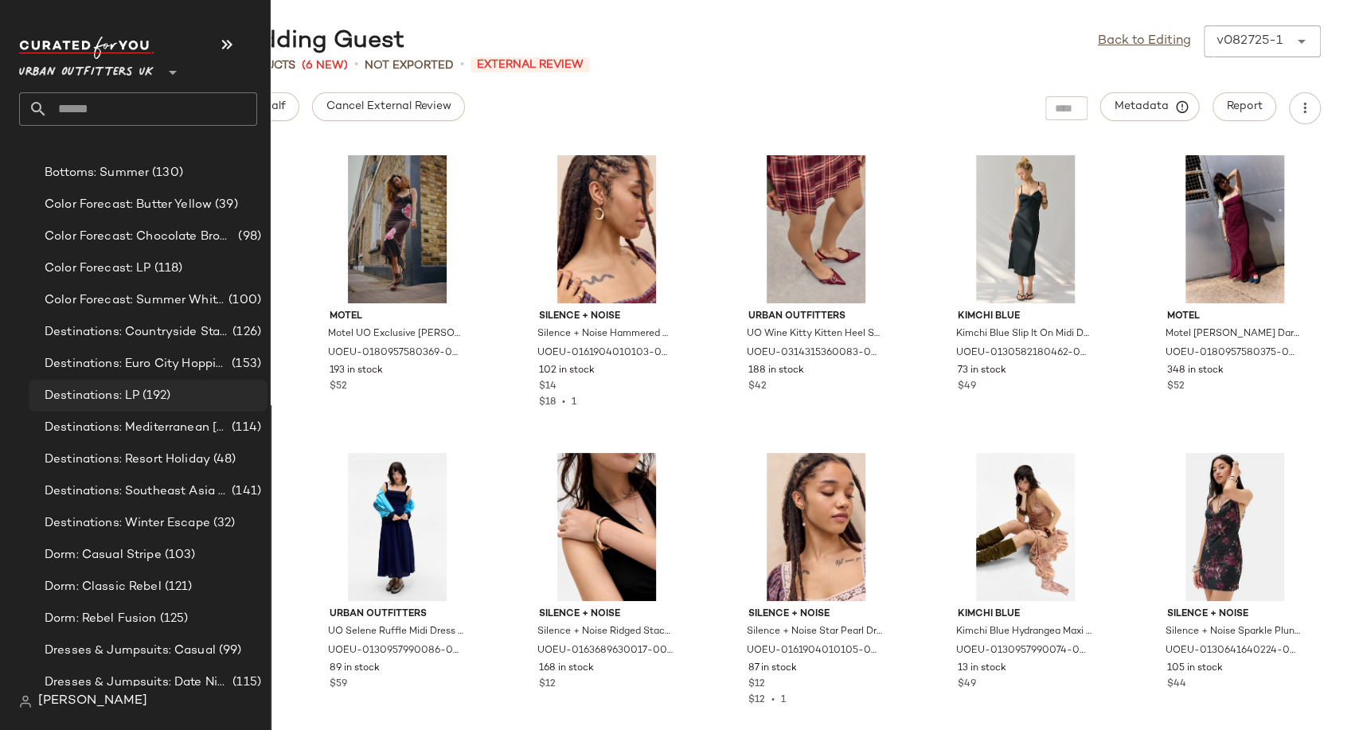
click at [78, 401] on span "Destinations: LP" at bounding box center [92, 396] width 95 height 18
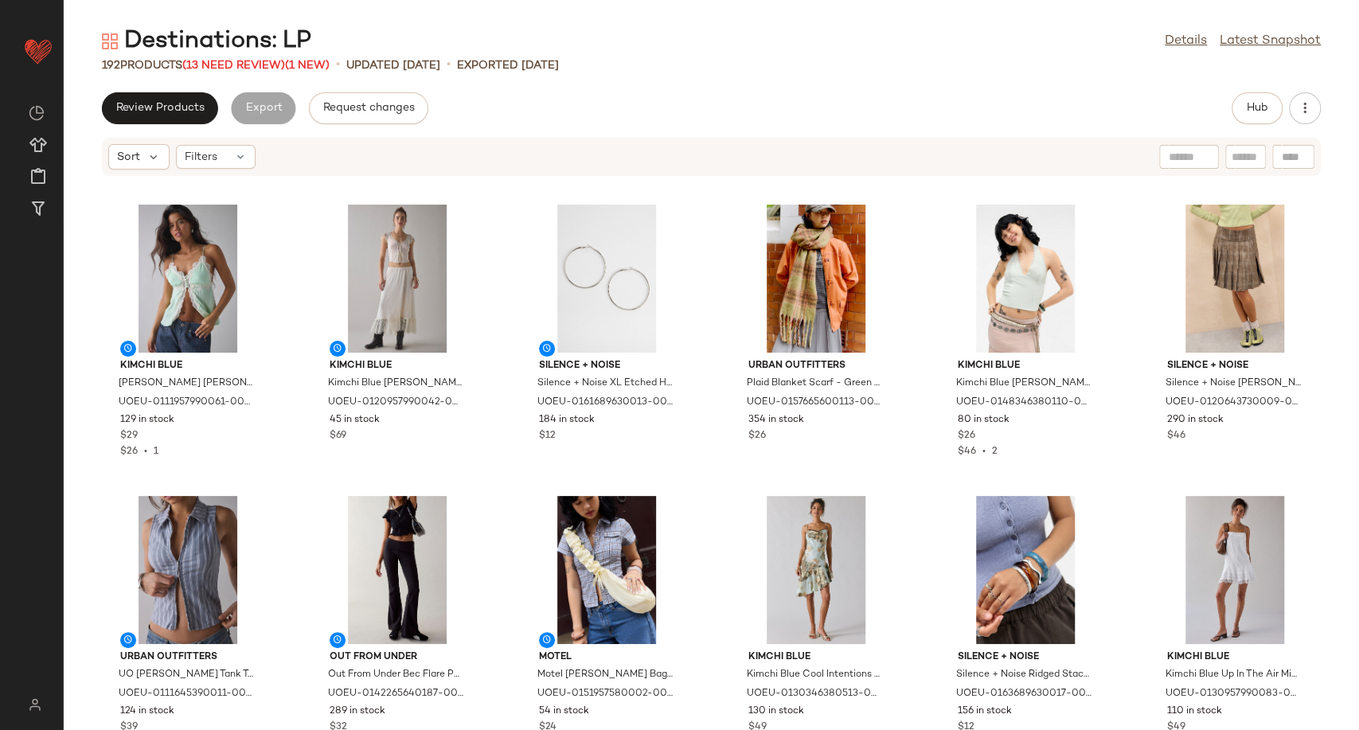
click at [215, 72] on div "192 Products (13 Need Review) (1 New)" at bounding box center [216, 65] width 228 height 17
click at [217, 66] on span "(13 Need Review)" at bounding box center [233, 66] width 103 height 12
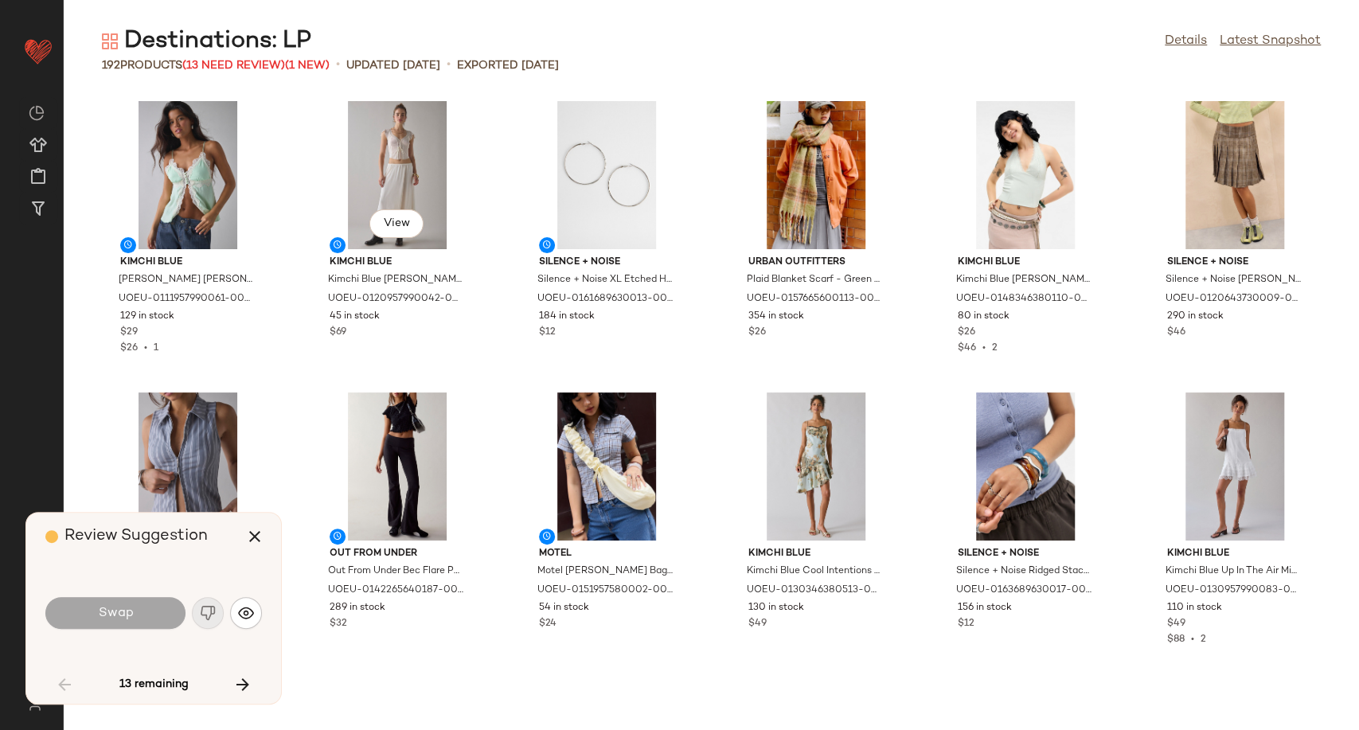
scroll to position [1457, 0]
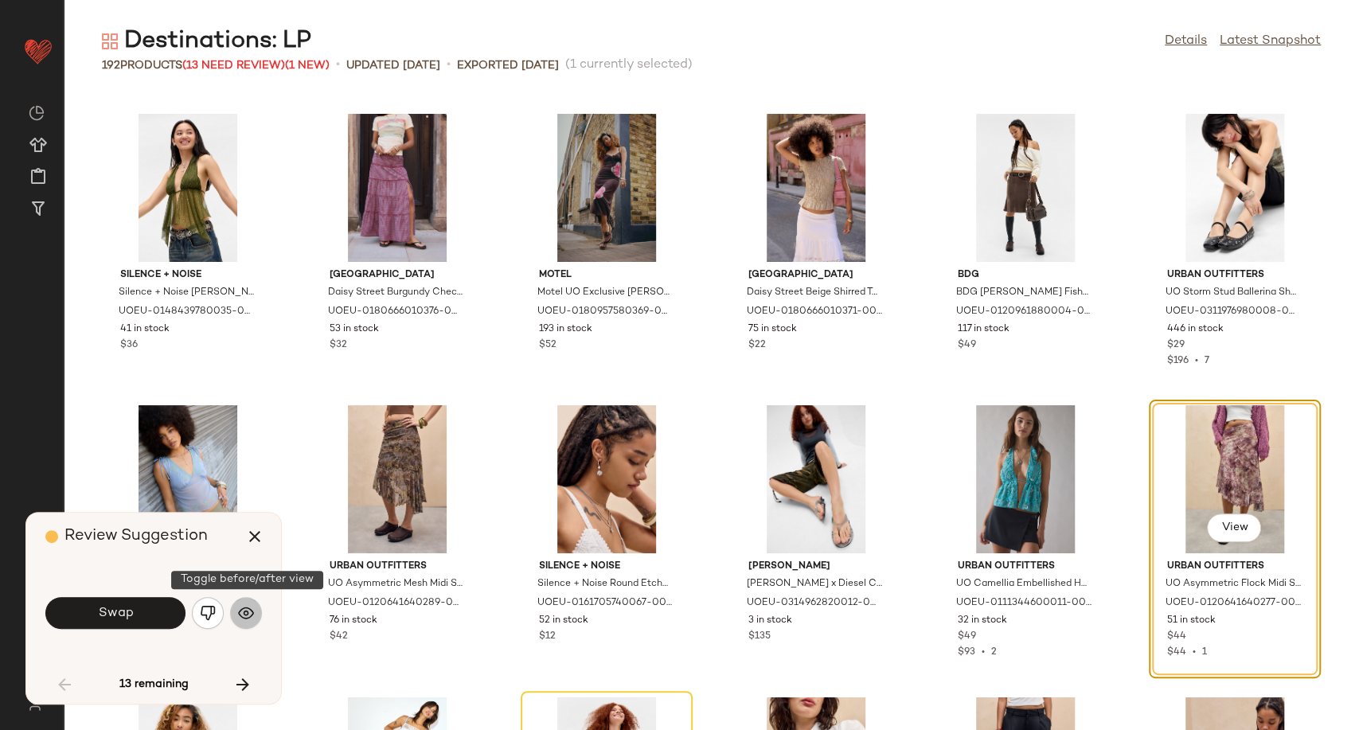
click at [238, 615] on img "button" at bounding box center [246, 613] width 16 height 16
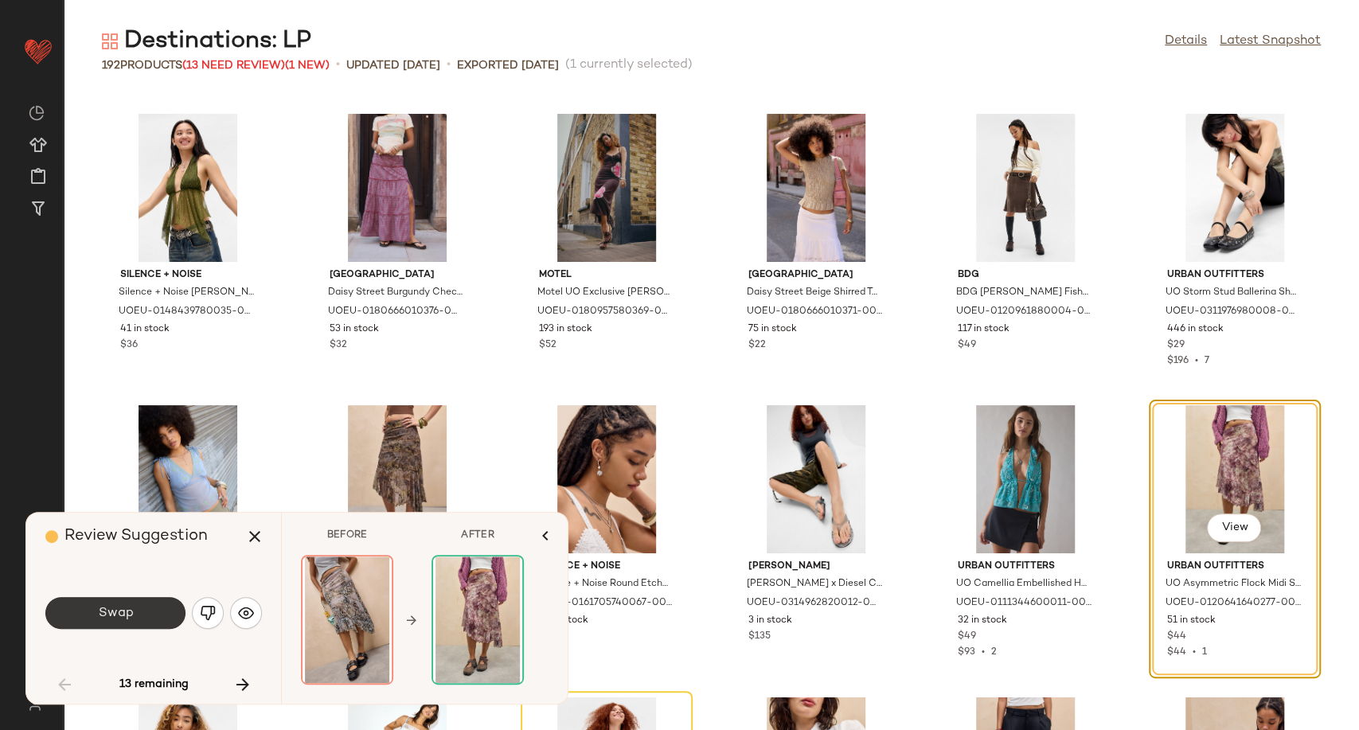
click at [134, 620] on button "Swap" at bounding box center [115, 613] width 140 height 32
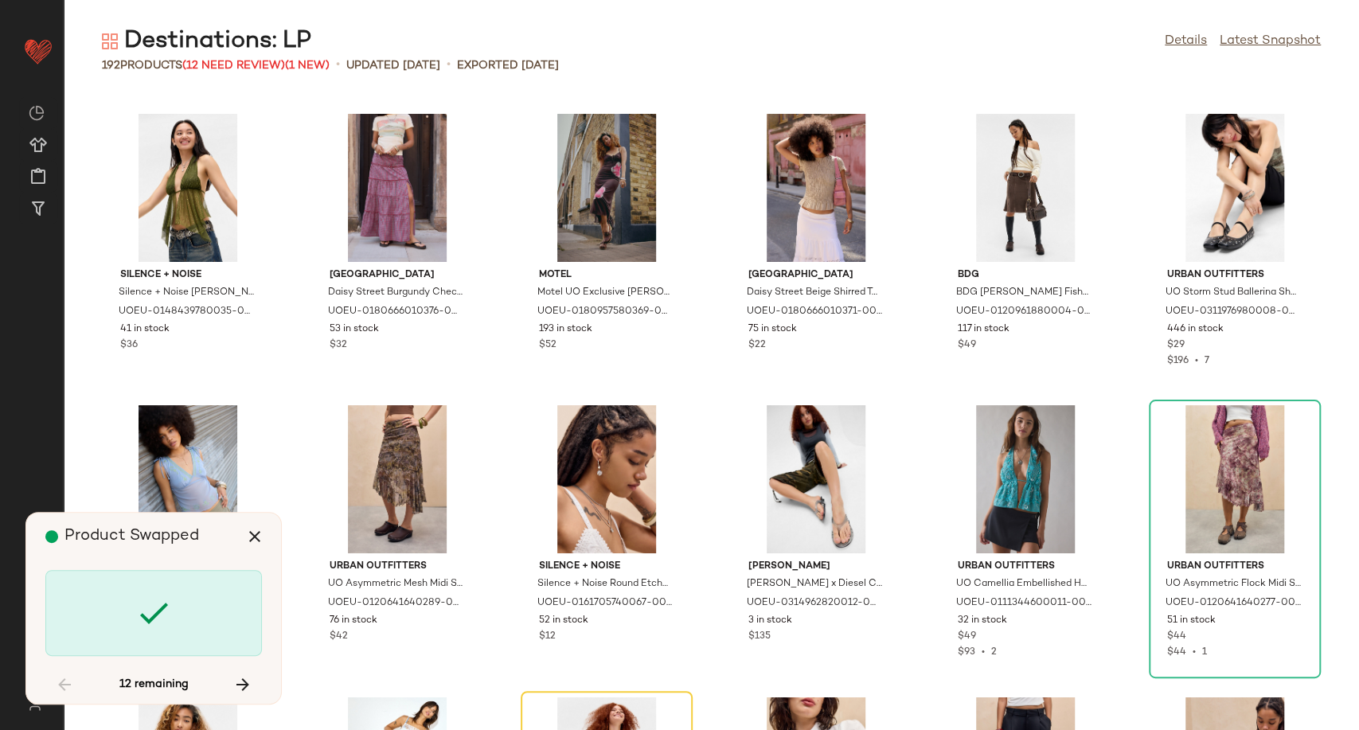
scroll to position [1748, 0]
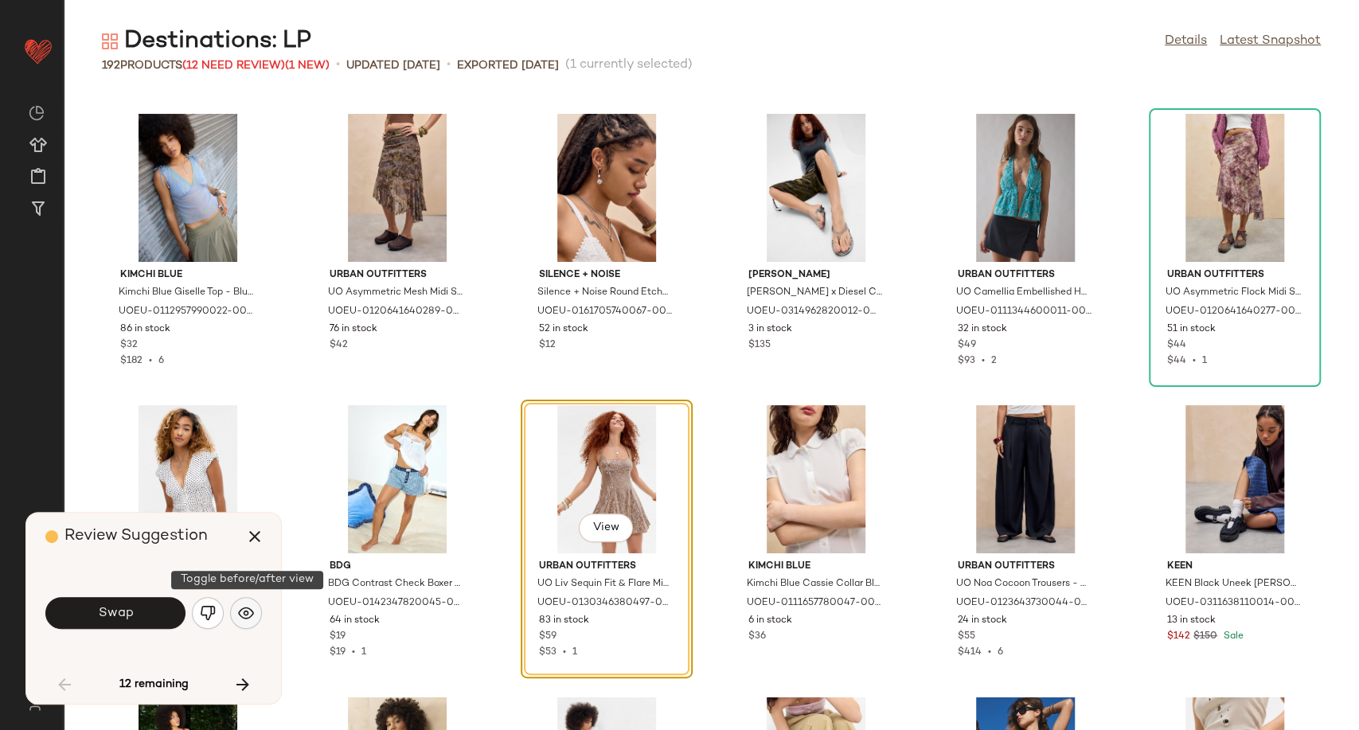
click at [248, 609] on img "button" at bounding box center [246, 613] width 16 height 16
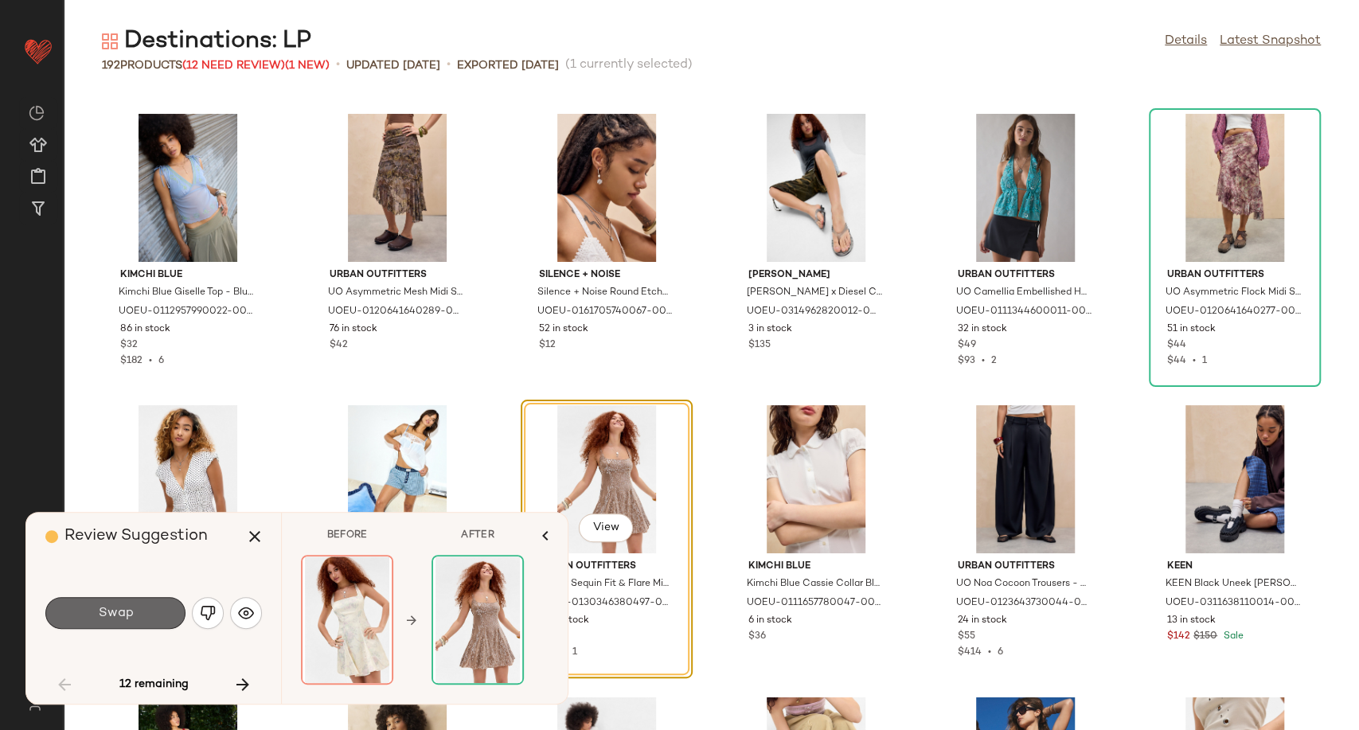
click at [134, 619] on button "Swap" at bounding box center [115, 613] width 140 height 32
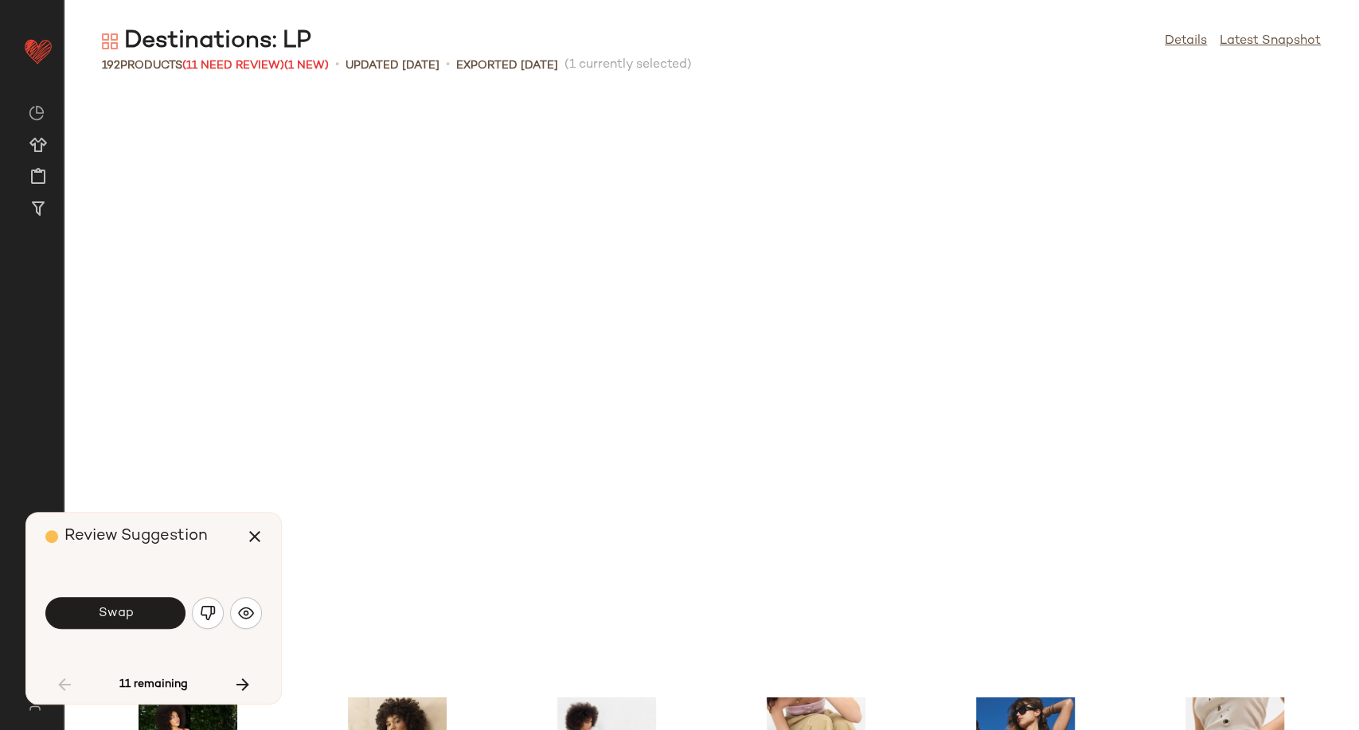
scroll to position [2331, 0]
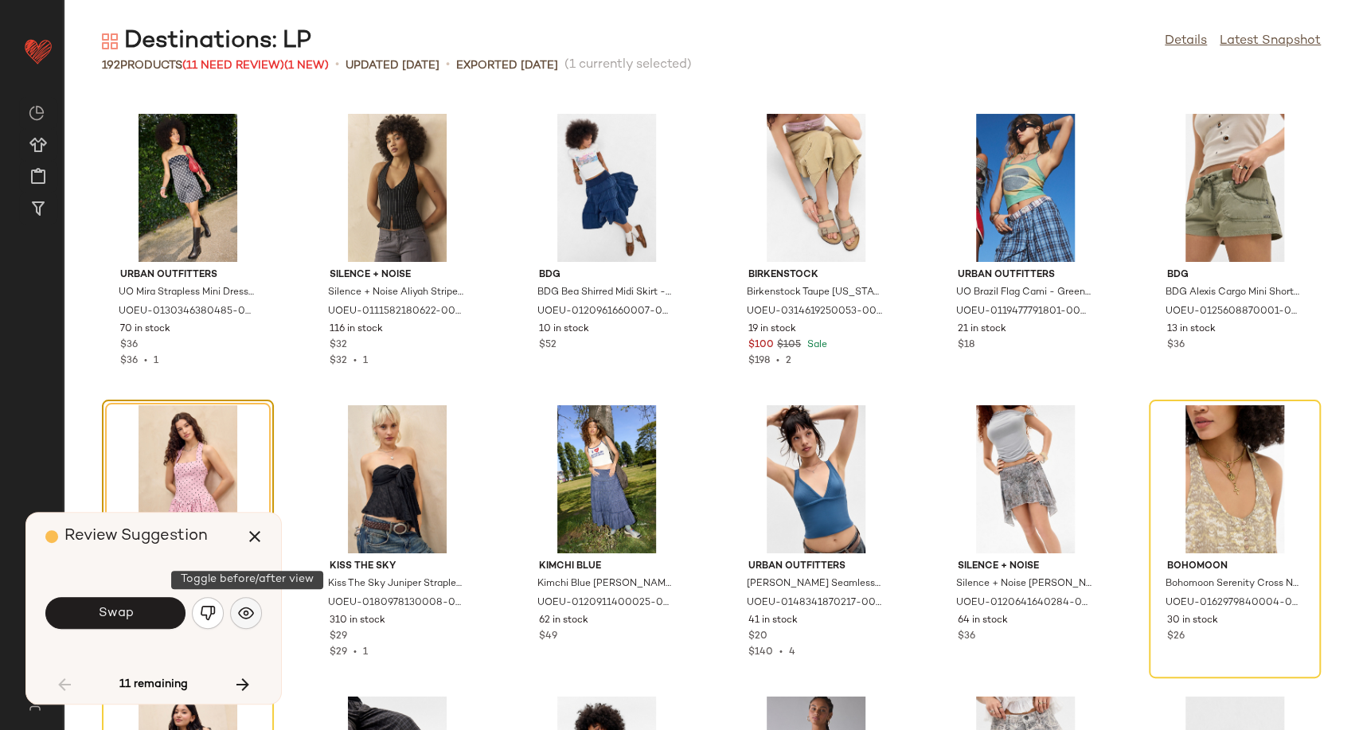
click at [242, 616] on img "button" at bounding box center [246, 613] width 16 height 16
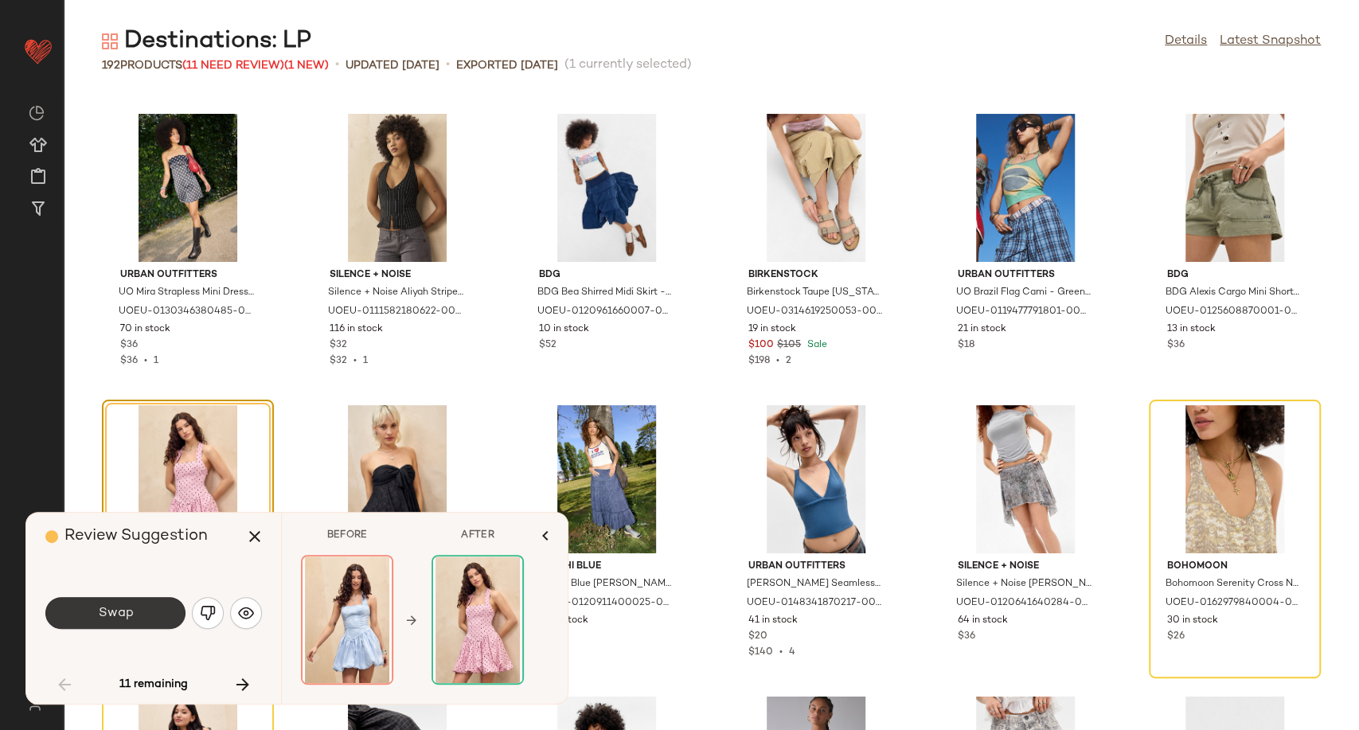
click at [178, 616] on button "Swap" at bounding box center [115, 613] width 140 height 32
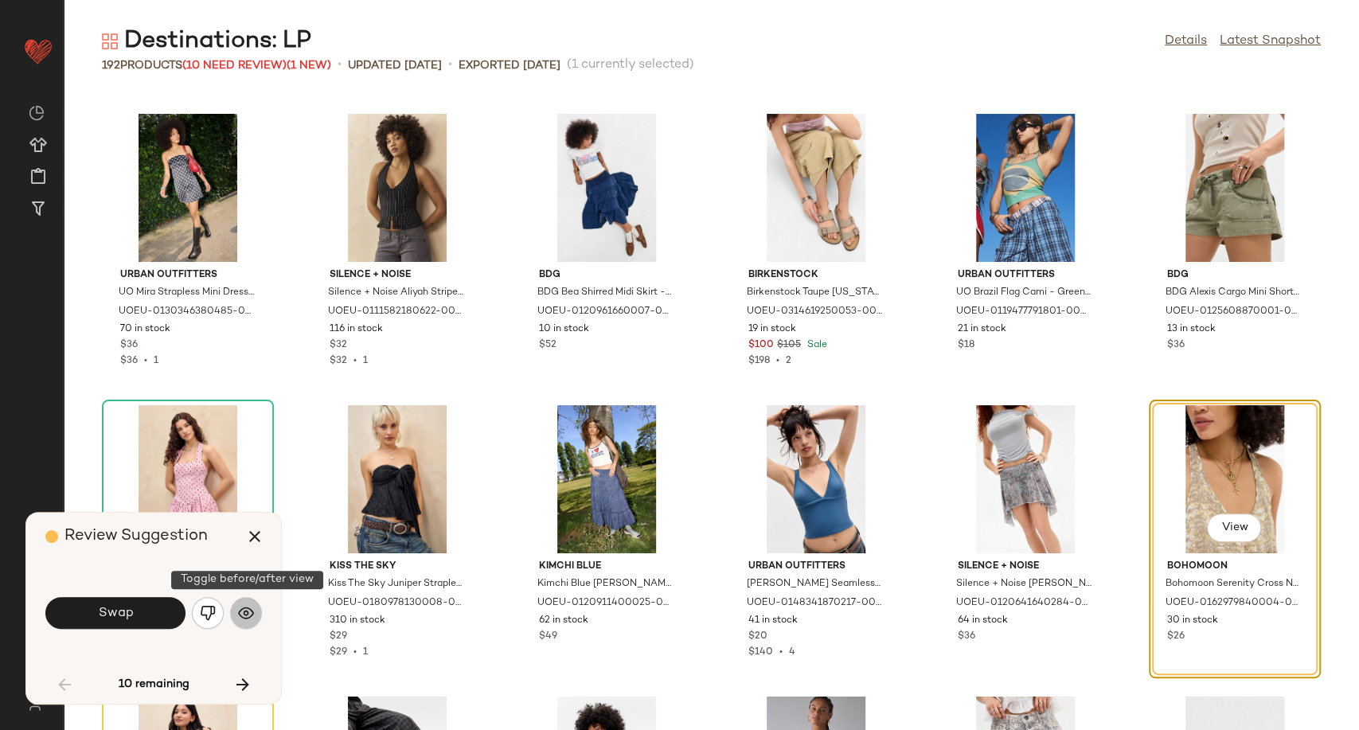
click at [250, 615] on img "button" at bounding box center [246, 613] width 16 height 16
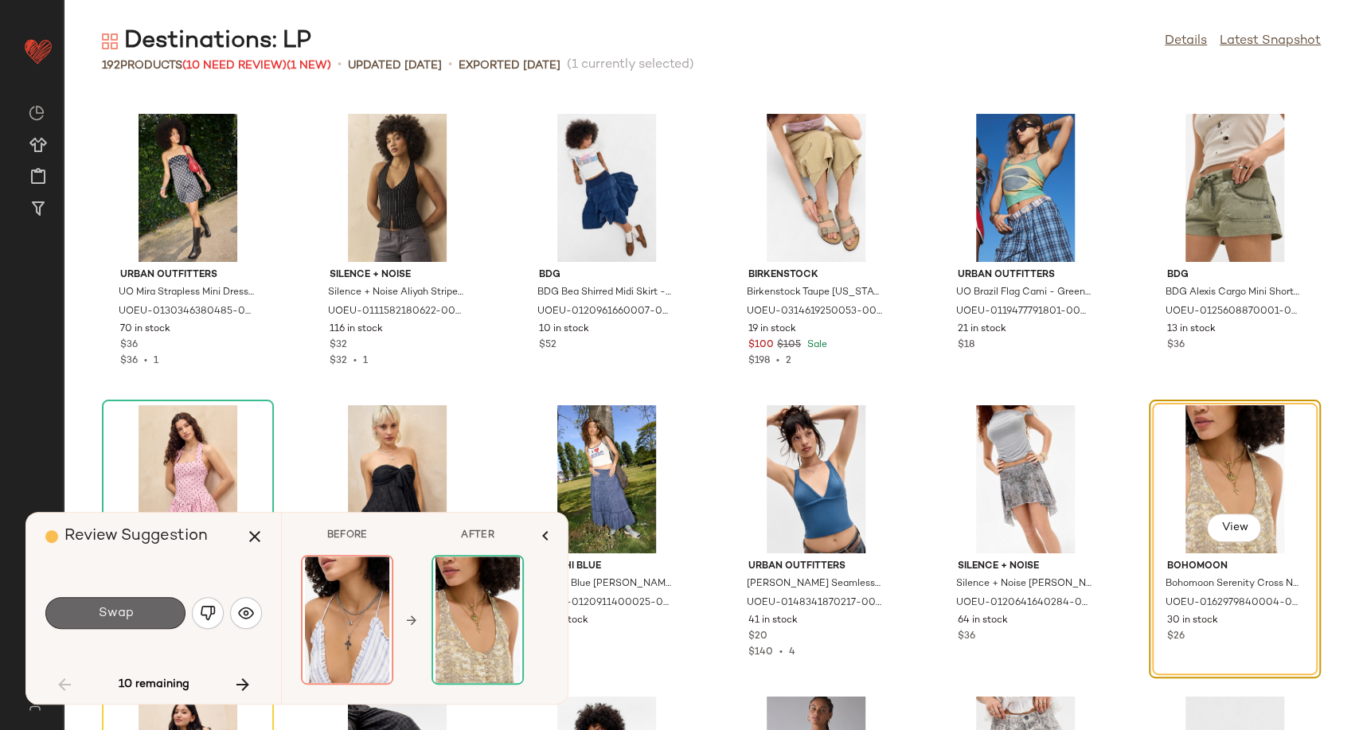
click at [157, 615] on button "Swap" at bounding box center [115, 613] width 140 height 32
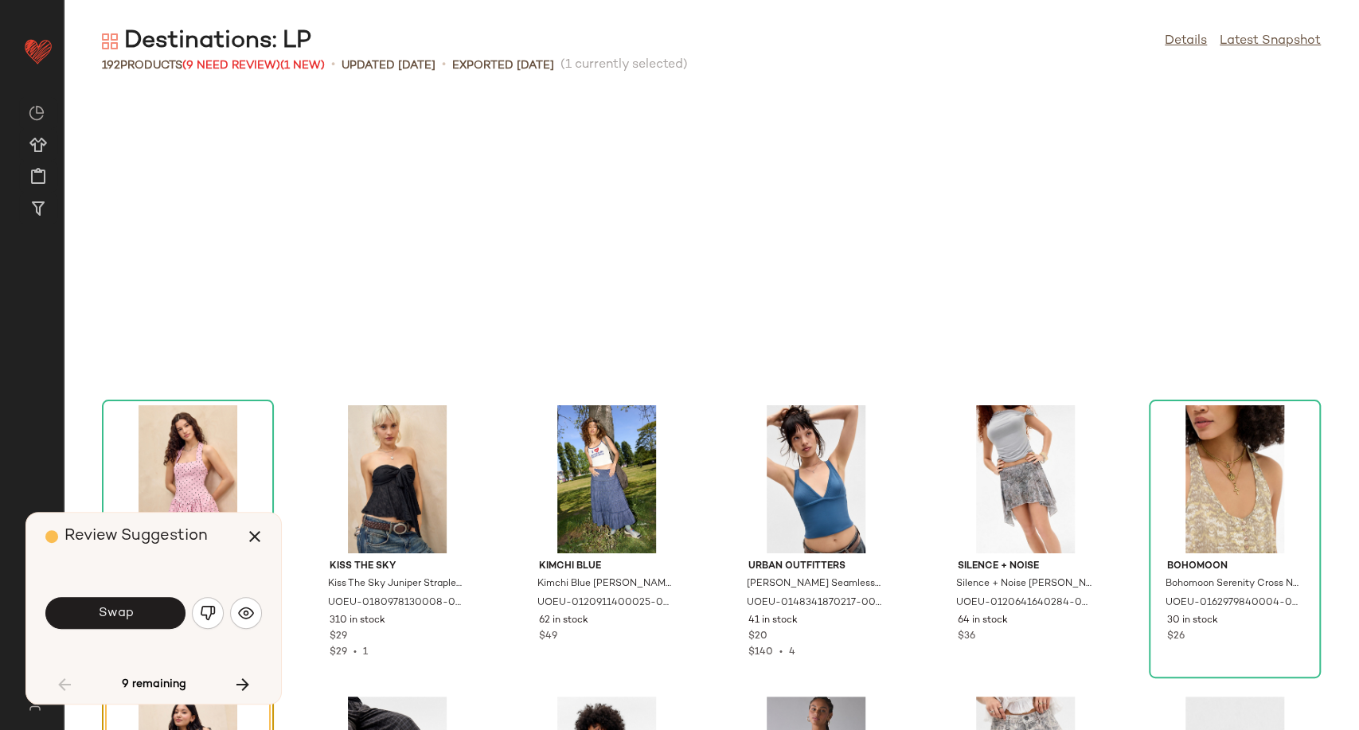
scroll to position [2622, 0]
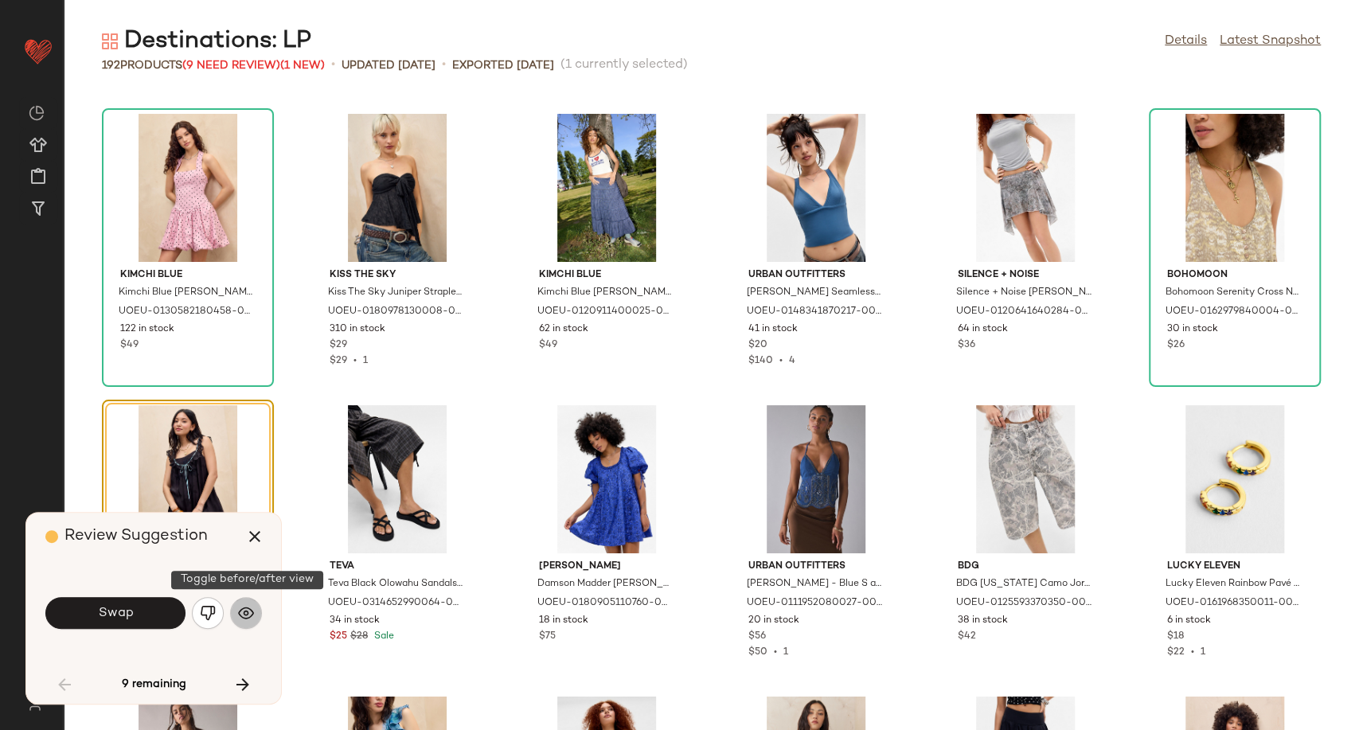
click at [242, 612] on img "button" at bounding box center [246, 613] width 16 height 16
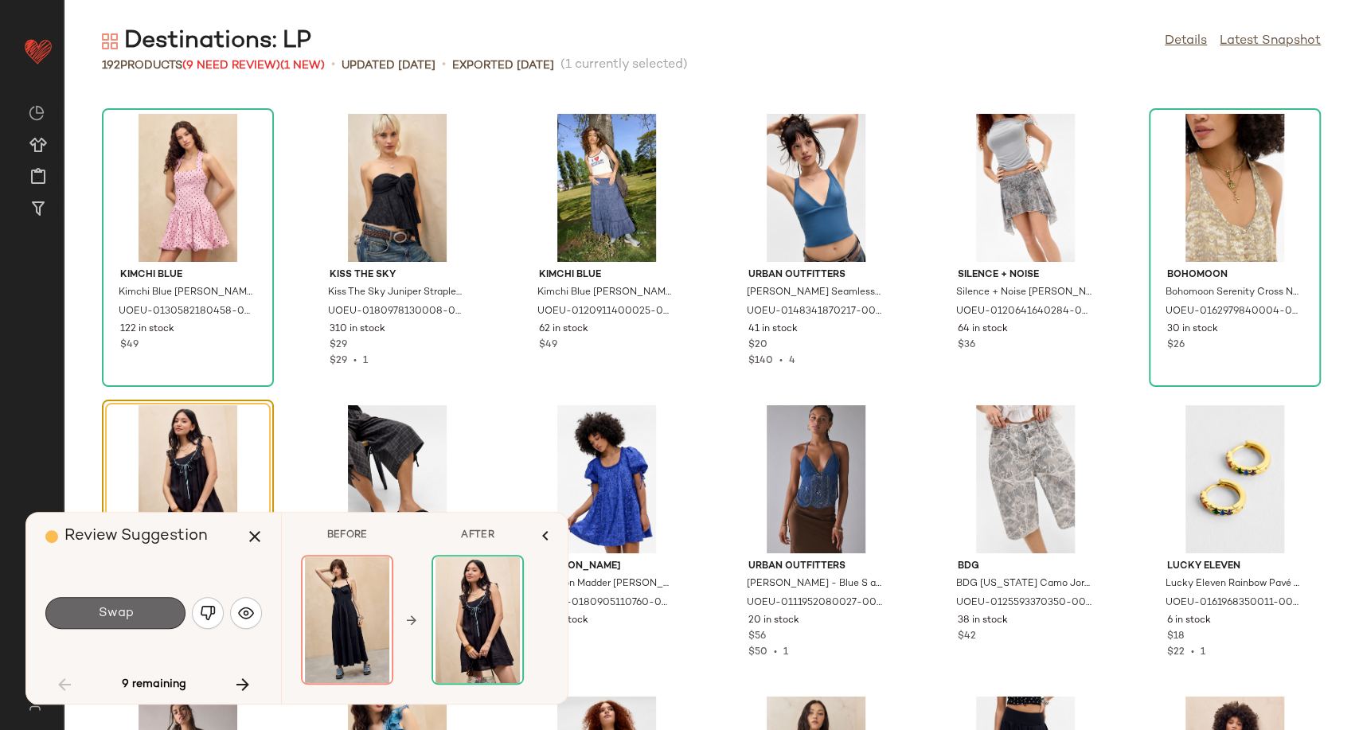
click at [156, 617] on button "Swap" at bounding box center [115, 613] width 140 height 32
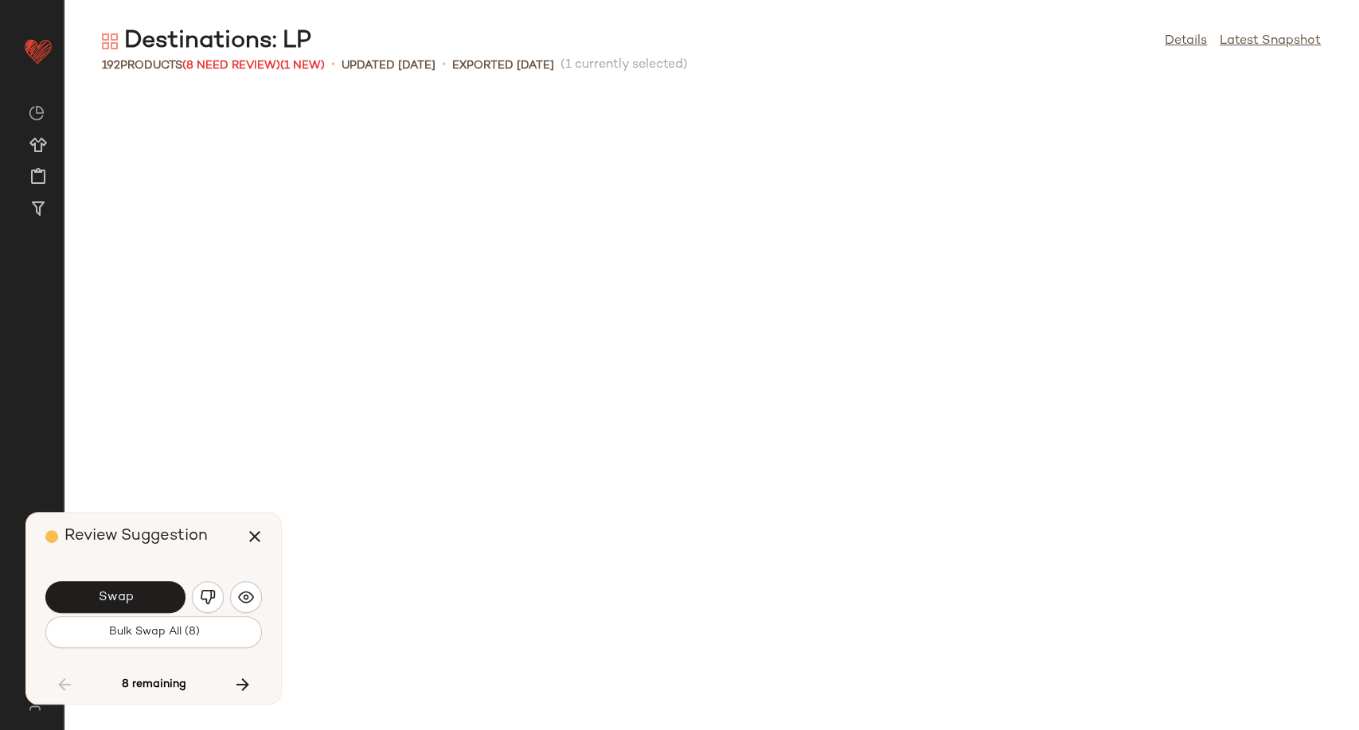
scroll to position [3496, 0]
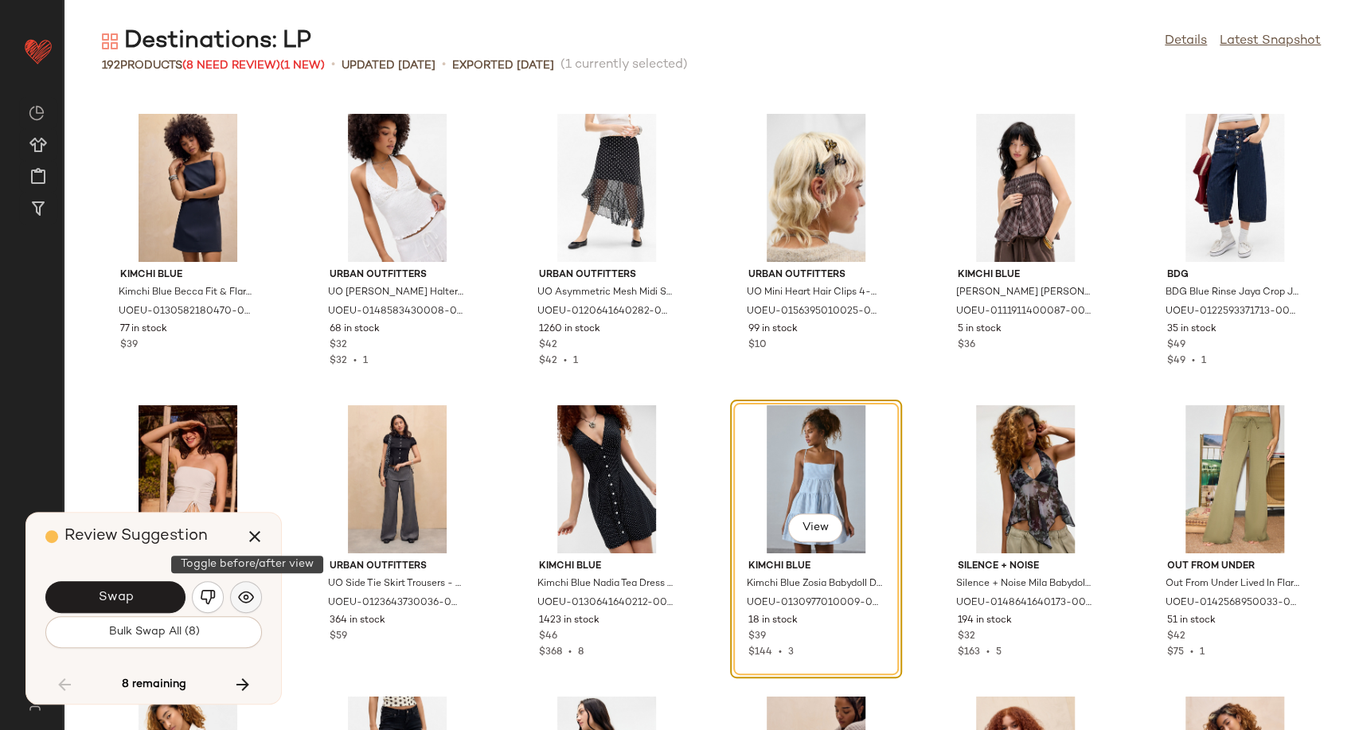
click at [248, 594] on img "button" at bounding box center [246, 597] width 16 height 16
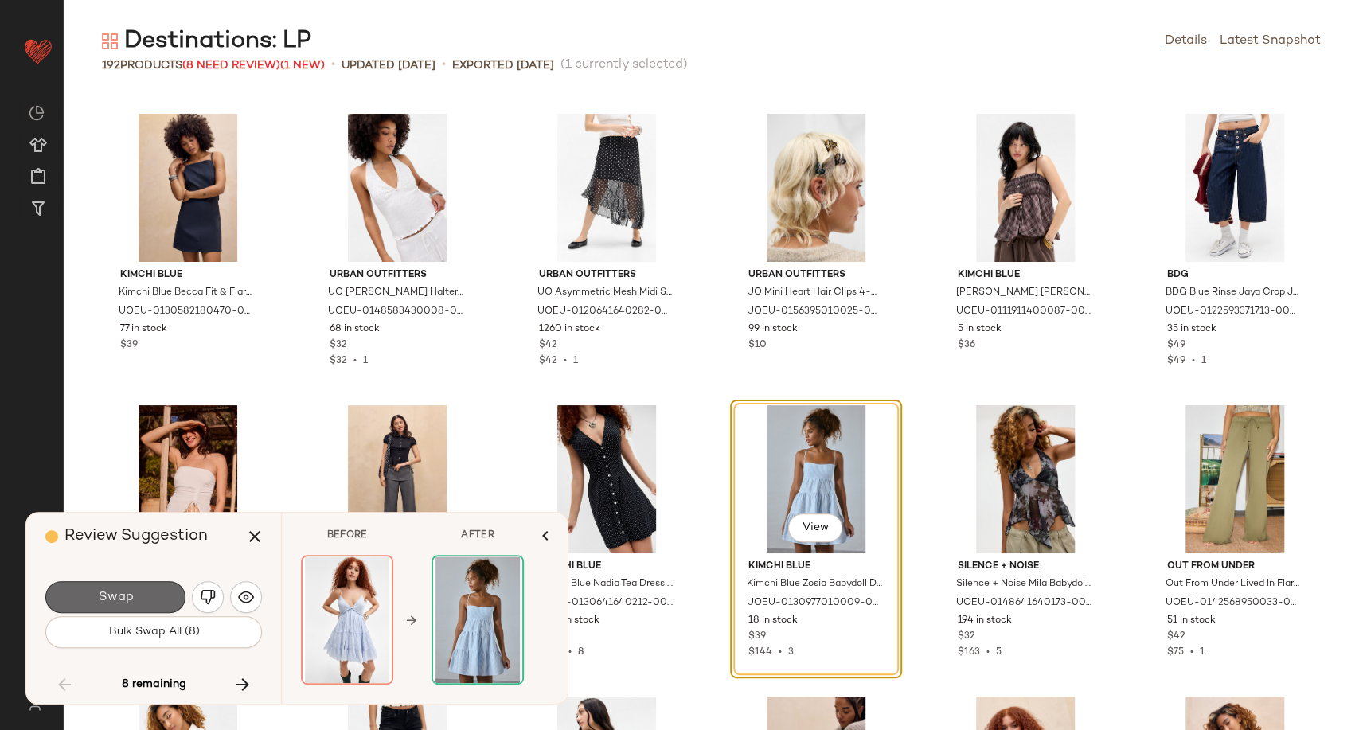
click at [161, 600] on button "Swap" at bounding box center [115, 597] width 140 height 32
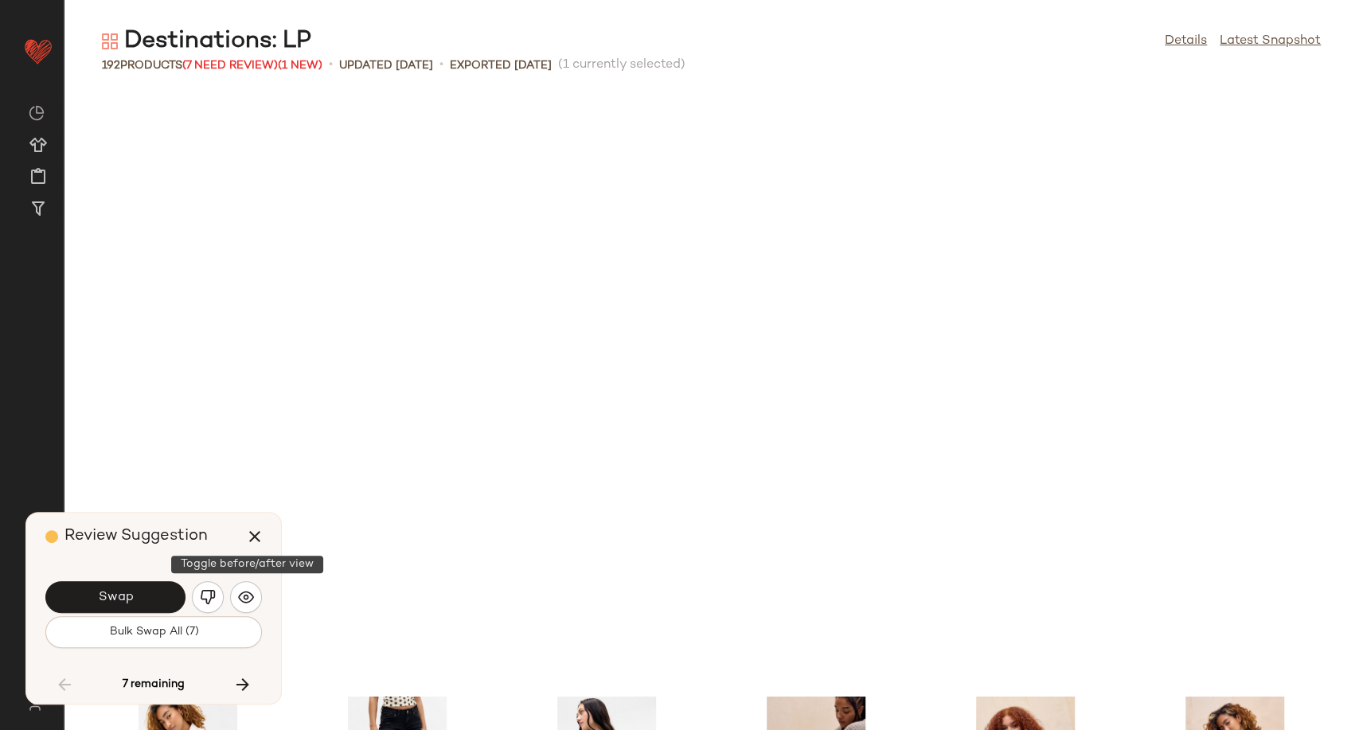
scroll to position [4079, 0]
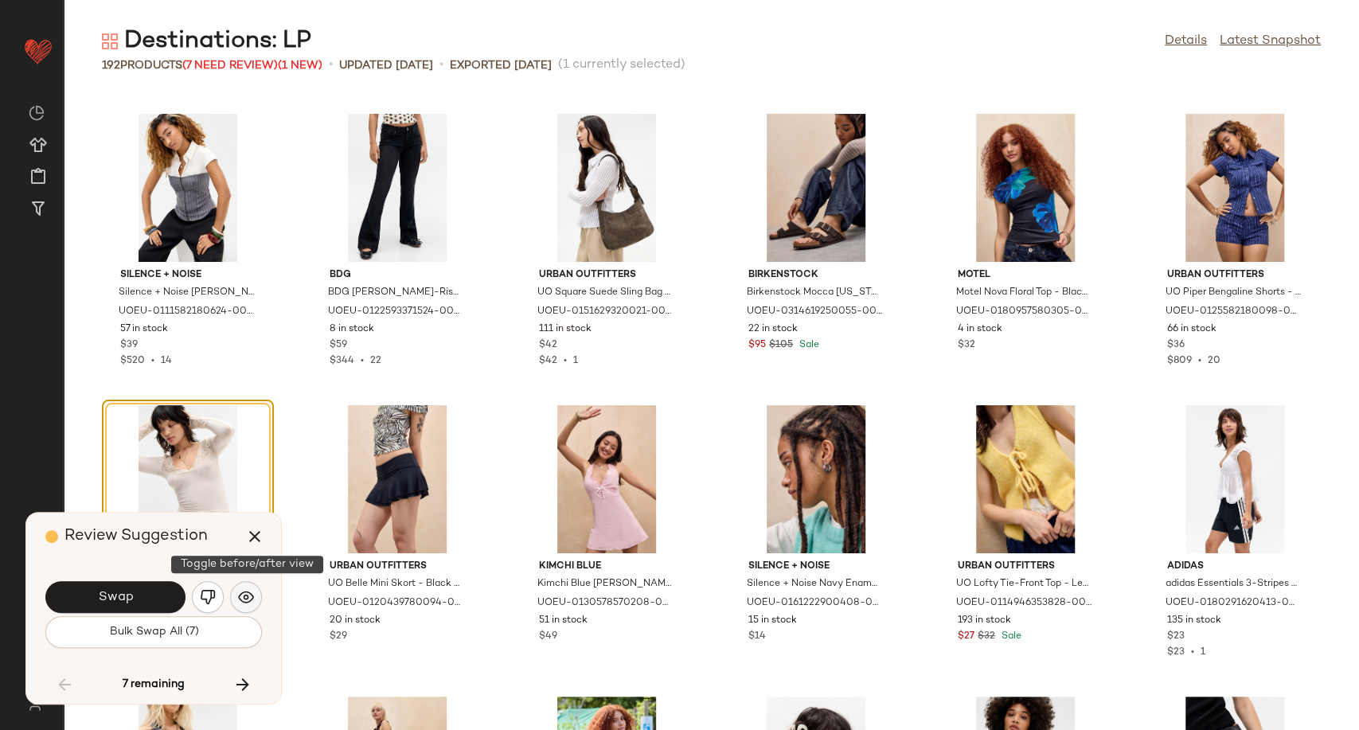
click at [248, 603] on img "button" at bounding box center [246, 597] width 16 height 16
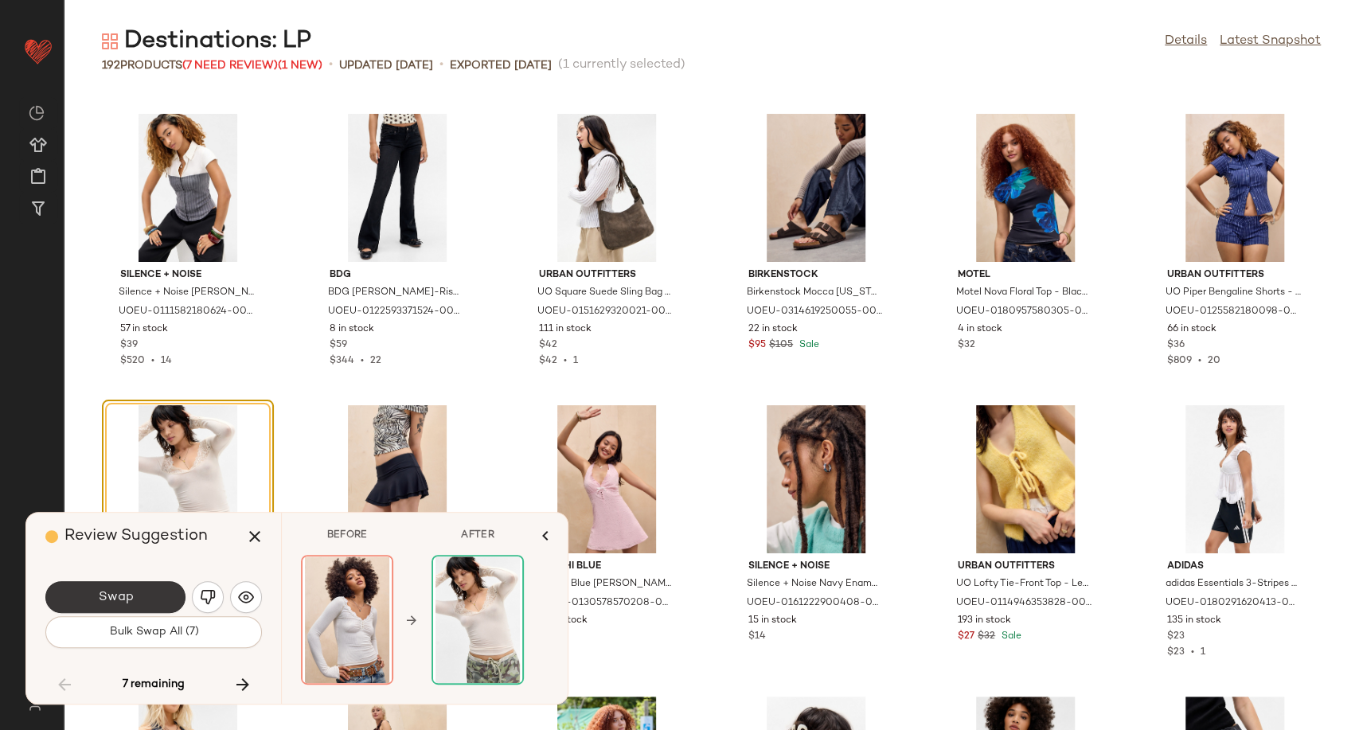
click at [153, 601] on button "Swap" at bounding box center [115, 597] width 140 height 32
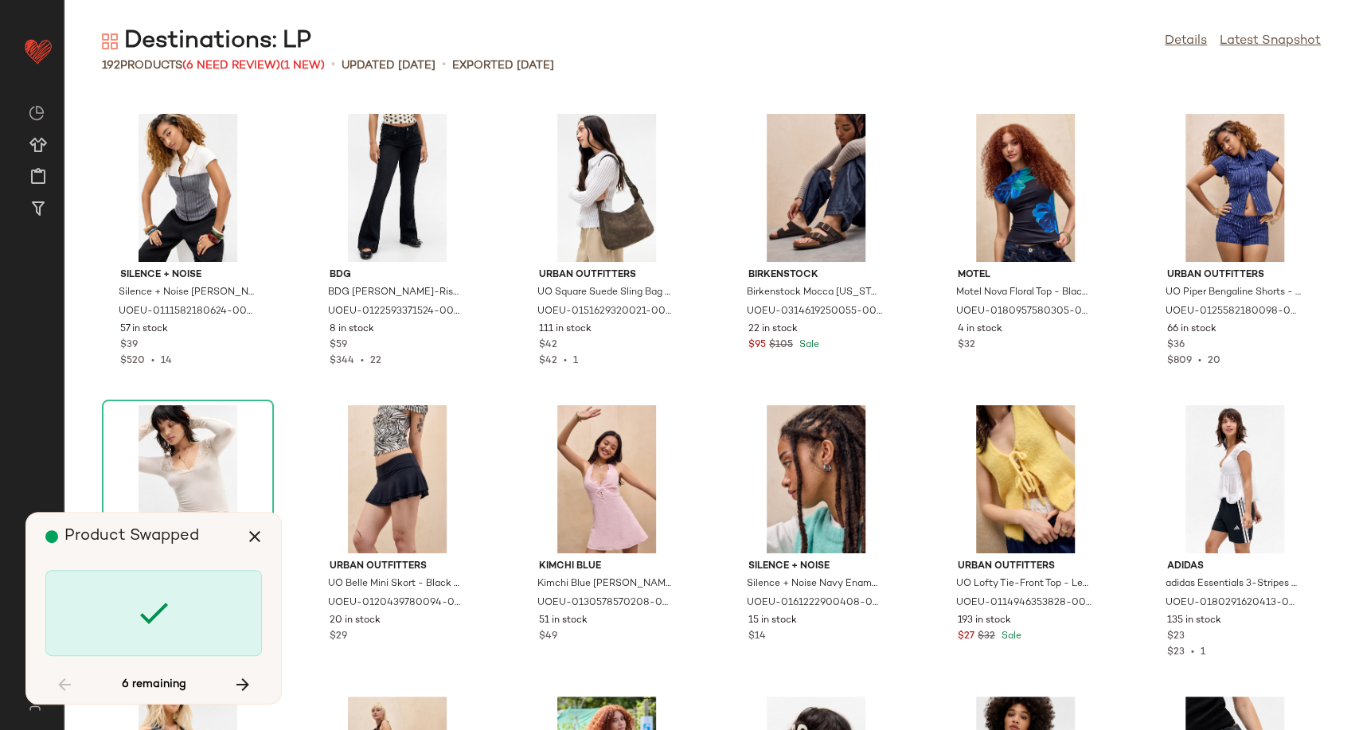
scroll to position [5827, 0]
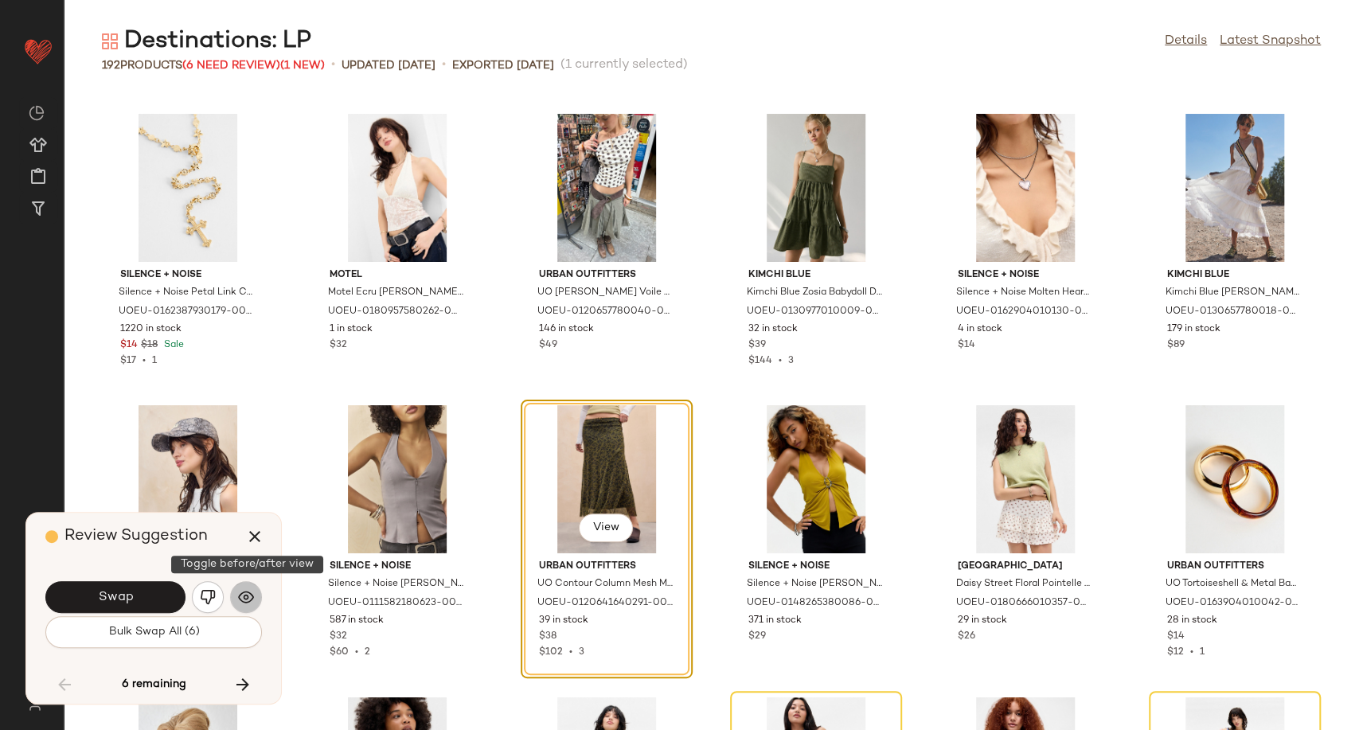
click at [240, 592] on img "button" at bounding box center [246, 597] width 16 height 16
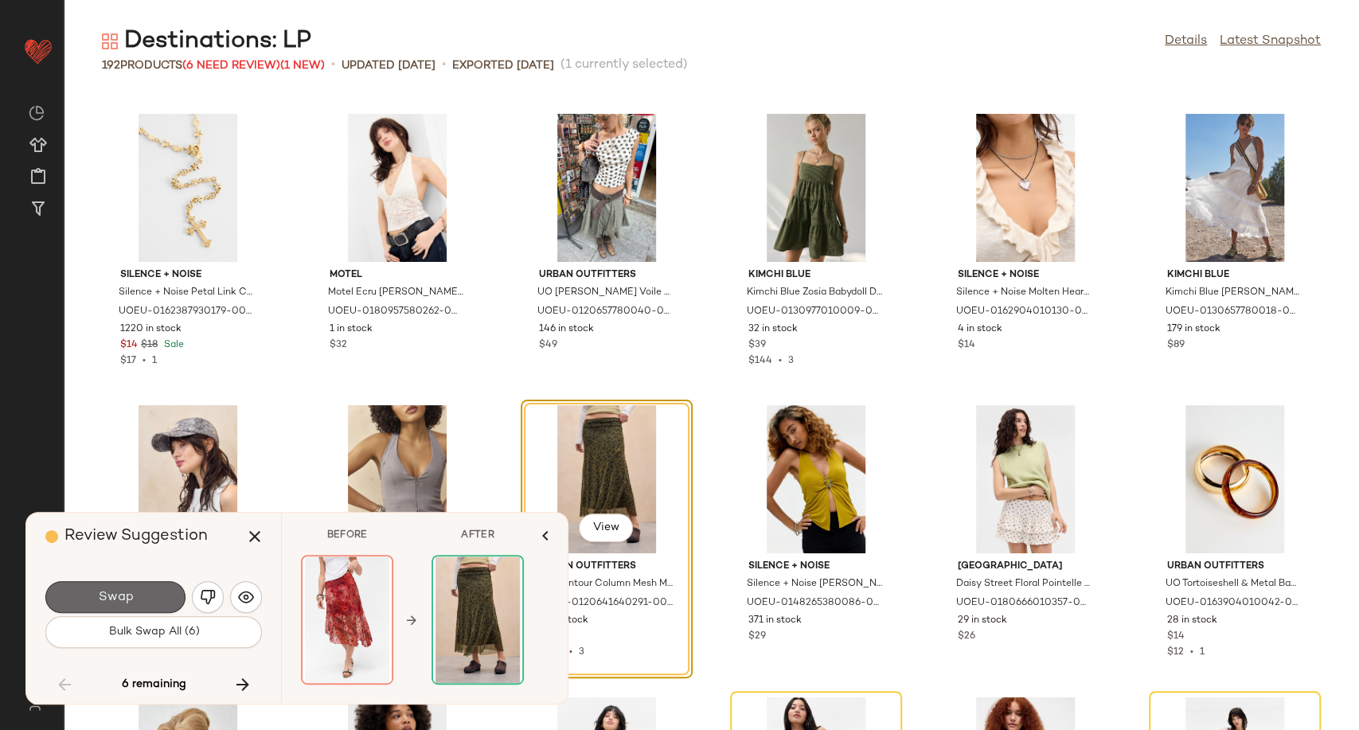
click at [136, 599] on button "Swap" at bounding box center [115, 597] width 140 height 32
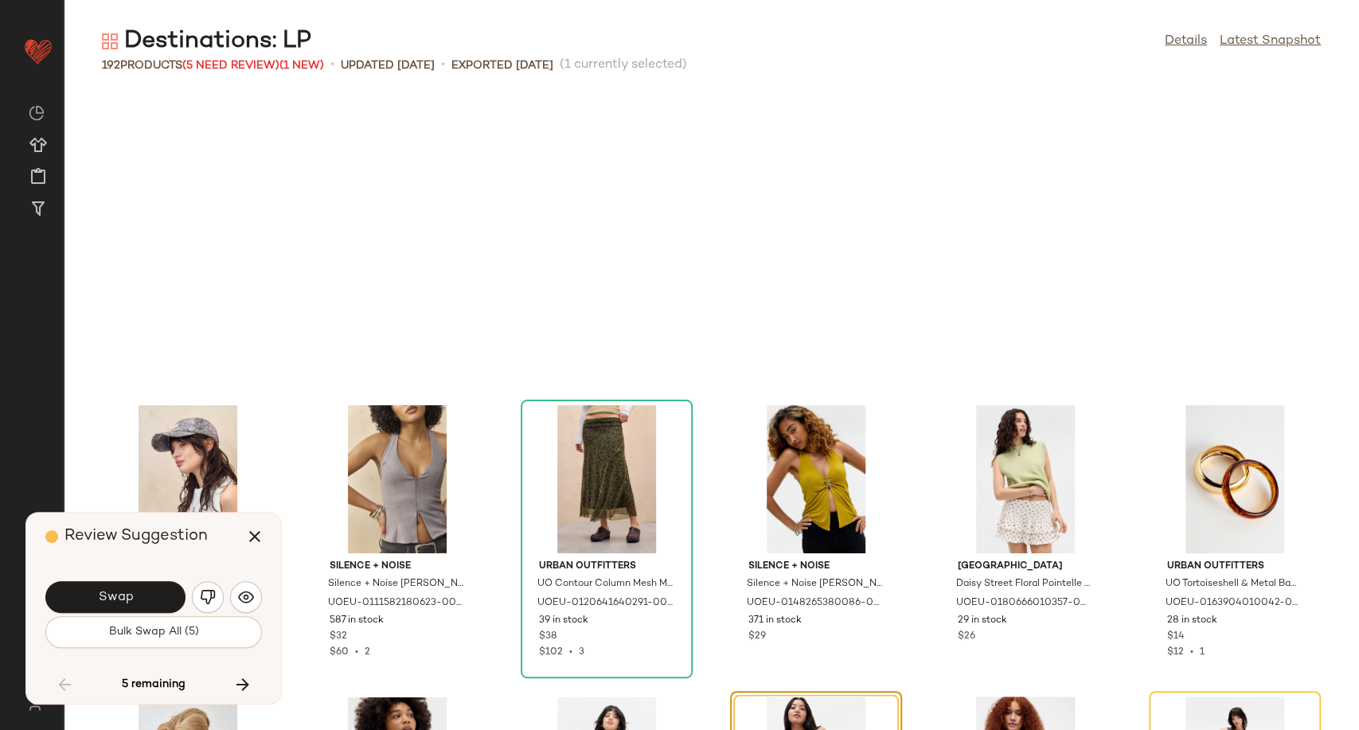
scroll to position [6118, 0]
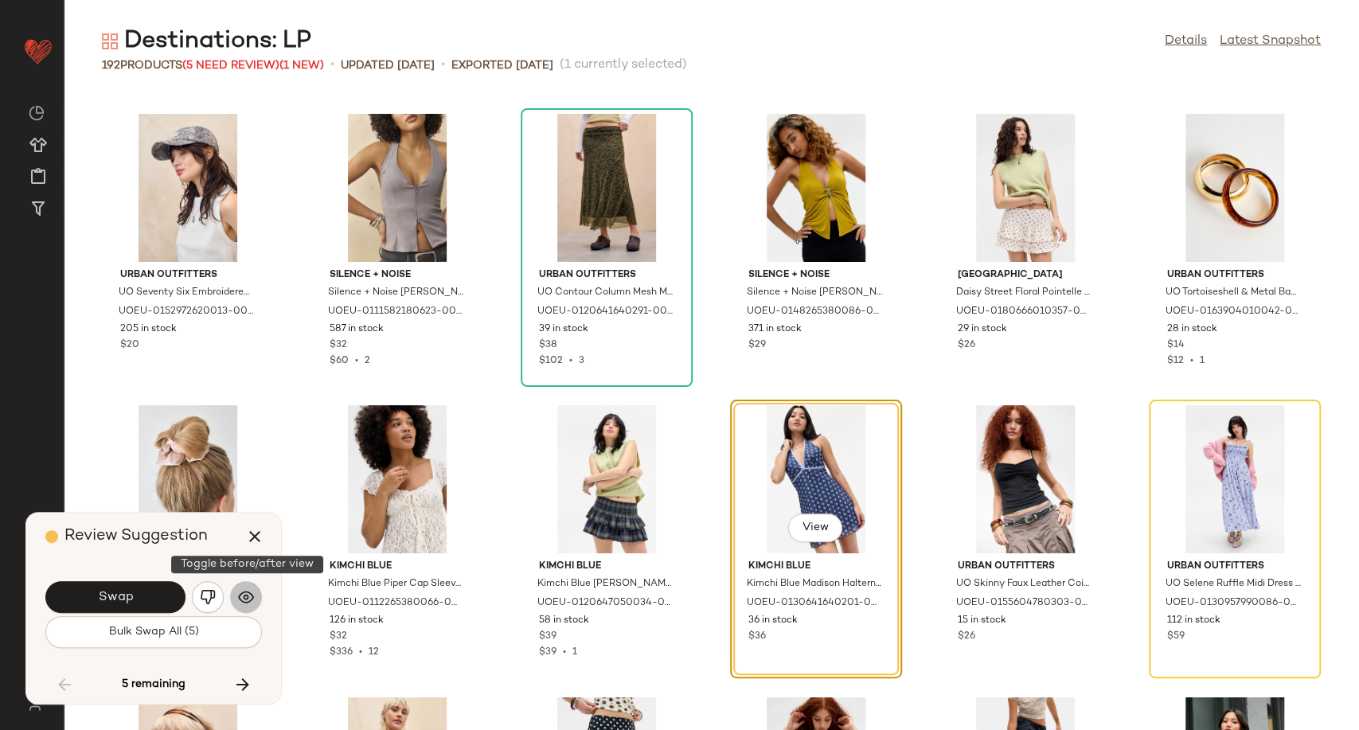
click at [255, 597] on button "button" at bounding box center [246, 597] width 32 height 32
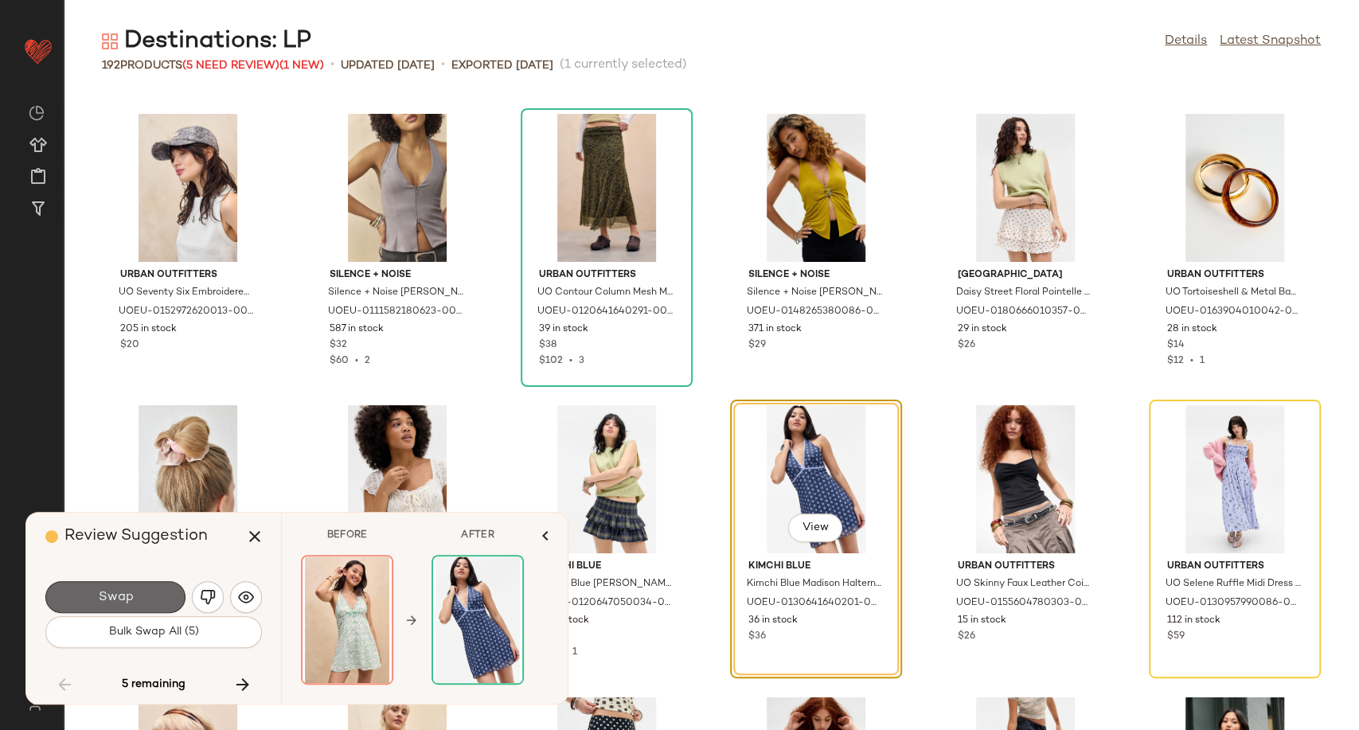
click at [178, 603] on button "Swap" at bounding box center [115, 597] width 140 height 32
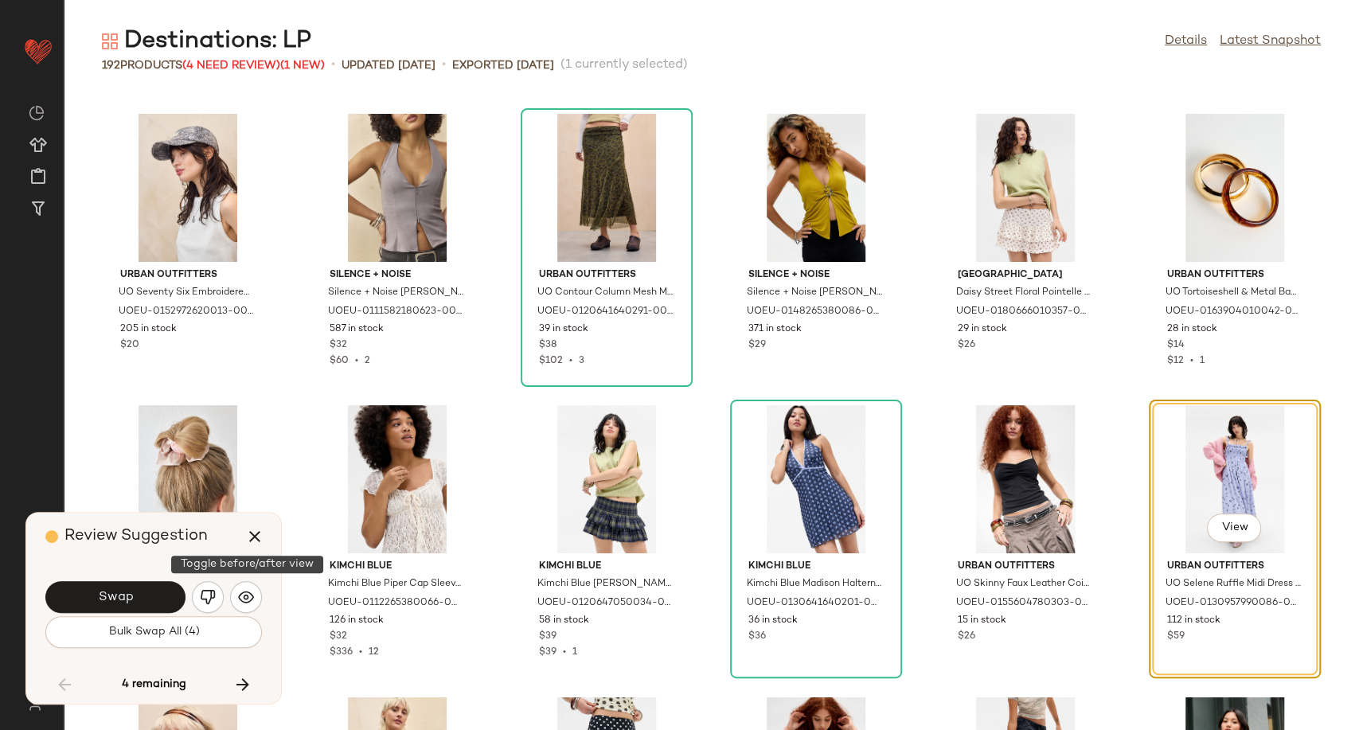
click at [256, 603] on button "button" at bounding box center [246, 597] width 32 height 32
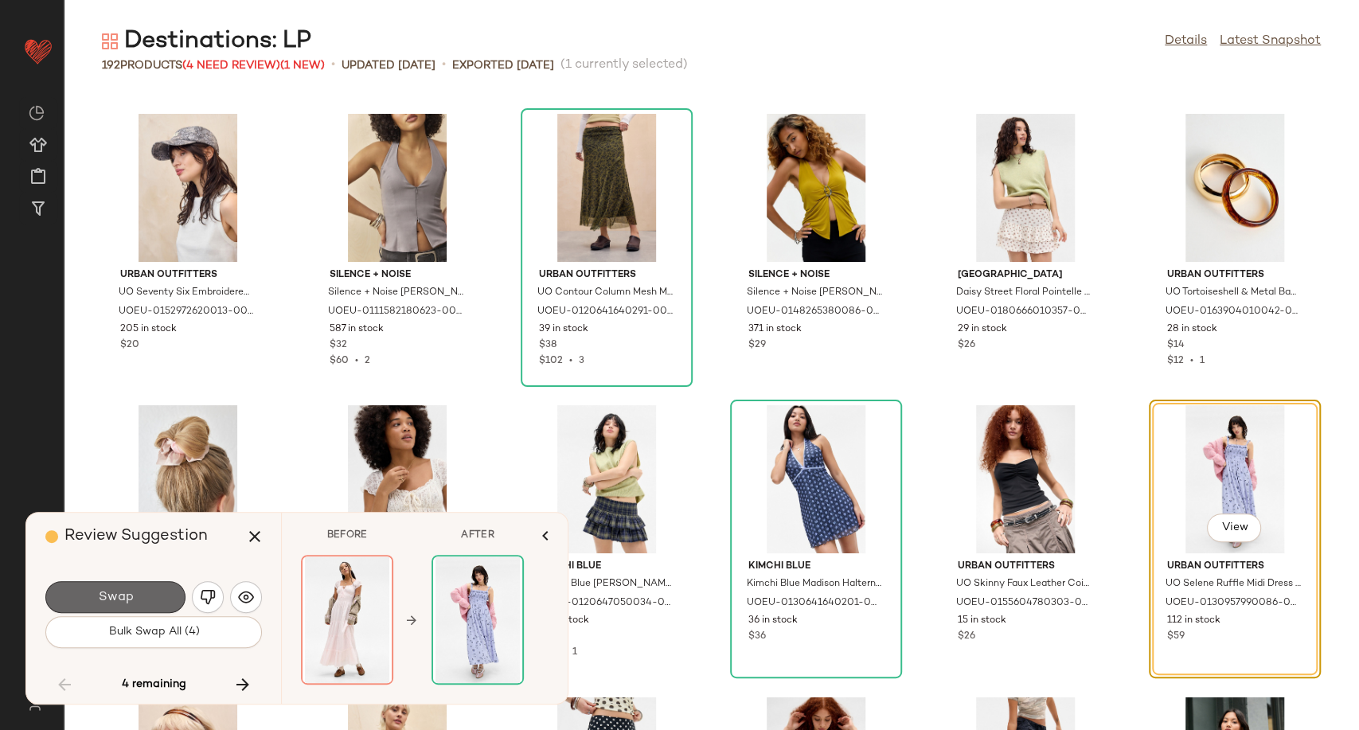
click at [142, 603] on button "Swap" at bounding box center [115, 597] width 140 height 32
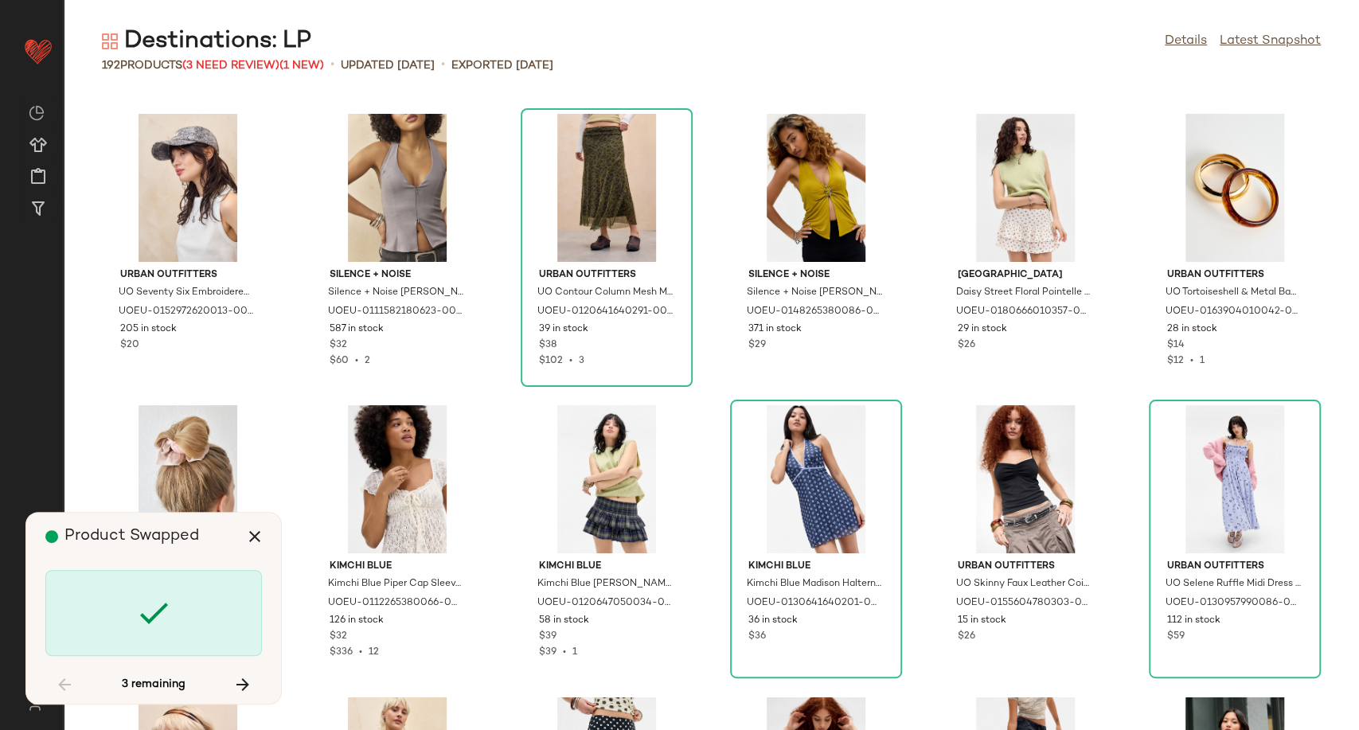
scroll to position [7284, 0]
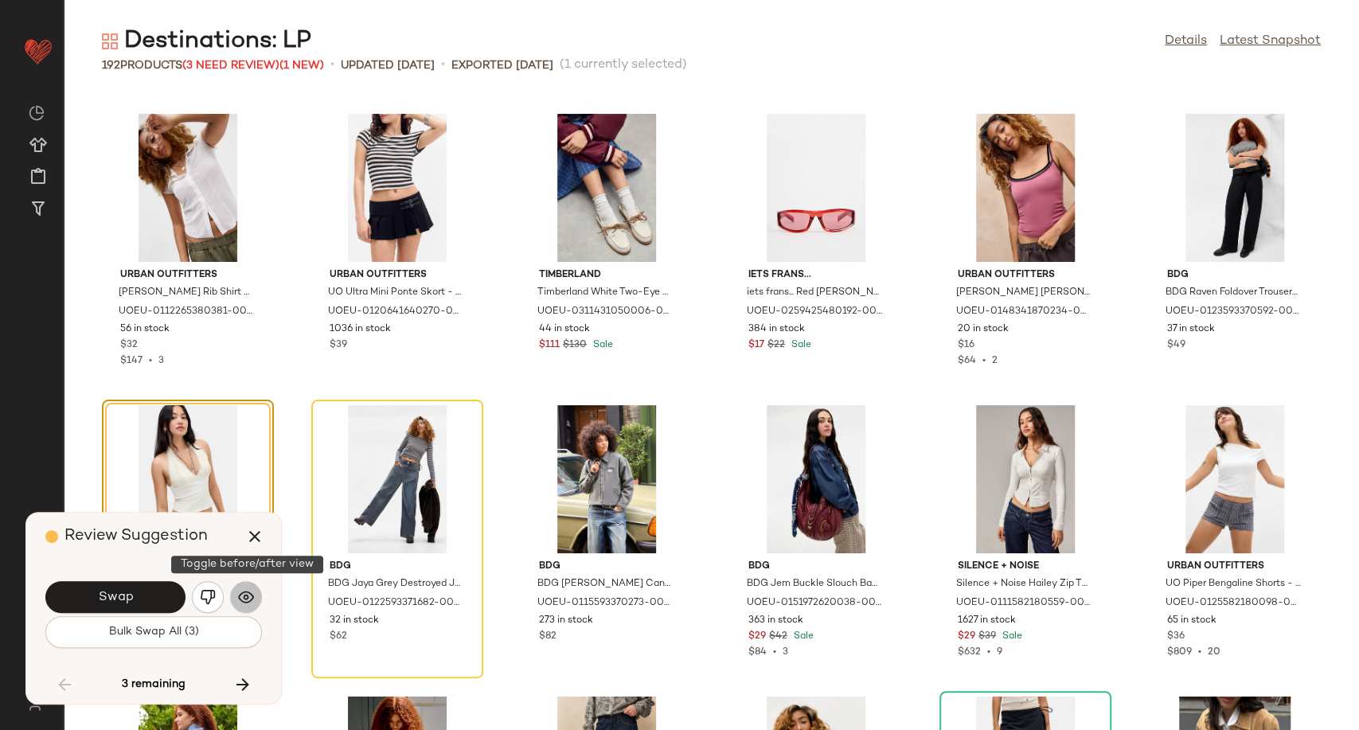
click at [240, 600] on img "button" at bounding box center [246, 597] width 16 height 16
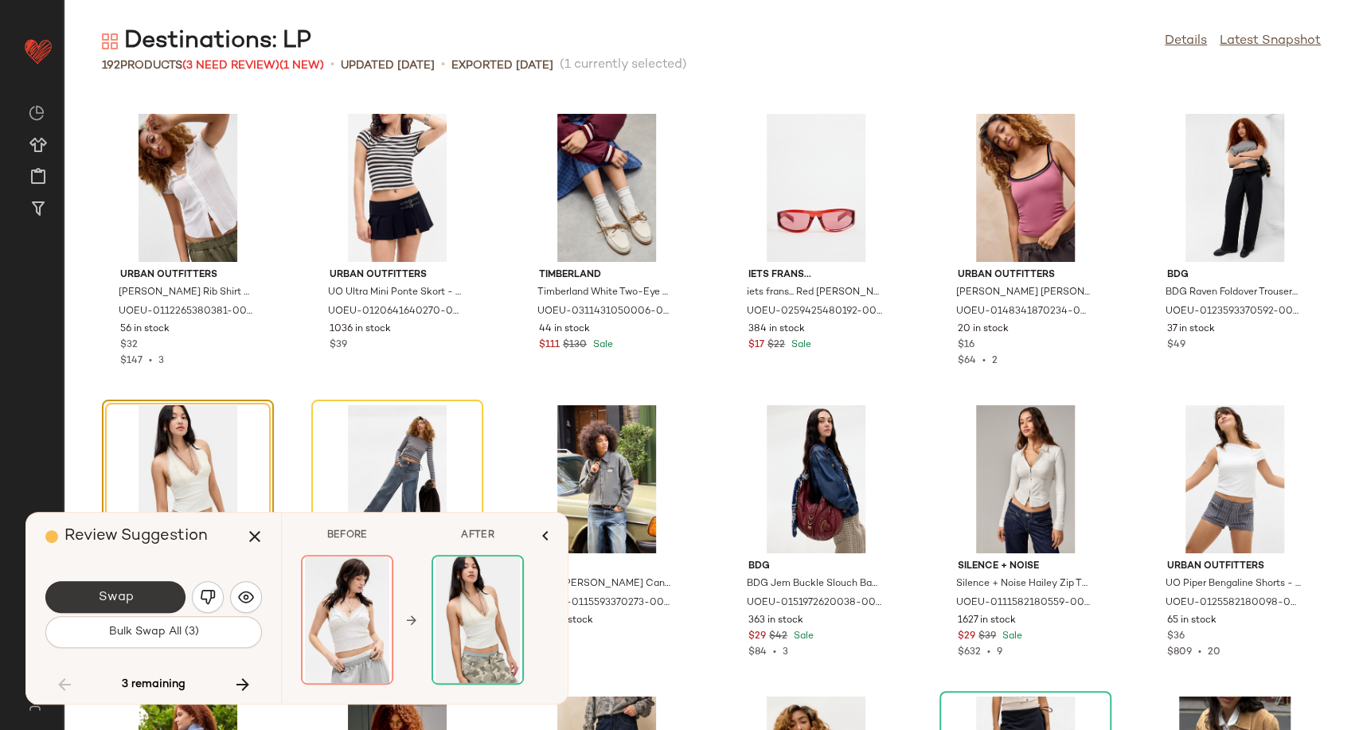
click at [166, 600] on button "Swap" at bounding box center [115, 597] width 140 height 32
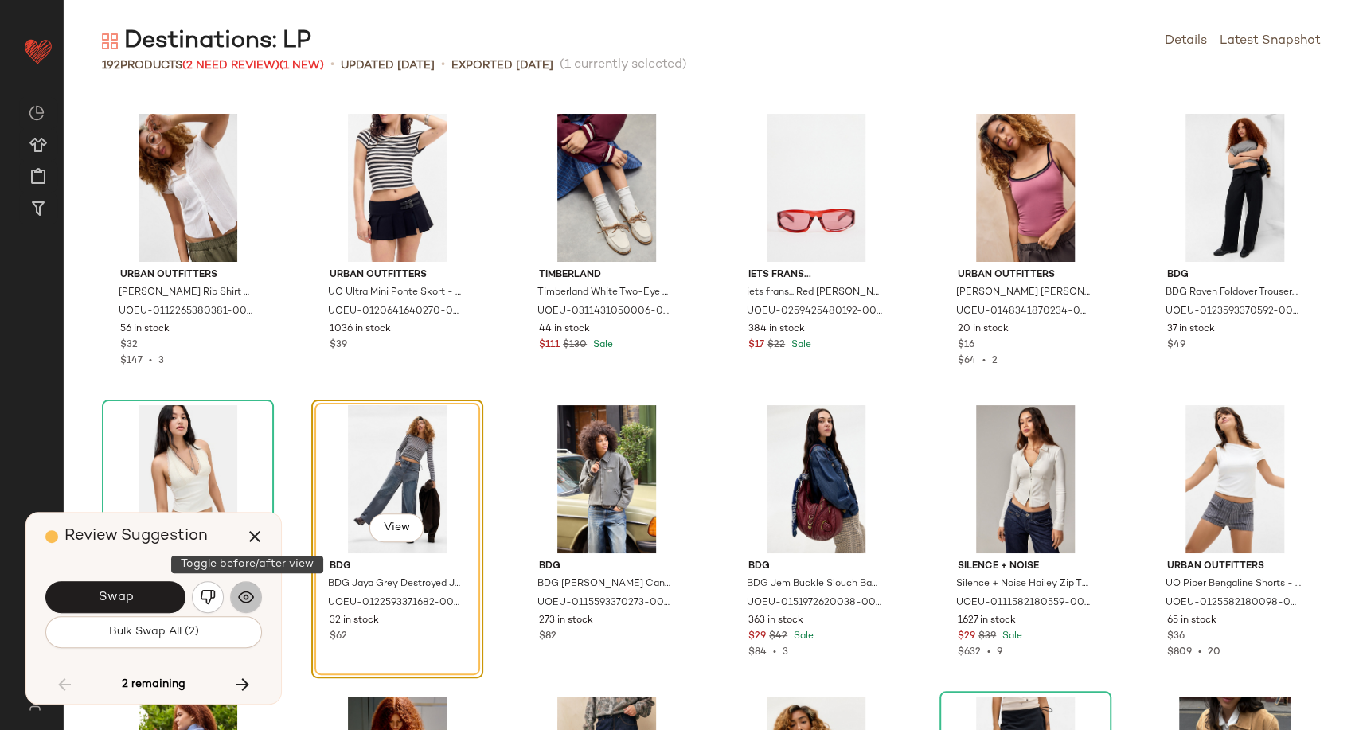
click at [253, 605] on img "button" at bounding box center [246, 597] width 16 height 16
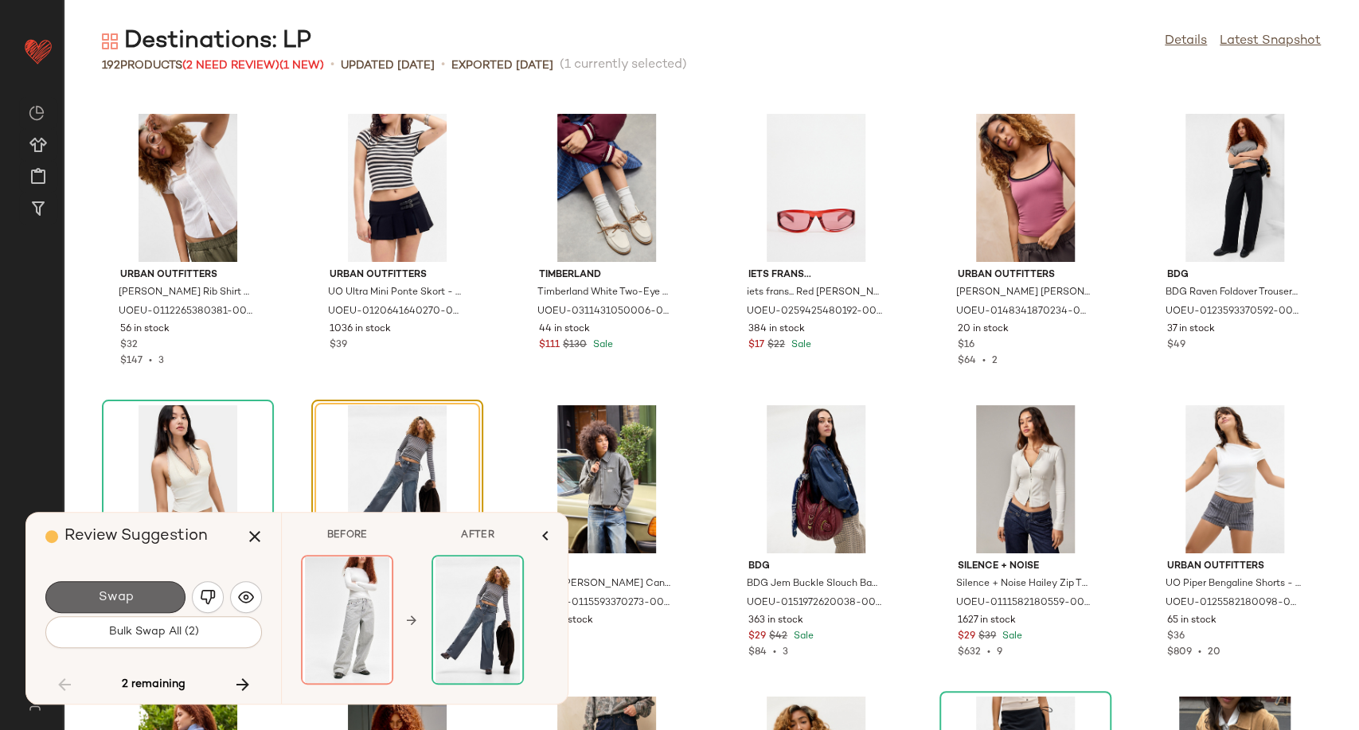
click at [166, 603] on button "Swap" at bounding box center [115, 597] width 140 height 32
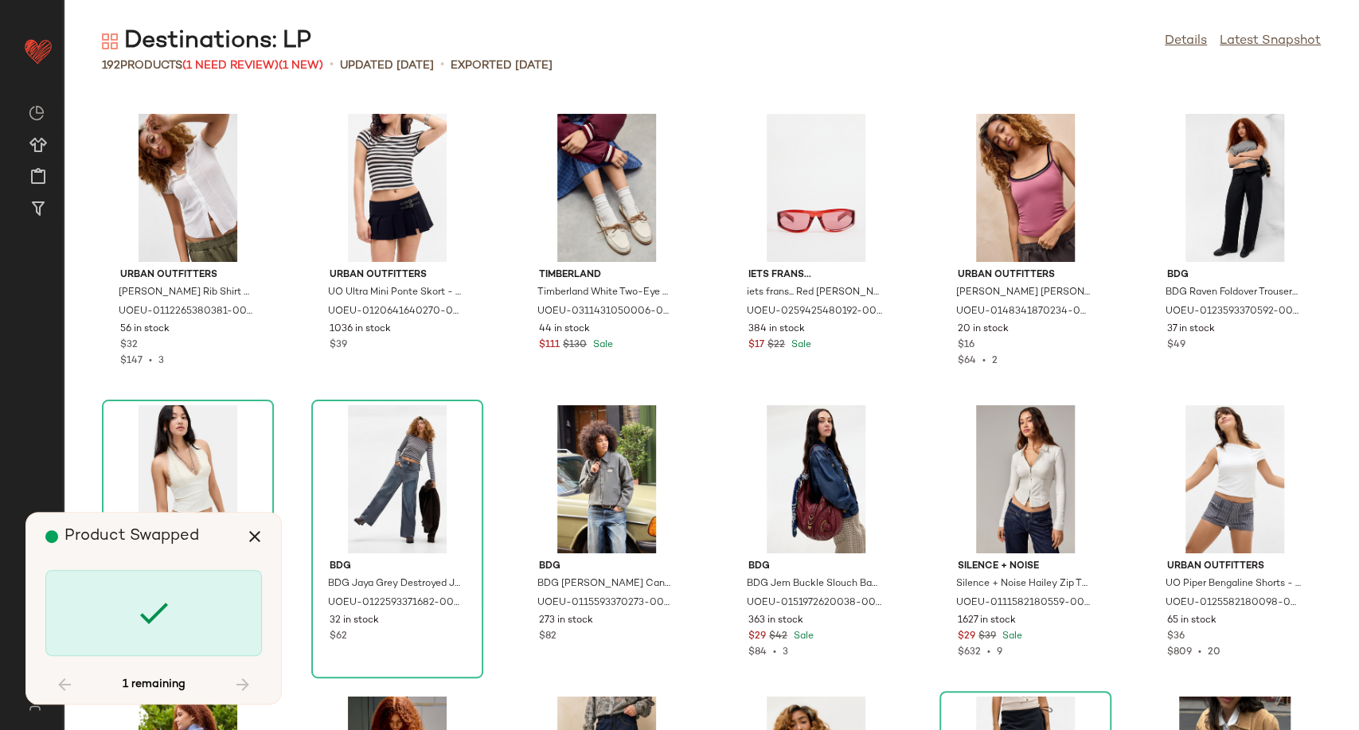
scroll to position [8158, 0]
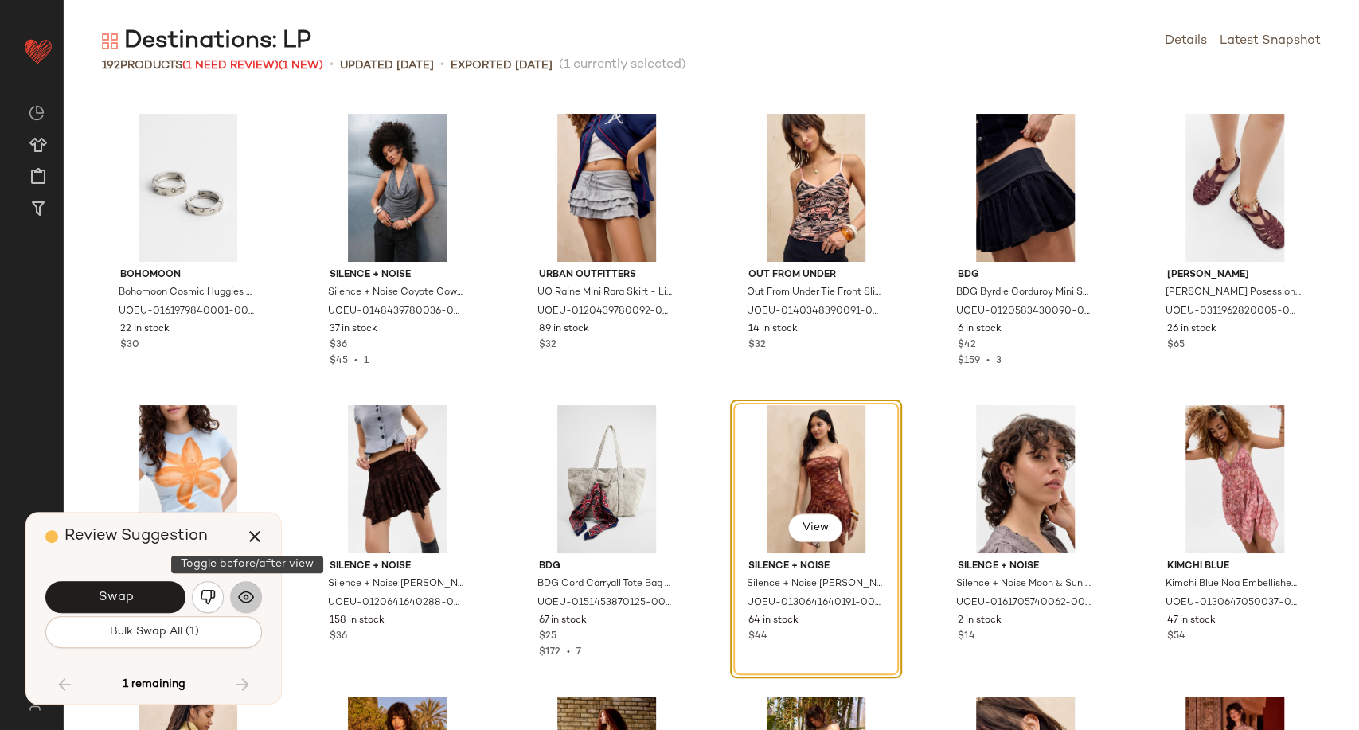
click at [248, 600] on img "button" at bounding box center [246, 597] width 16 height 16
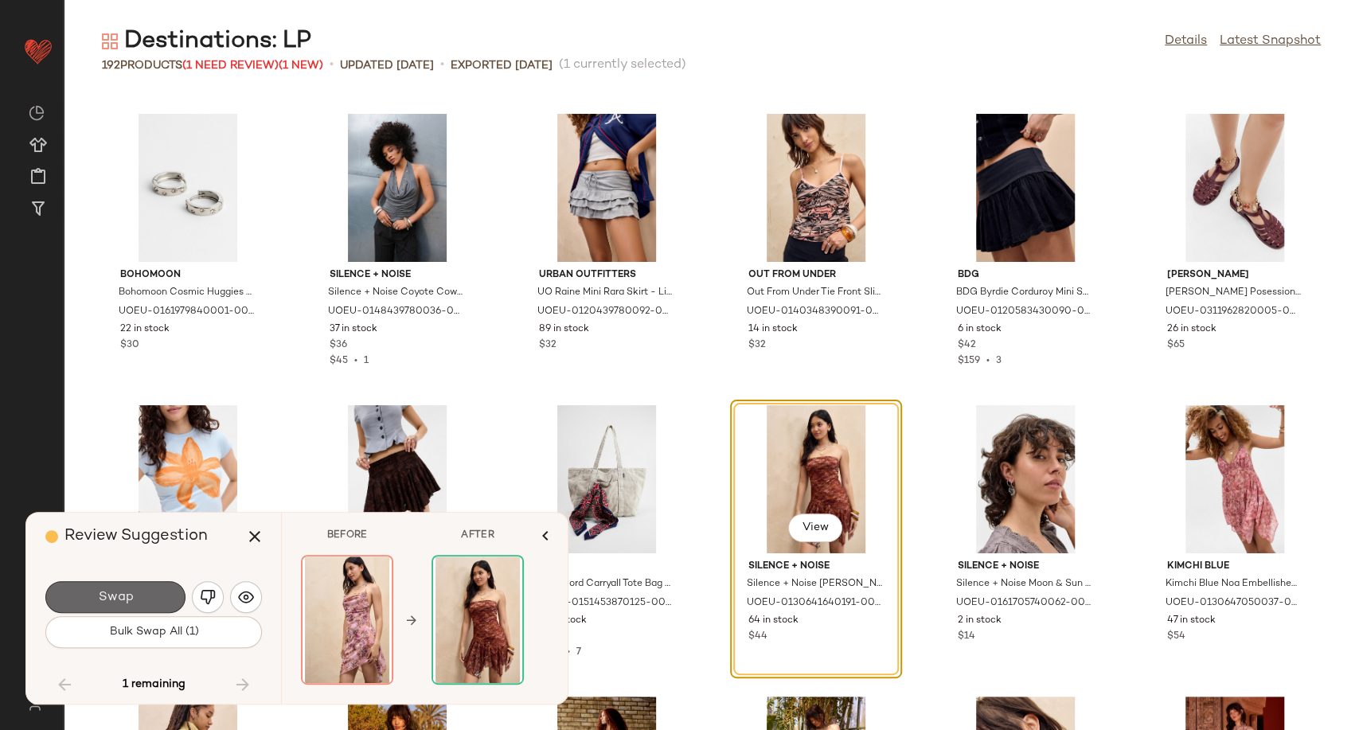
click at [143, 608] on button "Swap" at bounding box center [115, 597] width 140 height 32
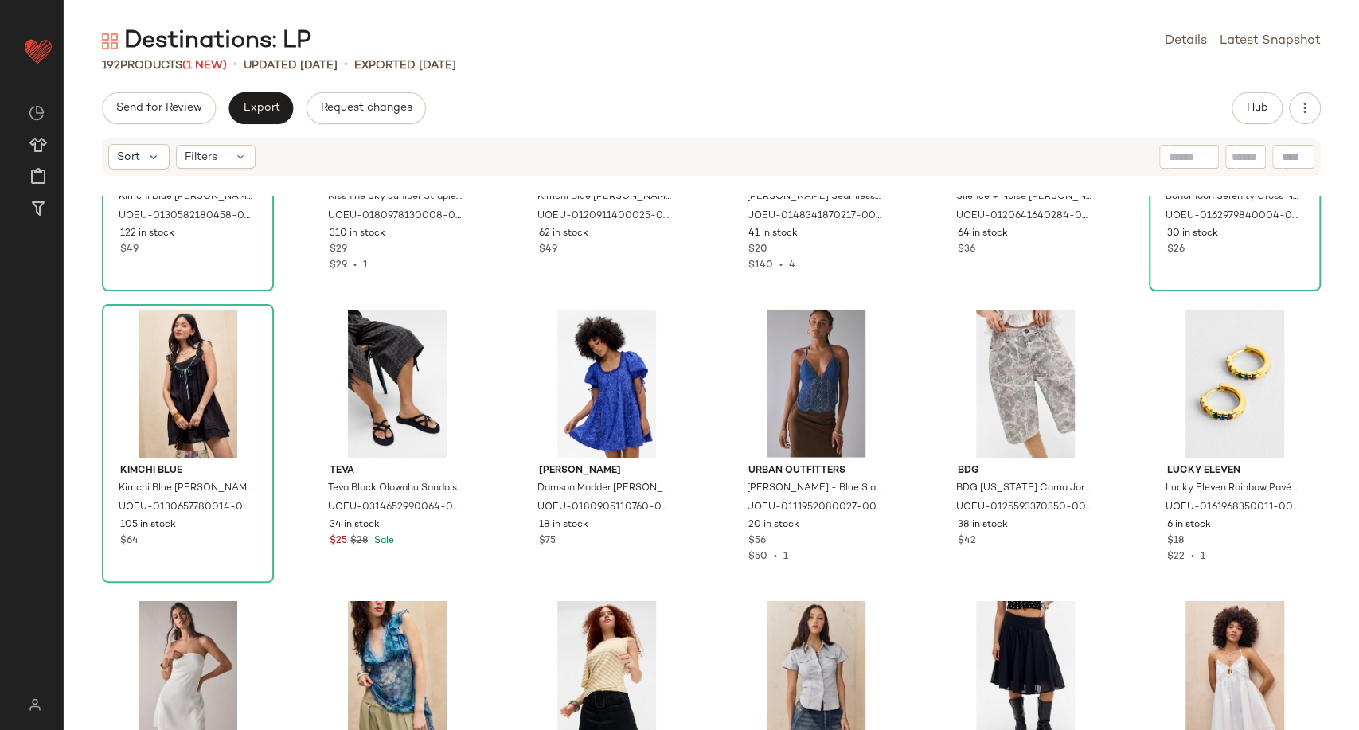
scroll to position [2688, 0]
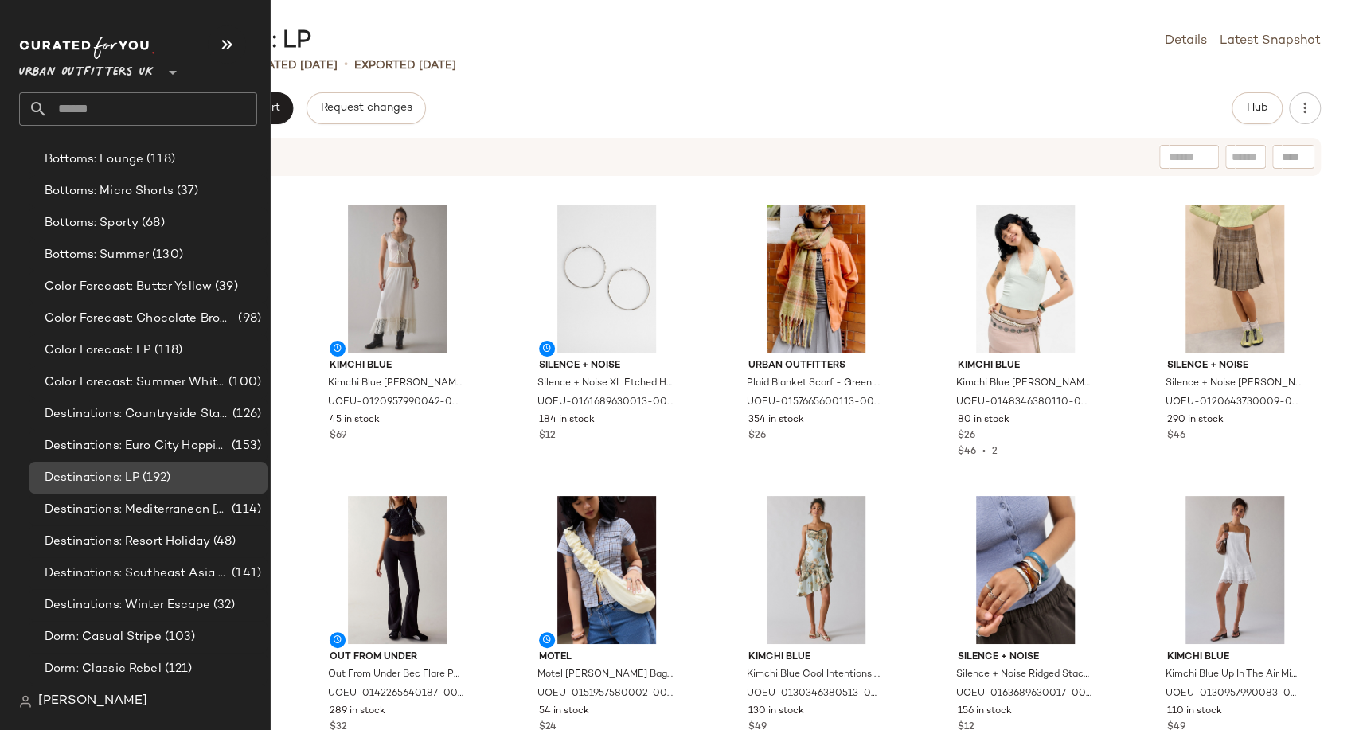
scroll to position [3184, 0]
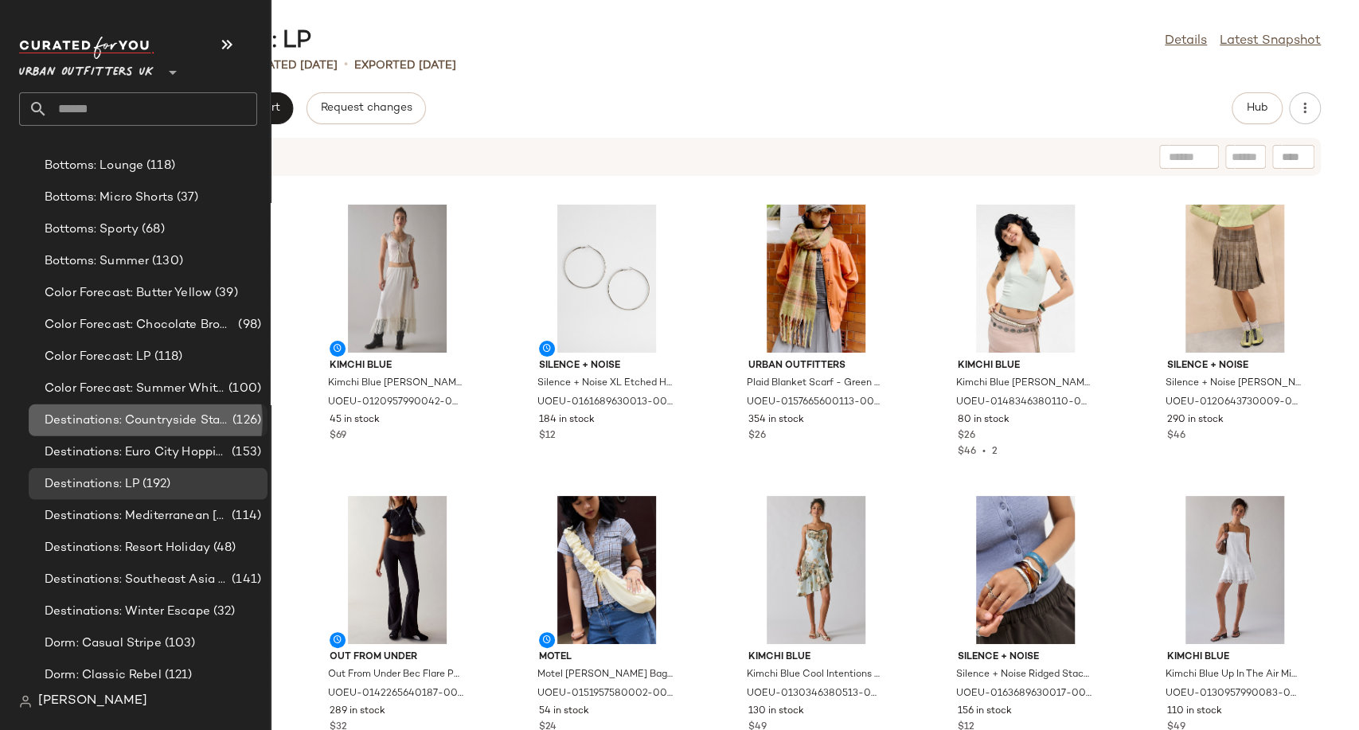
click at [139, 419] on span "Destinations: Countryside Staycation" at bounding box center [137, 421] width 185 height 18
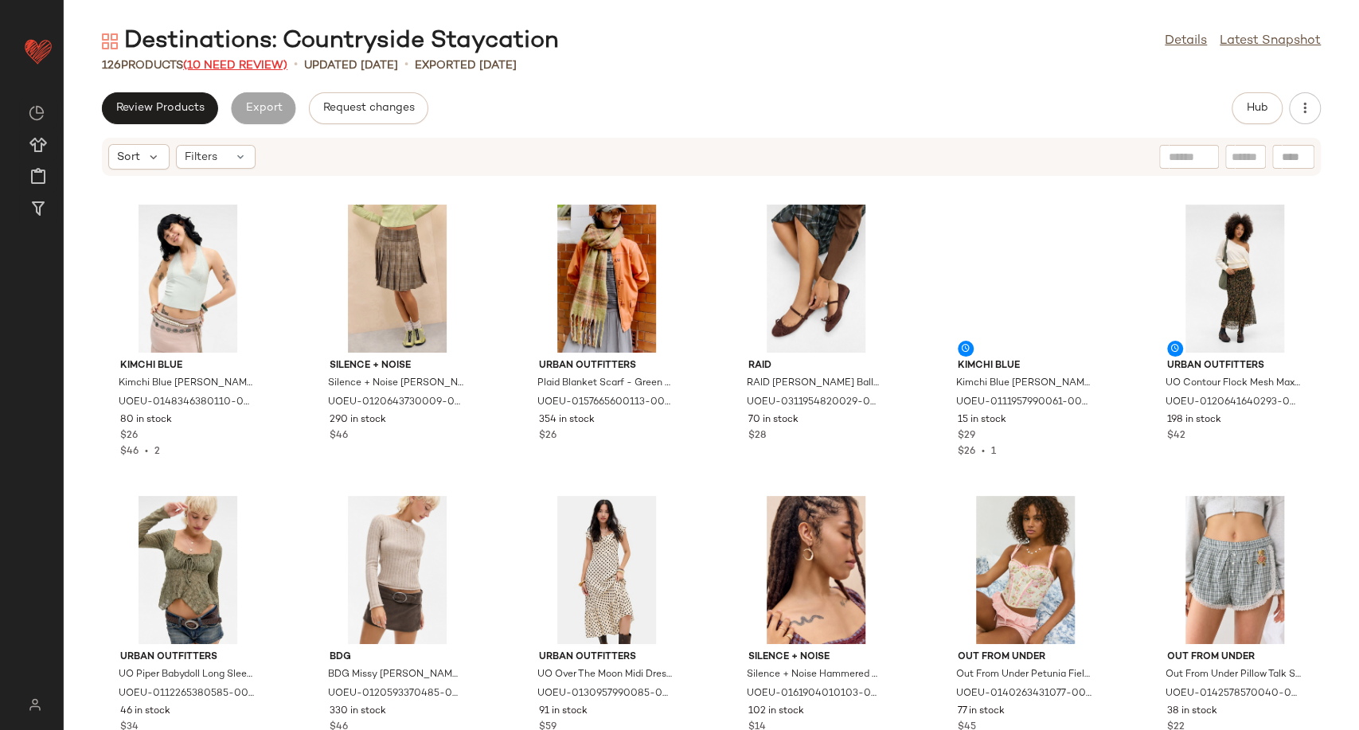
click at [245, 65] on span "(10 Need Review)" at bounding box center [235, 66] width 104 height 12
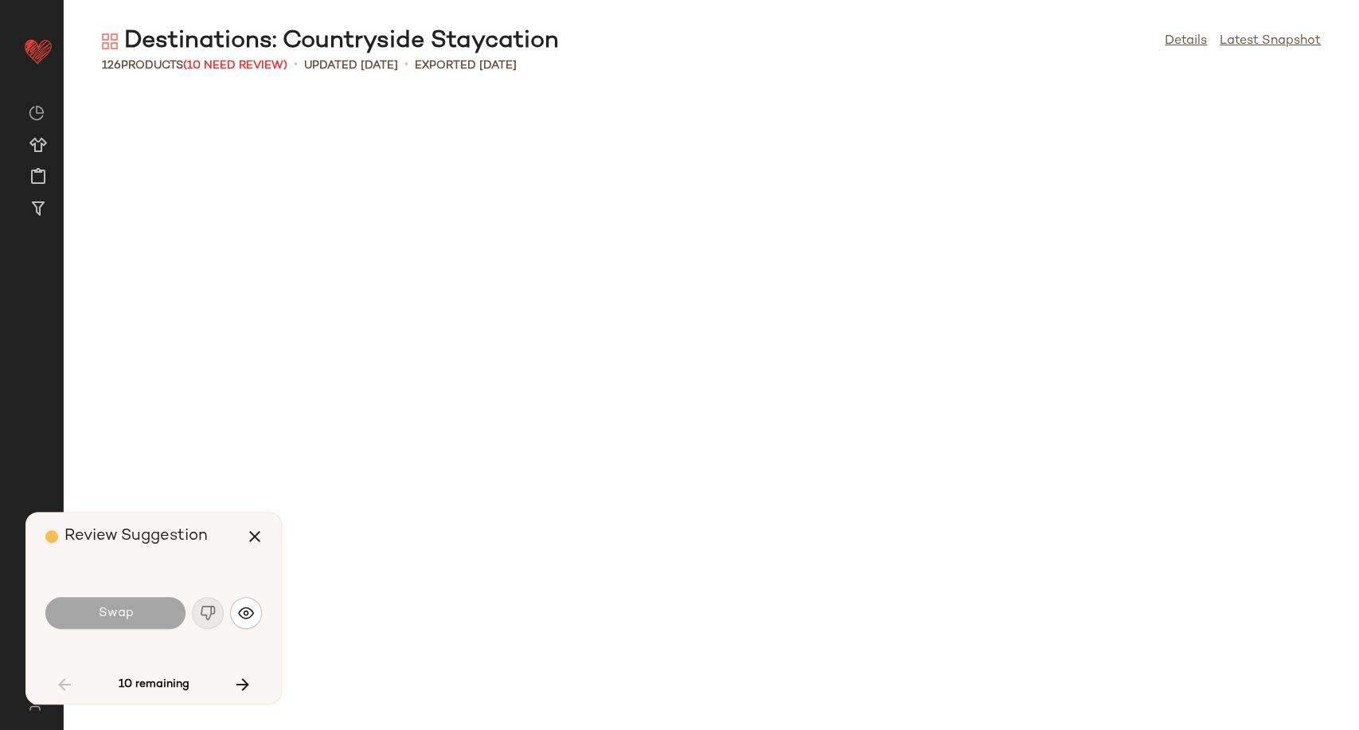
scroll to position [1178, 0]
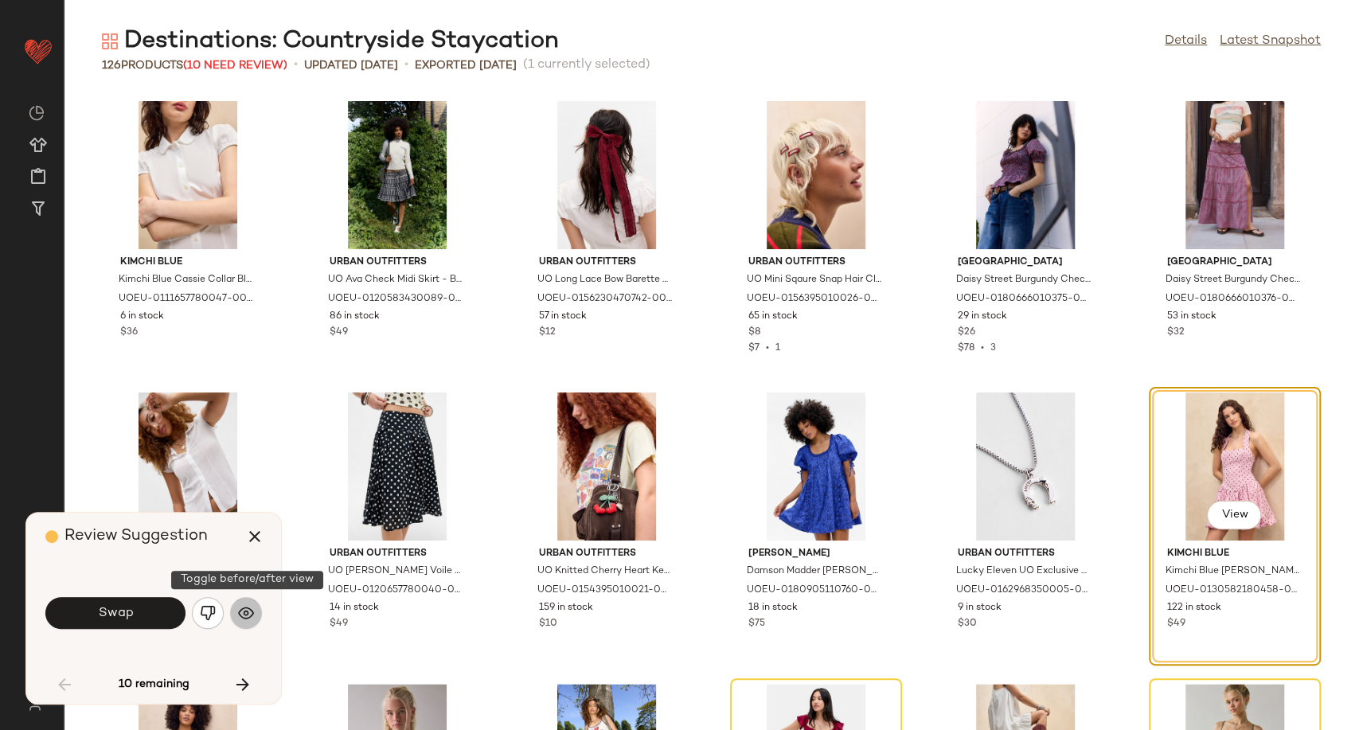
click at [248, 611] on img "button" at bounding box center [246, 613] width 16 height 16
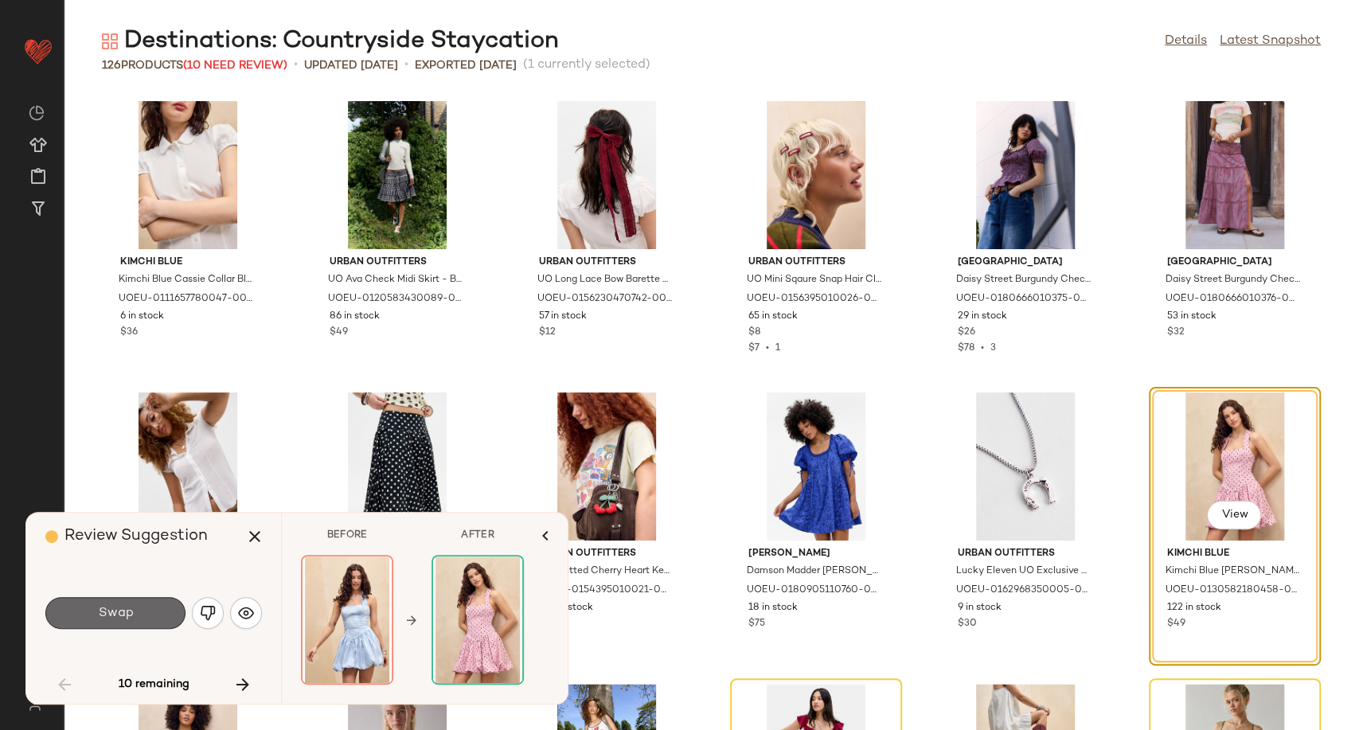
click at [154, 608] on button "Swap" at bounding box center [115, 613] width 140 height 32
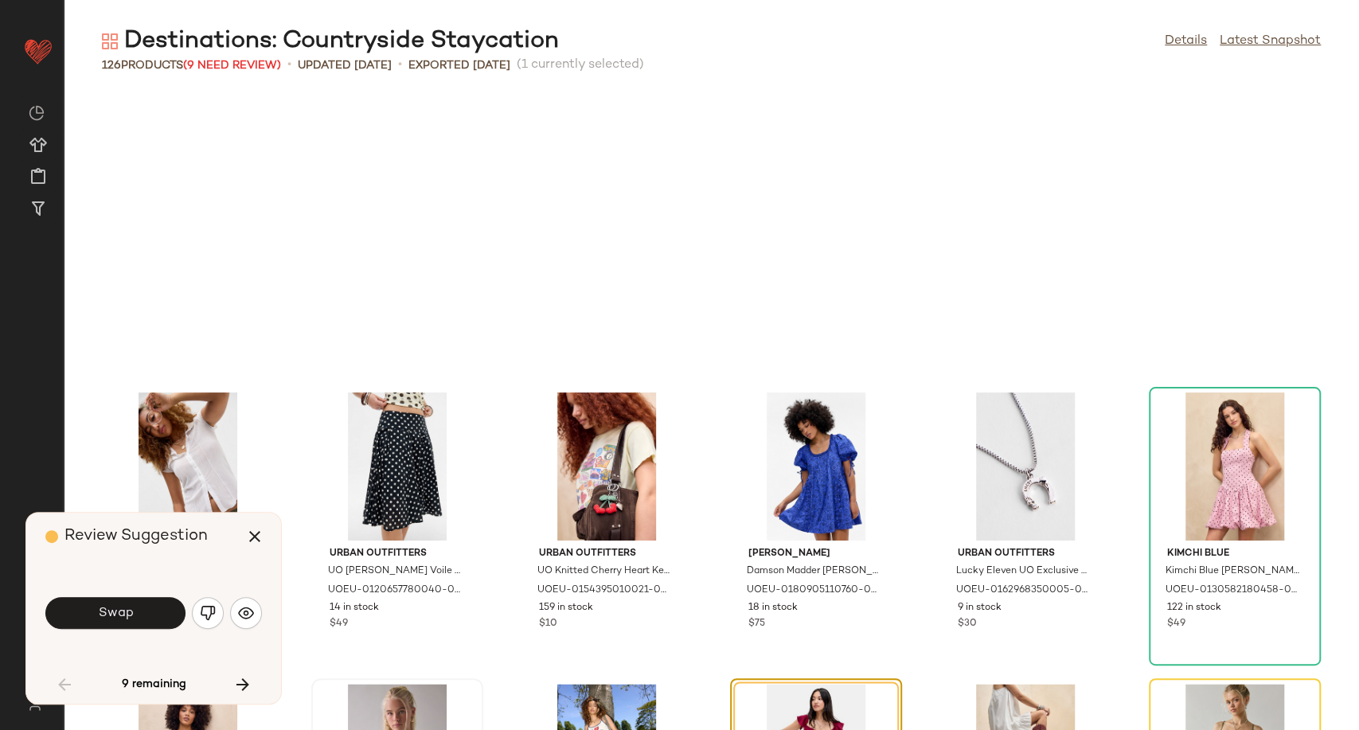
scroll to position [1457, 0]
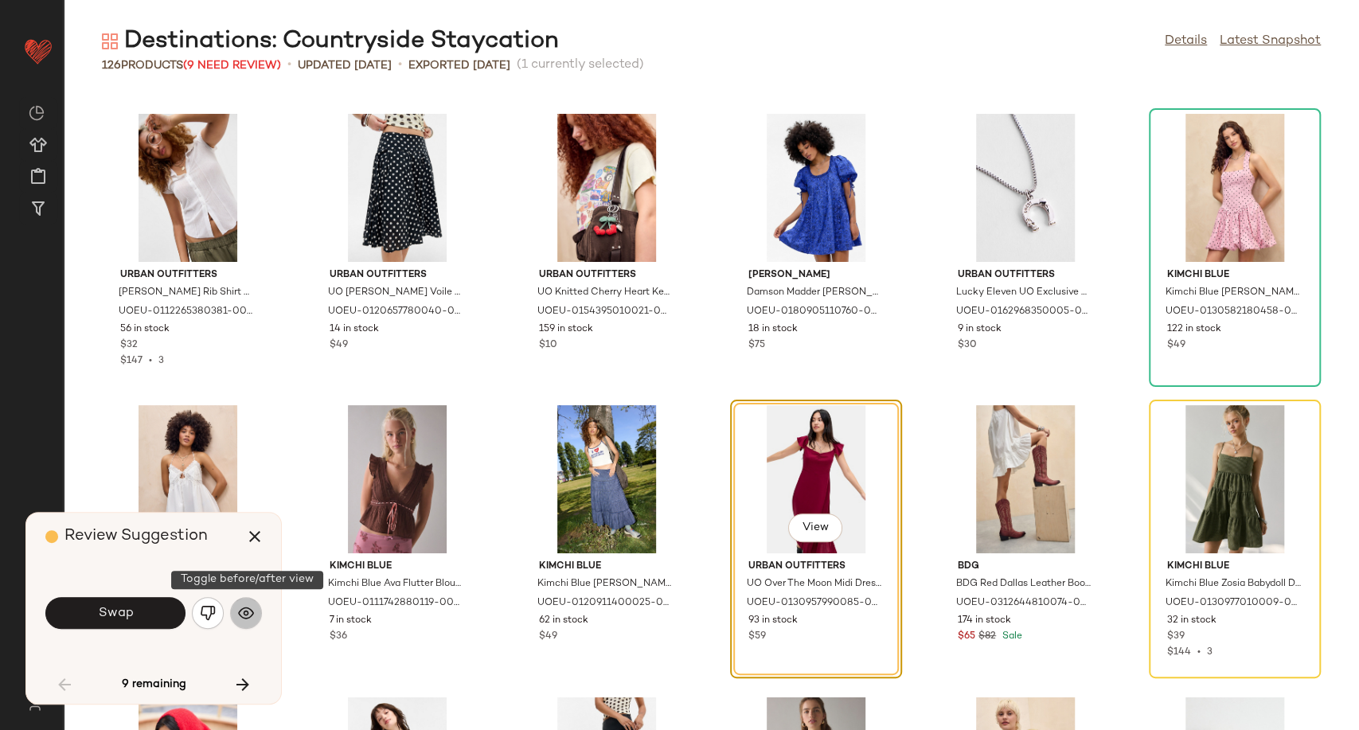
click at [249, 618] on img "button" at bounding box center [246, 613] width 16 height 16
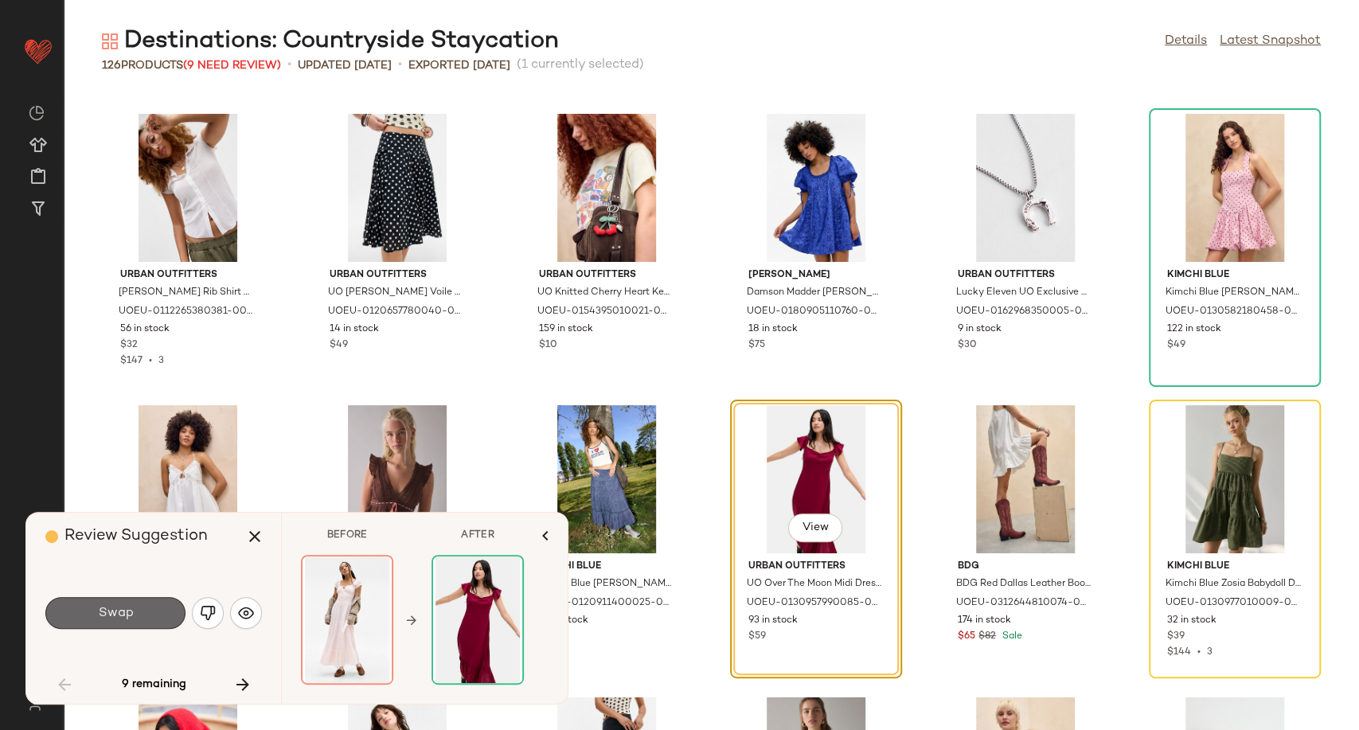
click at [166, 613] on button "Swap" at bounding box center [115, 613] width 140 height 32
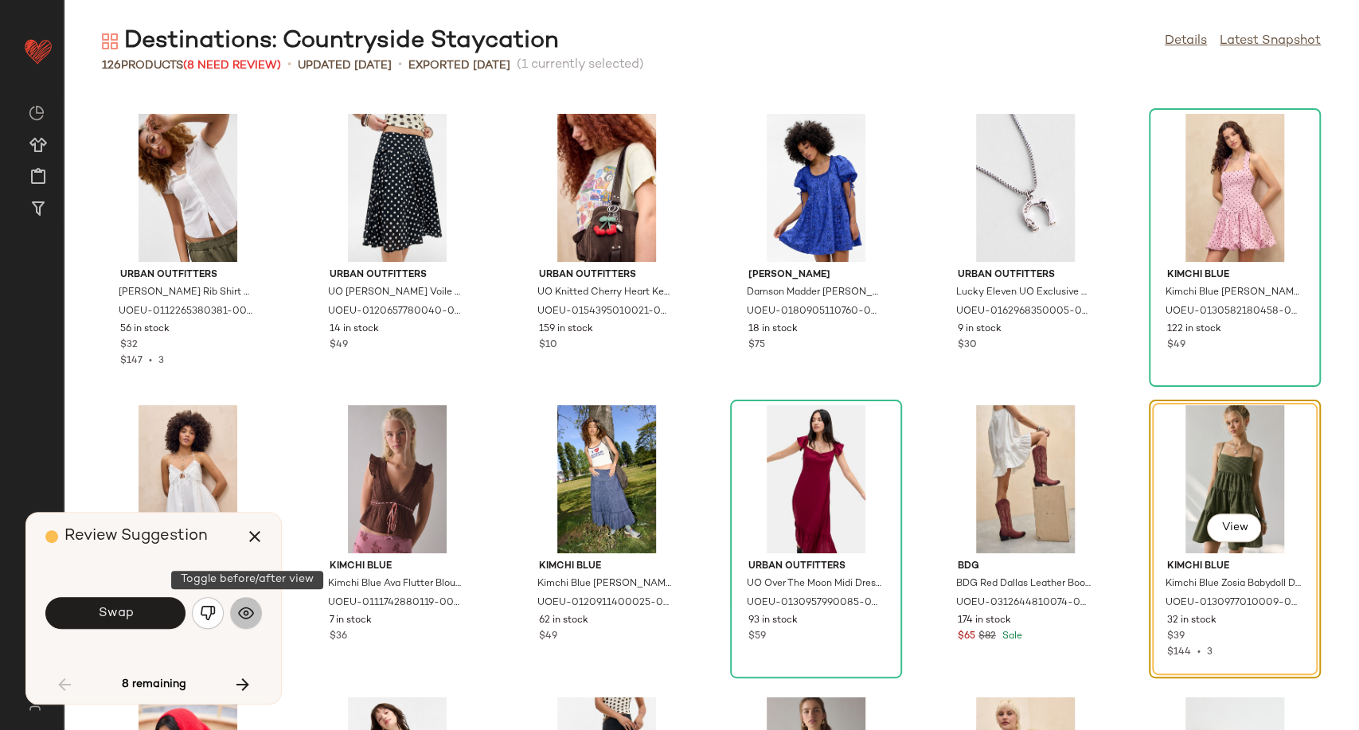
click at [251, 609] on img "button" at bounding box center [246, 613] width 16 height 16
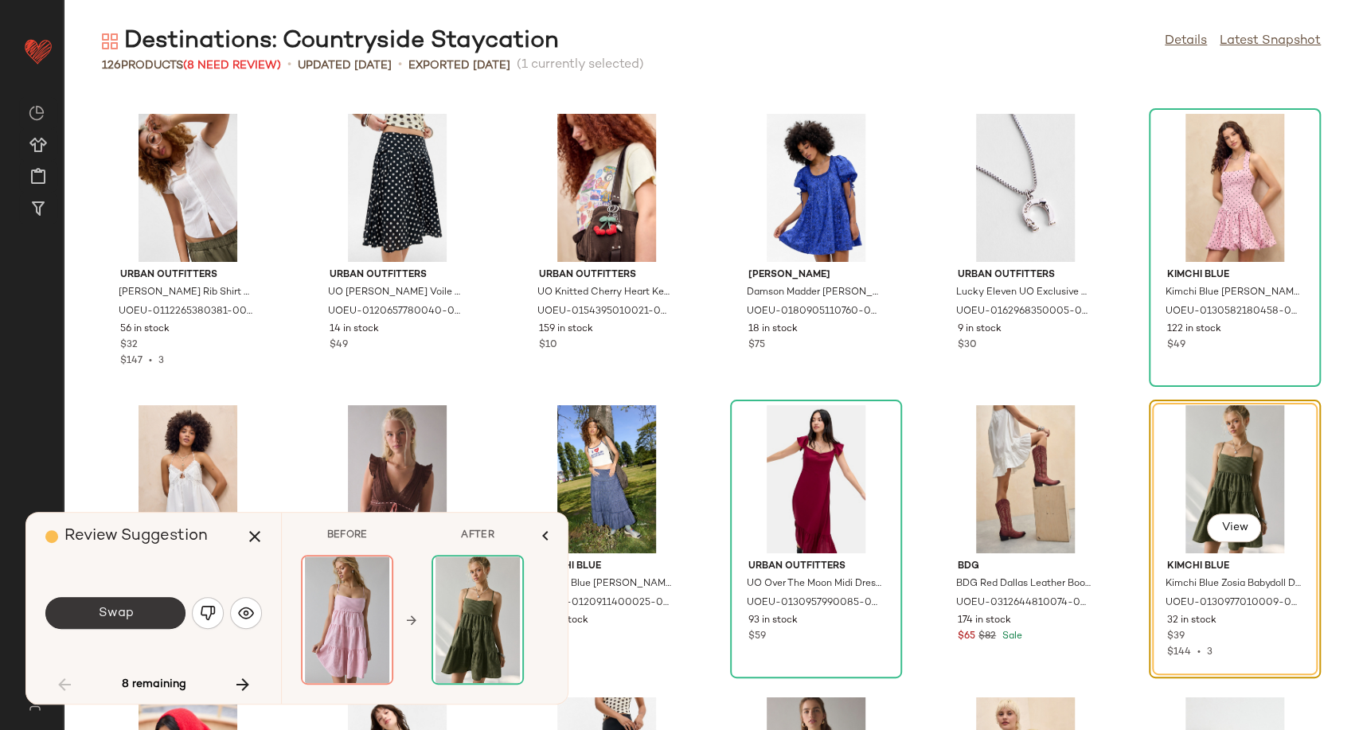
click at [135, 611] on button "Swap" at bounding box center [115, 613] width 140 height 32
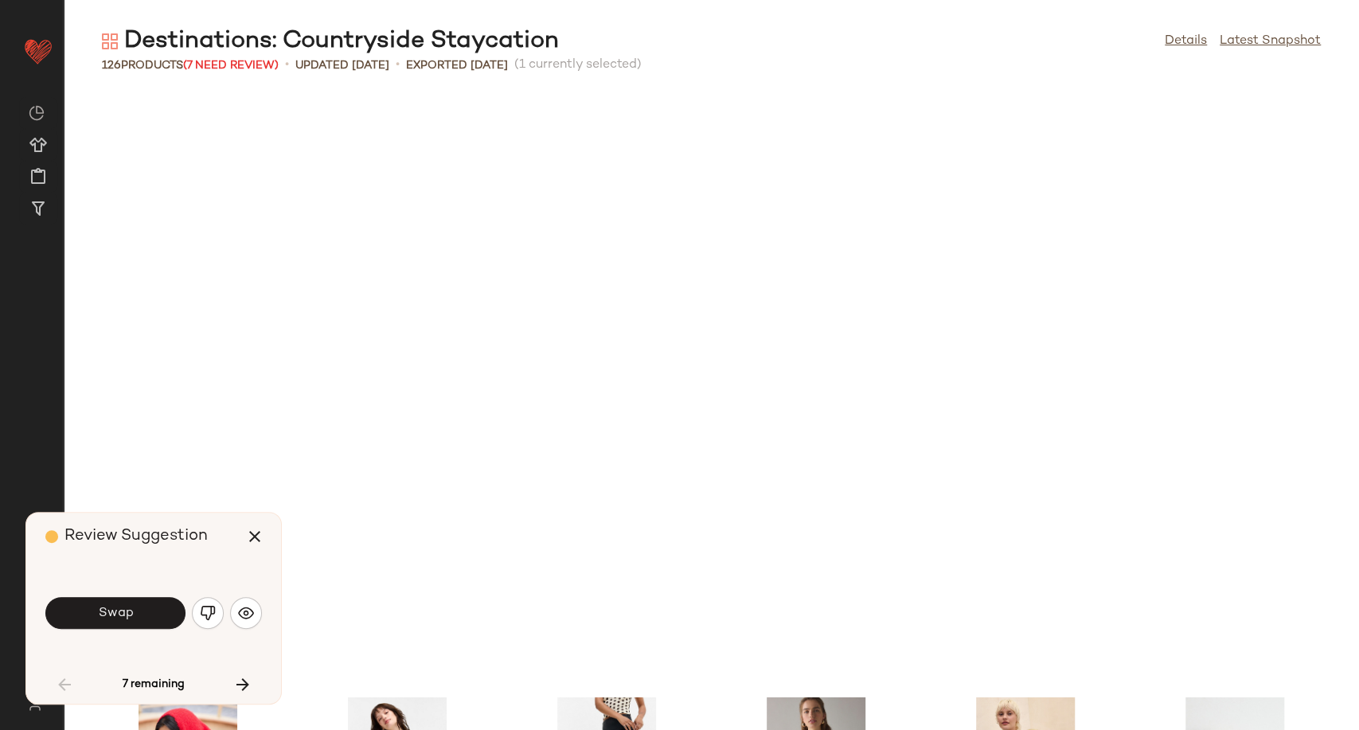
scroll to position [2039, 0]
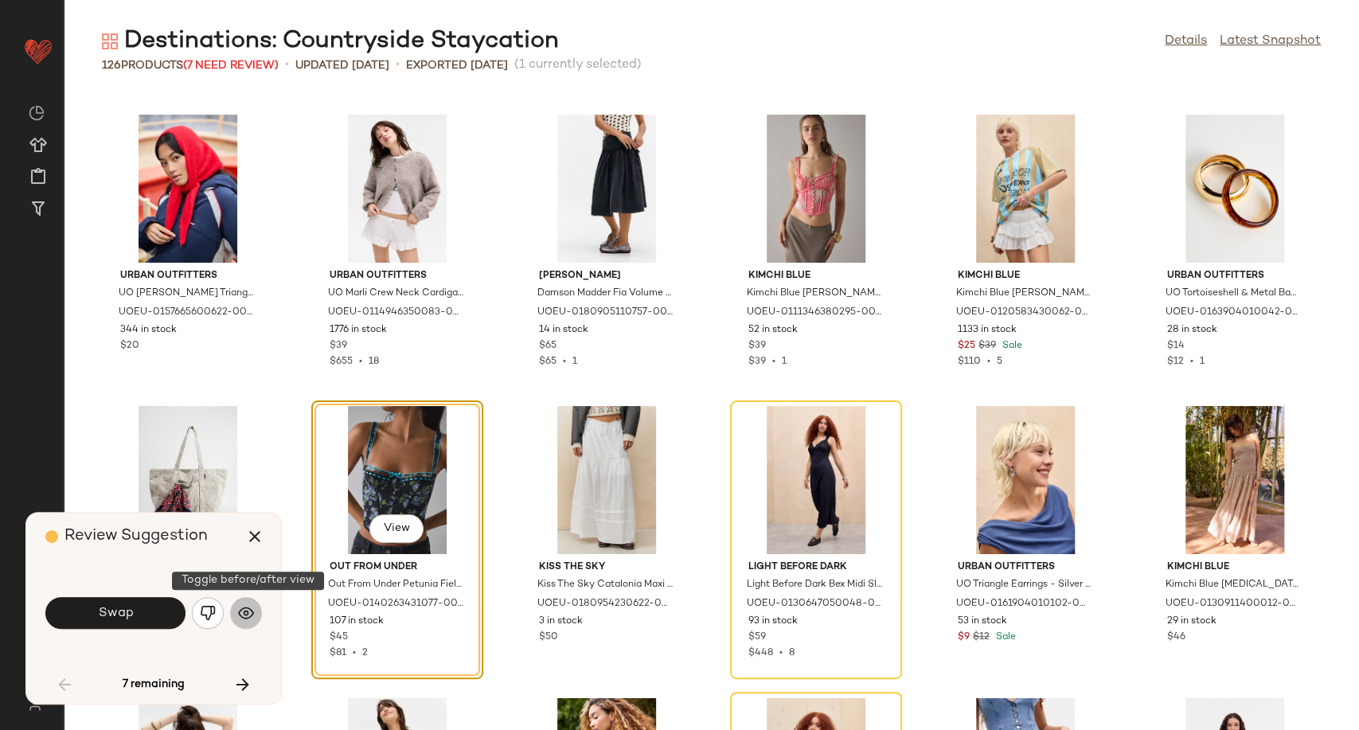
click at [242, 616] on img "button" at bounding box center [246, 613] width 16 height 16
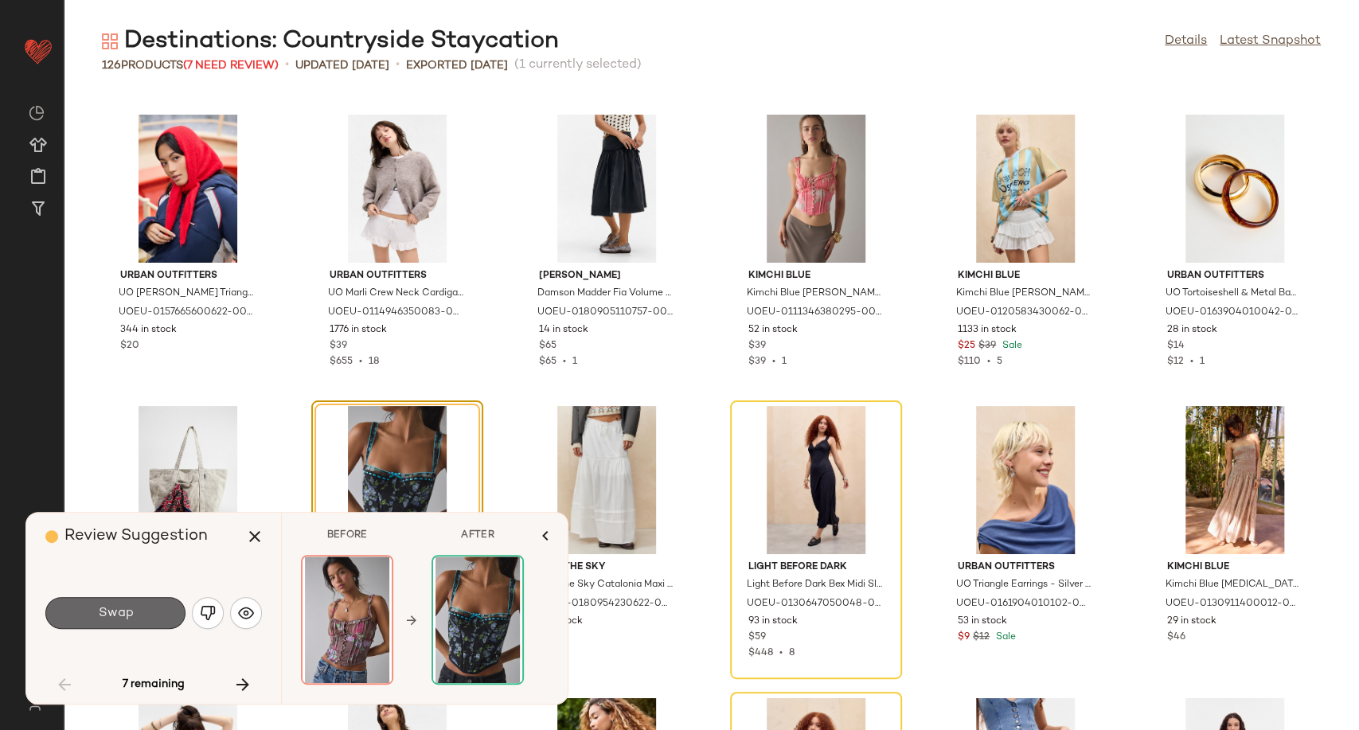
click at [141, 615] on button "Swap" at bounding box center [115, 613] width 140 height 32
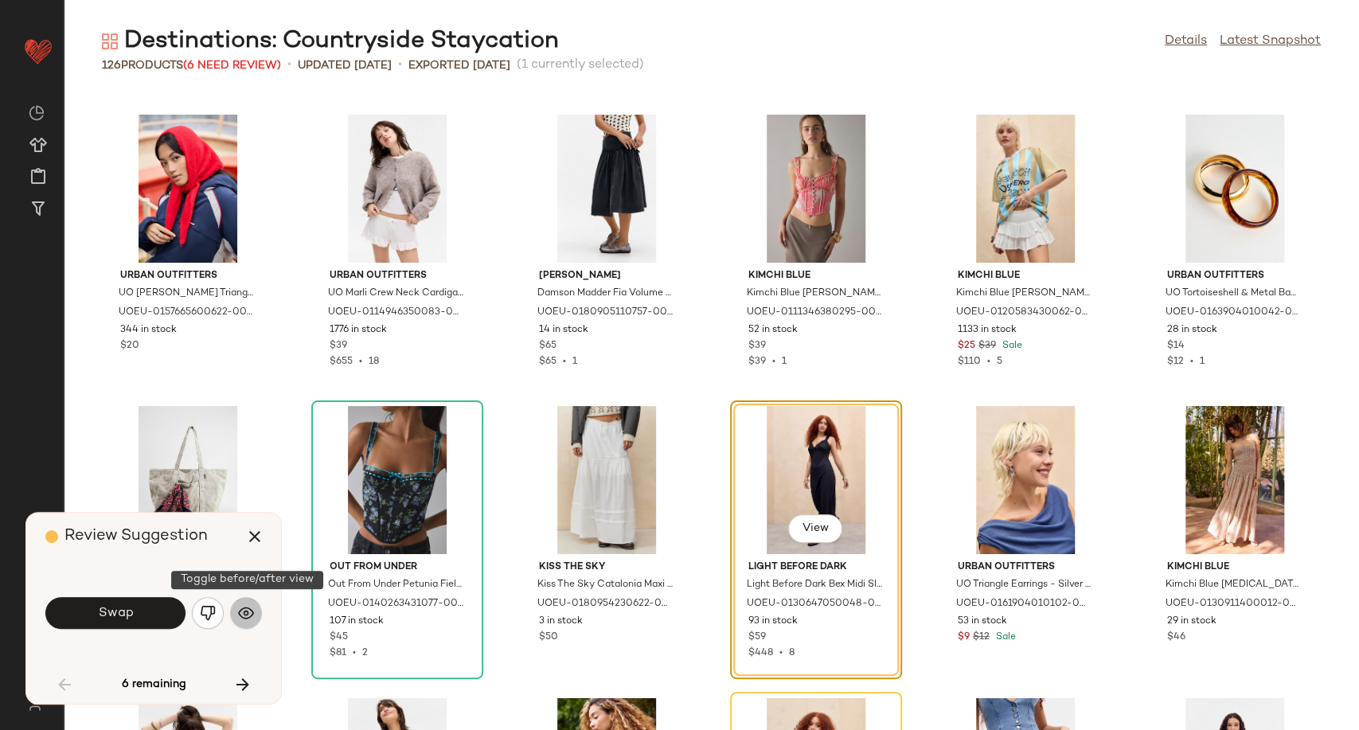
click at [242, 616] on img "button" at bounding box center [246, 613] width 16 height 16
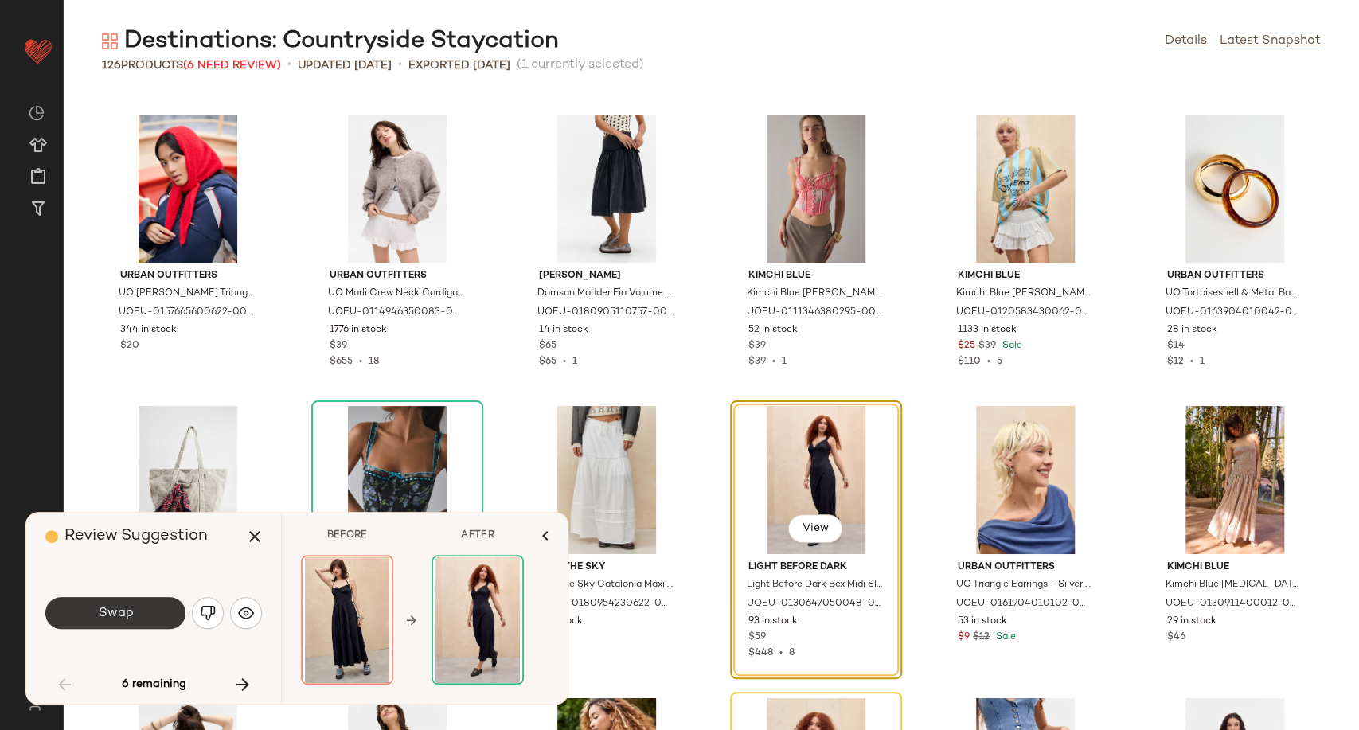
click at [154, 613] on button "Swap" at bounding box center [115, 613] width 140 height 32
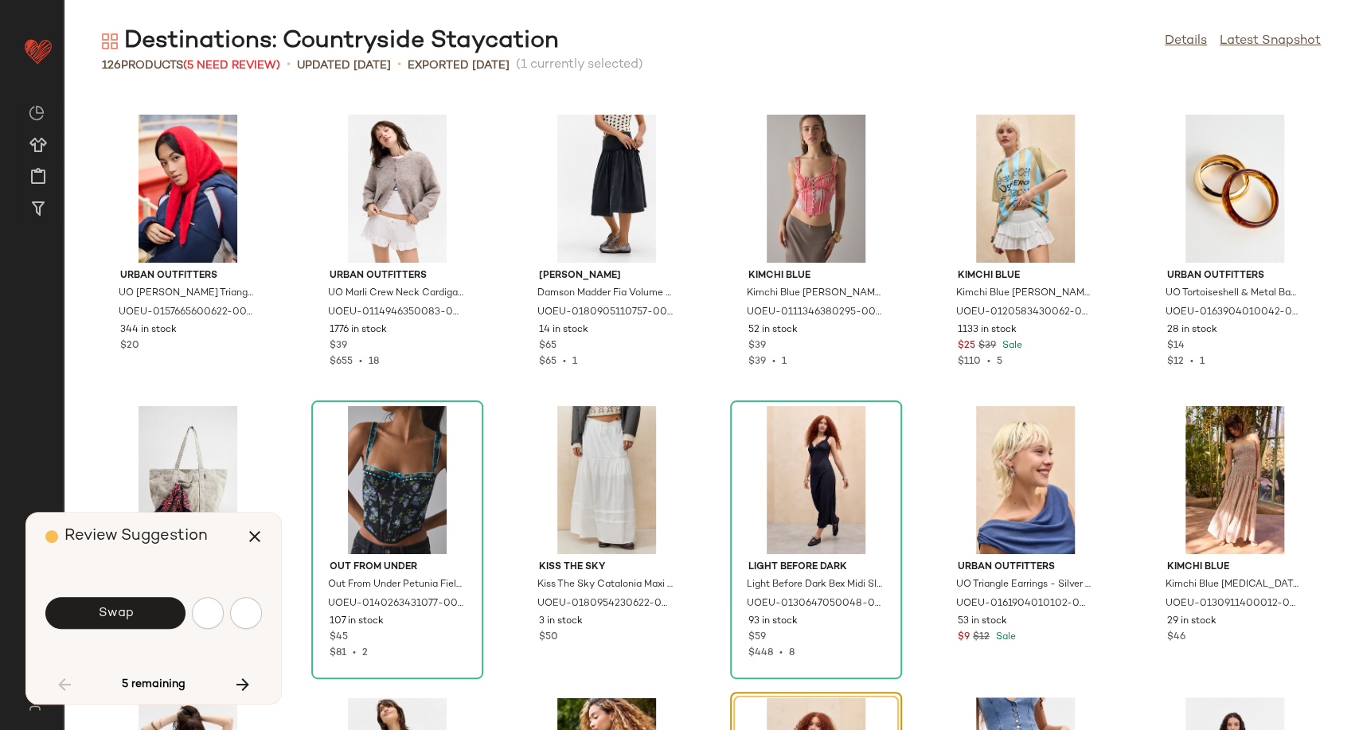
scroll to position [2331, 0]
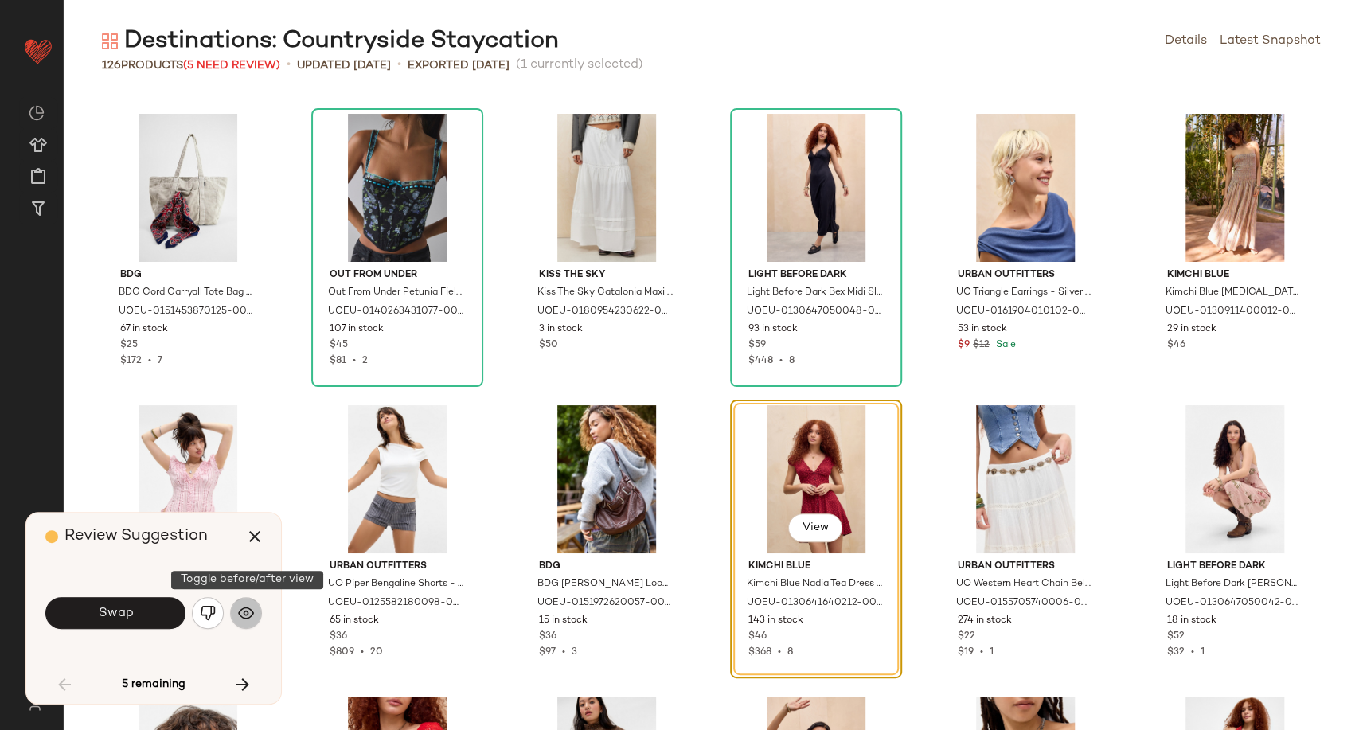
click at [242, 612] on img "button" at bounding box center [246, 613] width 16 height 16
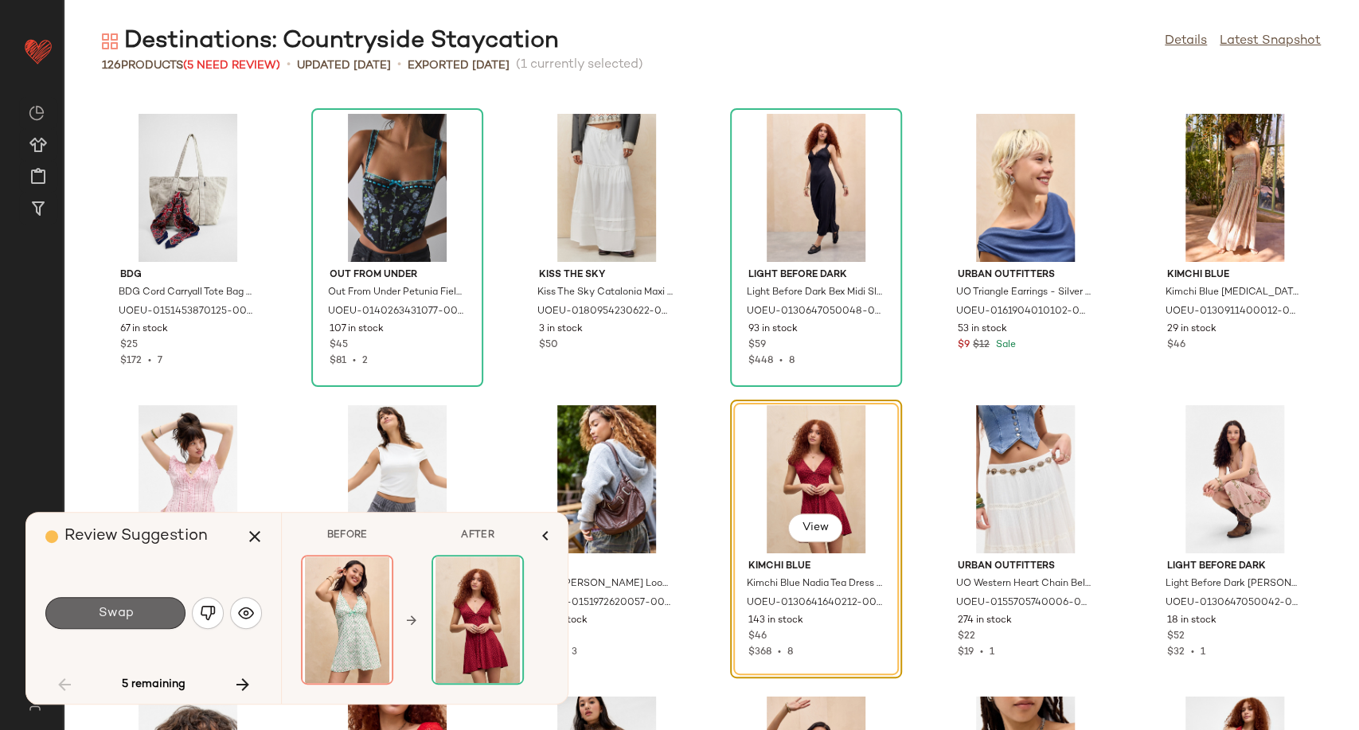
click at [161, 613] on button "Swap" at bounding box center [115, 613] width 140 height 32
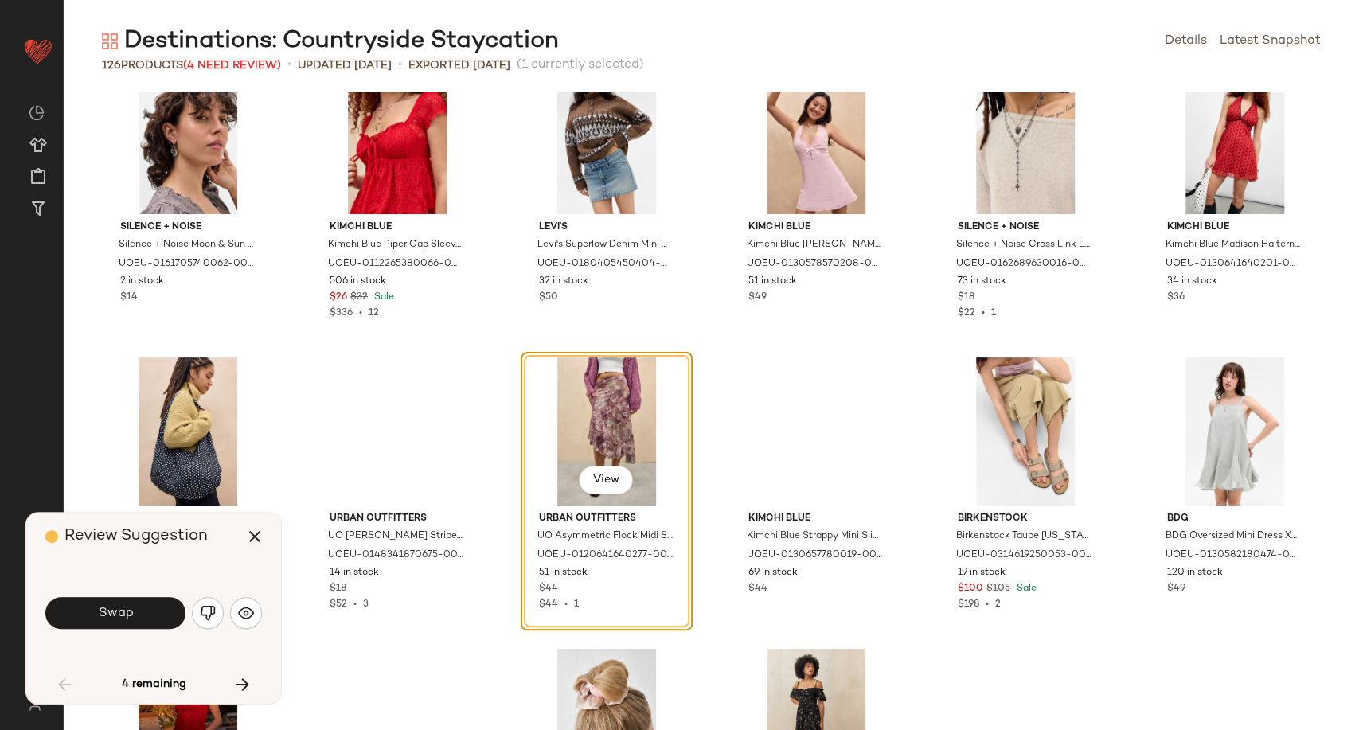
scroll to position [2980, 0]
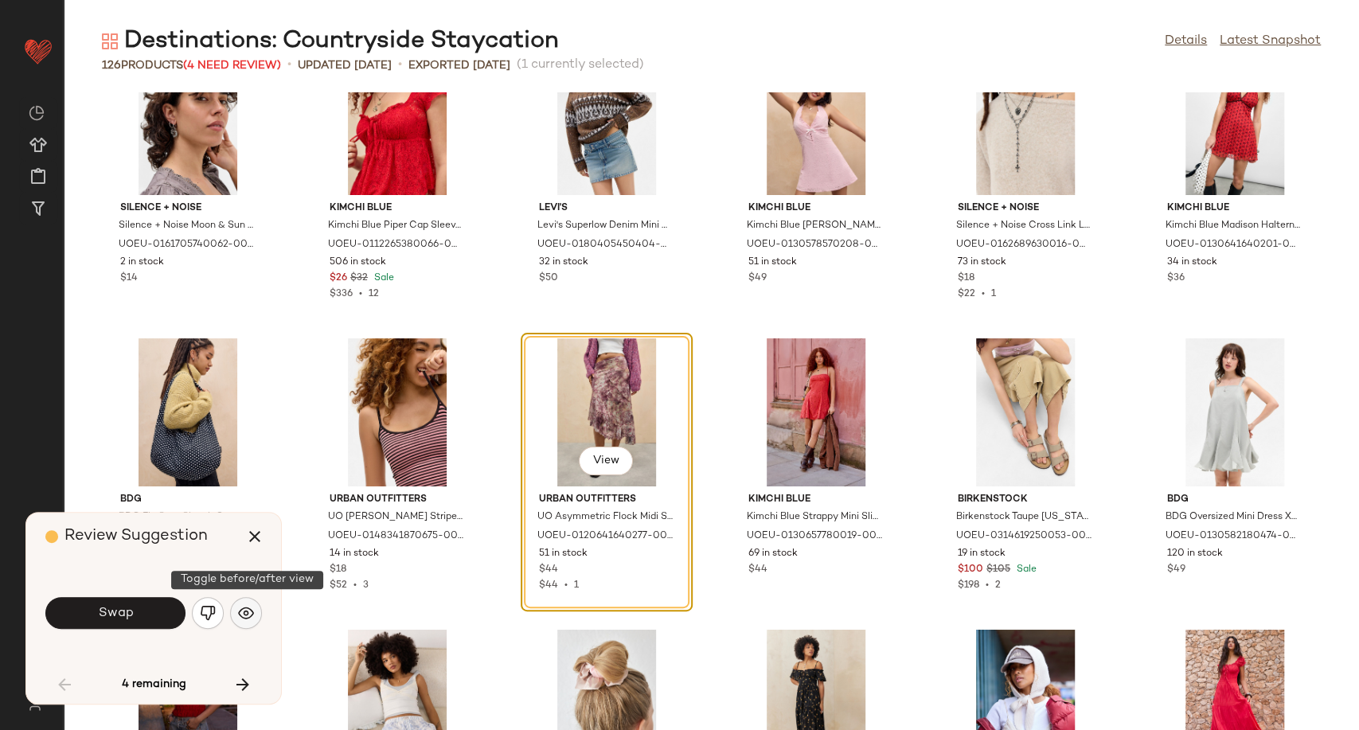
click at [248, 616] on img "button" at bounding box center [246, 613] width 16 height 16
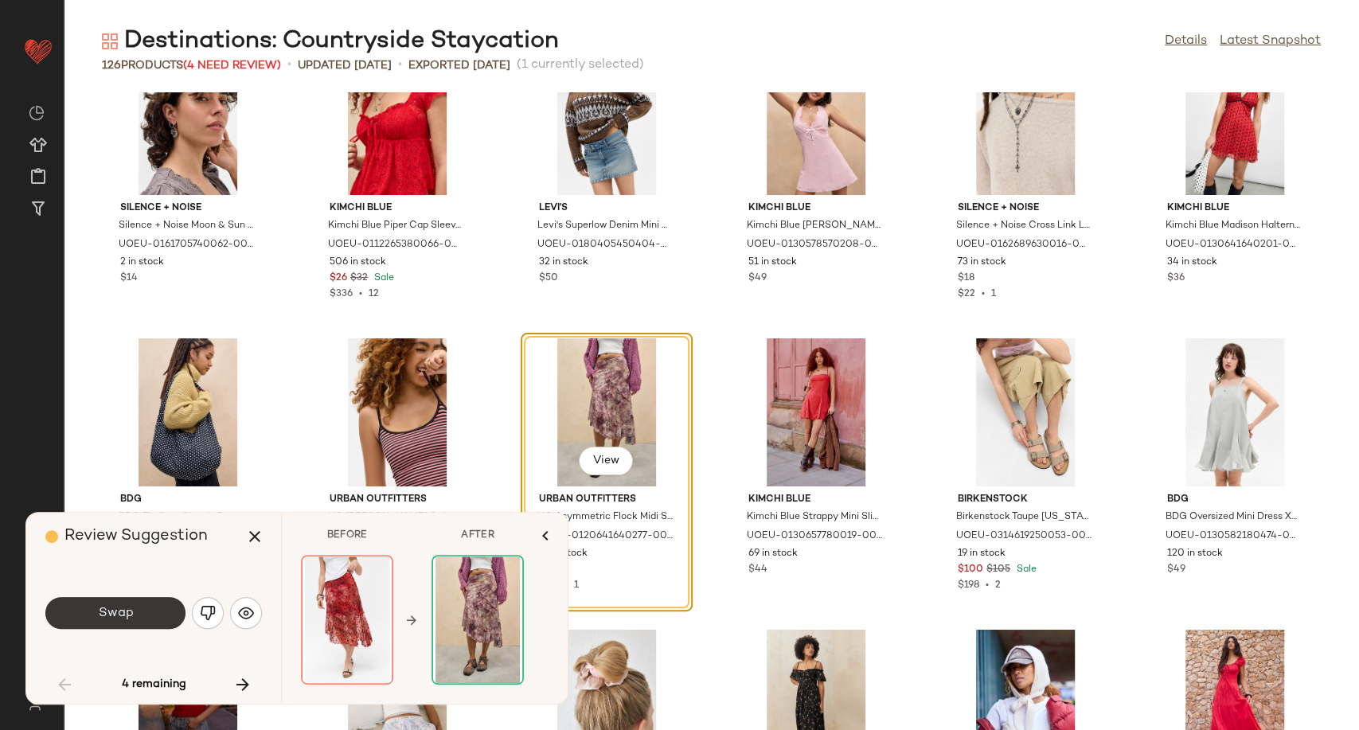
click at [146, 607] on button "Swap" at bounding box center [115, 613] width 140 height 32
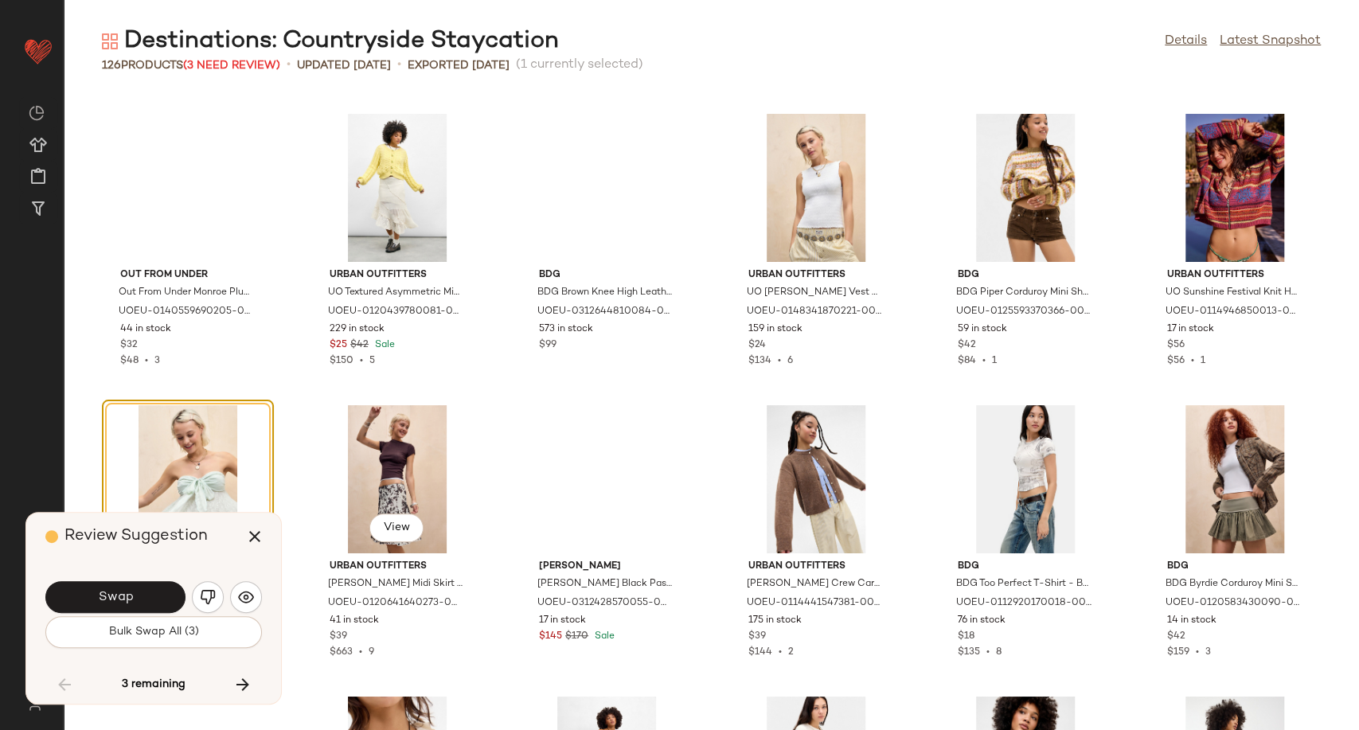
scroll to position [3876, 0]
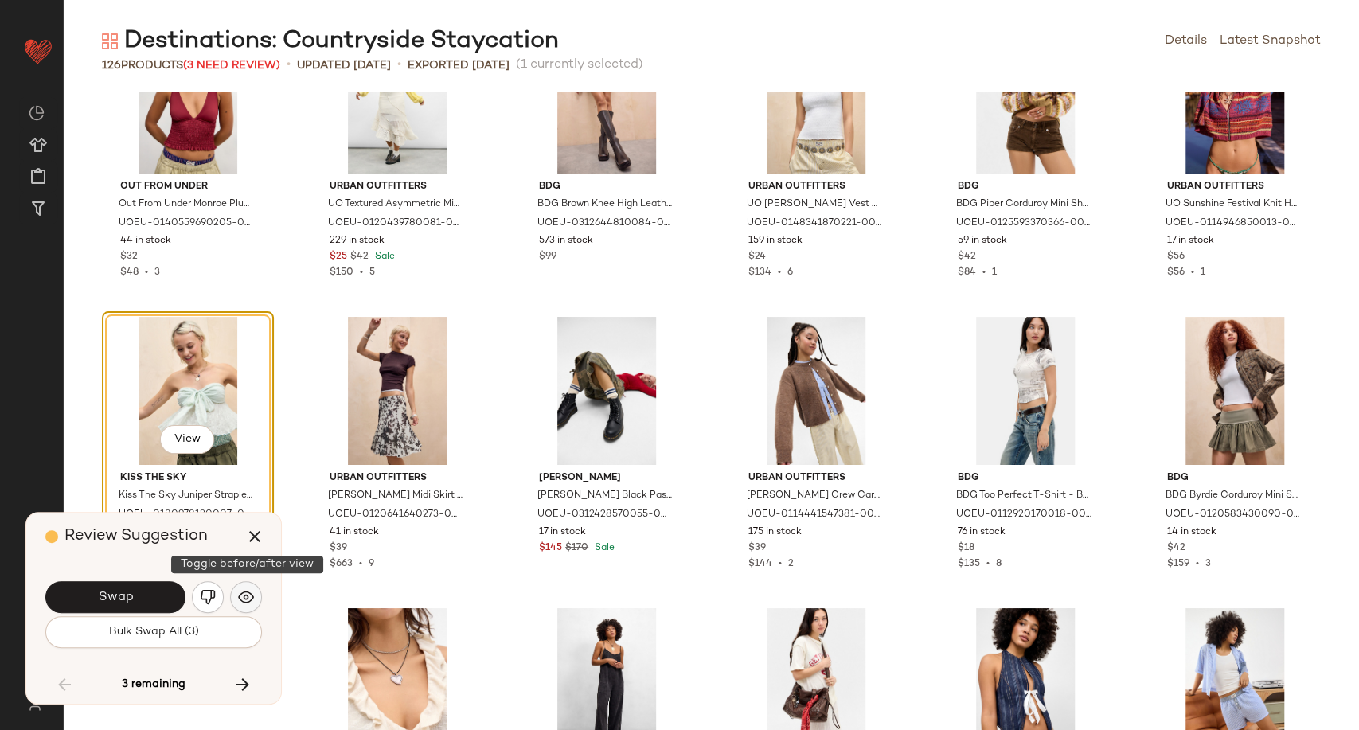
click at [236, 601] on button "button" at bounding box center [246, 597] width 32 height 32
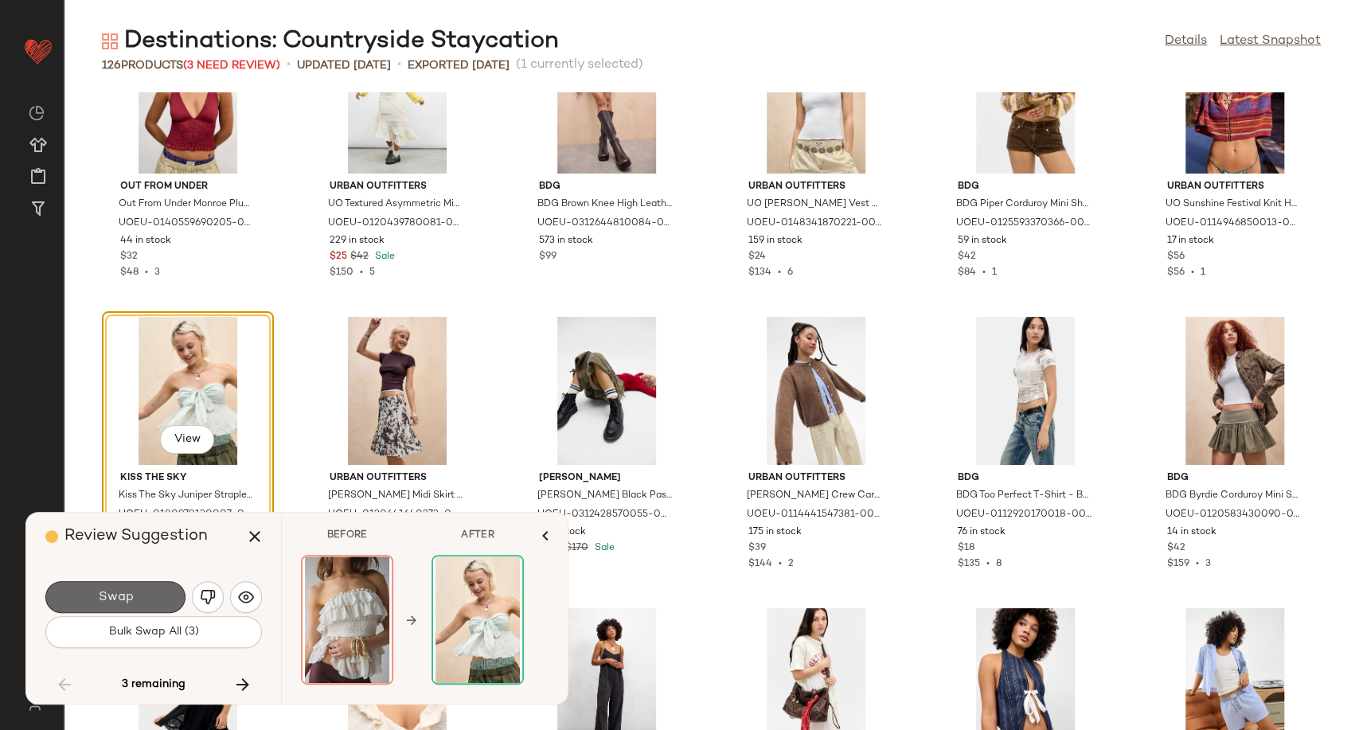
click at [161, 591] on button "Swap" at bounding box center [115, 597] width 140 height 32
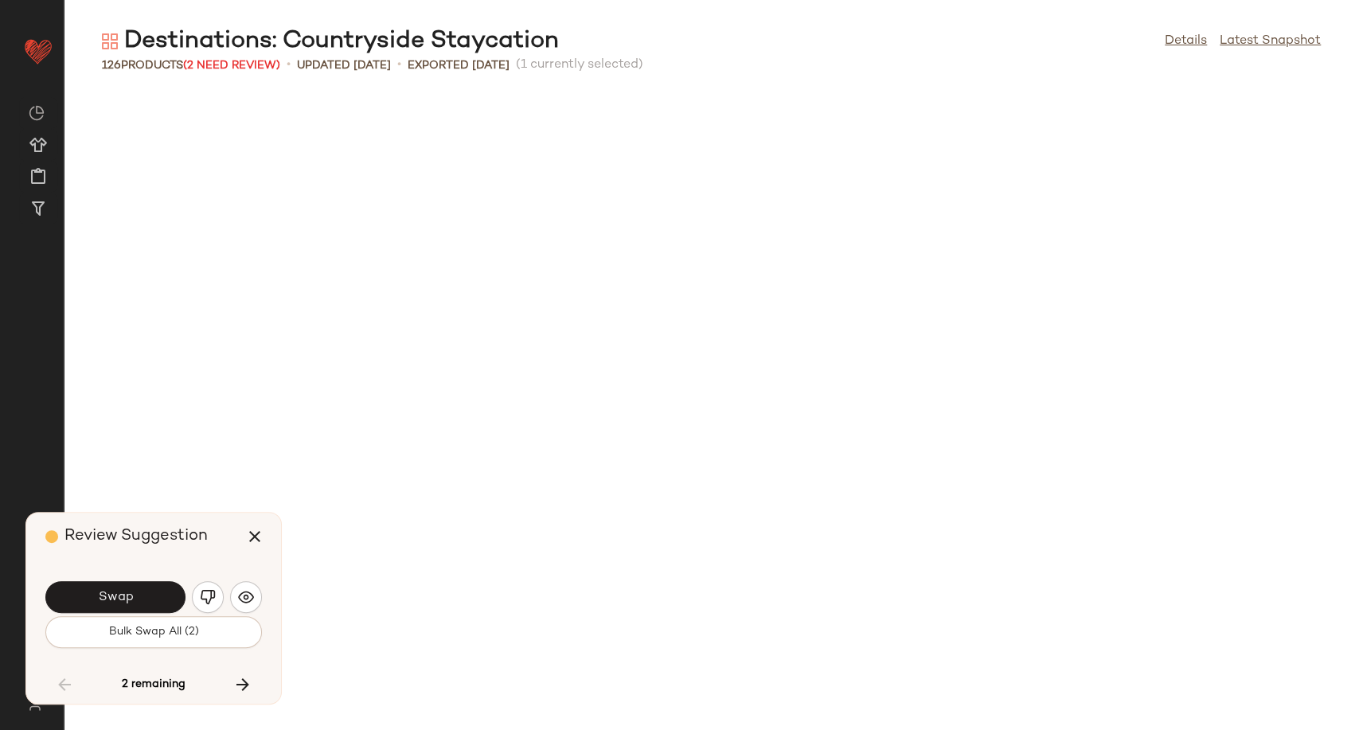
scroll to position [4662, 0]
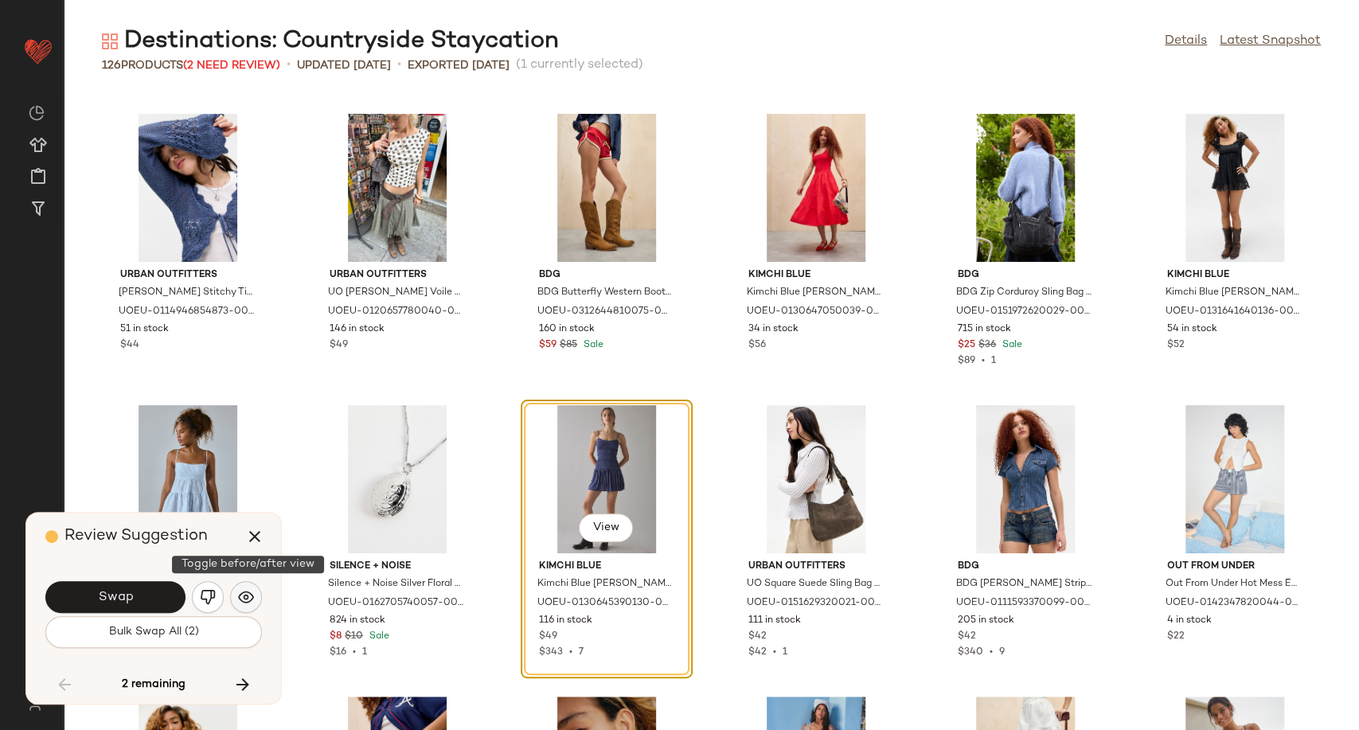
click at [240, 599] on img "button" at bounding box center [246, 597] width 16 height 16
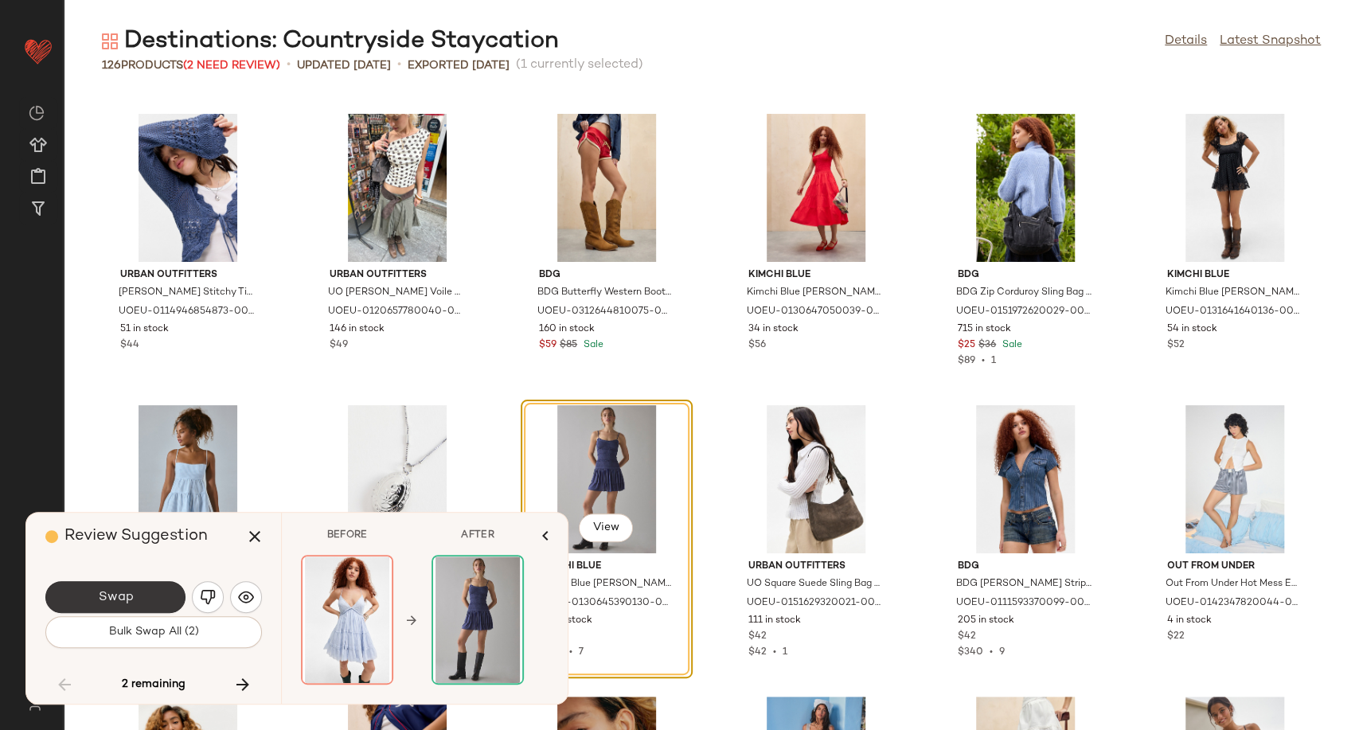
click at [135, 593] on button "Swap" at bounding box center [115, 597] width 140 height 32
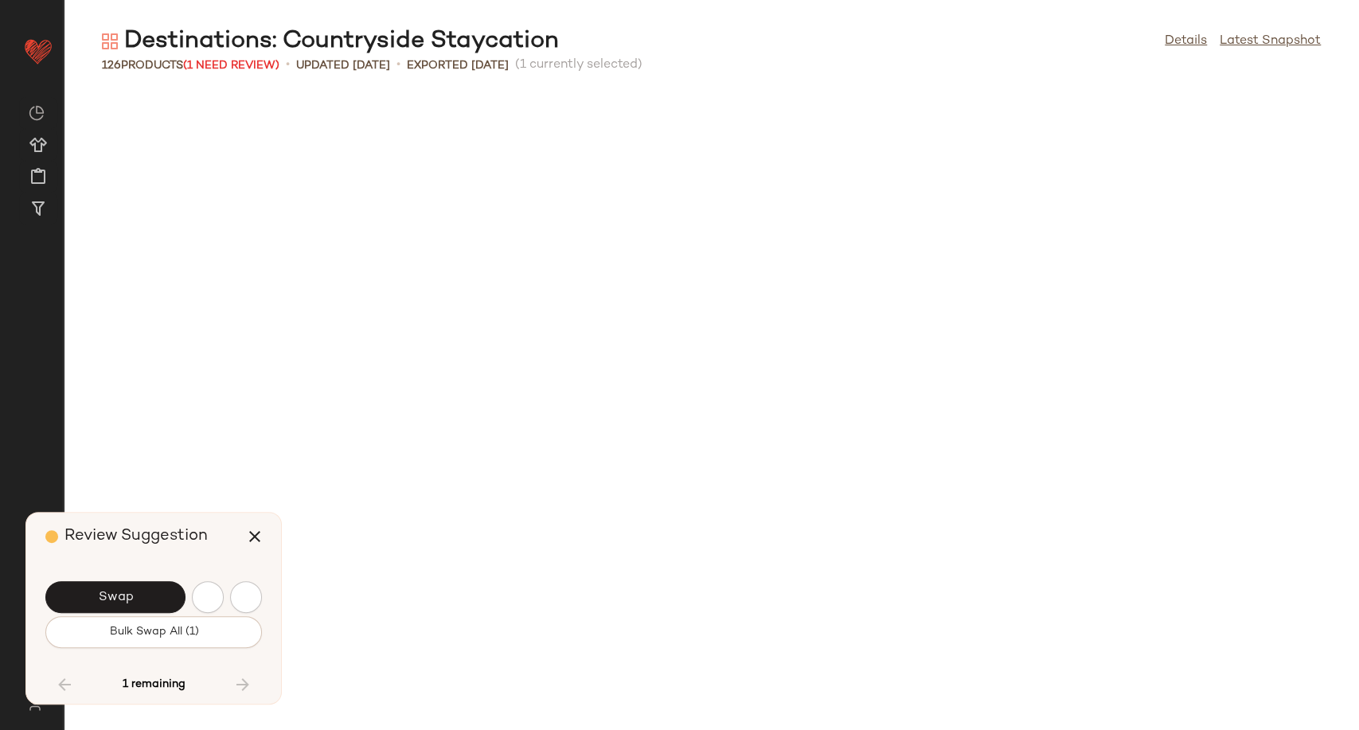
scroll to position [5483, 0]
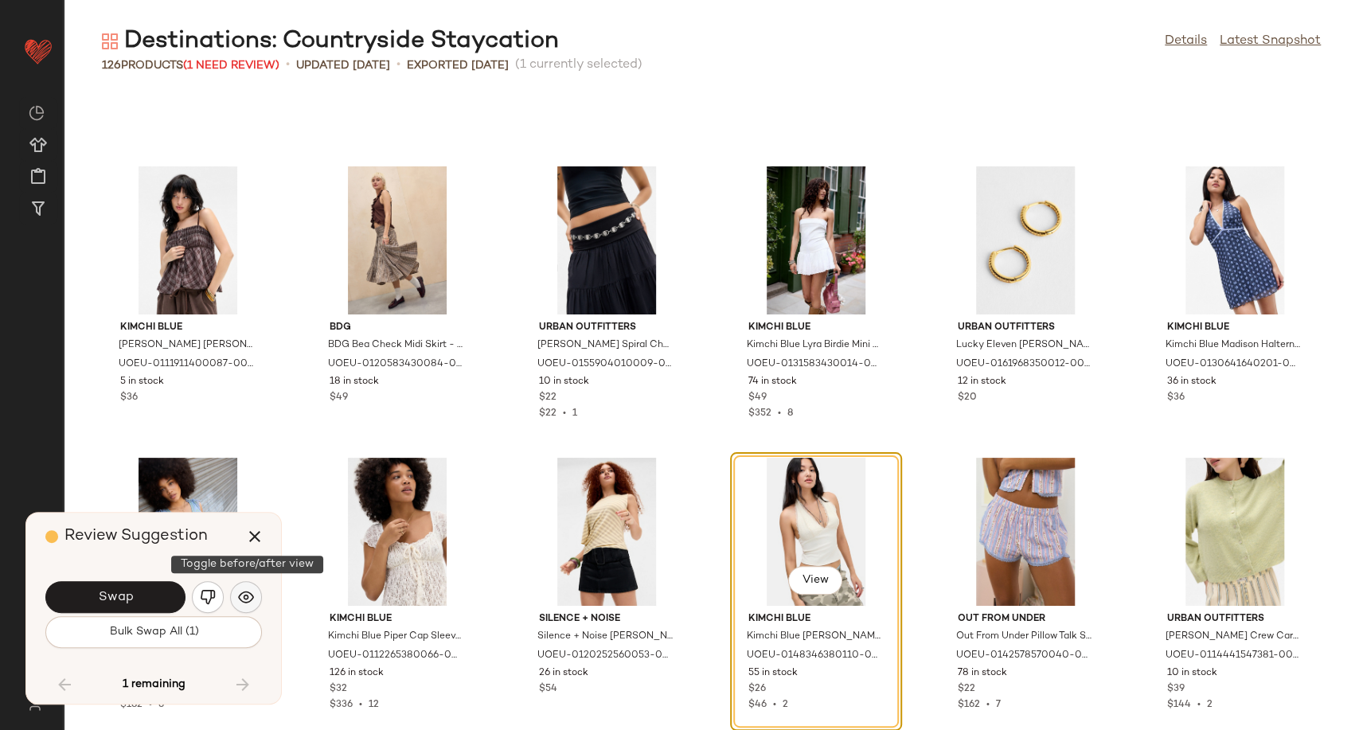
click at [248, 589] on img "button" at bounding box center [246, 597] width 16 height 16
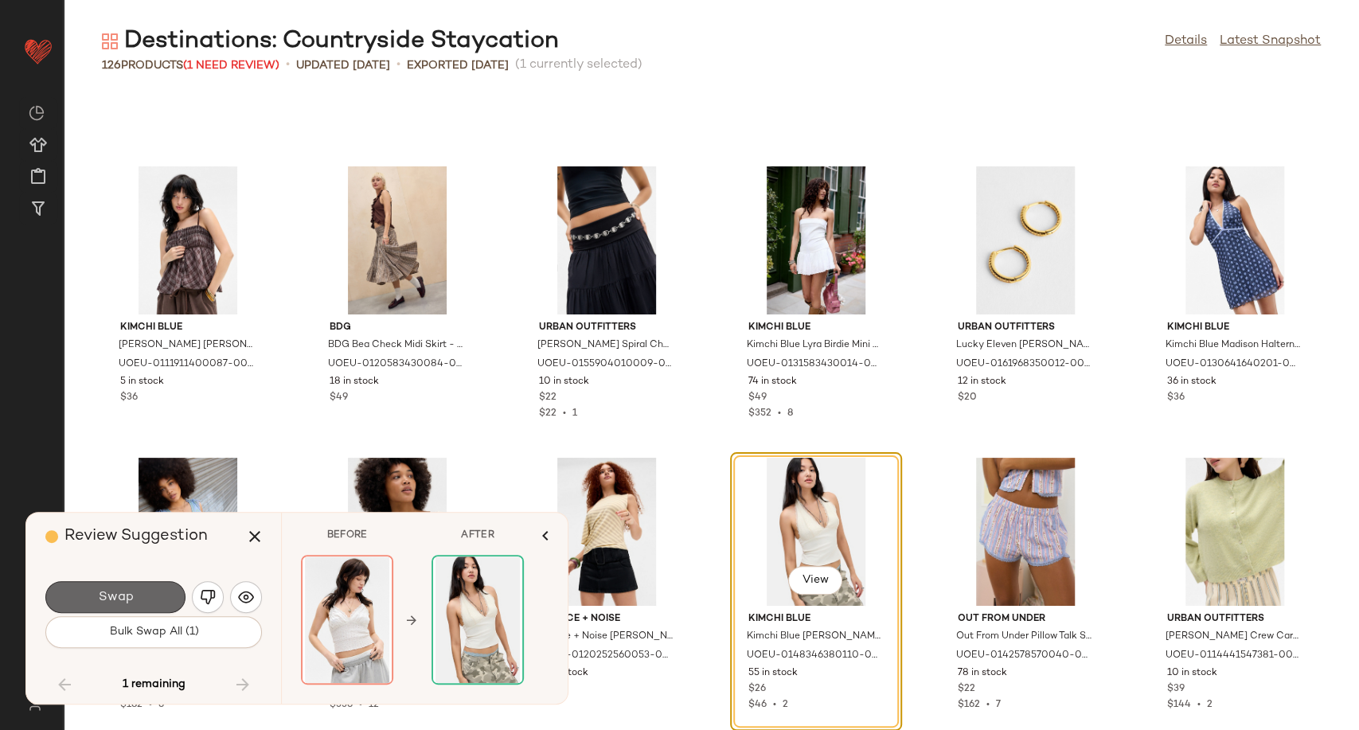
click at [144, 592] on button "Swap" at bounding box center [115, 597] width 140 height 32
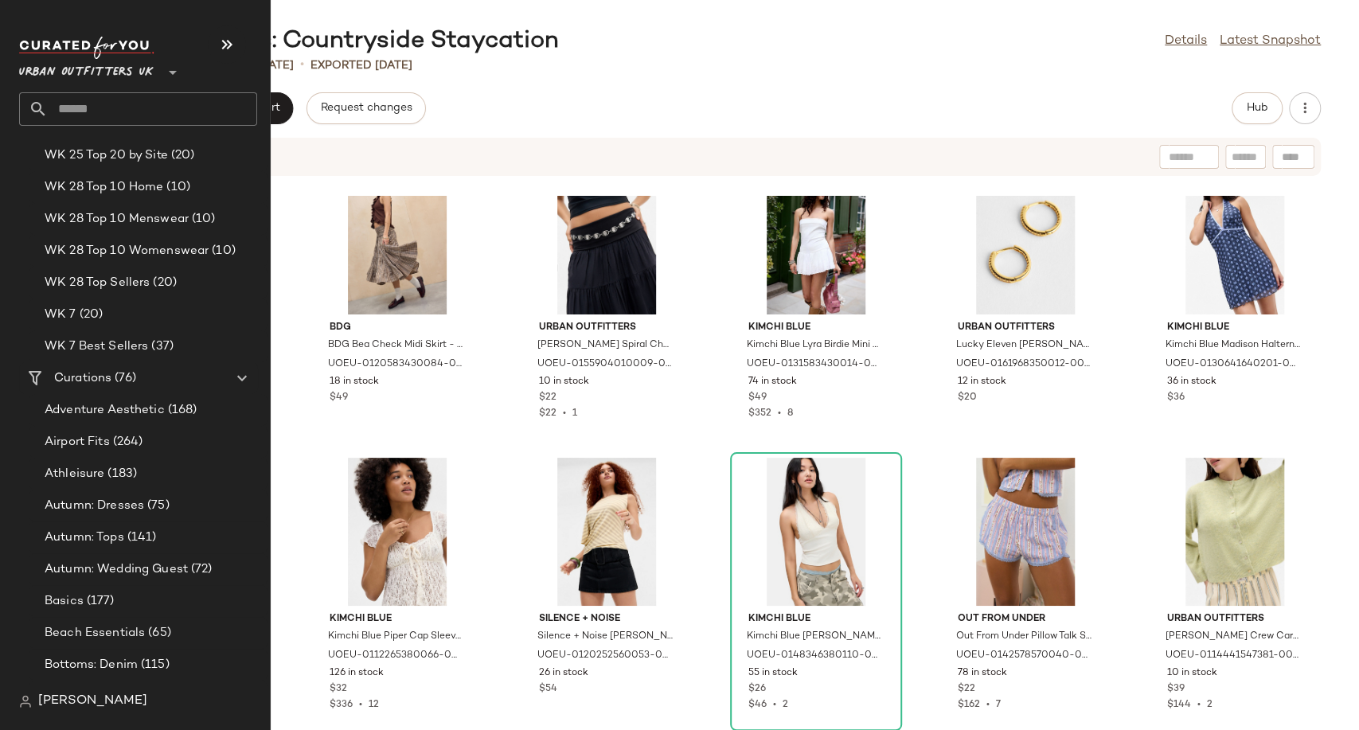
scroll to position [3007, 0]
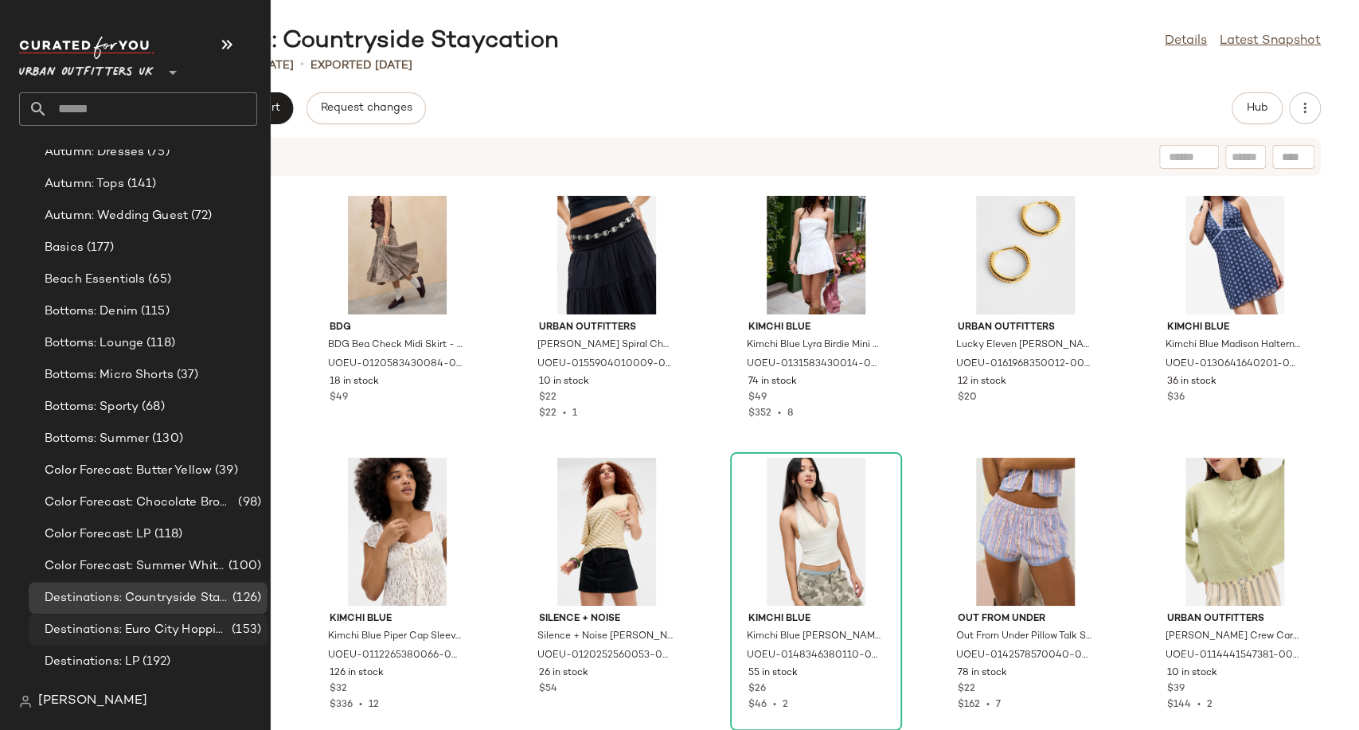
click at [122, 630] on span "Destinations: Euro City Hopping" at bounding box center [137, 630] width 184 height 18
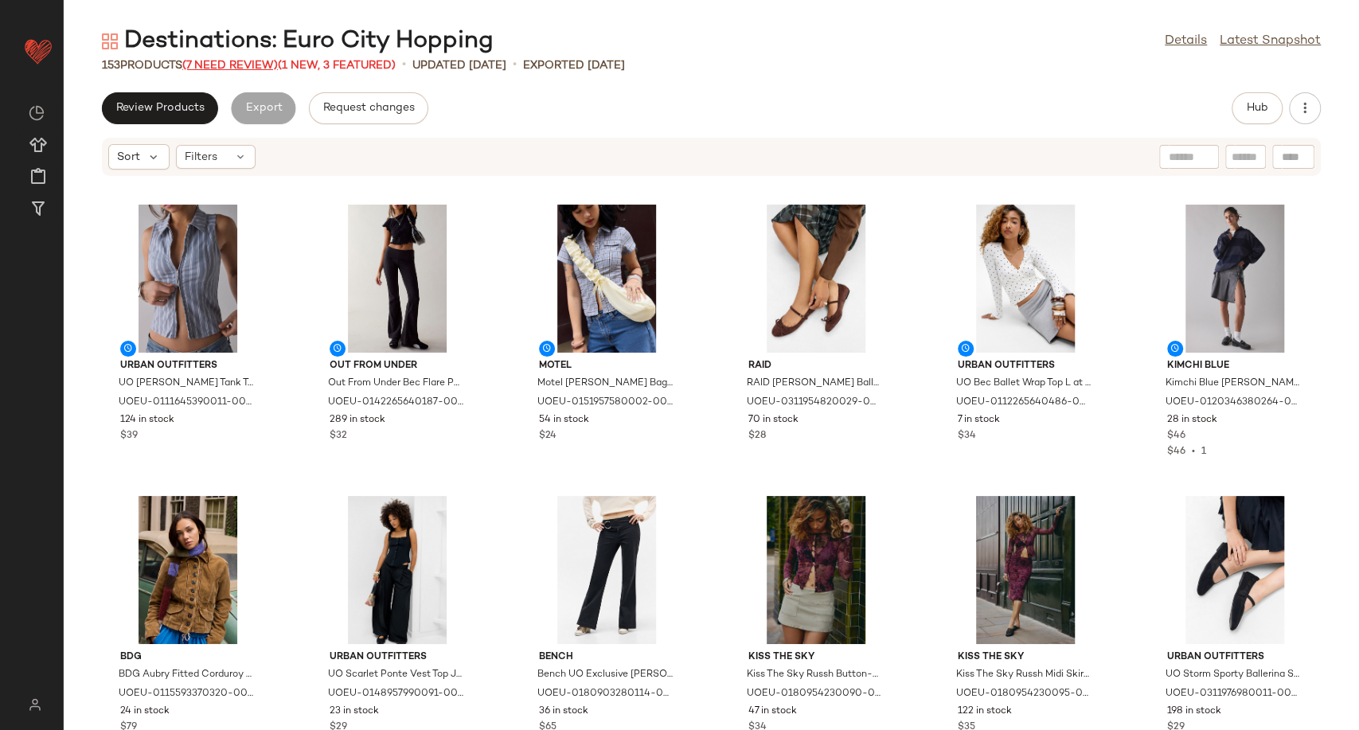
click at [228, 66] on span "(7 Need Review)" at bounding box center [230, 66] width 96 height 12
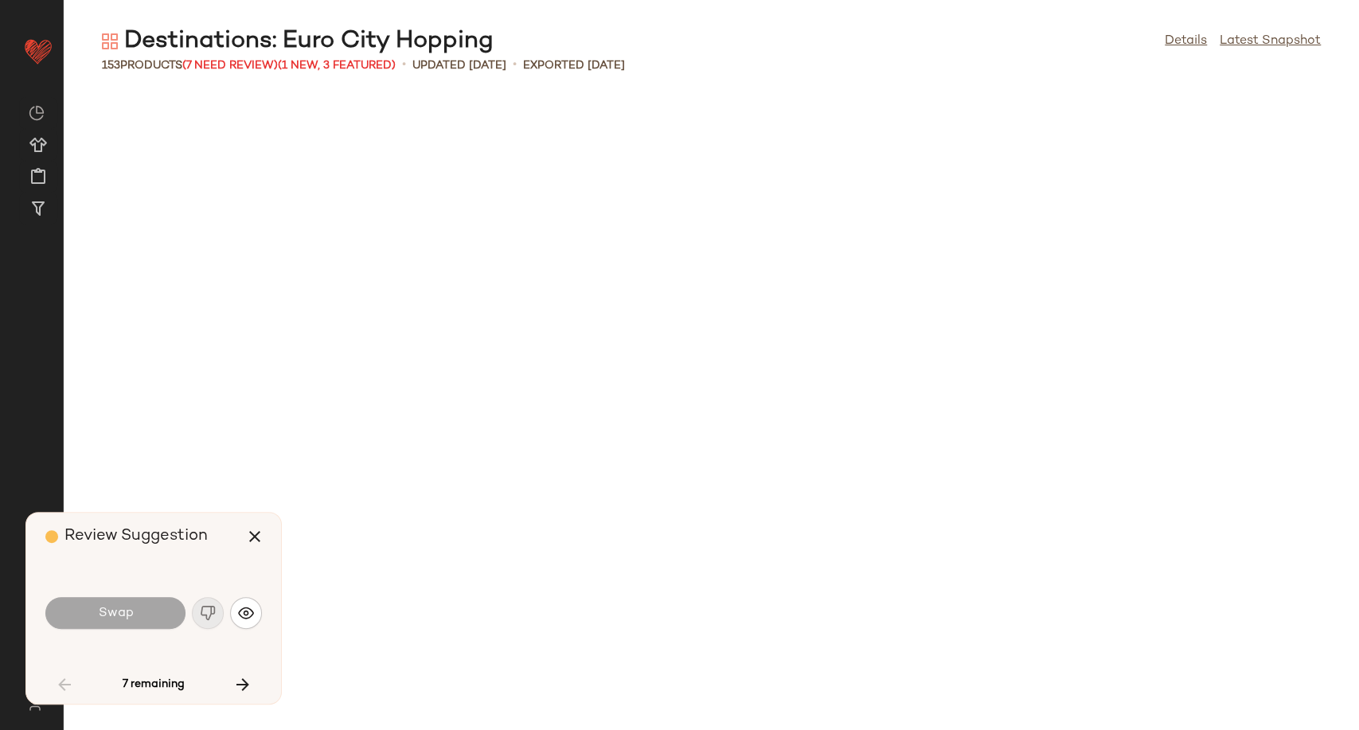
scroll to position [1748, 0]
